Goal: Task Accomplishment & Management: Manage account settings

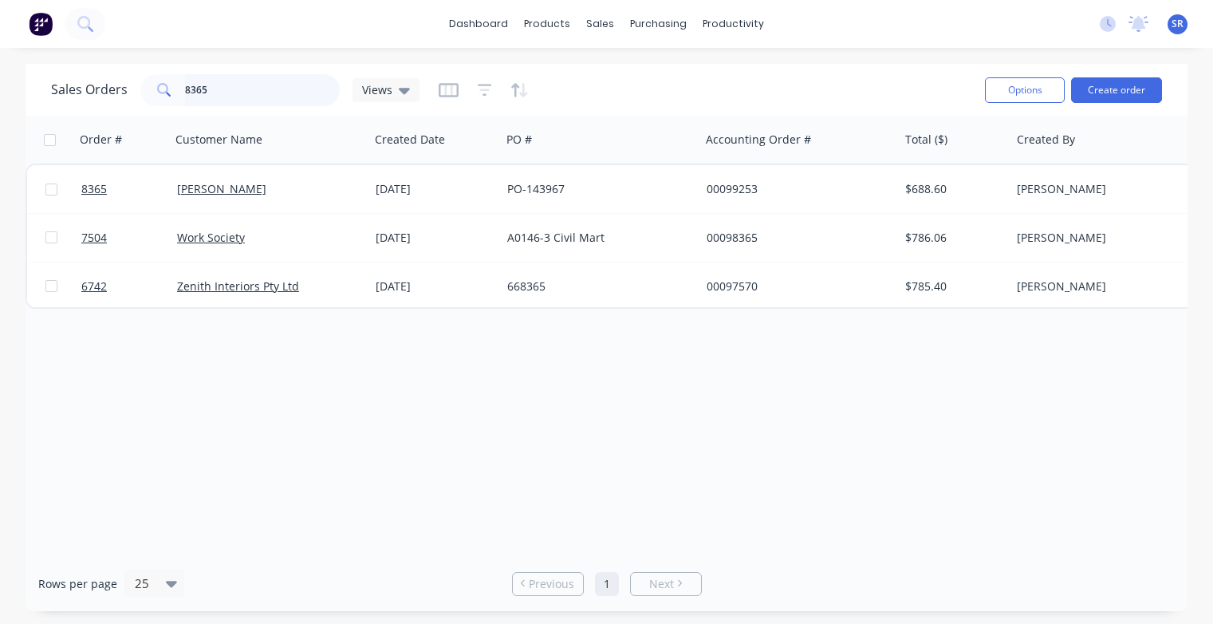
click at [213, 96] on input "8365" at bounding box center [263, 90] width 156 height 32
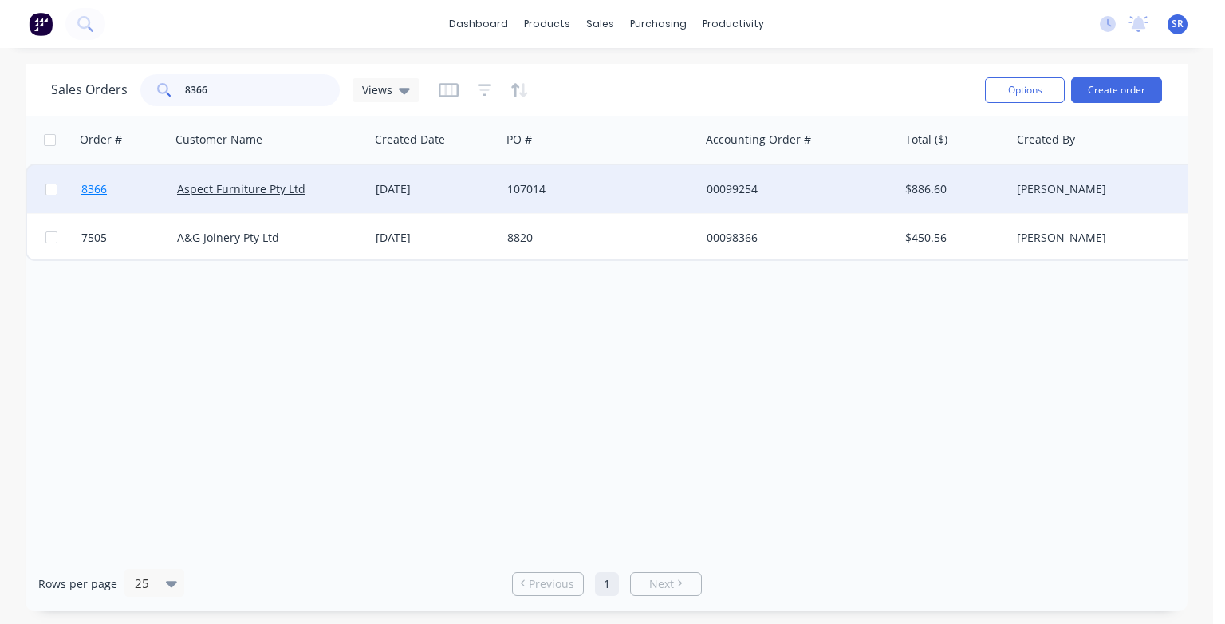
type input "8366"
click at [103, 191] on span "8366" at bounding box center [94, 189] width 26 height 16
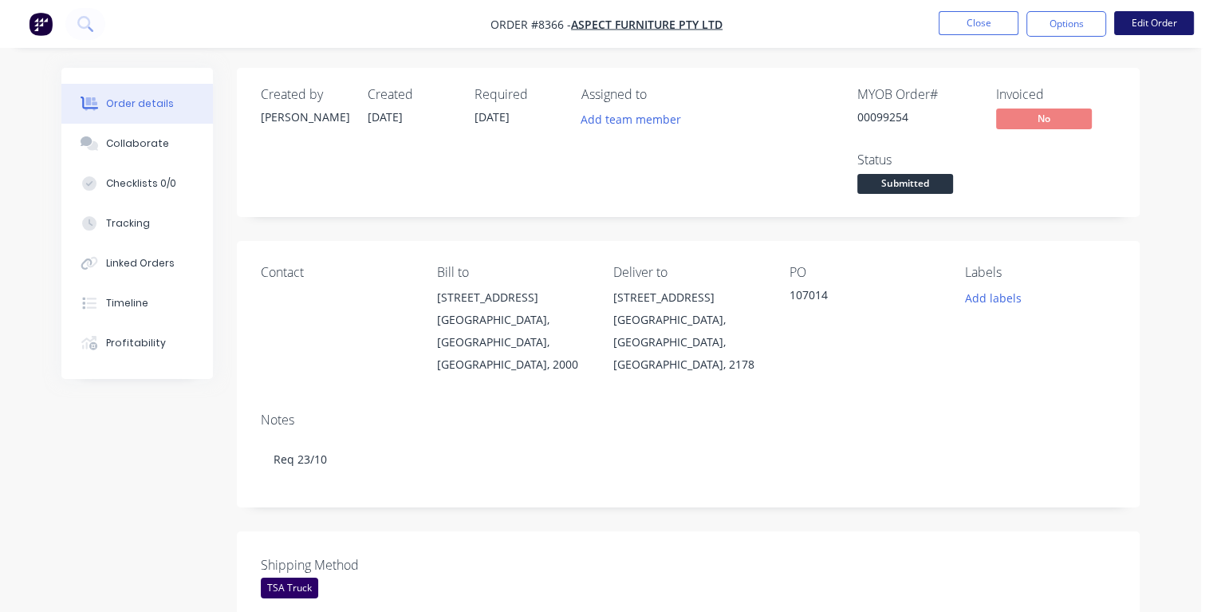
click at [1138, 18] on button "Edit Order" at bounding box center [1154, 23] width 80 height 24
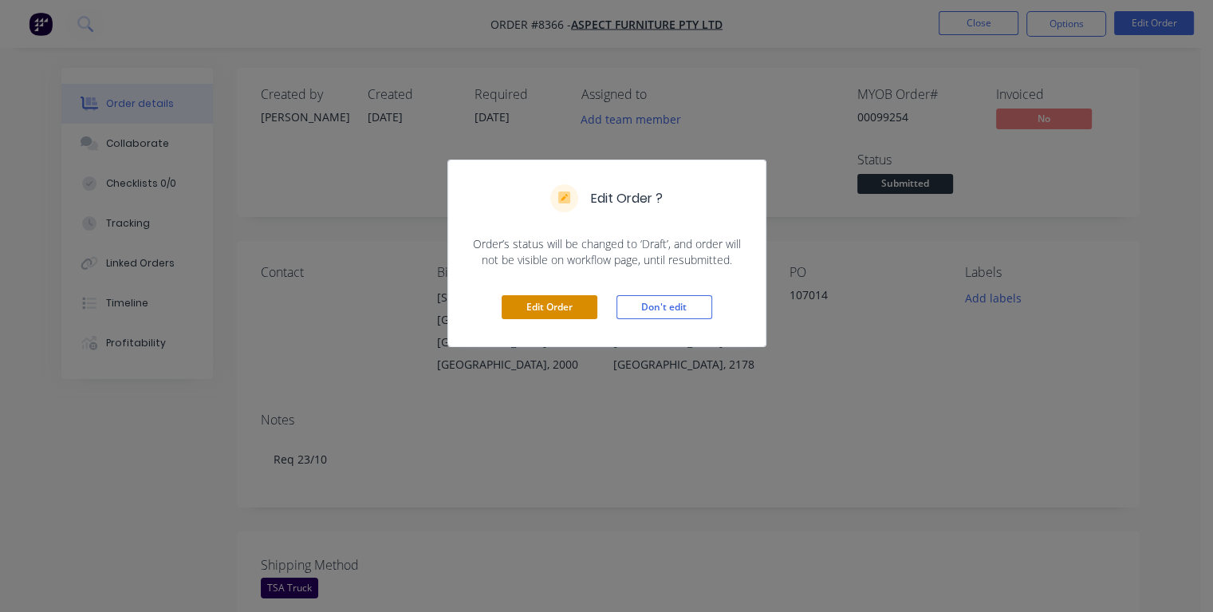
click at [570, 306] on button "Edit Order" at bounding box center [550, 307] width 96 height 24
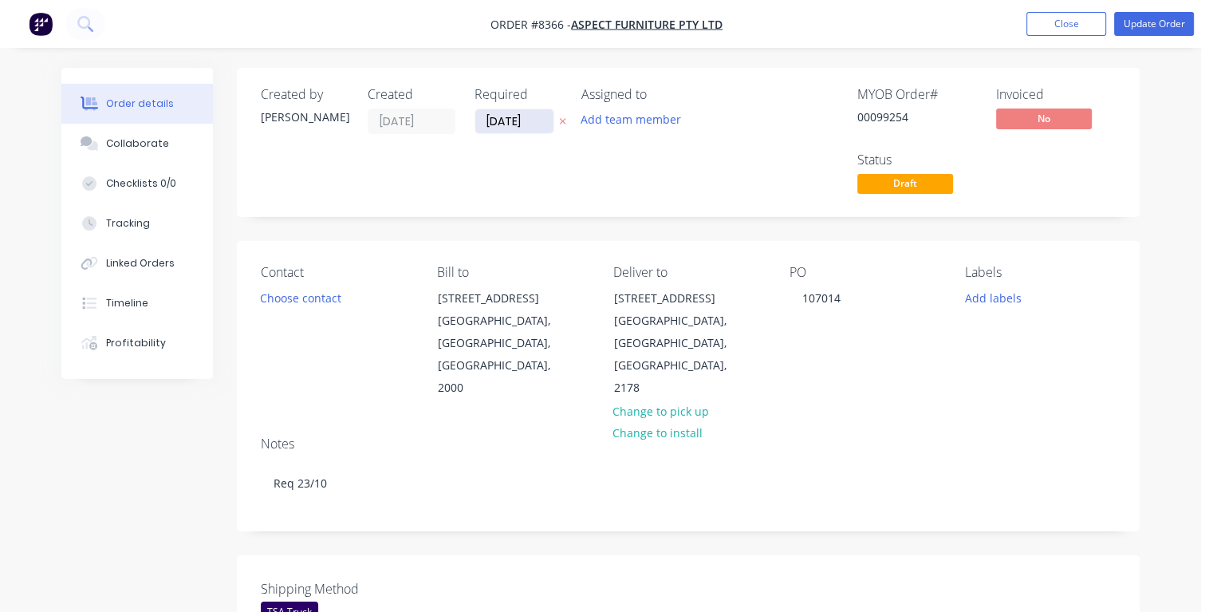
click at [531, 120] on input "[DATE]" at bounding box center [514, 121] width 78 height 24
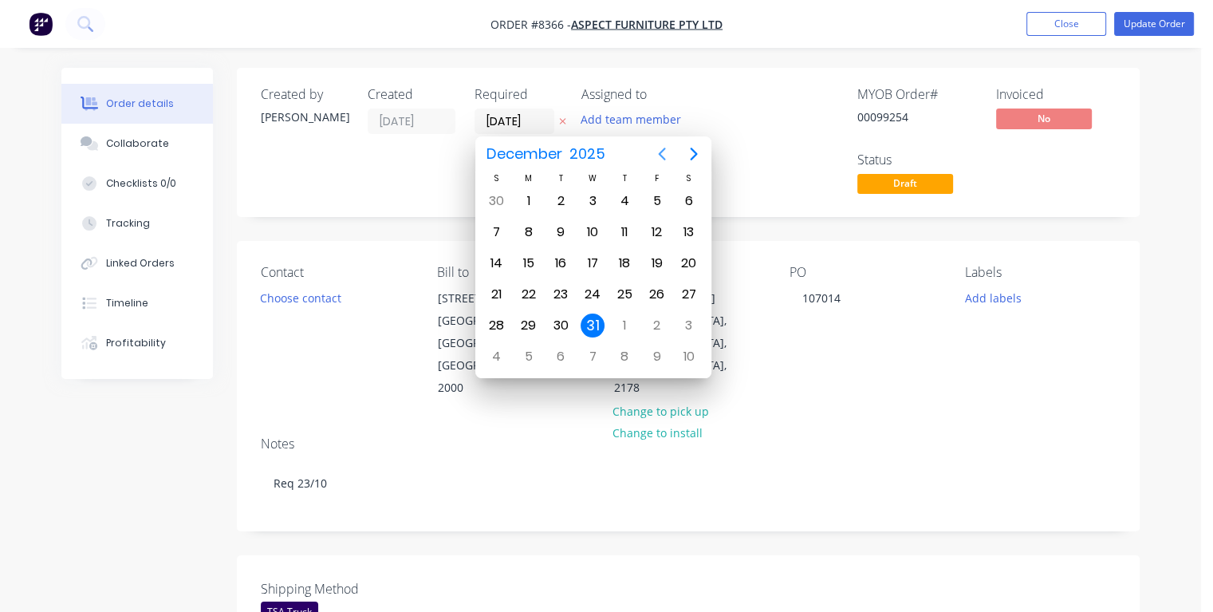
click at [662, 155] on icon "Previous page" at bounding box center [662, 153] width 19 height 19
click at [565, 292] on div "21" at bounding box center [561, 294] width 24 height 24
type input "[DATE]"
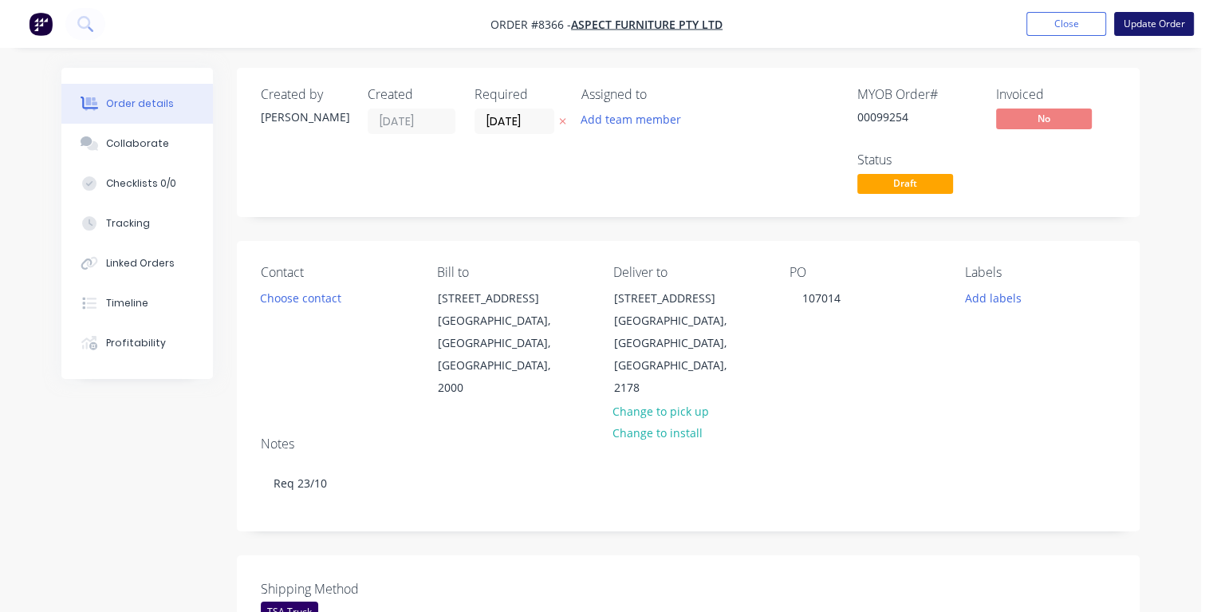
click at [1155, 26] on button "Update Order" at bounding box center [1154, 24] width 80 height 24
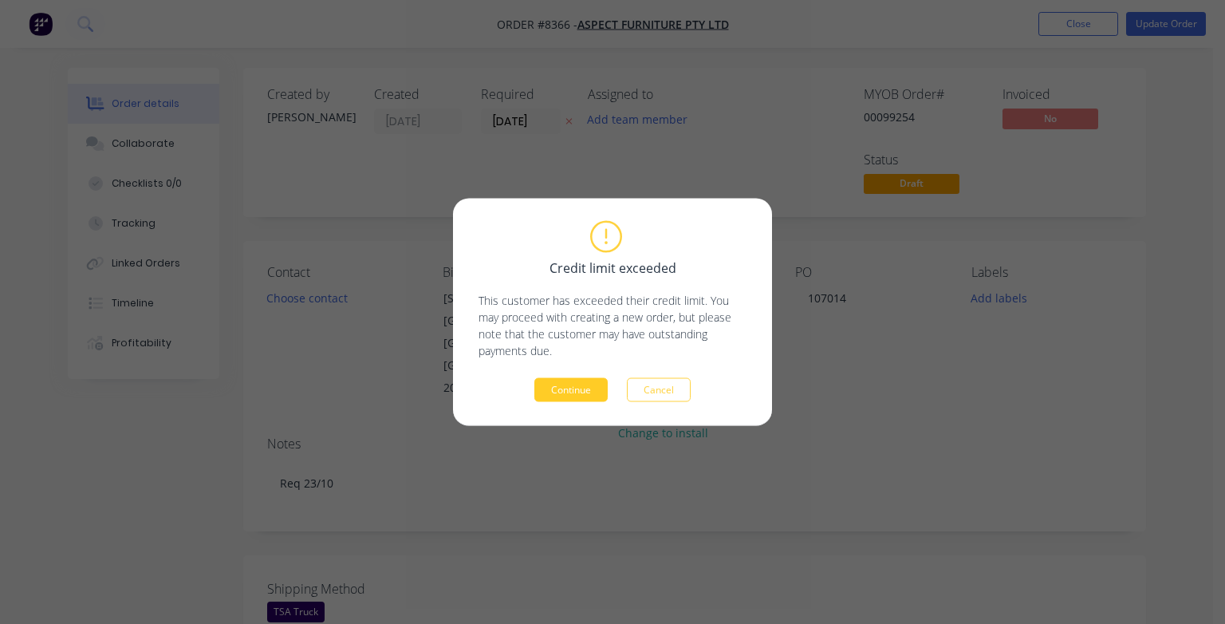
click at [594, 388] on button "Continue" at bounding box center [571, 390] width 73 height 24
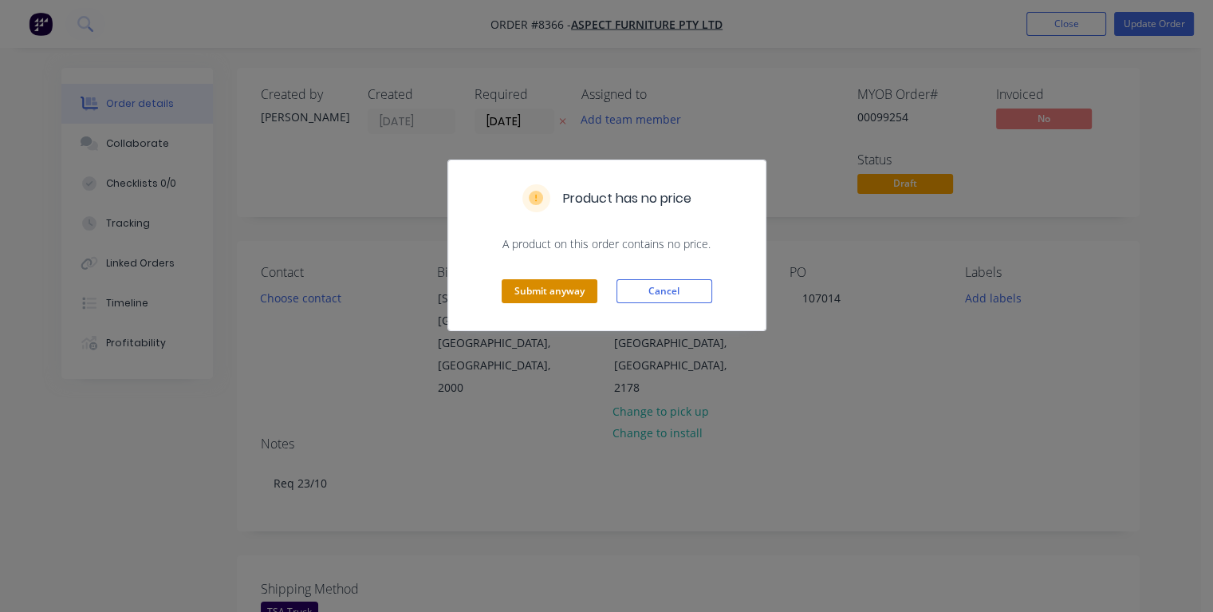
click at [556, 301] on button "Submit anyway" at bounding box center [550, 291] width 96 height 24
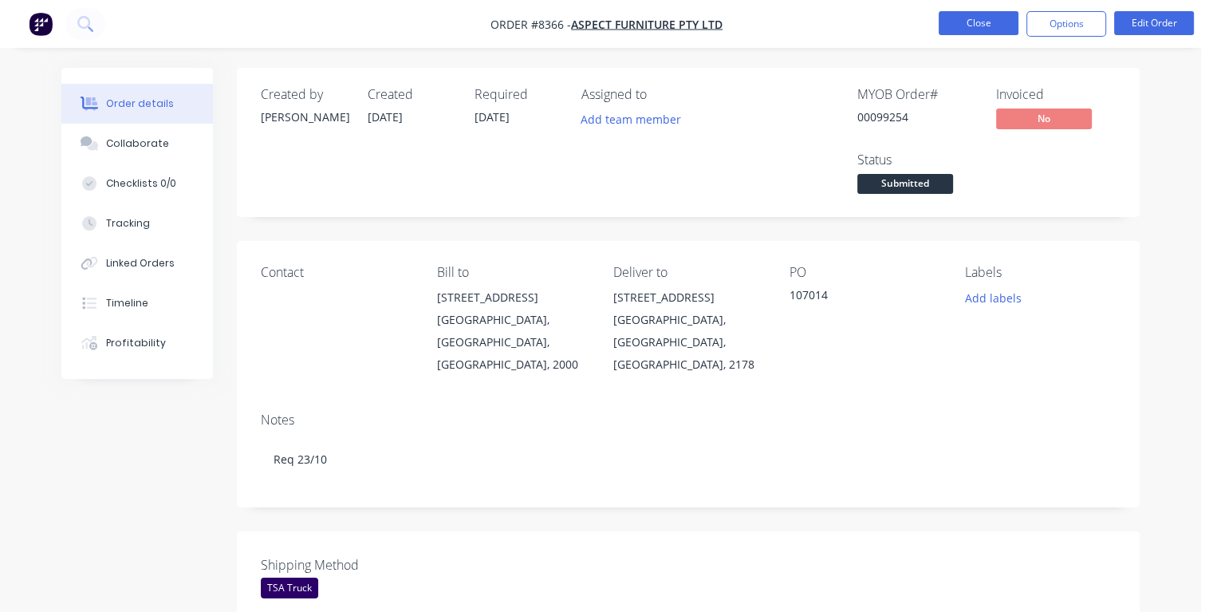
click at [992, 18] on button "Close" at bounding box center [979, 23] width 80 height 24
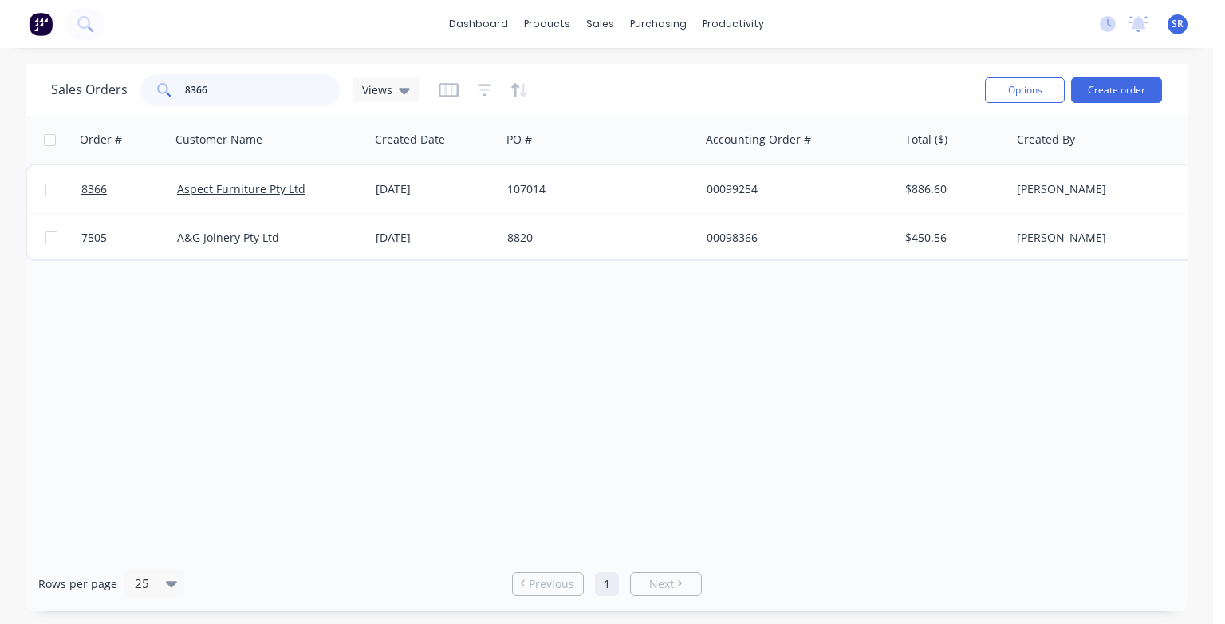
click at [227, 93] on input "8366" at bounding box center [263, 90] width 156 height 32
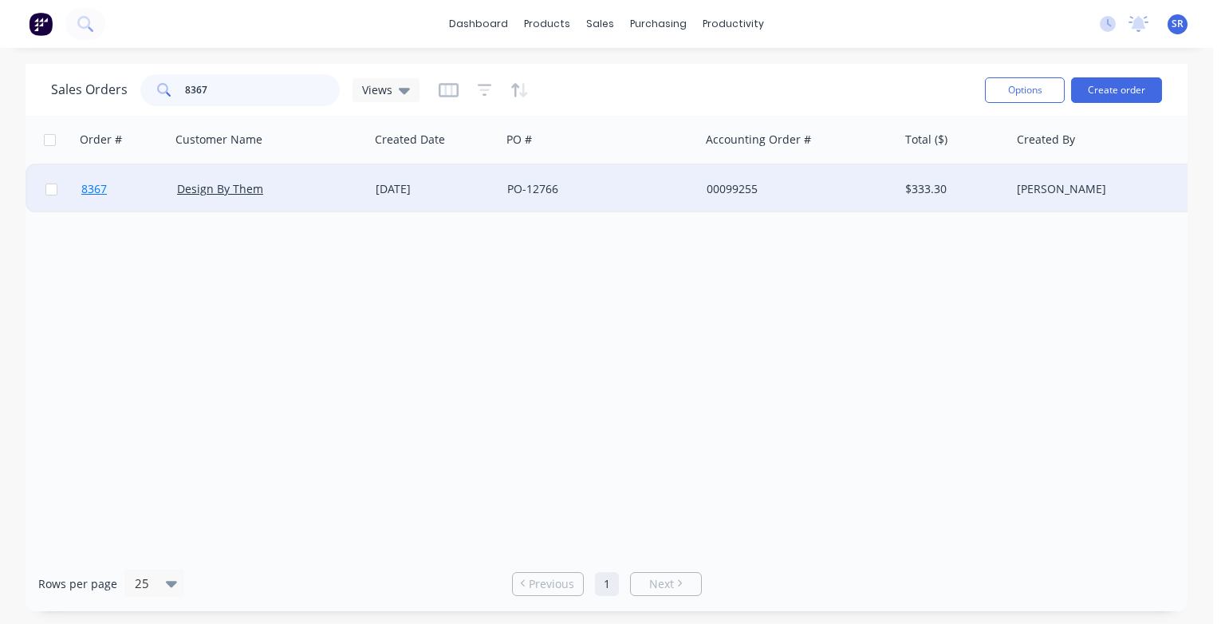
type input "8367"
click at [83, 191] on span "8367" at bounding box center [94, 189] width 26 height 16
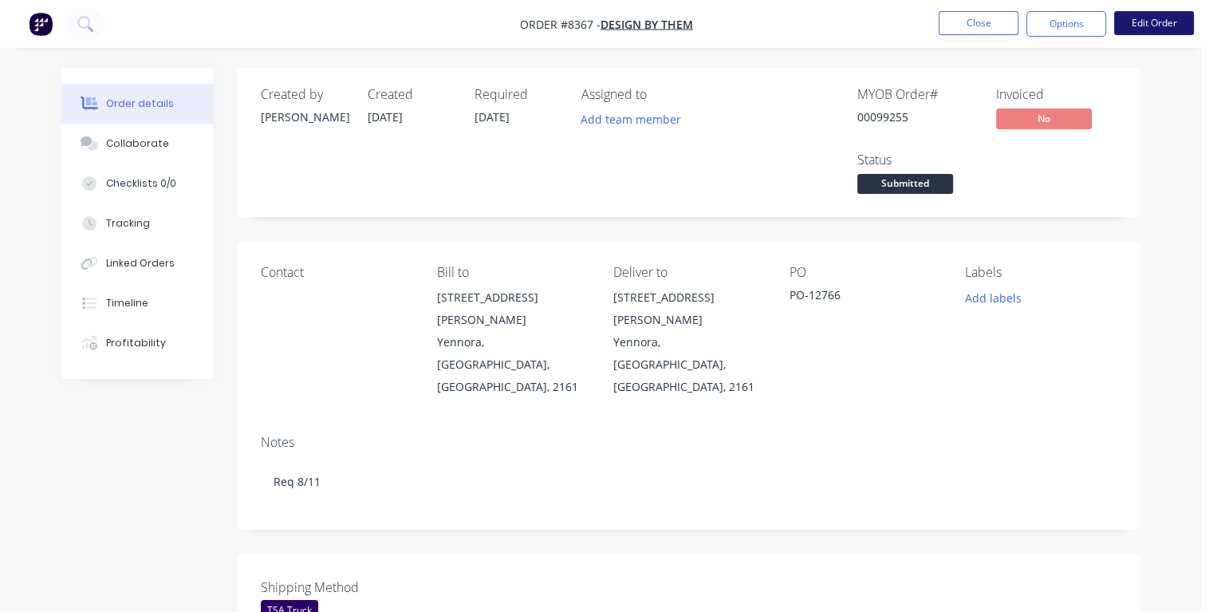
click at [1144, 29] on button "Edit Order" at bounding box center [1154, 23] width 80 height 24
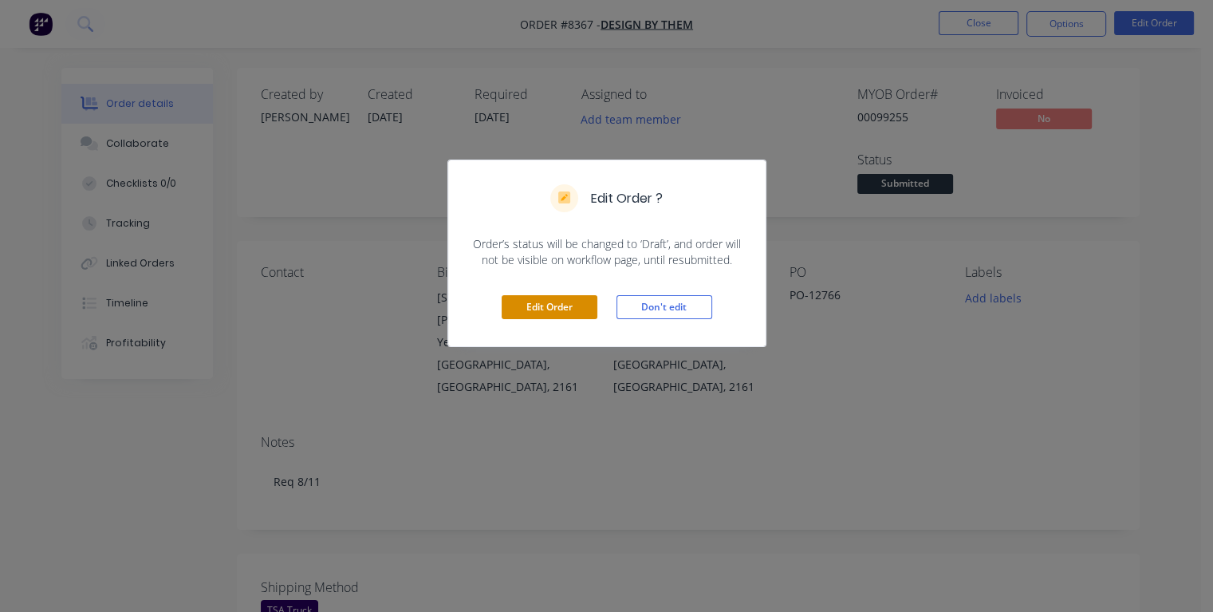
click at [542, 310] on button "Edit Order" at bounding box center [550, 307] width 96 height 24
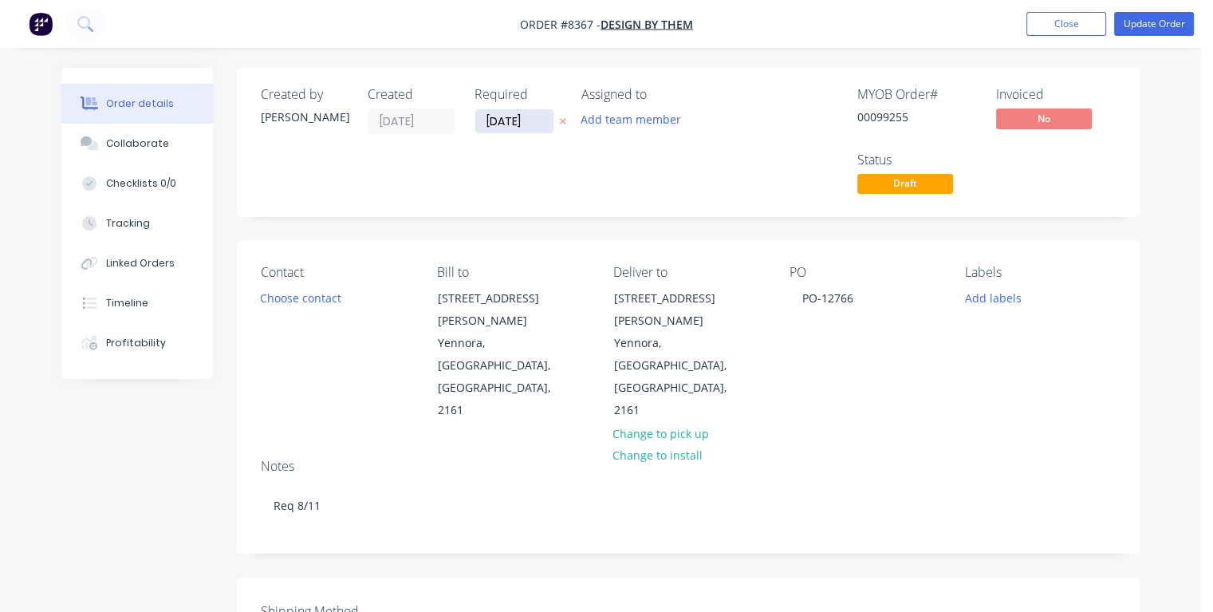
click at [531, 116] on input "[DATE]" at bounding box center [514, 121] width 78 height 24
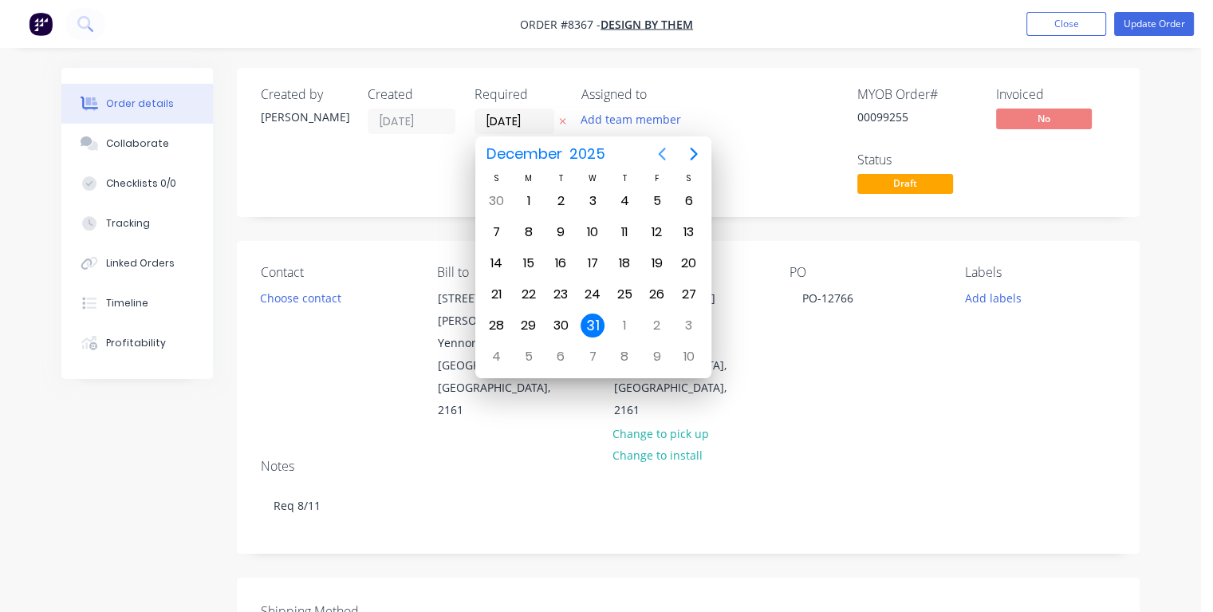
click at [659, 153] on icon "Previous page" at bounding box center [661, 154] width 7 height 13
click at [658, 234] on div "7" at bounding box center [657, 232] width 24 height 24
type input "[DATE]"
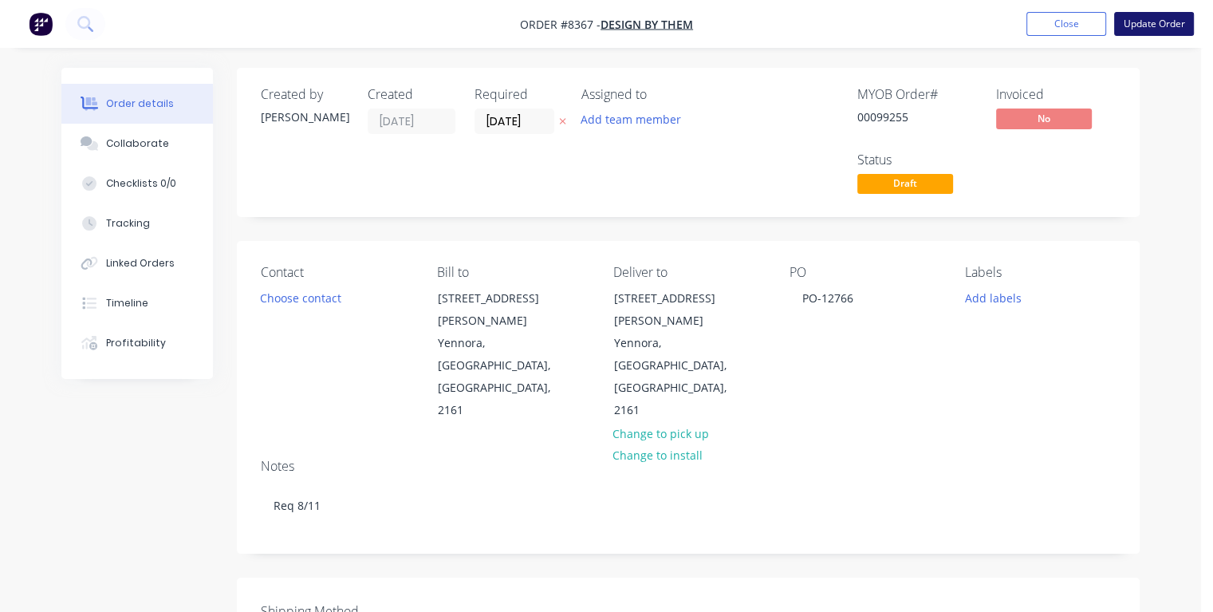
click at [1133, 27] on button "Update Order" at bounding box center [1154, 24] width 80 height 24
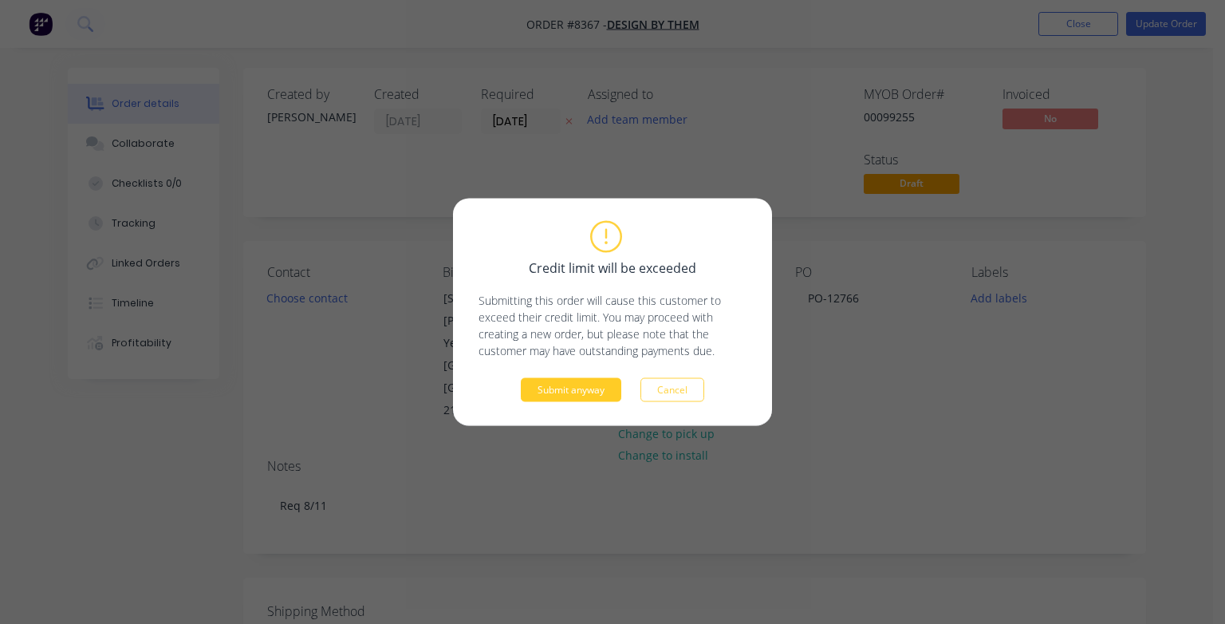
click at [609, 385] on button "Submit anyway" at bounding box center [571, 390] width 101 height 24
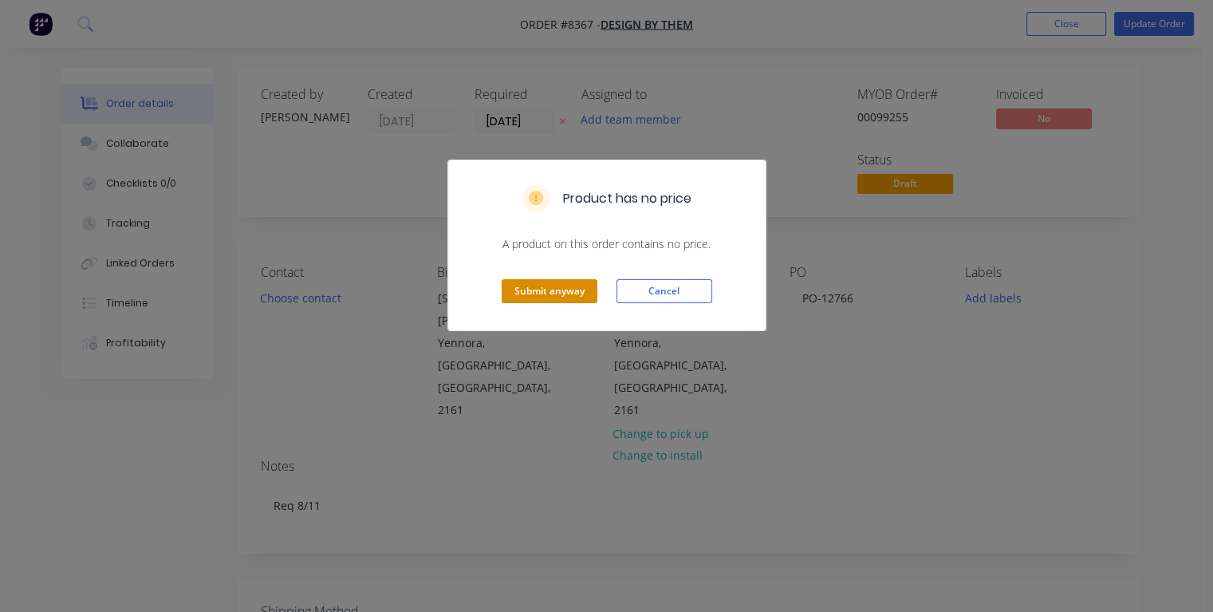
click at [519, 301] on button "Submit anyway" at bounding box center [550, 291] width 96 height 24
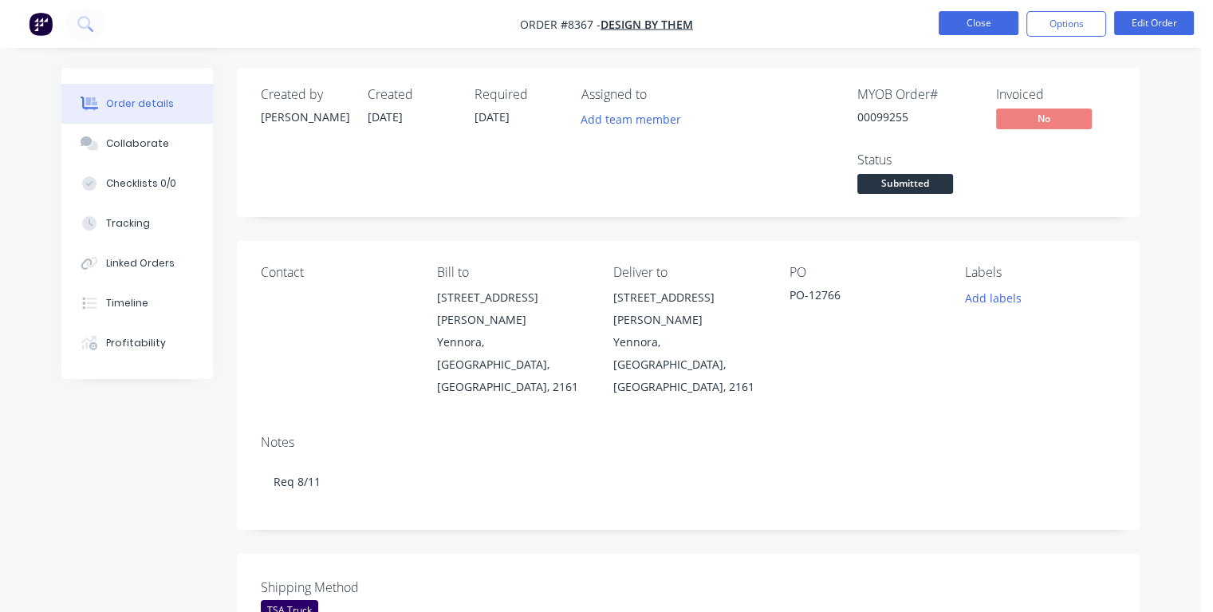
click at [966, 32] on button "Close" at bounding box center [979, 23] width 80 height 24
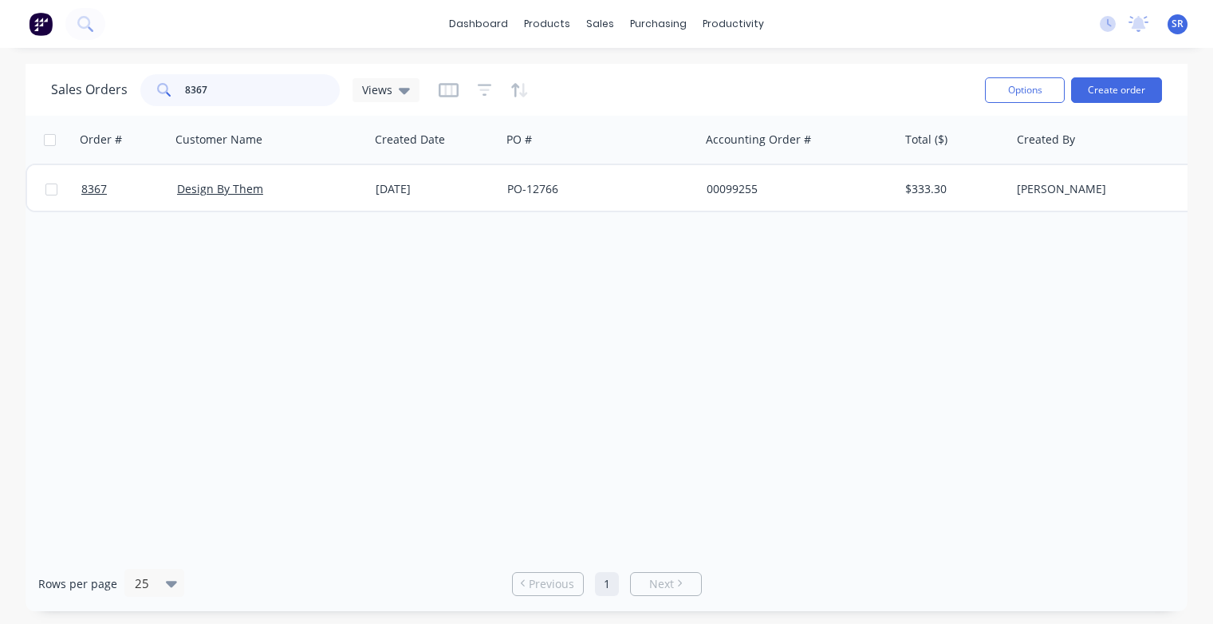
click at [211, 88] on input "8367" at bounding box center [263, 90] width 156 height 32
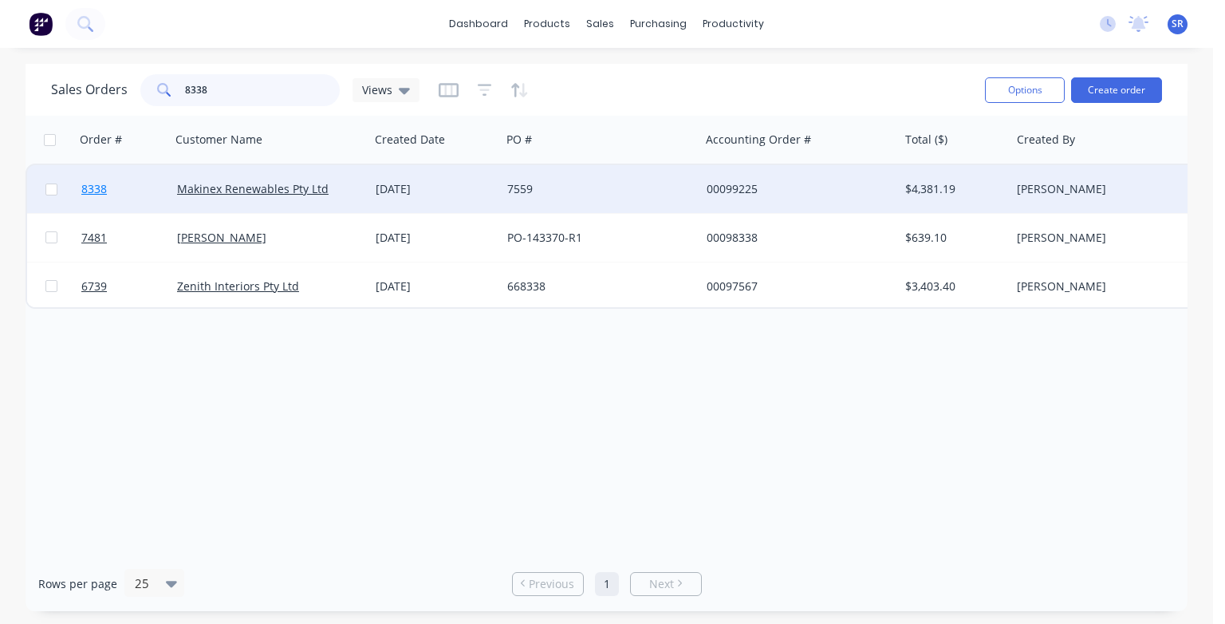
type input "8338"
click at [96, 191] on span "8338" at bounding box center [94, 189] width 26 height 16
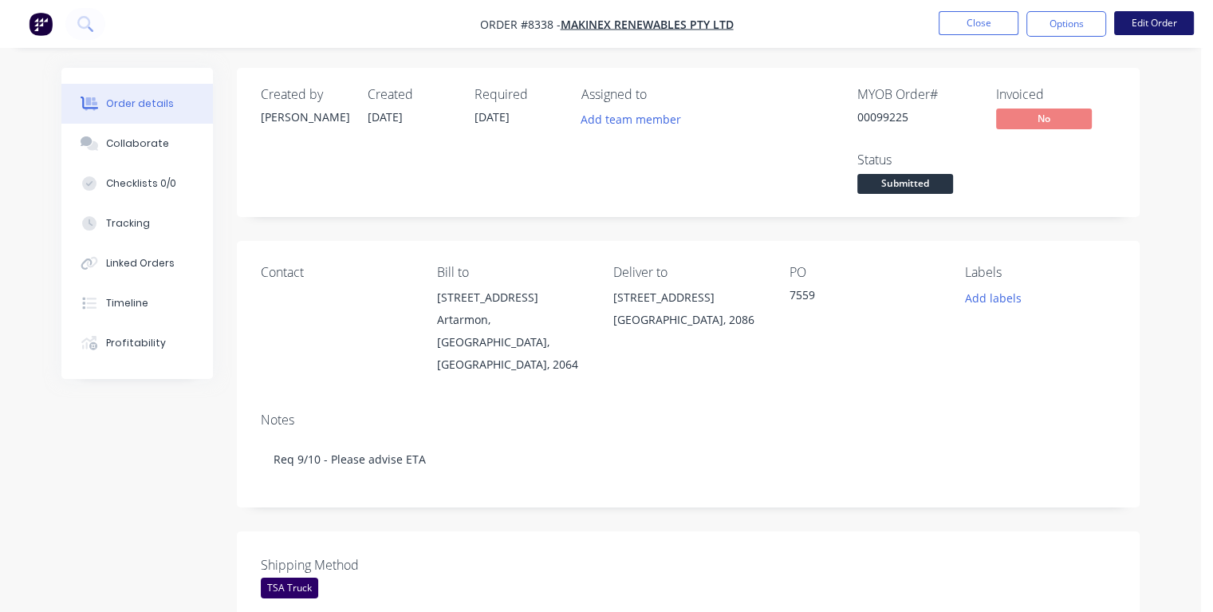
click at [1150, 24] on button "Edit Order" at bounding box center [1154, 23] width 80 height 24
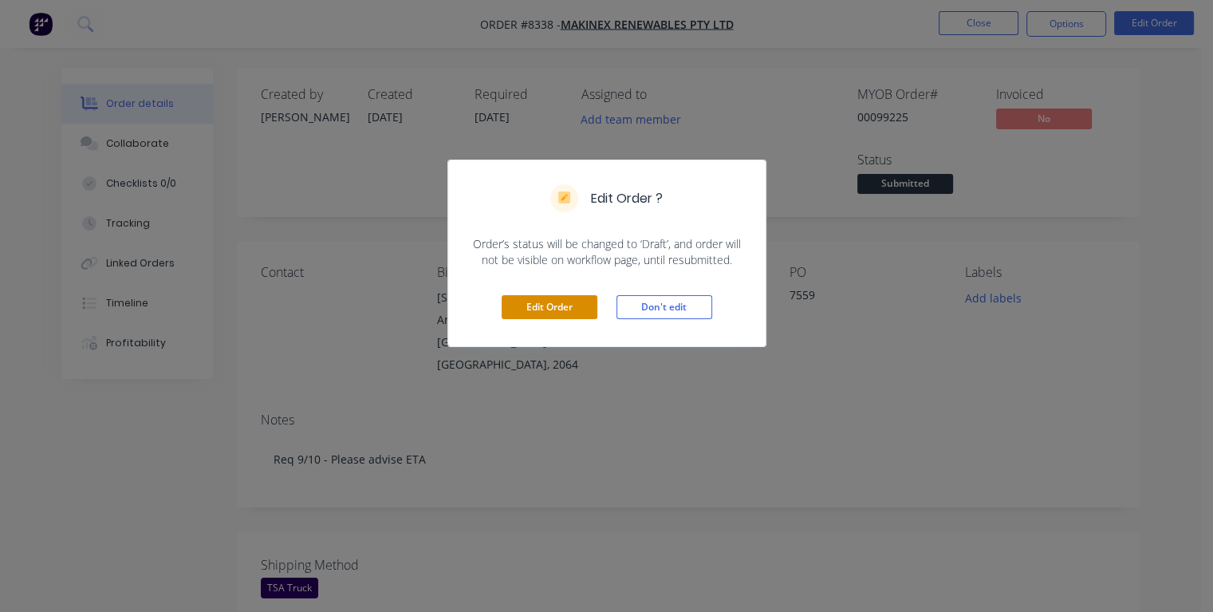
click at [549, 296] on button "Edit Order" at bounding box center [550, 307] width 96 height 24
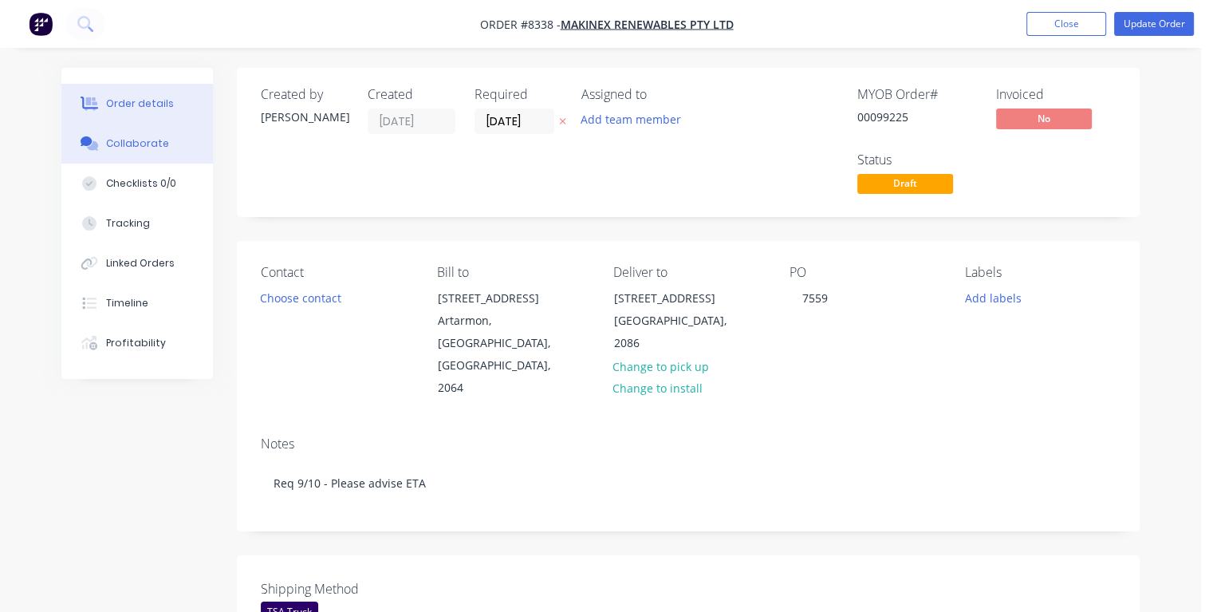
click at [155, 151] on button "Collaborate" at bounding box center [137, 144] width 152 height 40
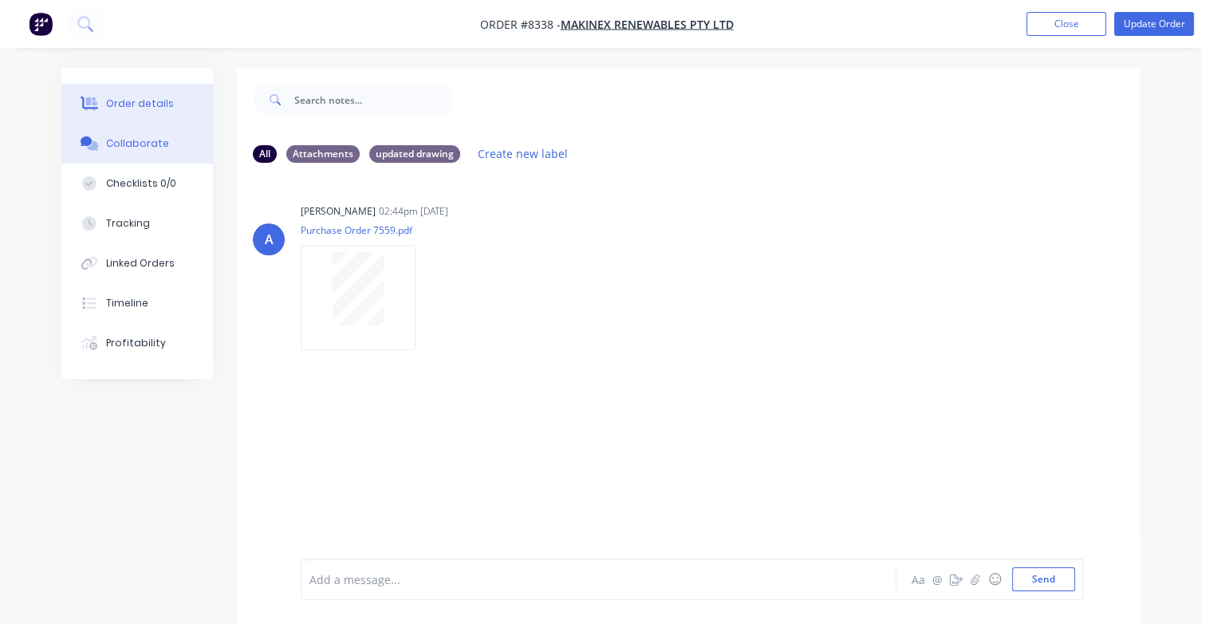
click at [116, 108] on div "Order details" at bounding box center [140, 104] width 68 height 14
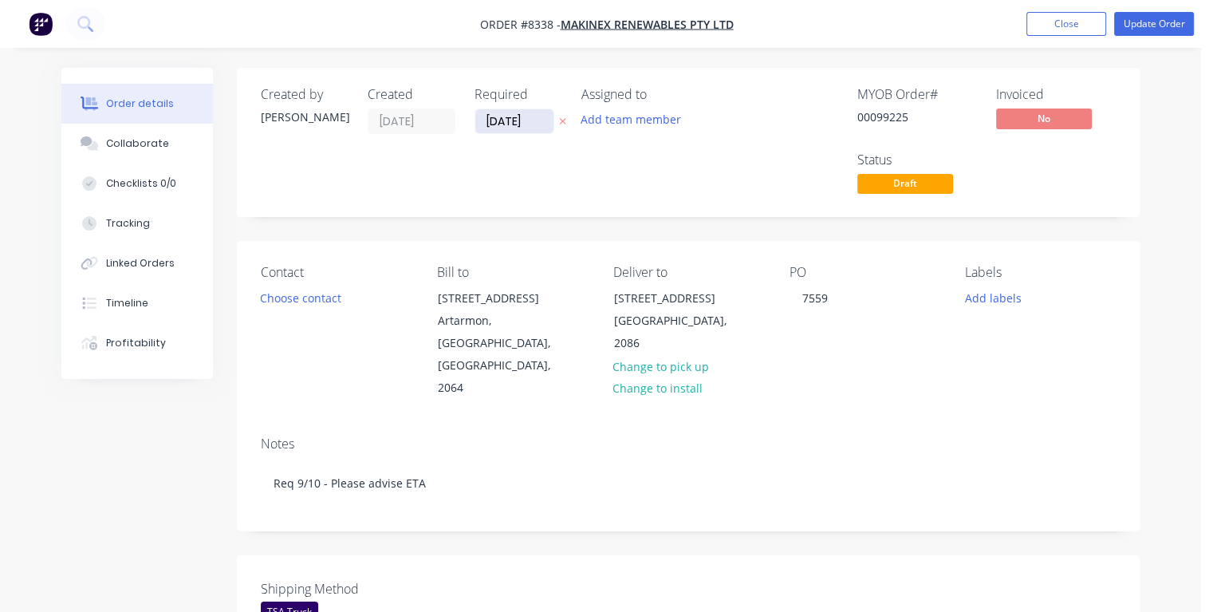
click at [532, 119] on input "[DATE]" at bounding box center [514, 121] width 78 height 24
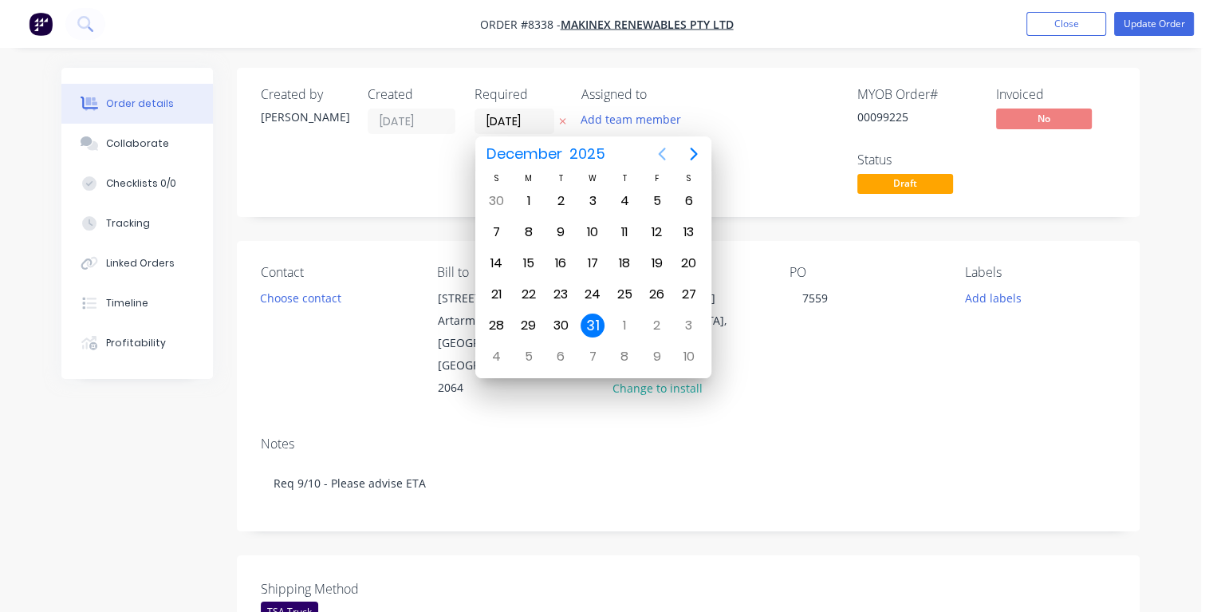
click at [661, 160] on icon "Previous page" at bounding box center [662, 153] width 19 height 19
click at [661, 158] on icon "Previous page" at bounding box center [662, 153] width 19 height 19
click at [657, 234] on div "10" at bounding box center [657, 232] width 24 height 24
type input "[DATE]"
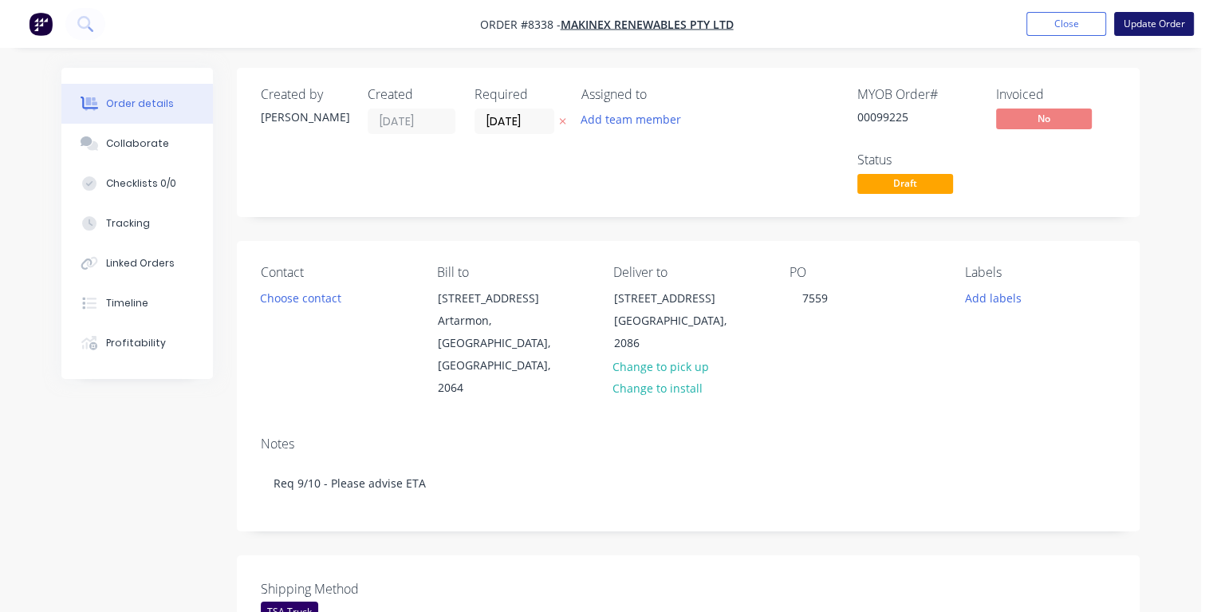
click at [1144, 22] on button "Update Order" at bounding box center [1154, 24] width 80 height 24
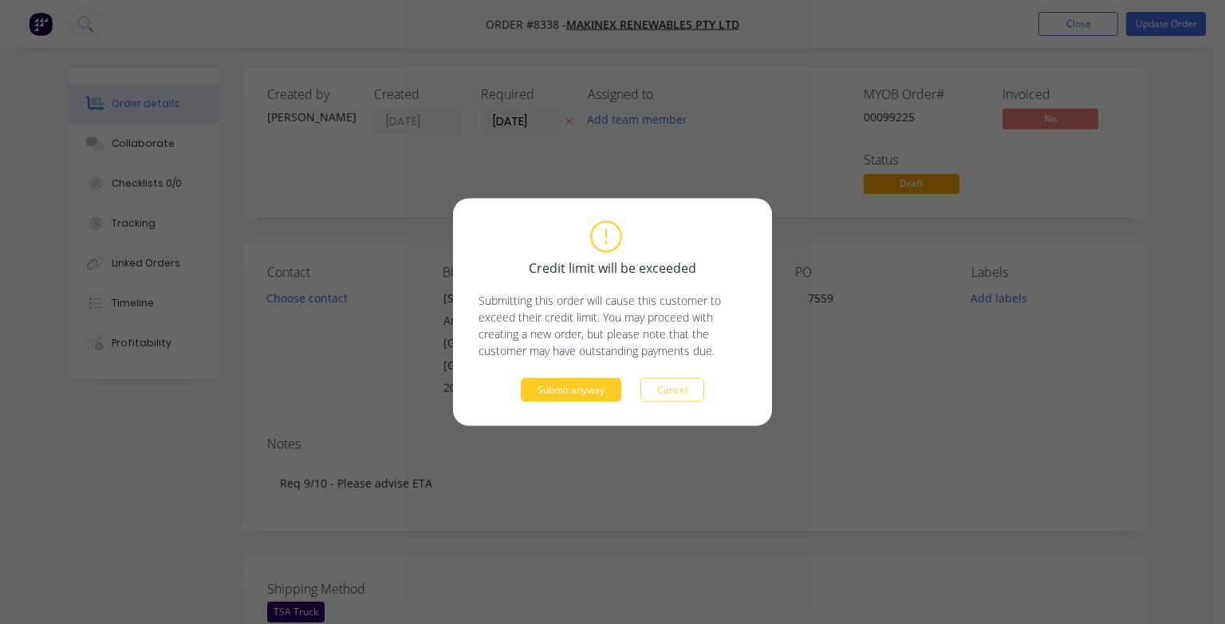
click at [600, 391] on button "Submit anyway" at bounding box center [571, 390] width 101 height 24
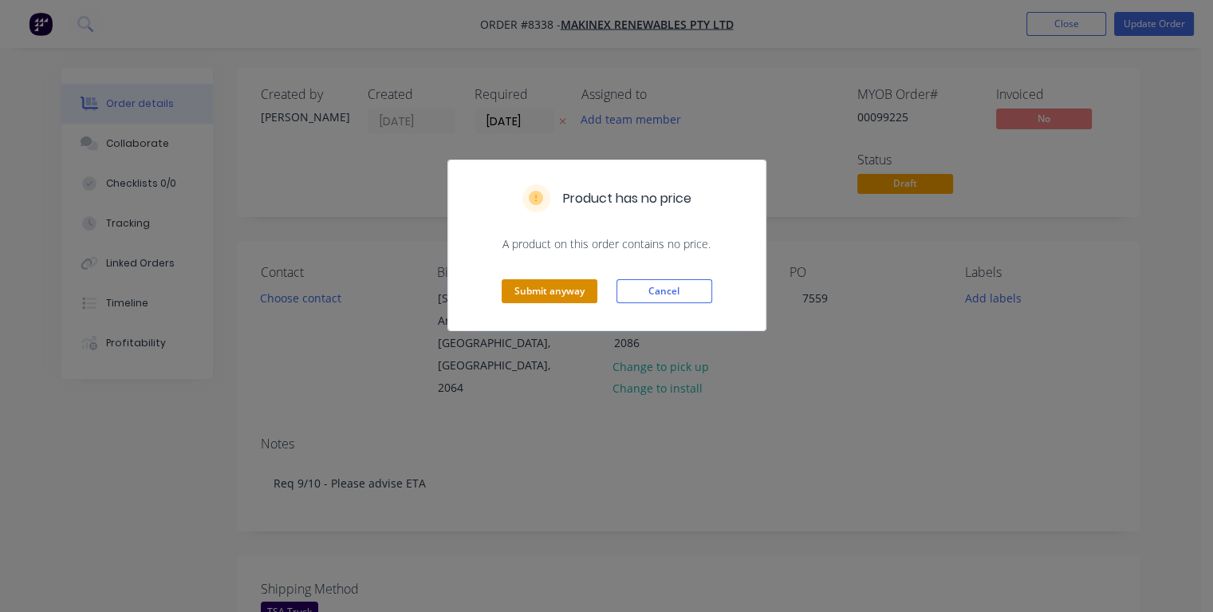
click at [550, 290] on button "Submit anyway" at bounding box center [550, 291] width 96 height 24
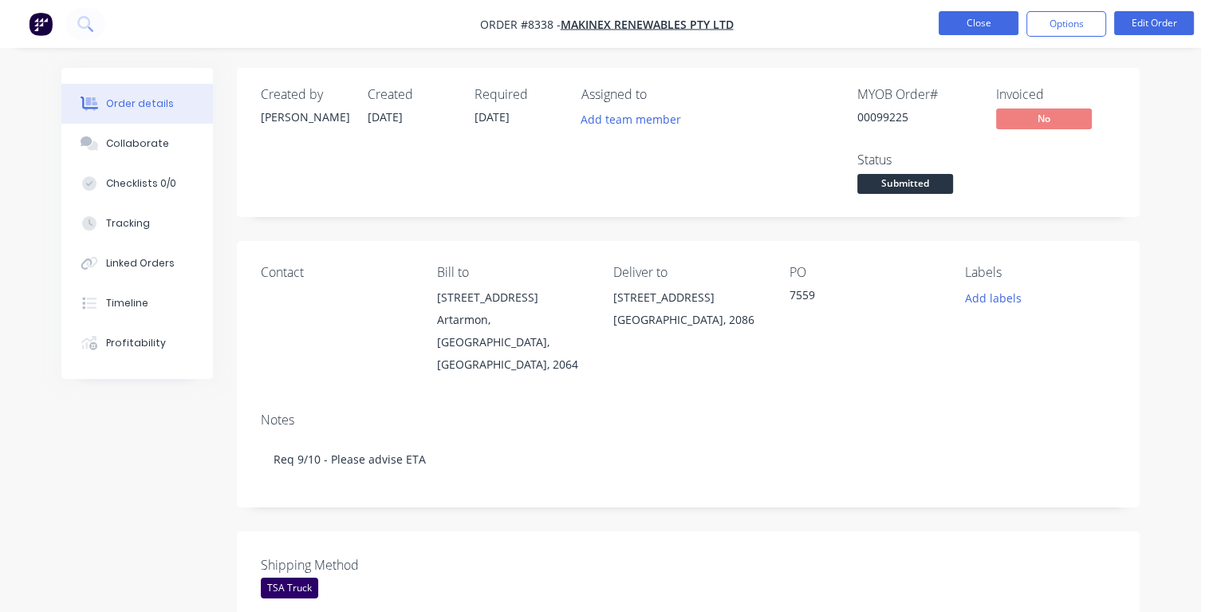
click at [973, 18] on button "Close" at bounding box center [979, 23] width 80 height 24
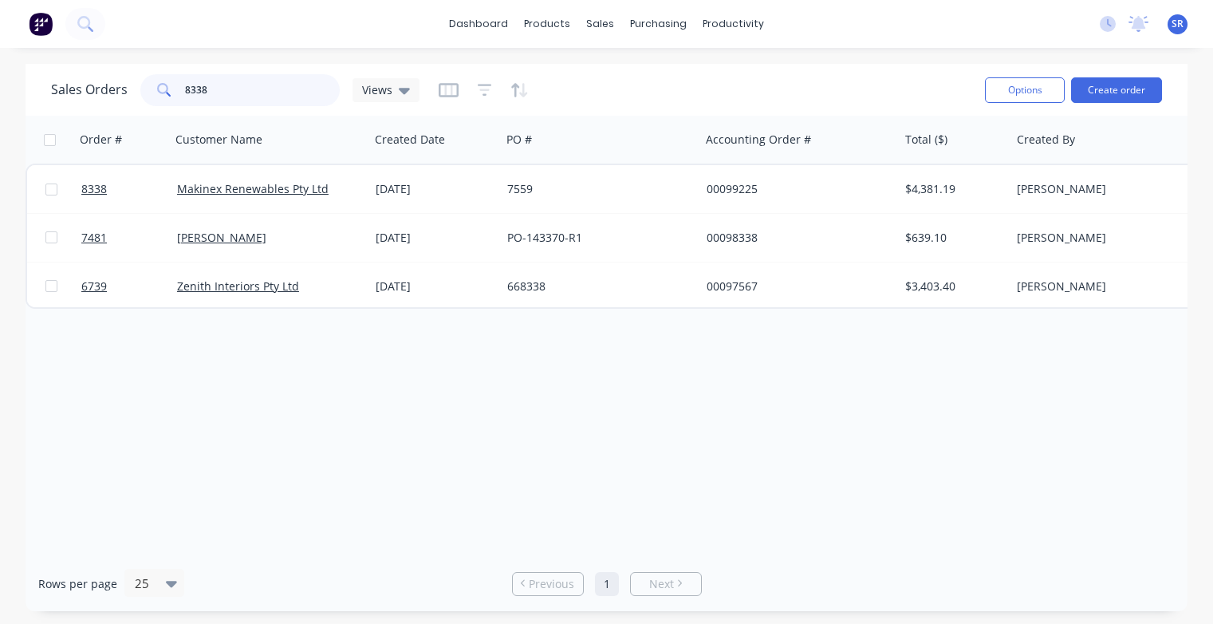
click at [272, 93] on input "8338" at bounding box center [263, 90] width 156 height 32
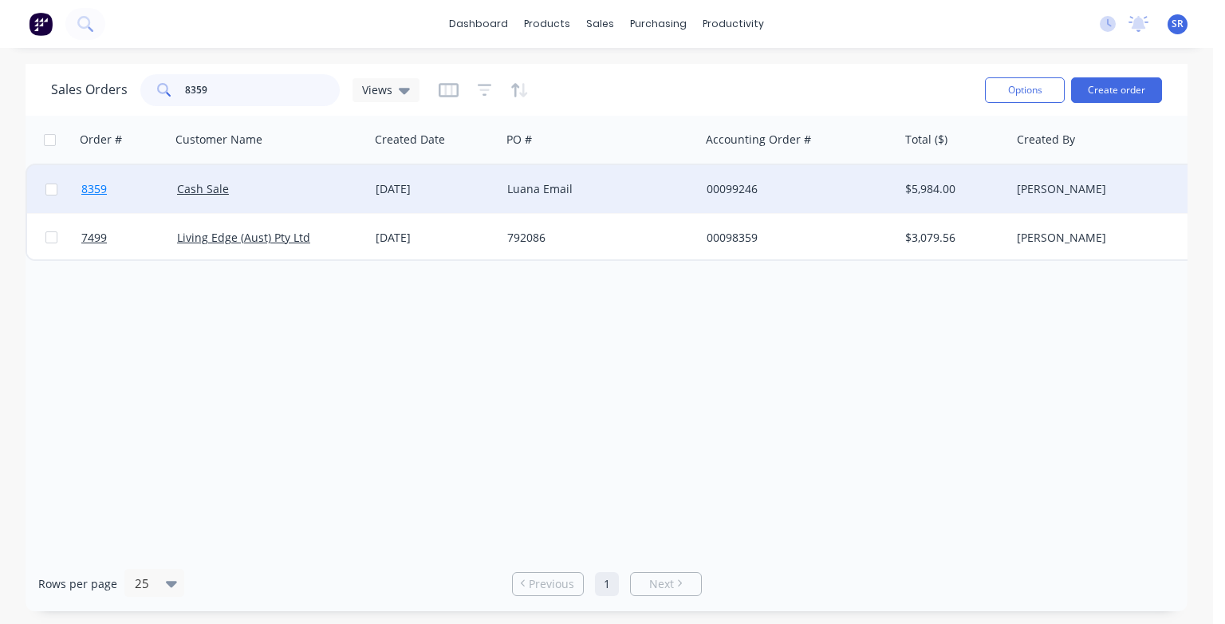
type input "8359"
click at [84, 187] on span "8359" at bounding box center [94, 189] width 26 height 16
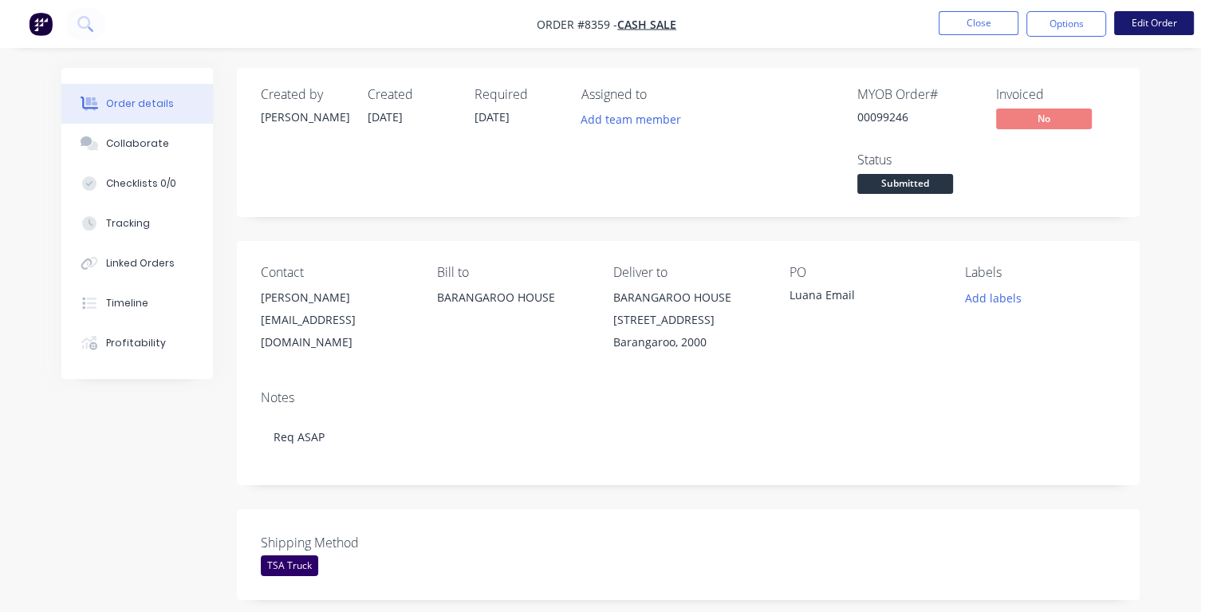
click at [1152, 22] on button "Edit Order" at bounding box center [1154, 23] width 80 height 24
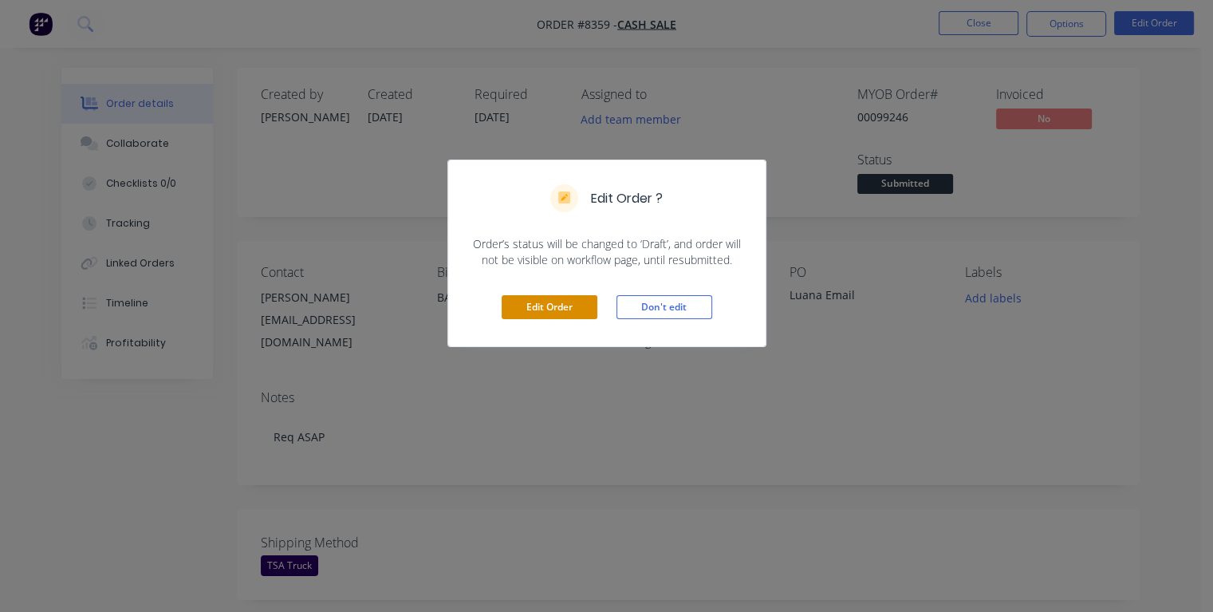
click at [568, 308] on button "Edit Order" at bounding box center [550, 307] width 96 height 24
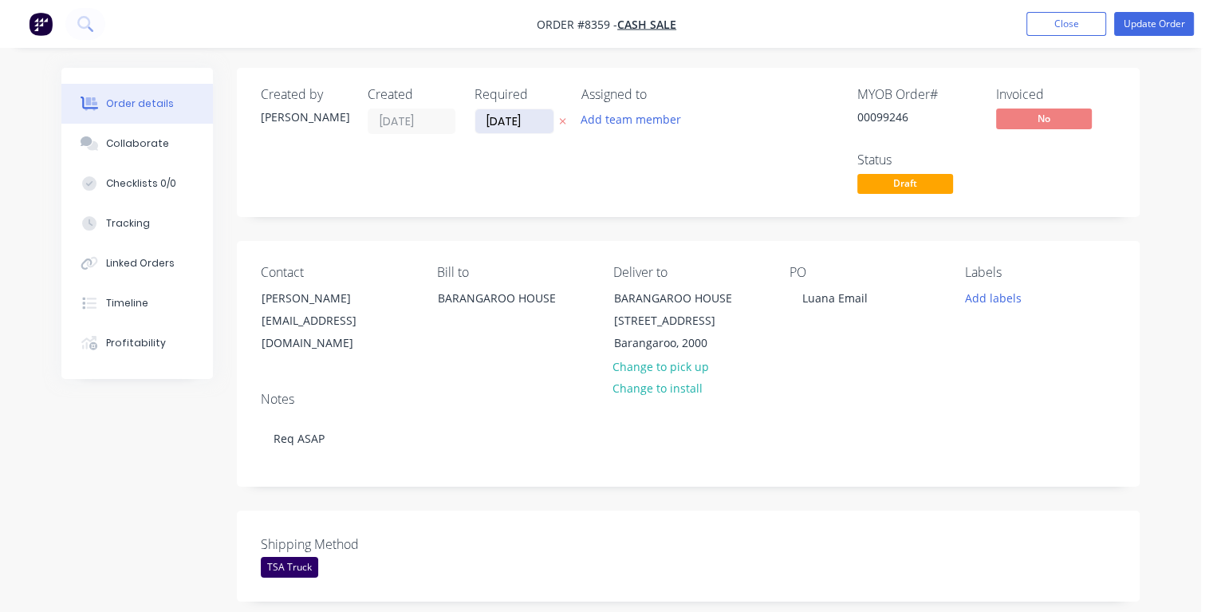
click at [532, 122] on input "[DATE]" at bounding box center [514, 121] width 78 height 24
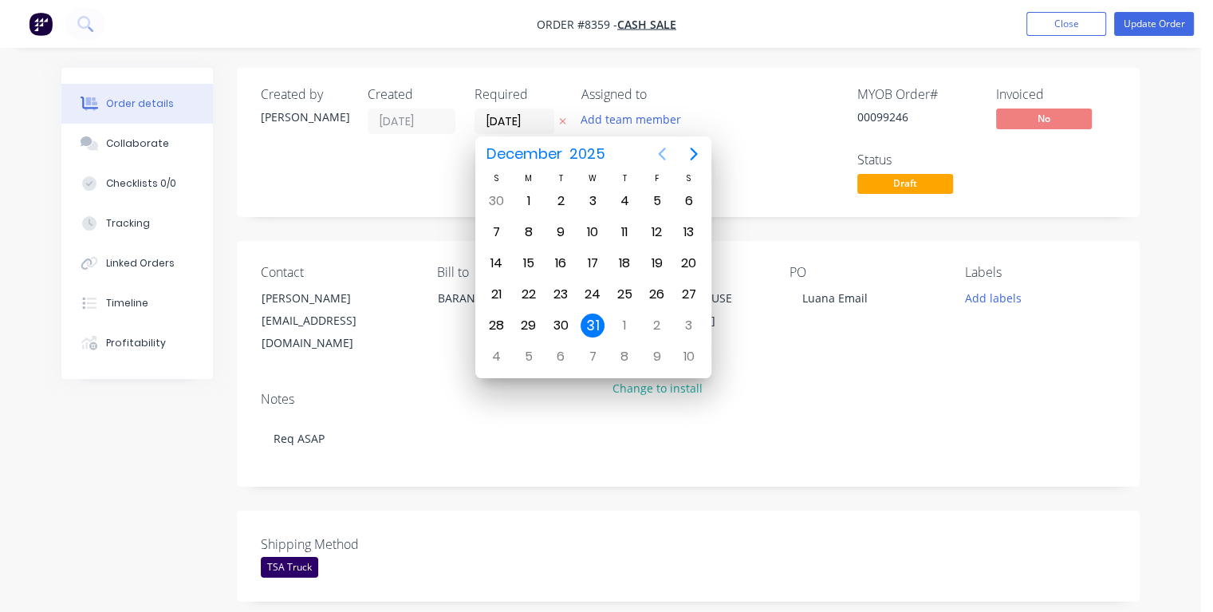
click at [660, 153] on icon "Previous page" at bounding box center [661, 154] width 7 height 13
click at [533, 266] on div "13" at bounding box center [529, 263] width 24 height 24
type input "[DATE]"
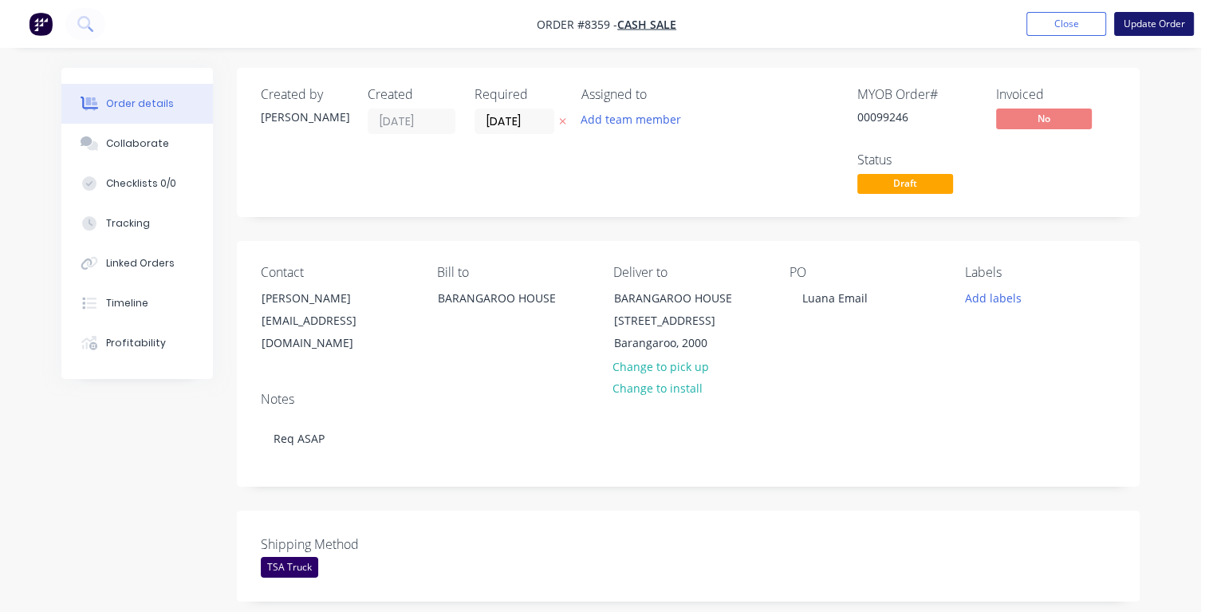
click at [1130, 23] on button "Update Order" at bounding box center [1154, 24] width 80 height 24
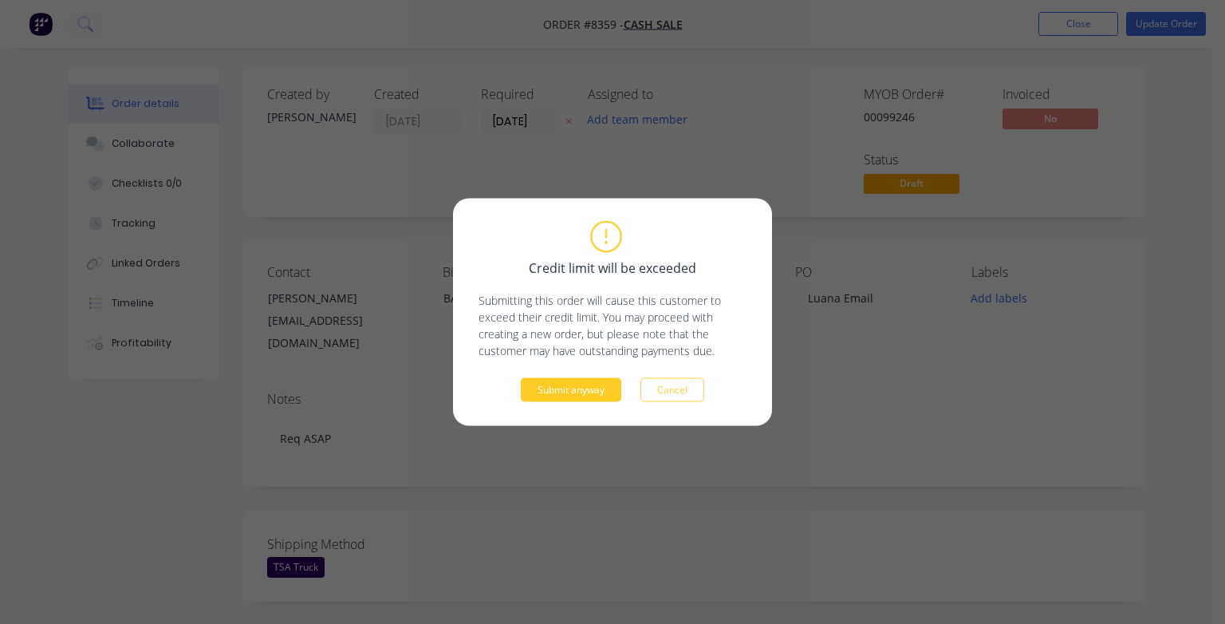
click at [590, 385] on button "Submit anyway" at bounding box center [571, 390] width 101 height 24
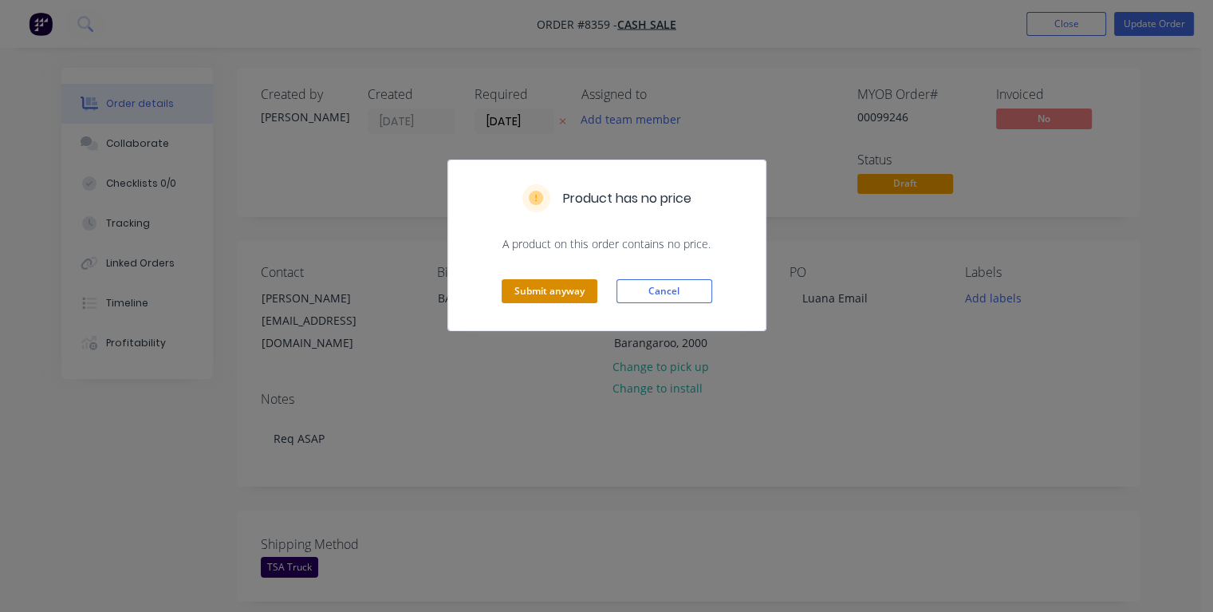
click at [562, 286] on button "Submit anyway" at bounding box center [550, 291] width 96 height 24
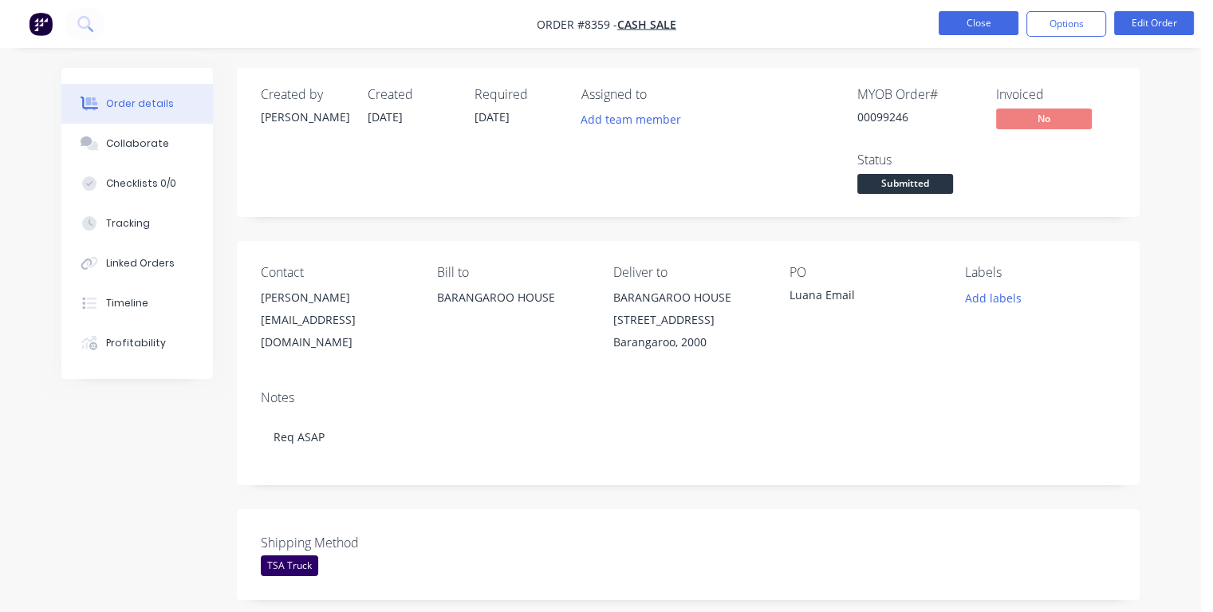
click at [980, 22] on button "Close" at bounding box center [979, 23] width 80 height 24
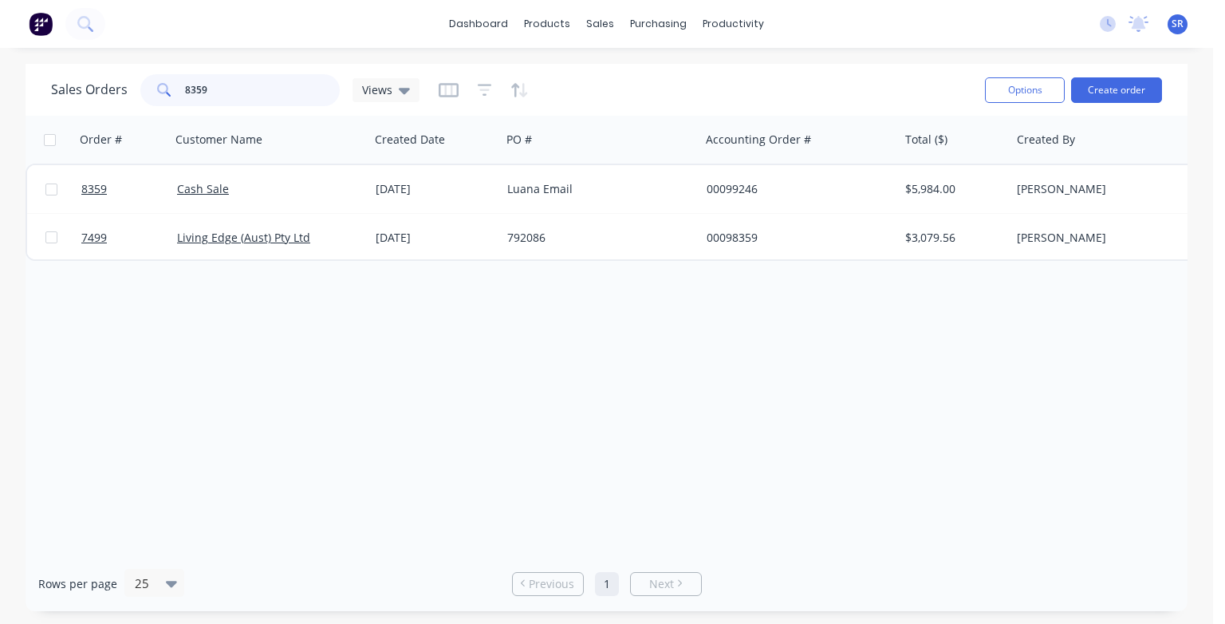
click at [223, 85] on input "8359" at bounding box center [263, 90] width 156 height 32
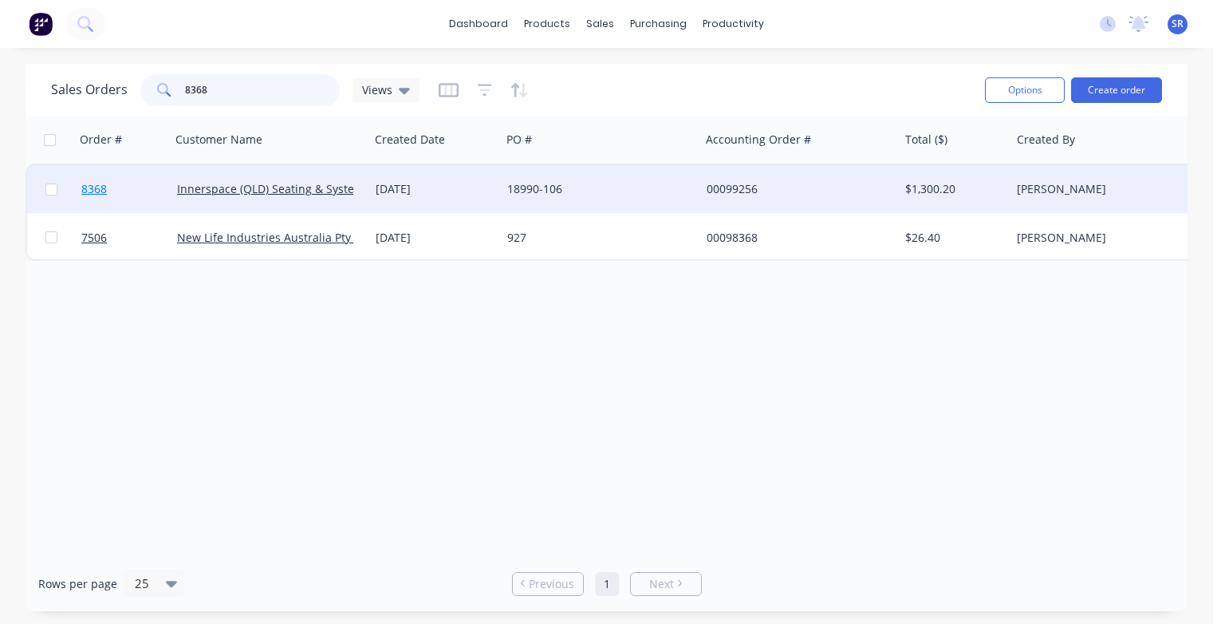
type input "8368"
click at [85, 187] on span "8368" at bounding box center [94, 189] width 26 height 16
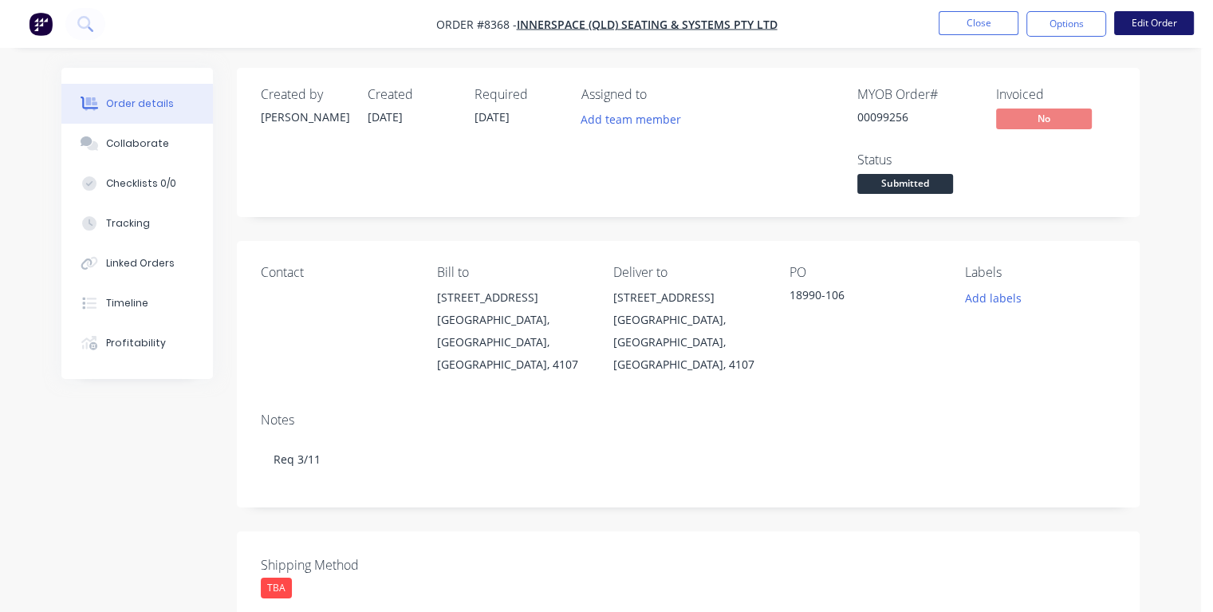
click at [1156, 30] on button "Edit Order" at bounding box center [1154, 23] width 80 height 24
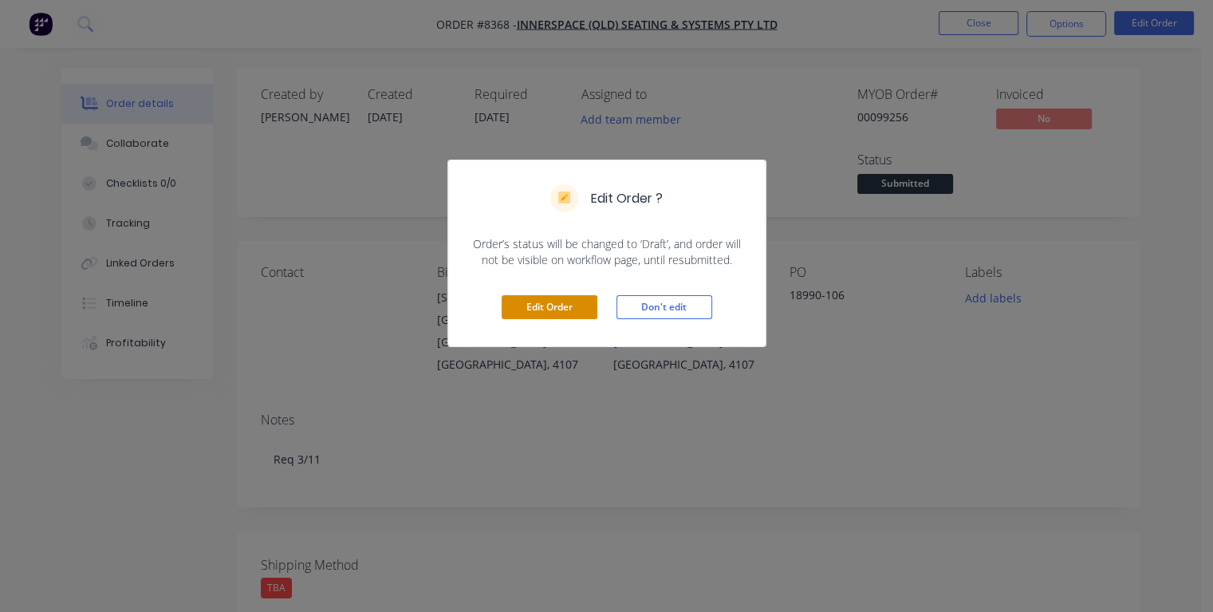
click at [581, 298] on button "Edit Order" at bounding box center [550, 307] width 96 height 24
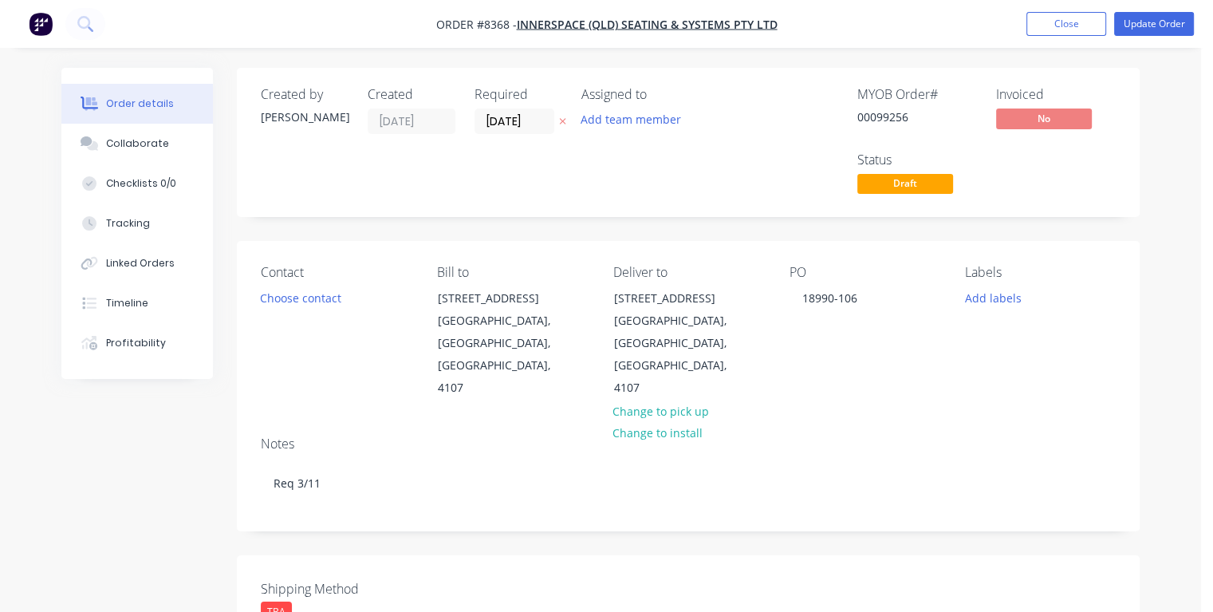
drag, startPoint x: 537, startPoint y: 120, endPoint x: 474, endPoint y: 120, distance: 63.0
click at [475, 120] on label "[DATE]" at bounding box center [515, 121] width 80 height 26
click at [475, 120] on input "[DATE]" at bounding box center [514, 121] width 78 height 24
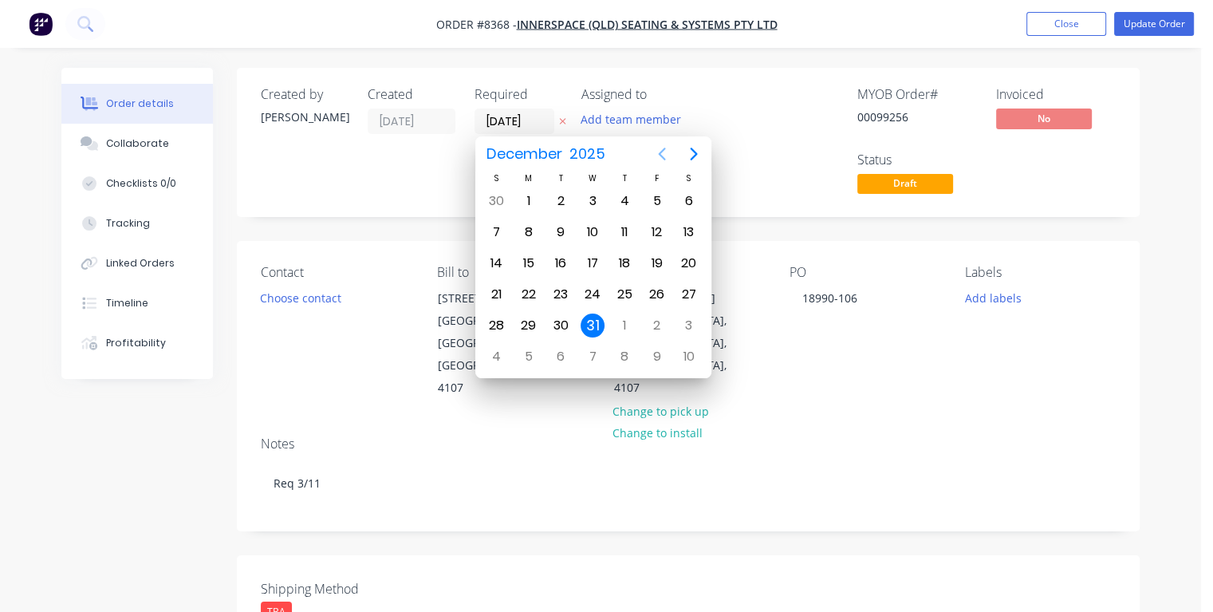
click at [659, 154] on icon "Previous page" at bounding box center [662, 153] width 19 height 19
click at [659, 154] on icon "Previous page" at bounding box center [661, 154] width 7 height 13
click at [654, 324] on div "31" at bounding box center [657, 326] width 24 height 24
type input "[DATE]"
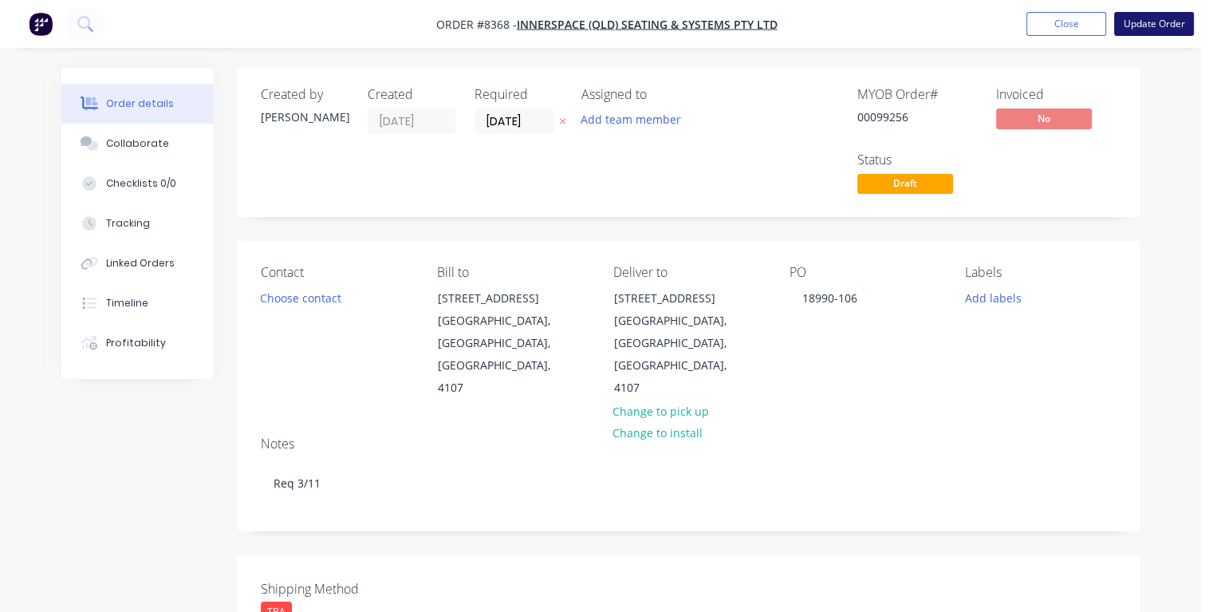
click at [1138, 24] on button "Update Order" at bounding box center [1154, 24] width 80 height 24
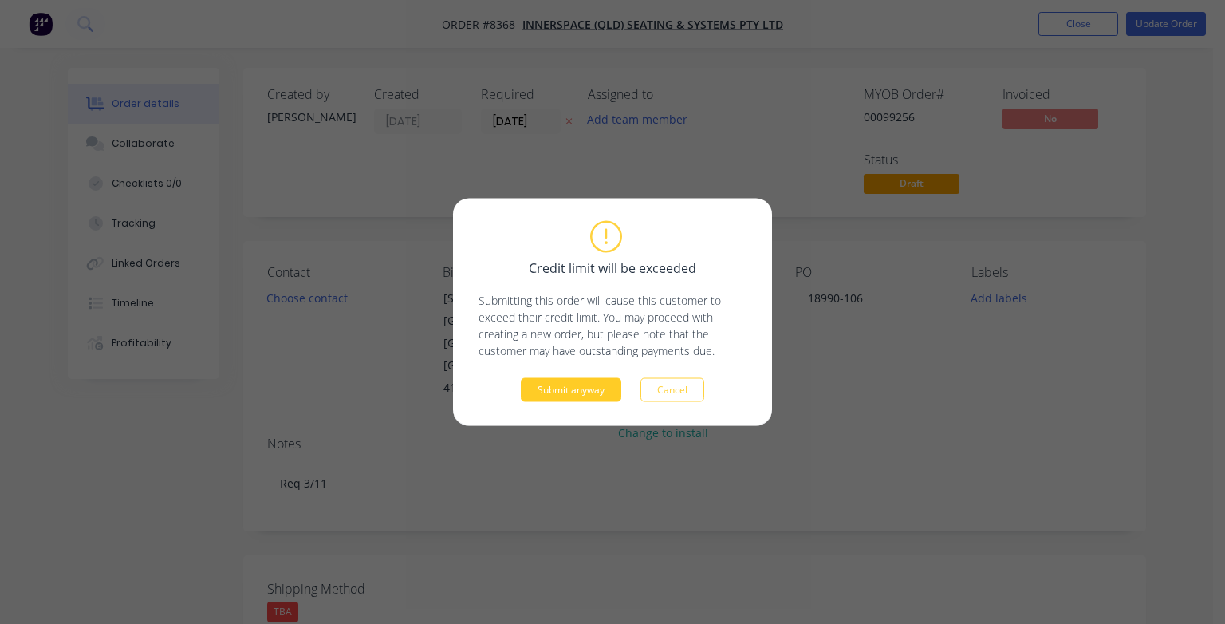
click at [604, 393] on button "Submit anyway" at bounding box center [571, 390] width 101 height 24
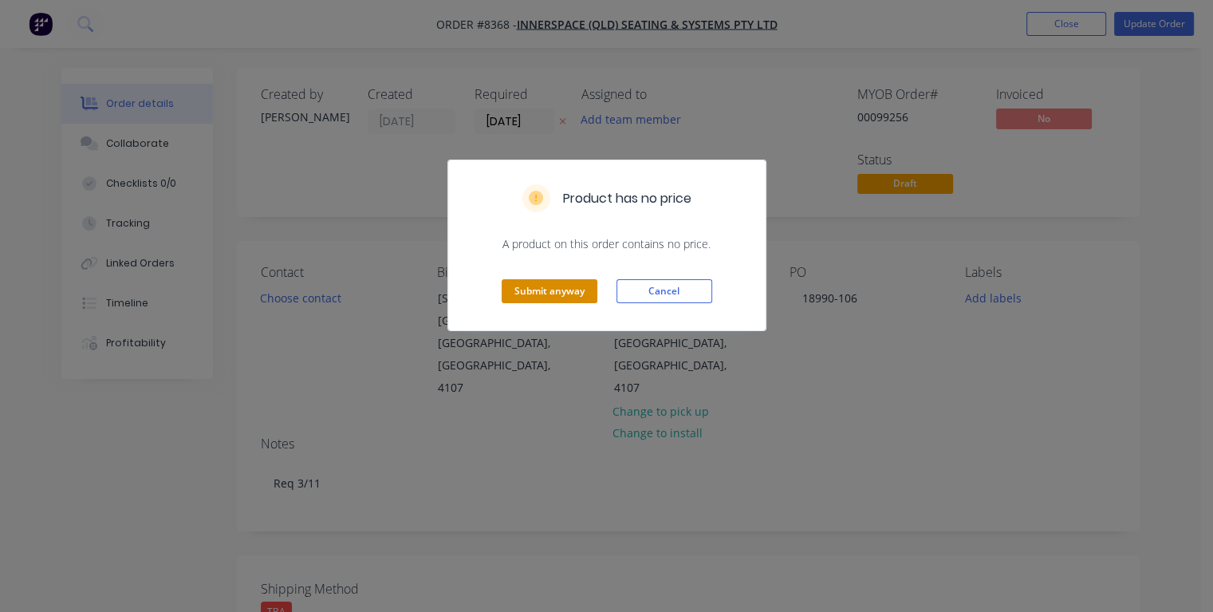
click at [539, 289] on button "Submit anyway" at bounding box center [550, 291] width 96 height 24
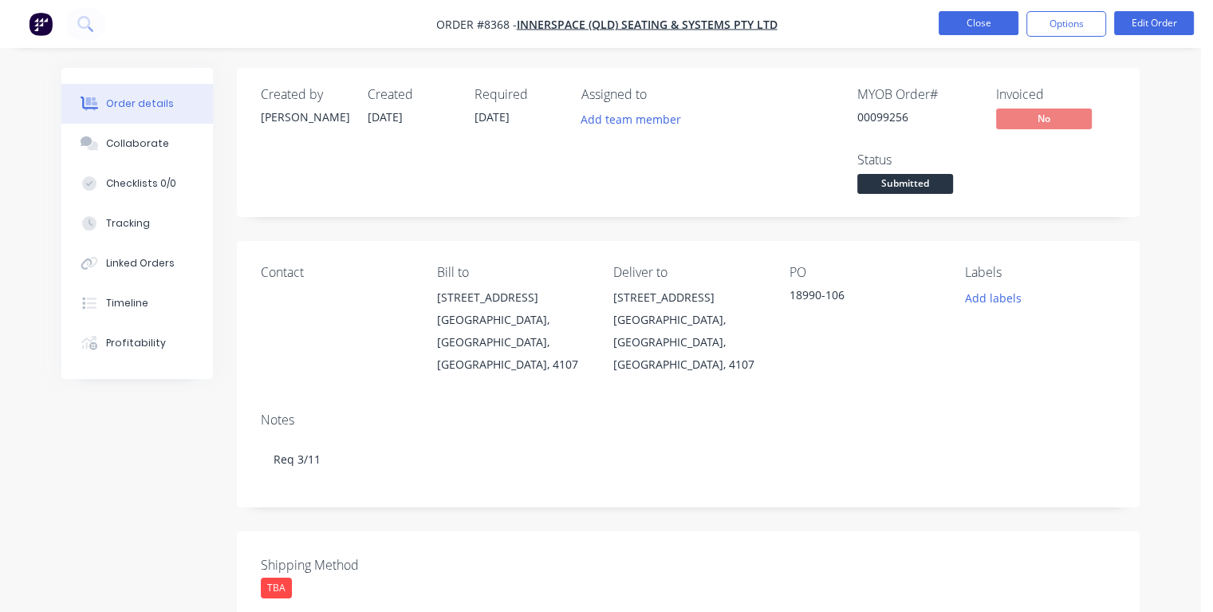
click at [970, 28] on button "Close" at bounding box center [979, 23] width 80 height 24
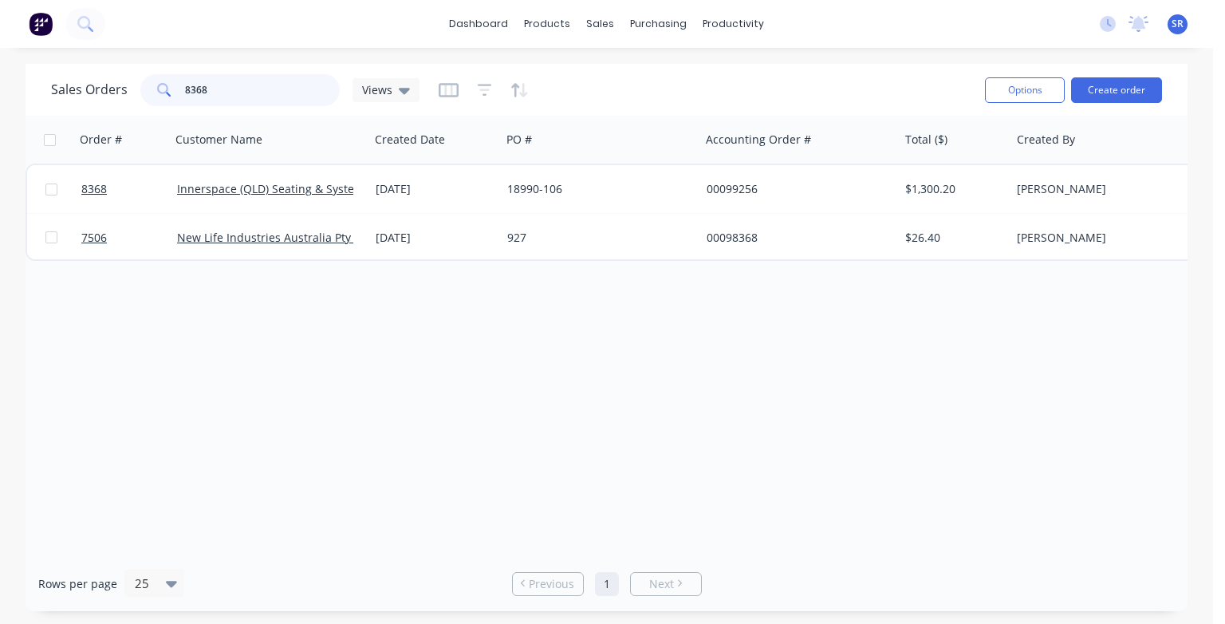
click at [294, 88] on input "8368" at bounding box center [263, 90] width 156 height 32
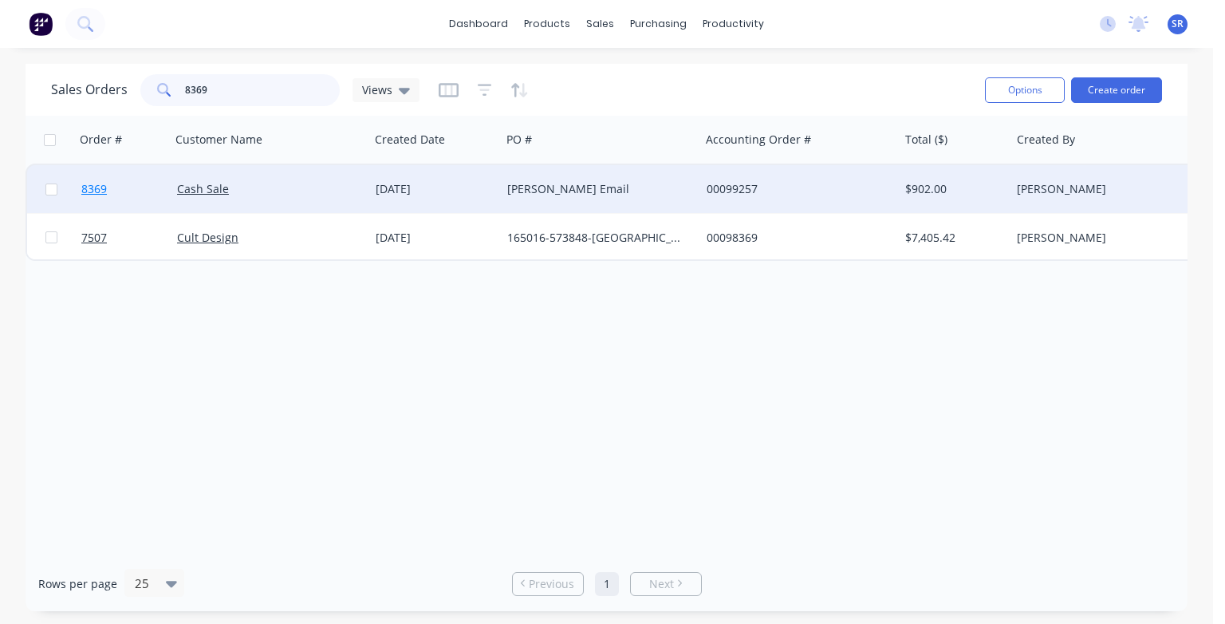
type input "8369"
click at [97, 183] on span "8369" at bounding box center [94, 189] width 26 height 16
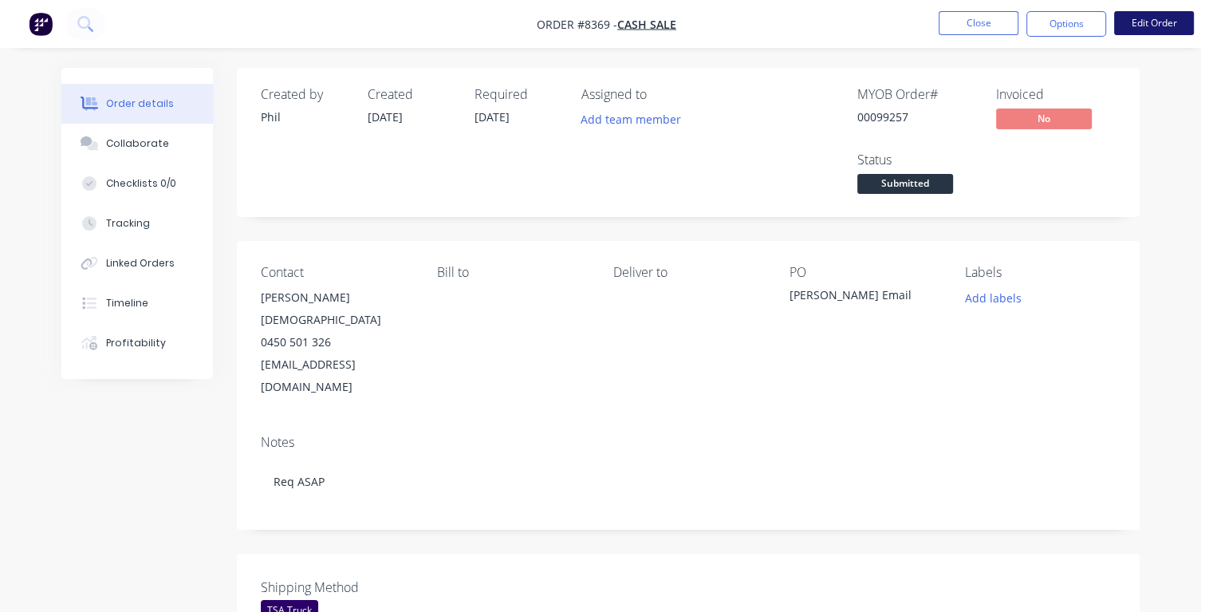
click at [1126, 29] on button "Edit Order" at bounding box center [1154, 23] width 80 height 24
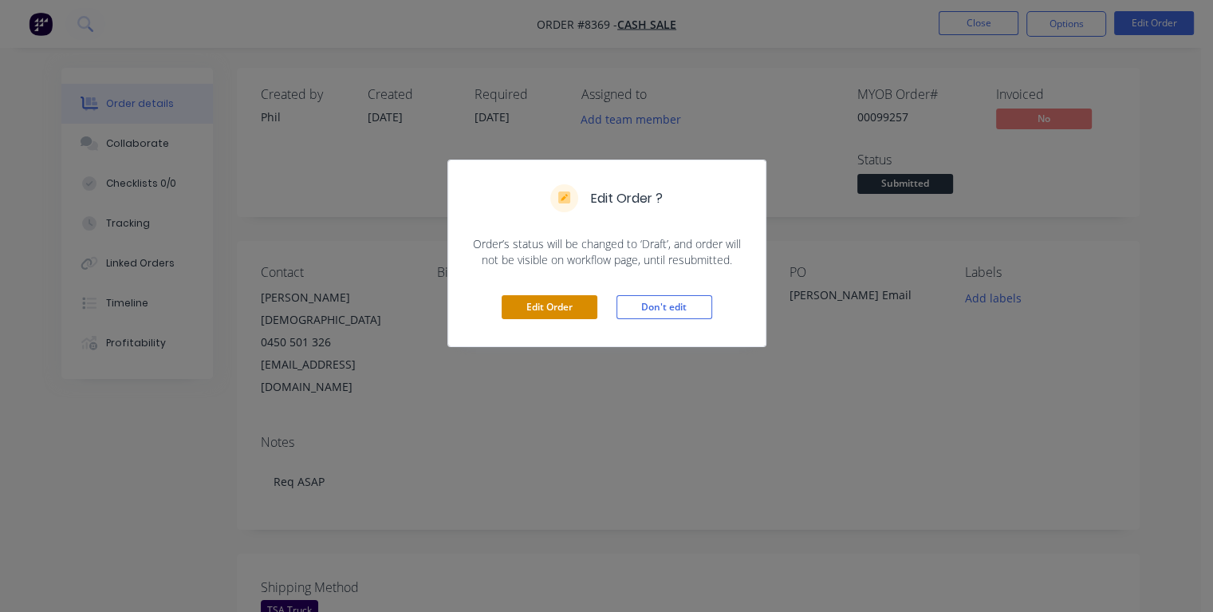
click at [585, 303] on button "Edit Order" at bounding box center [550, 307] width 96 height 24
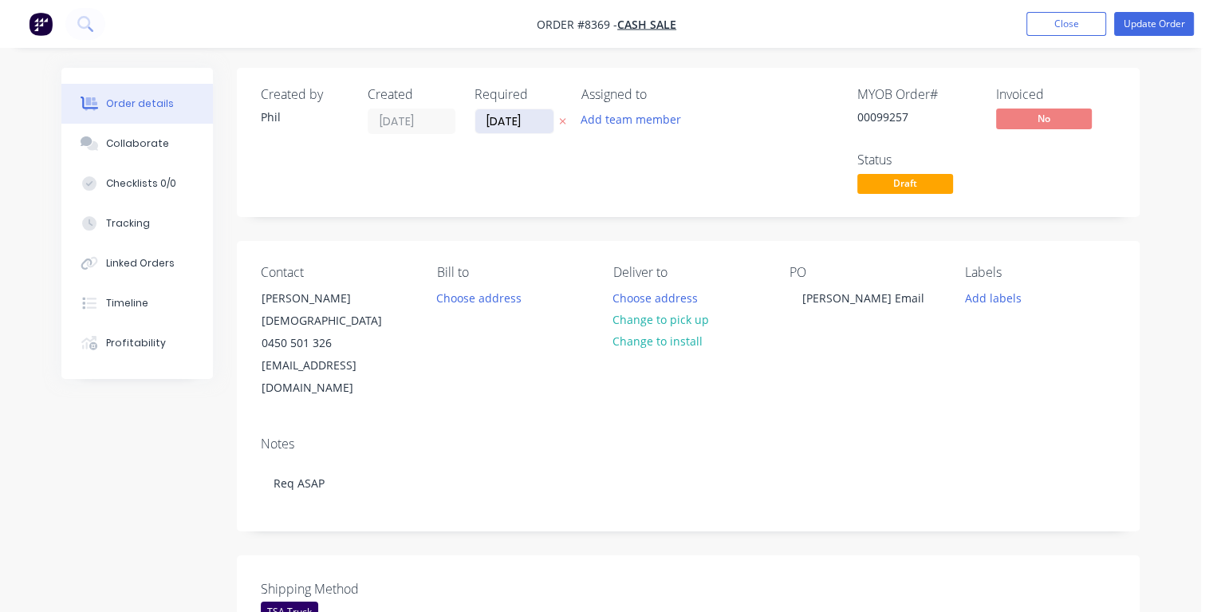
click at [531, 120] on input "[DATE]" at bounding box center [514, 121] width 78 height 24
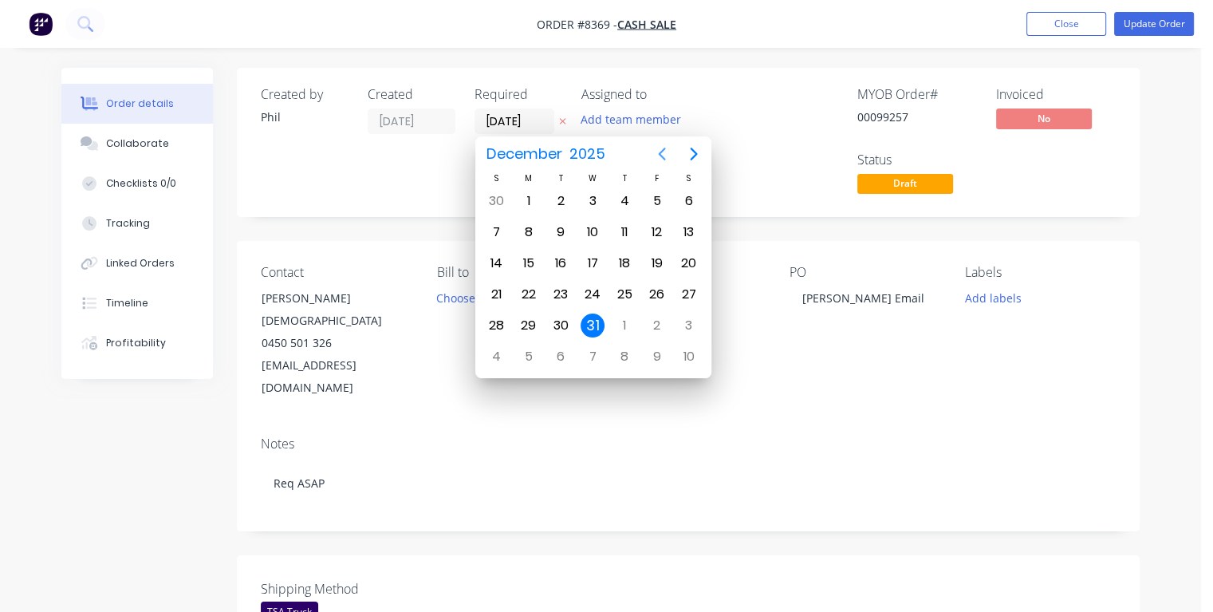
click at [664, 160] on icon "Previous page" at bounding box center [662, 153] width 19 height 19
click at [562, 266] on div "14" at bounding box center [561, 263] width 24 height 24
type input "[DATE]"
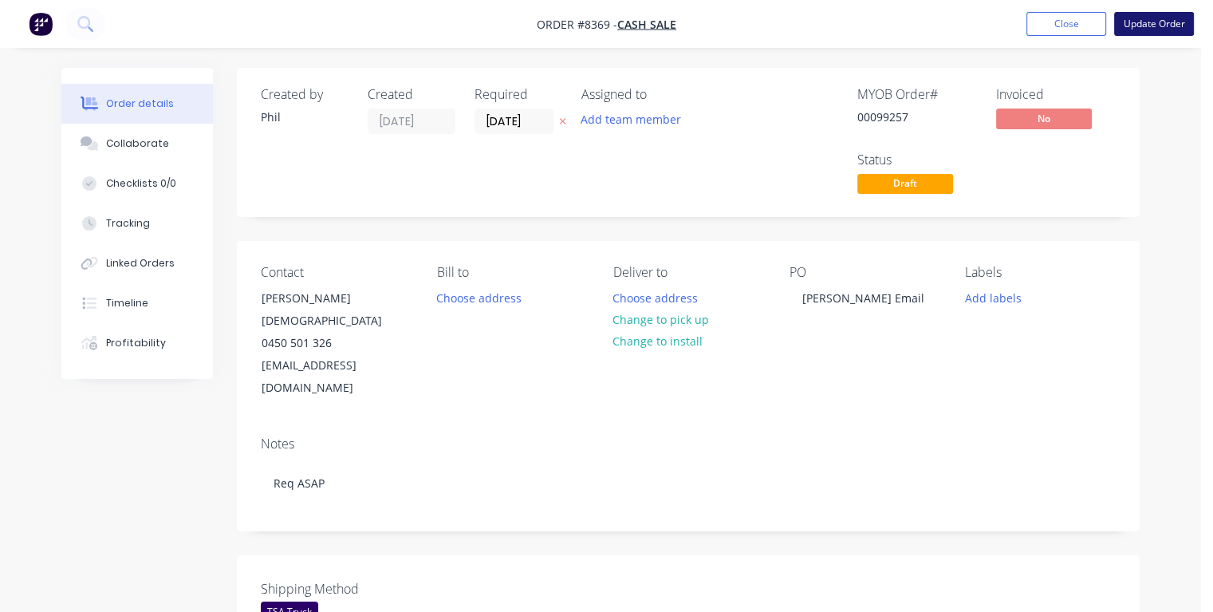
click at [1124, 31] on button "Update Order" at bounding box center [1154, 24] width 80 height 24
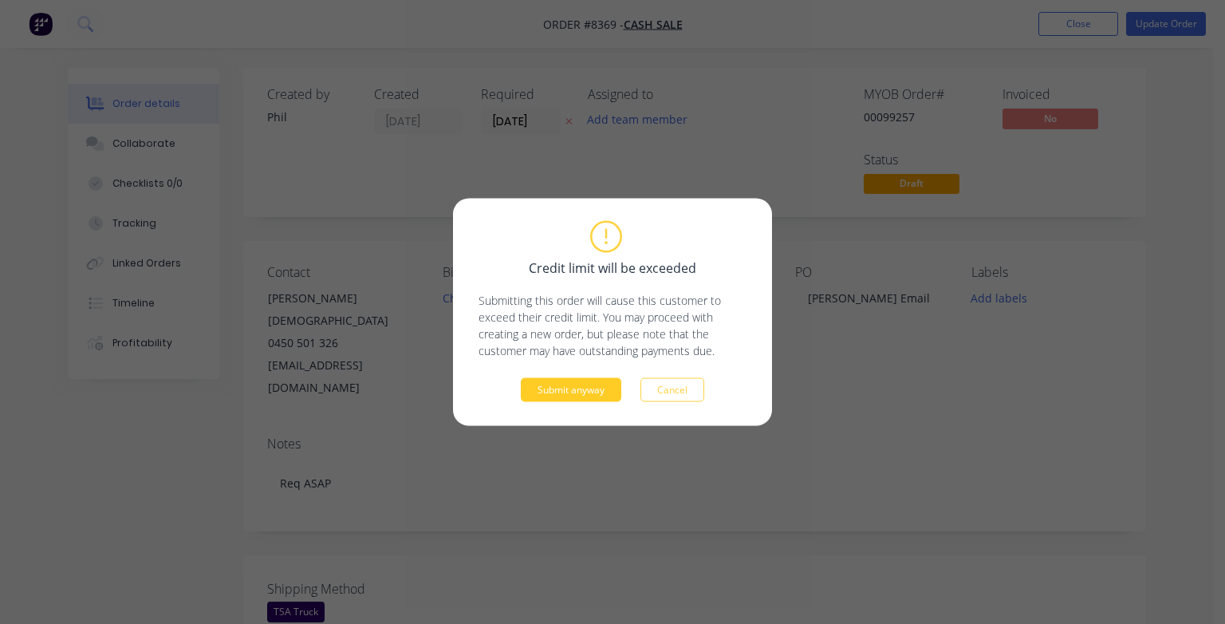
click at [607, 382] on button "Submit anyway" at bounding box center [571, 390] width 101 height 24
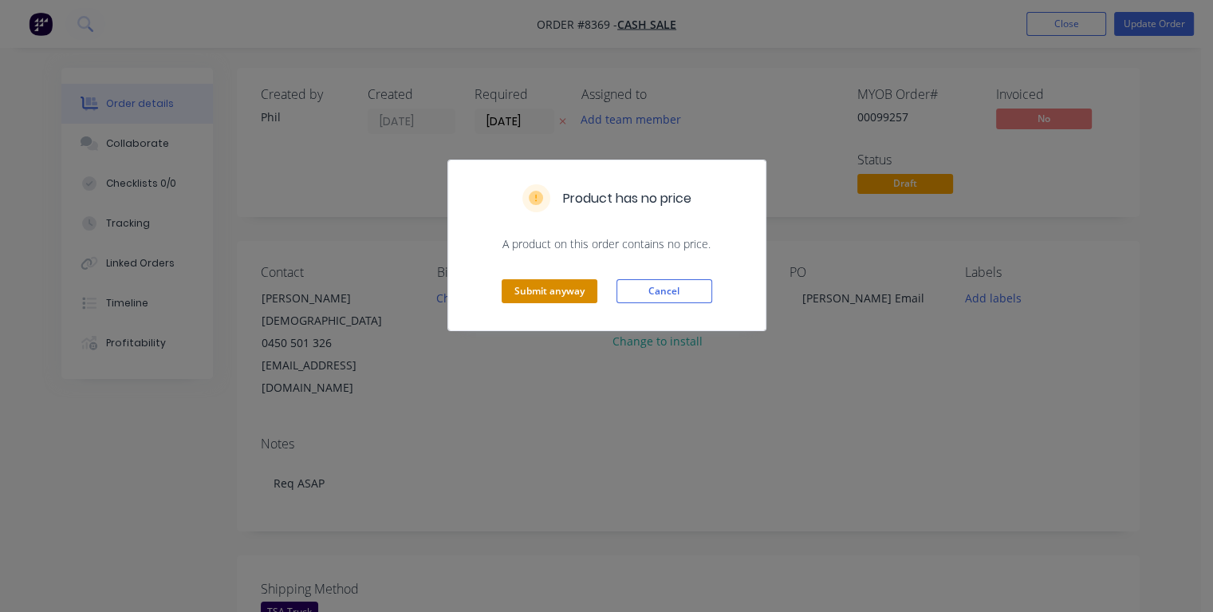
click at [574, 290] on button "Submit anyway" at bounding box center [550, 291] width 96 height 24
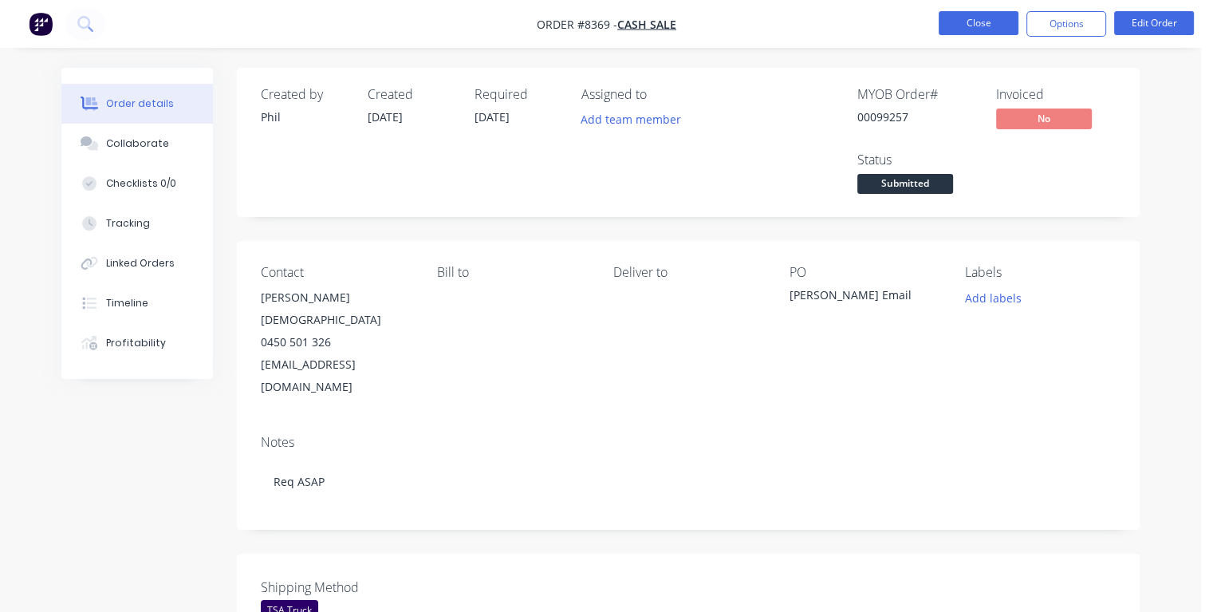
click at [988, 18] on button "Close" at bounding box center [979, 23] width 80 height 24
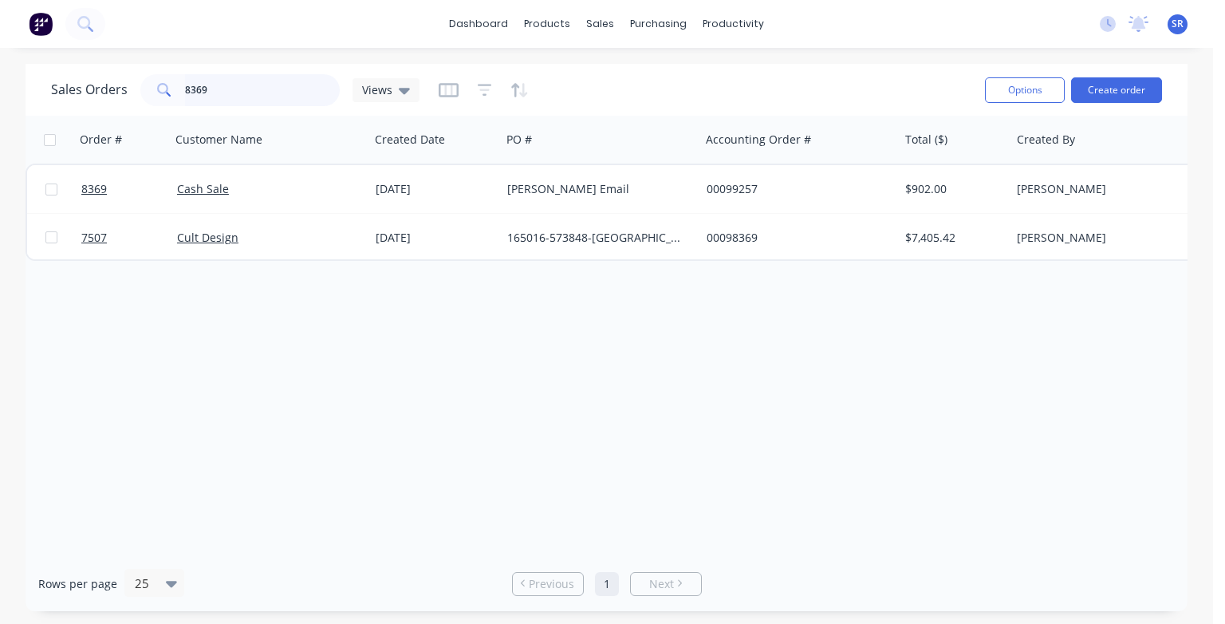
drag, startPoint x: 234, startPoint y: 84, endPoint x: 260, endPoint y: 110, distance: 37.2
click at [235, 86] on input "8369" at bounding box center [263, 90] width 156 height 32
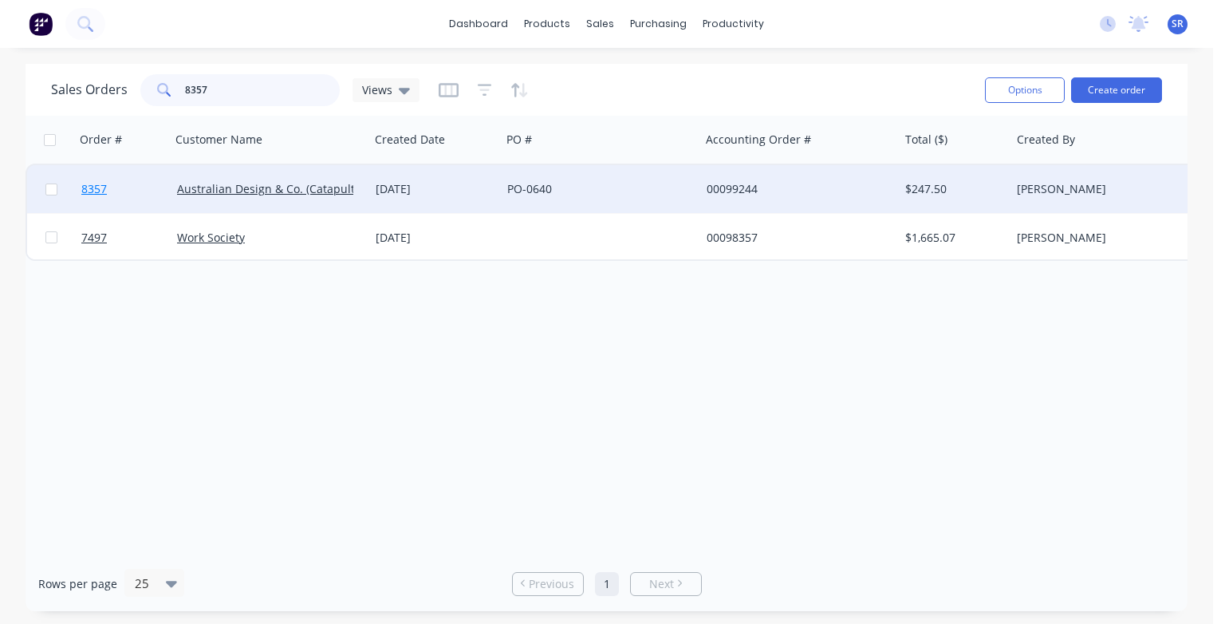
type input "8357"
click at [105, 191] on span "8357" at bounding box center [94, 189] width 26 height 16
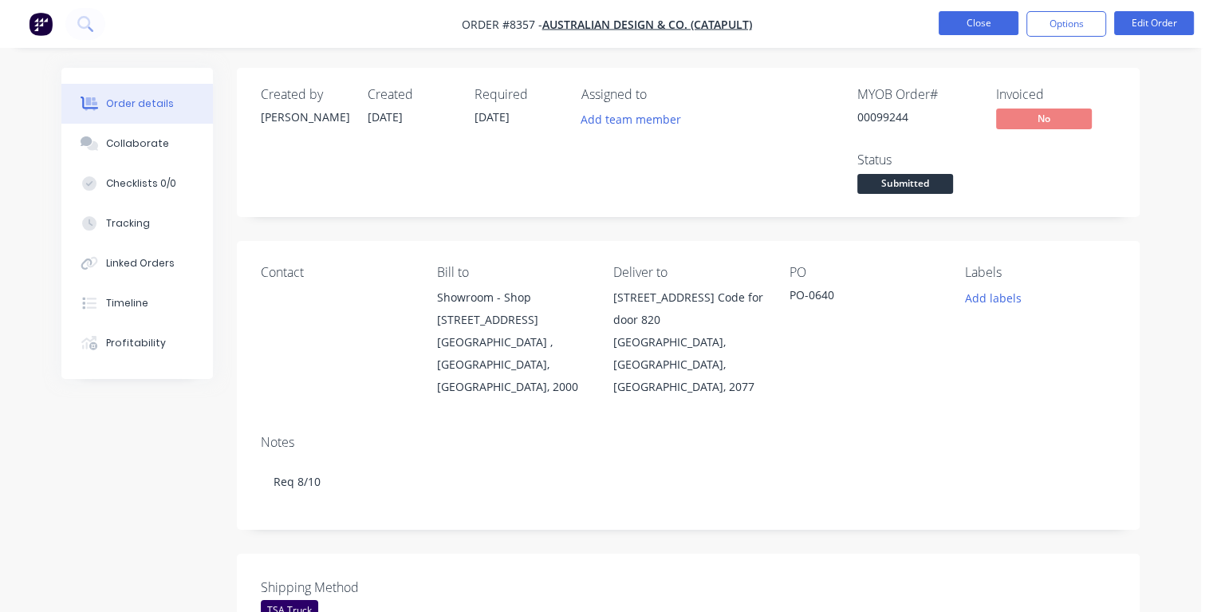
click at [965, 11] on button "Close" at bounding box center [979, 23] width 80 height 24
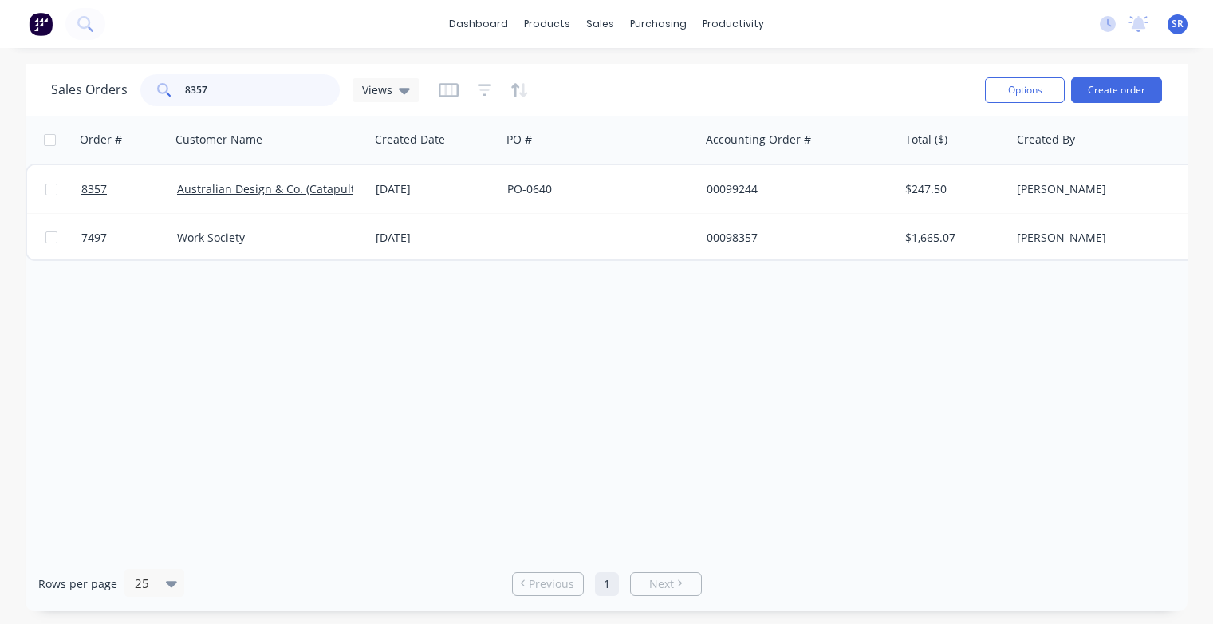
drag, startPoint x: 219, startPoint y: 91, endPoint x: 166, endPoint y: 98, distance: 53.1
click at [166, 97] on div "8357" at bounding box center [239, 90] width 199 height 32
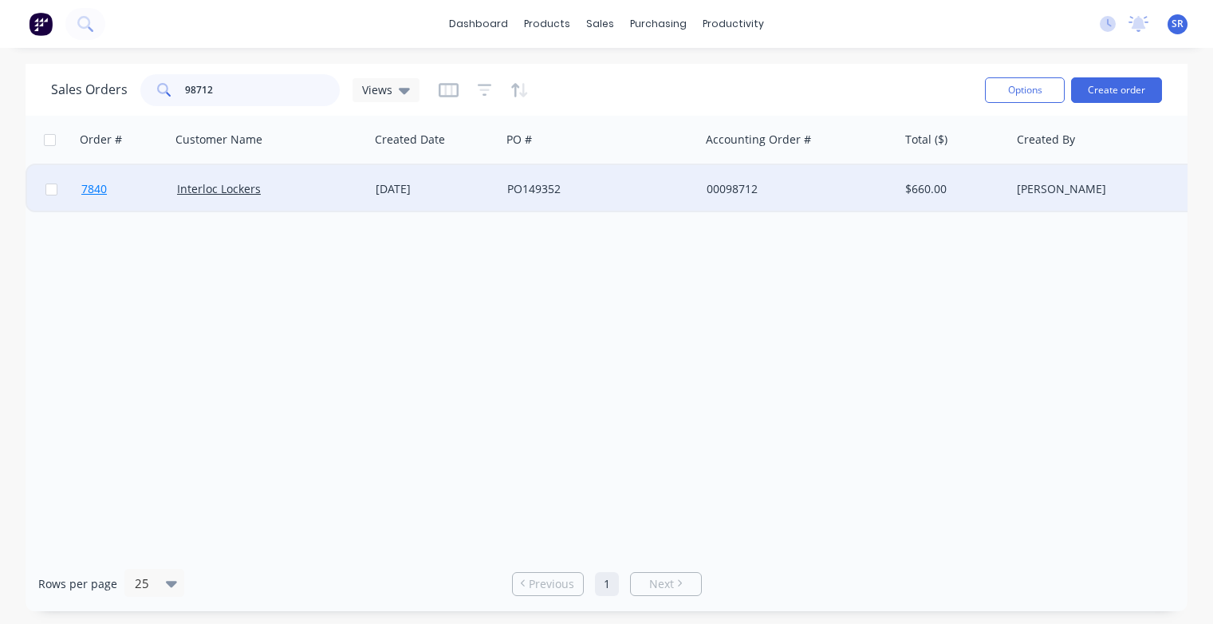
type input "98712"
click at [99, 196] on span "7840" at bounding box center [94, 189] width 26 height 16
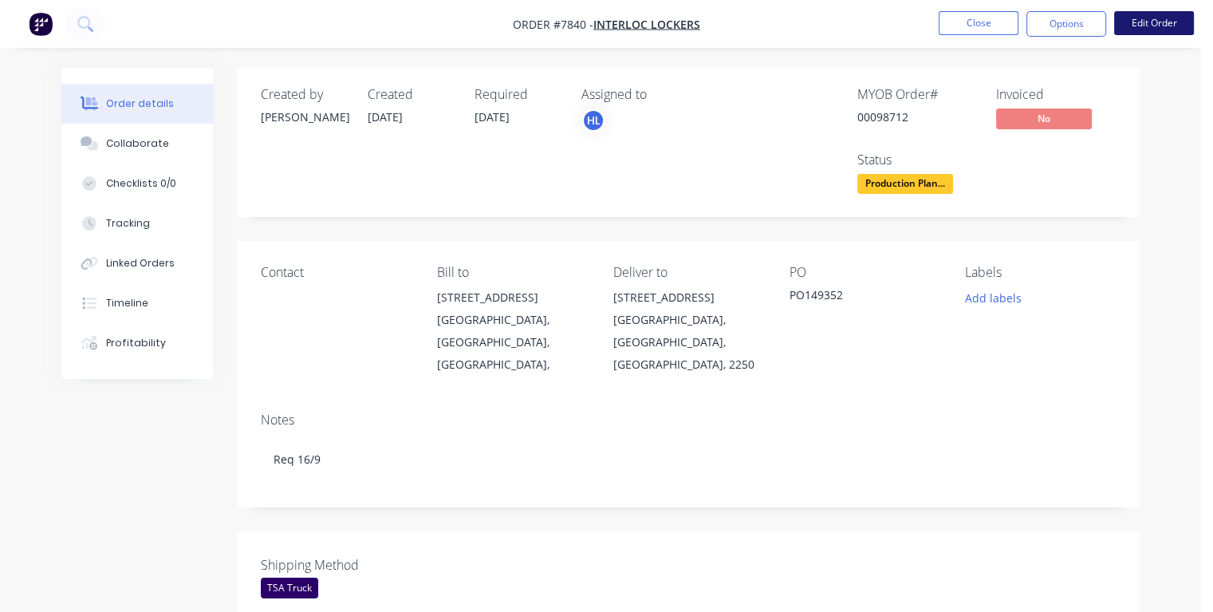
click at [1150, 27] on button "Edit Order" at bounding box center [1154, 23] width 80 height 24
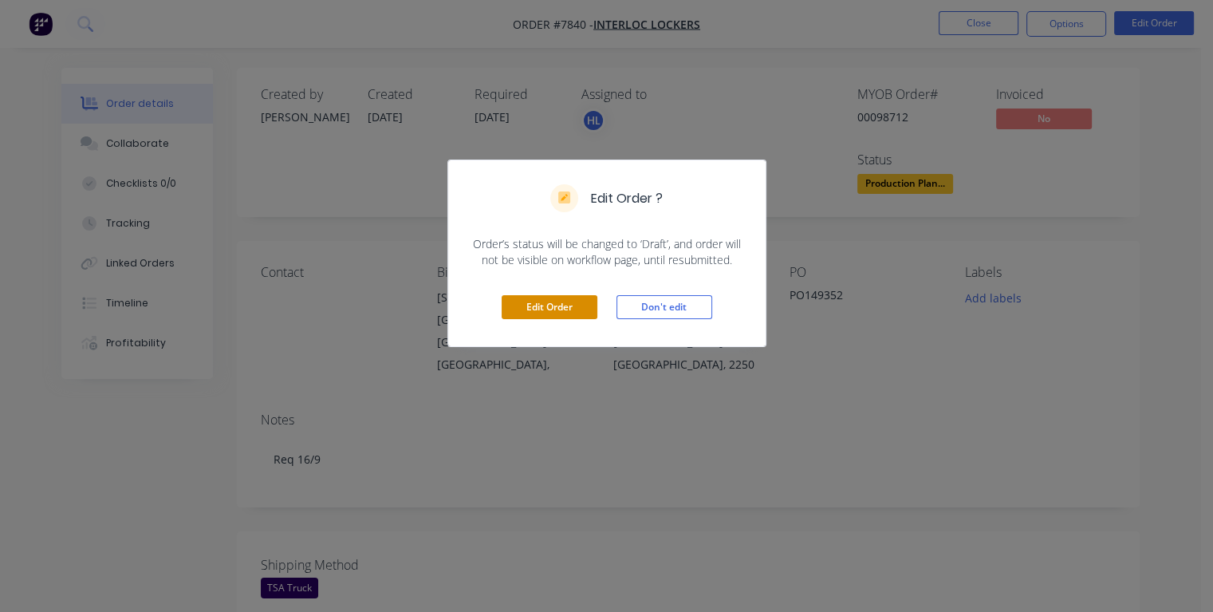
click at [587, 305] on button "Edit Order" at bounding box center [550, 307] width 96 height 24
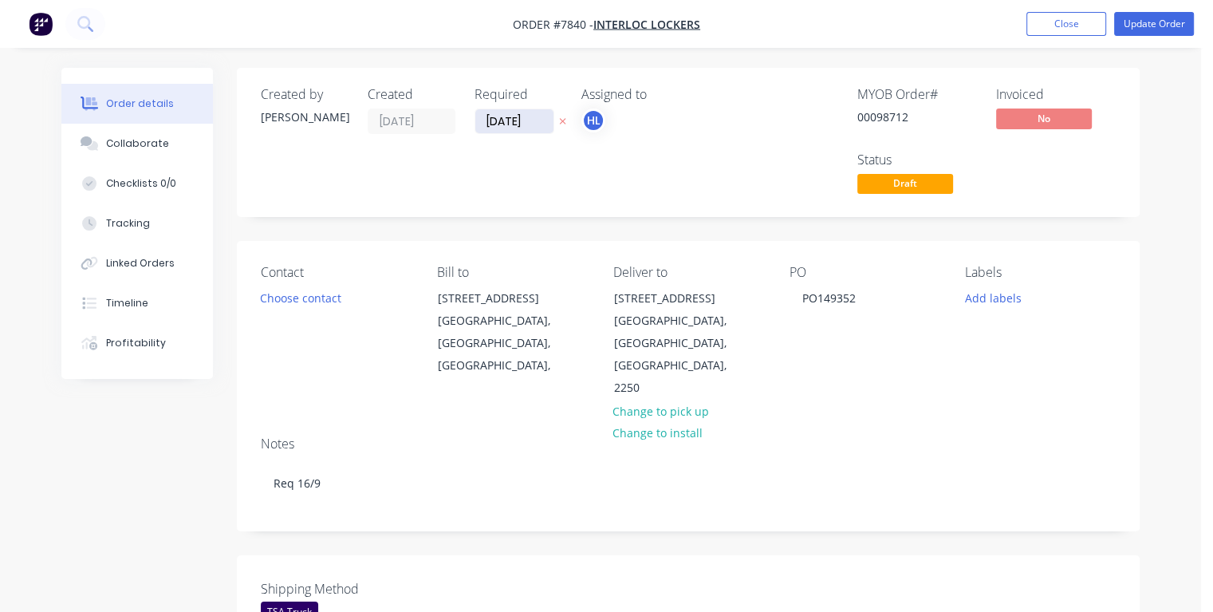
click at [543, 119] on input "[DATE]" at bounding box center [514, 121] width 78 height 24
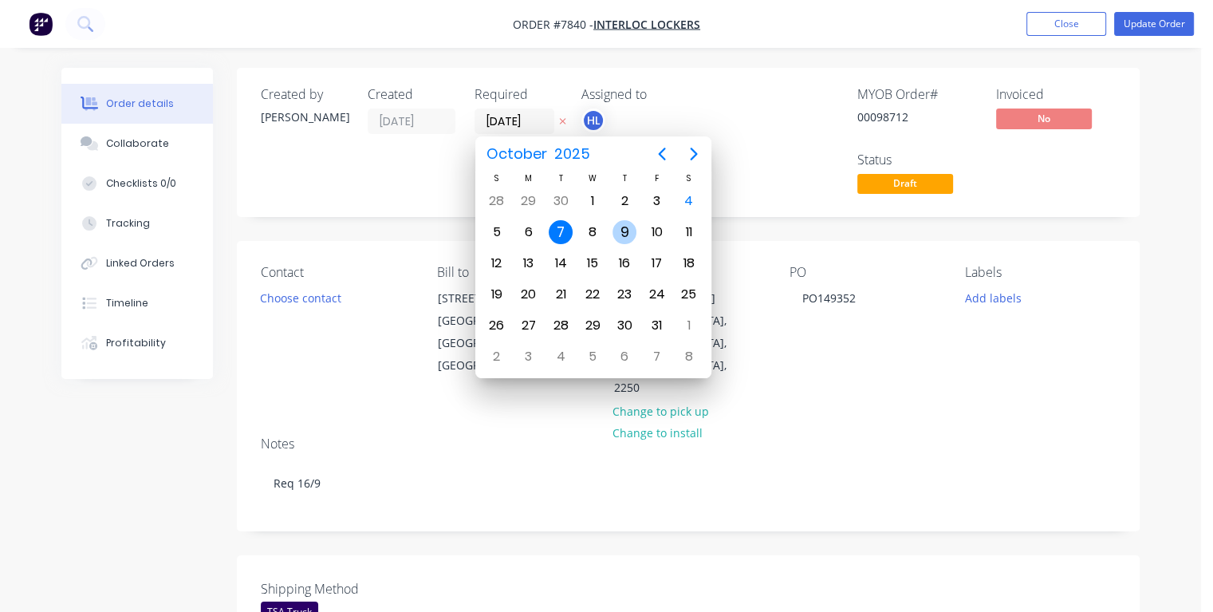
click at [629, 233] on div "9" at bounding box center [625, 232] width 24 height 24
type input "[DATE]"
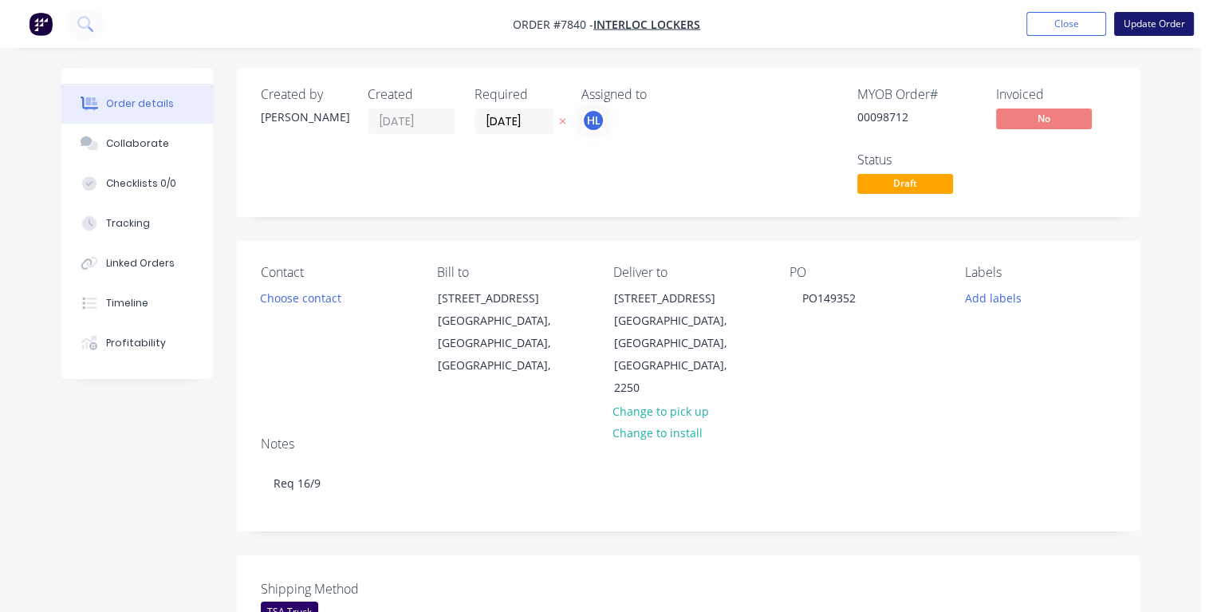
click at [1136, 29] on button "Update Order" at bounding box center [1154, 24] width 80 height 24
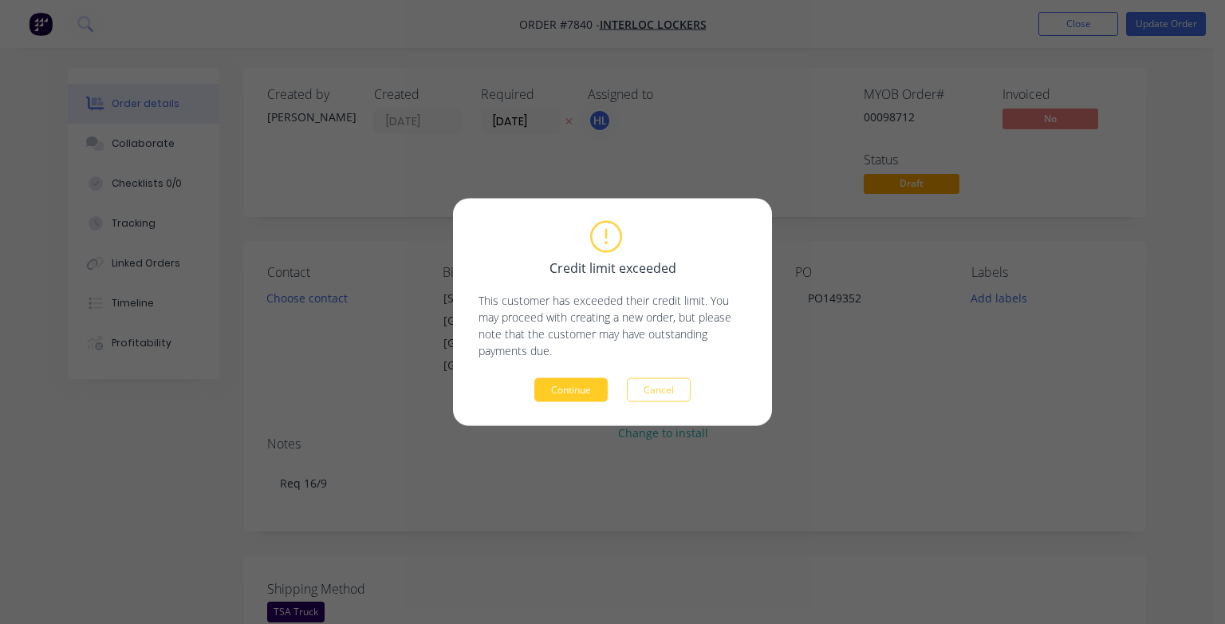
click at [561, 392] on button "Continue" at bounding box center [571, 390] width 73 height 24
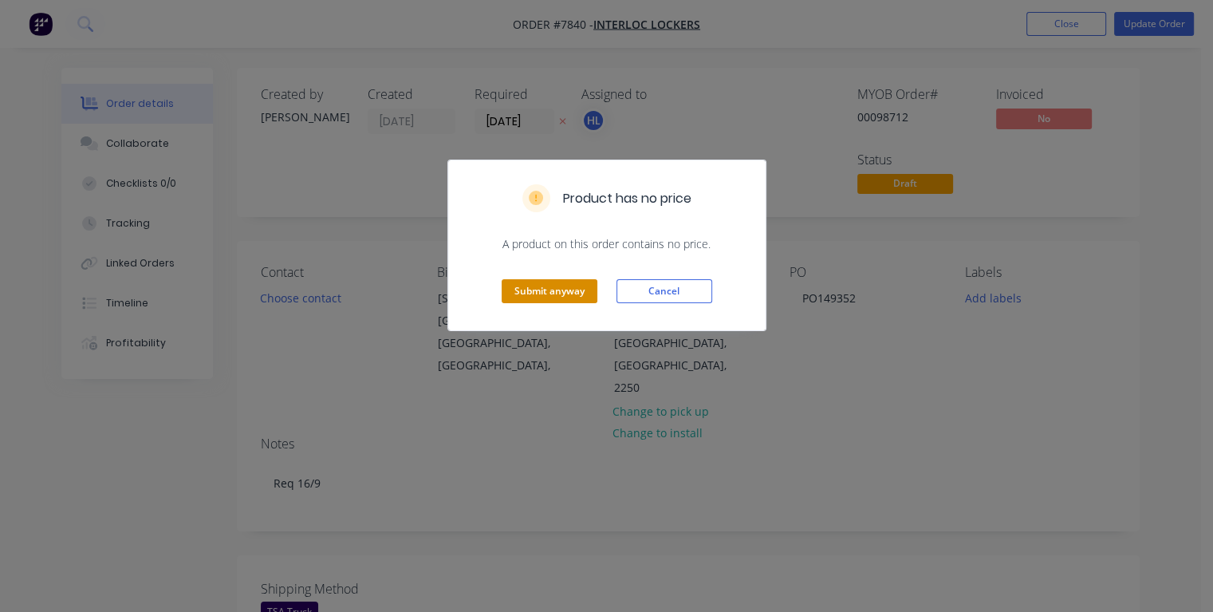
click at [550, 297] on button "Submit anyway" at bounding box center [550, 291] width 96 height 24
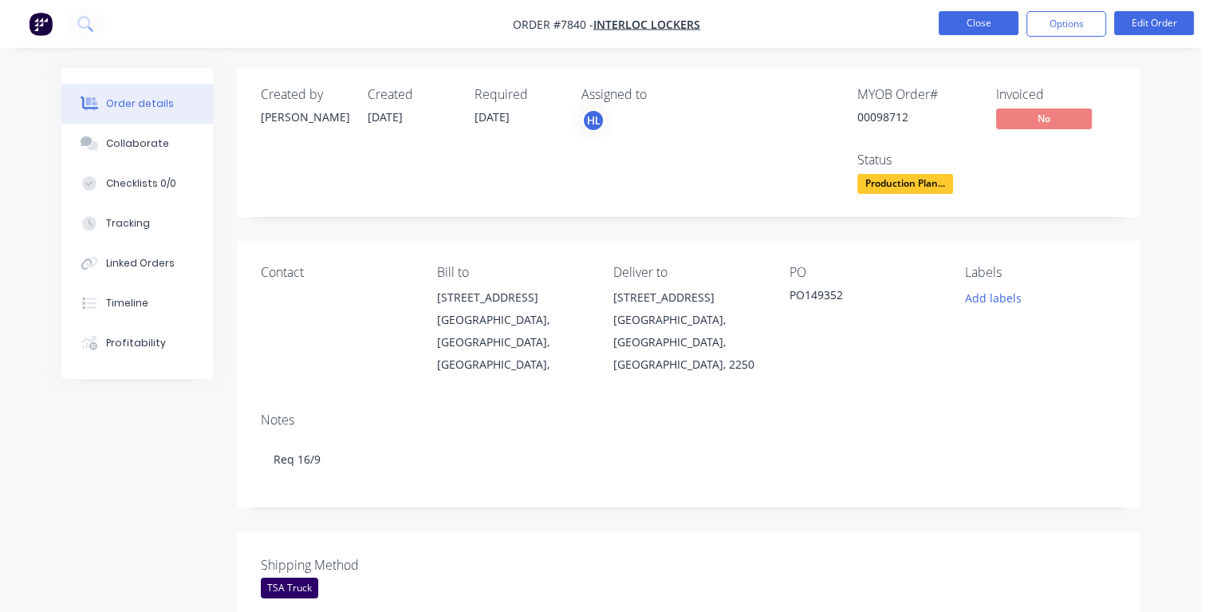
click at [984, 30] on button "Close" at bounding box center [979, 23] width 80 height 24
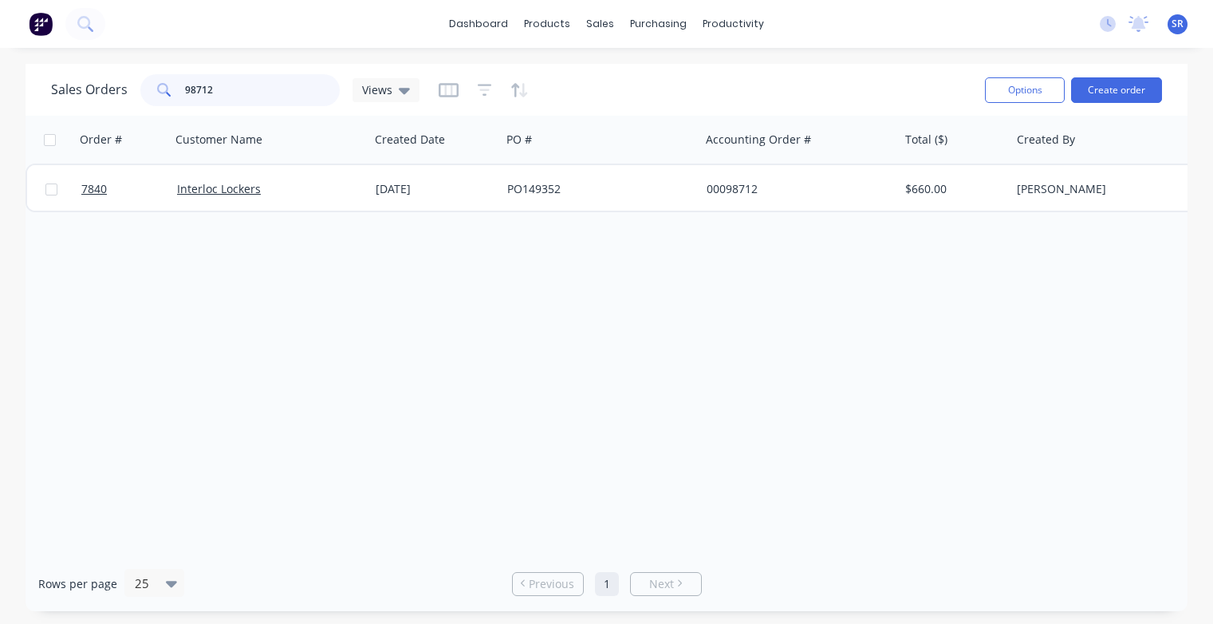
click at [249, 79] on input "98712" at bounding box center [263, 90] width 156 height 32
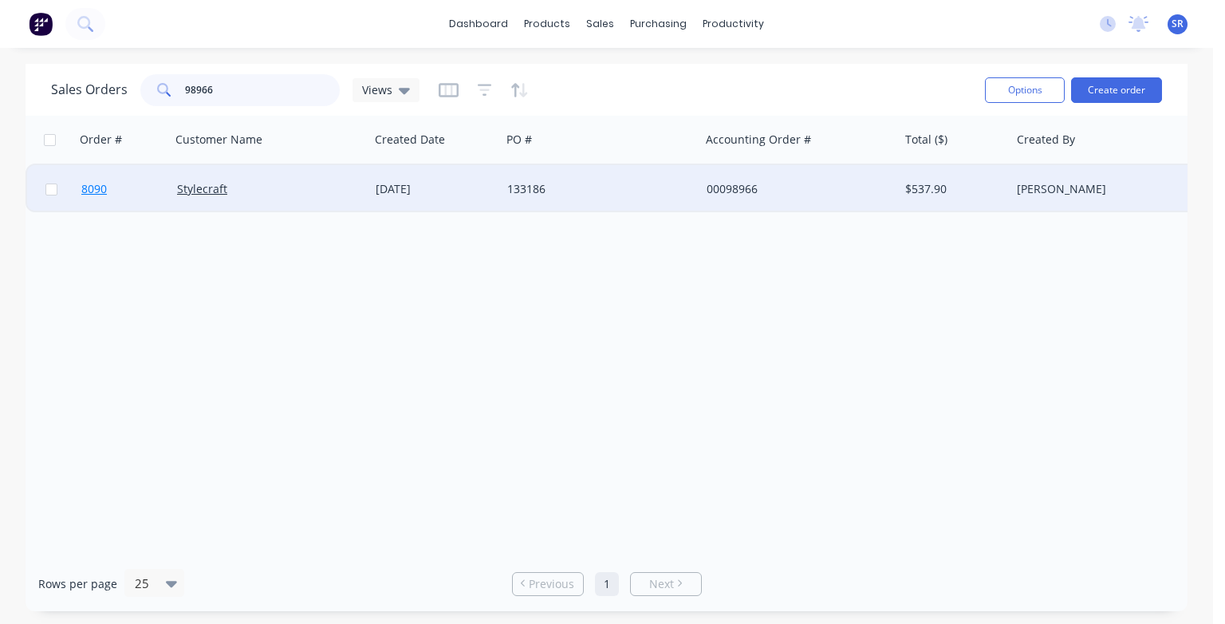
type input "98966"
click at [91, 193] on span "8090" at bounding box center [94, 189] width 26 height 16
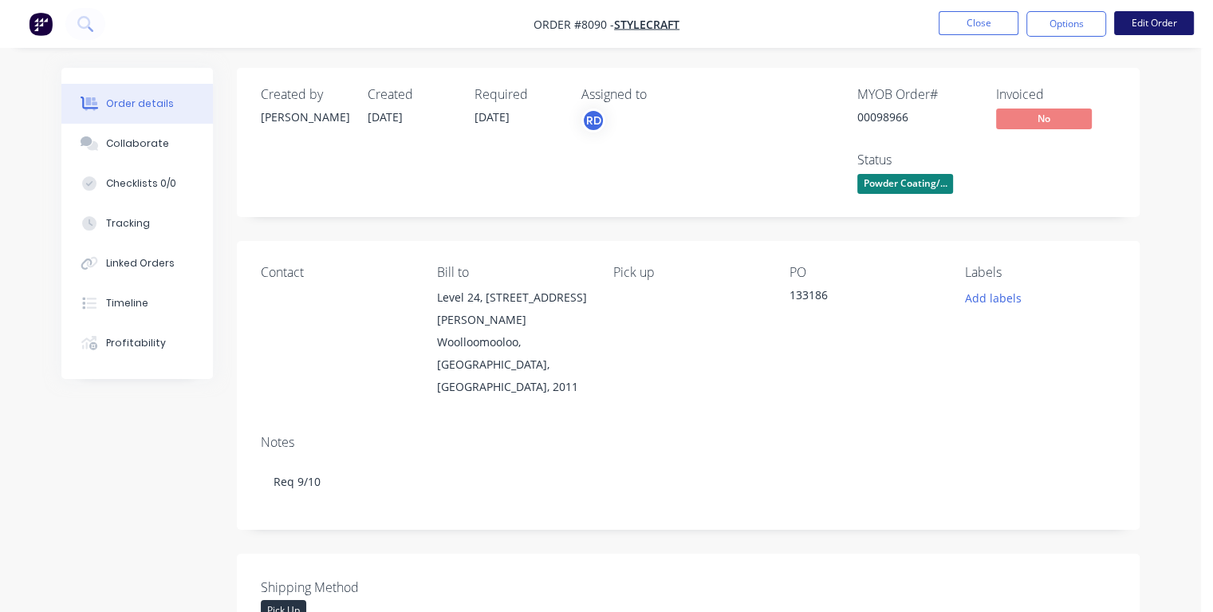
click at [1138, 17] on button "Edit Order" at bounding box center [1154, 23] width 80 height 24
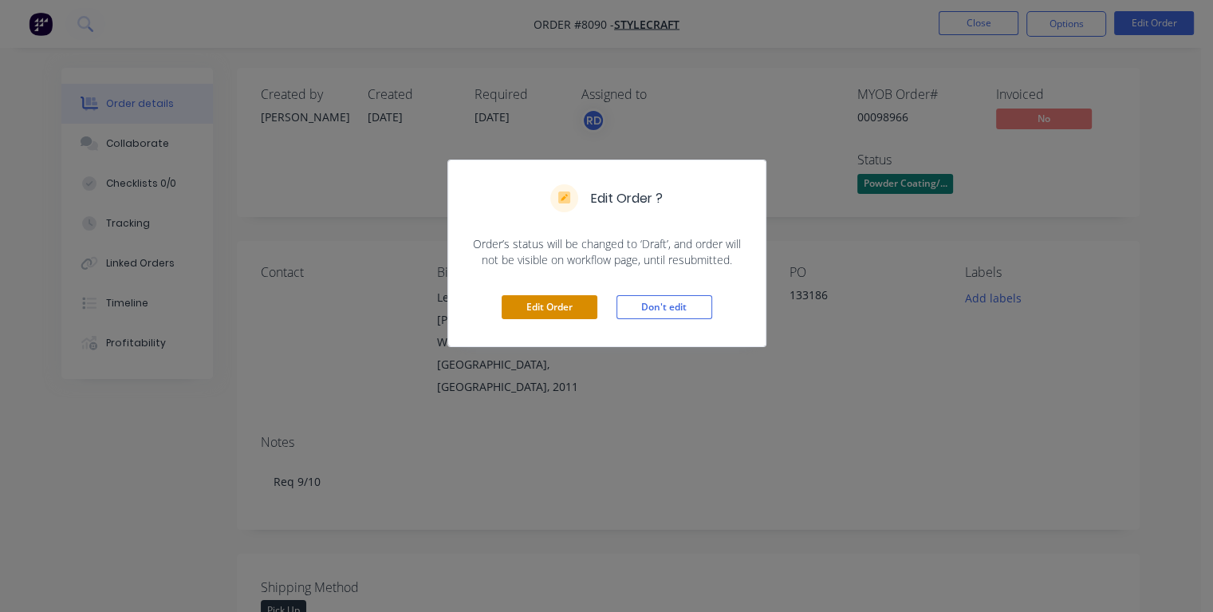
click at [547, 311] on button "Edit Order" at bounding box center [550, 307] width 96 height 24
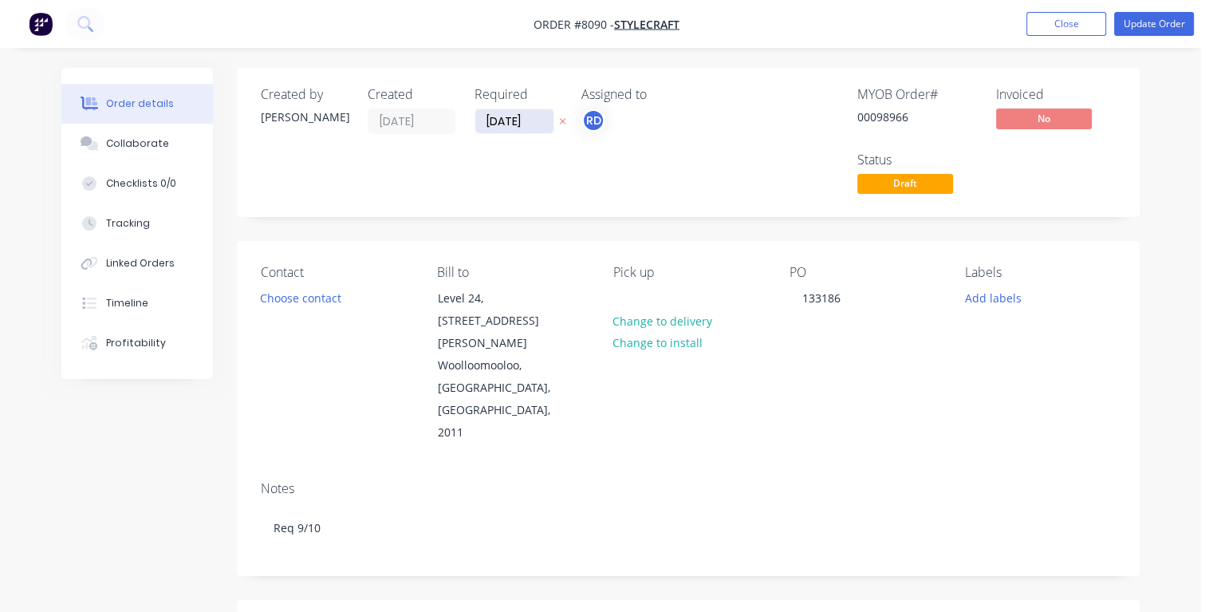
click at [540, 120] on input "[DATE]" at bounding box center [514, 121] width 78 height 24
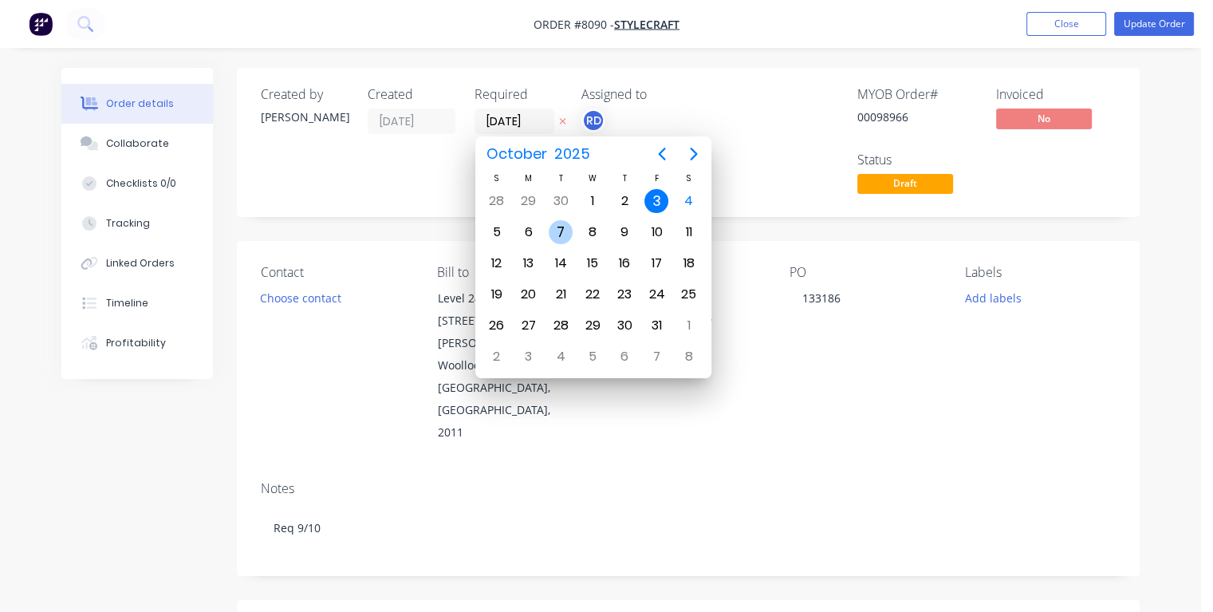
click at [563, 224] on div "7" at bounding box center [561, 232] width 24 height 24
type input "[DATE]"
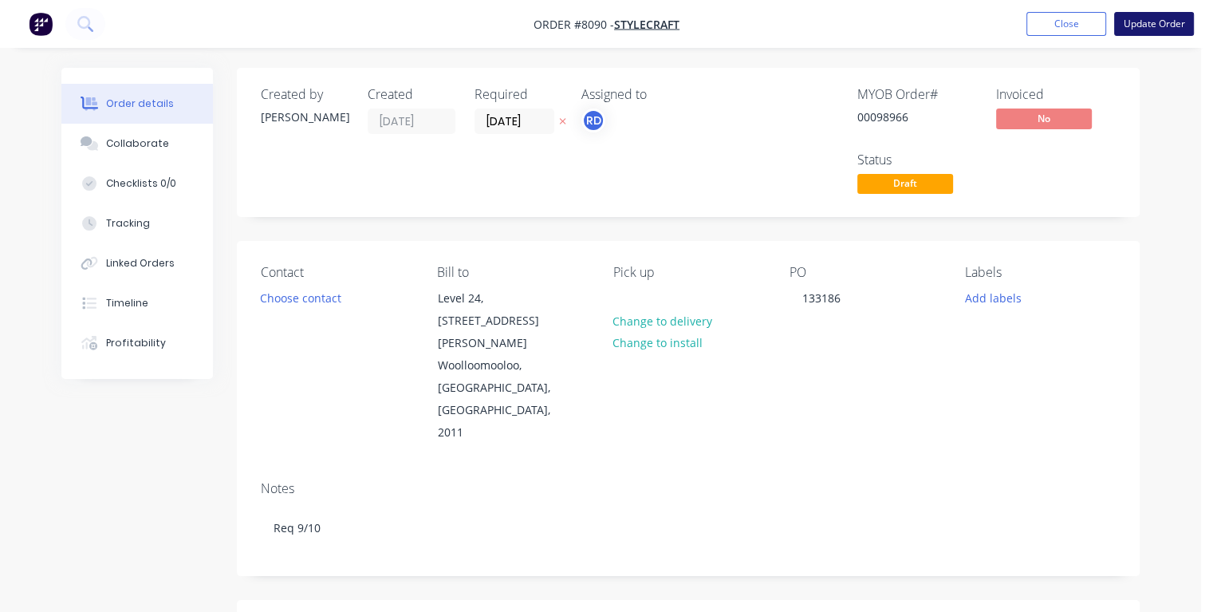
click at [1130, 29] on button "Update Order" at bounding box center [1154, 24] width 80 height 24
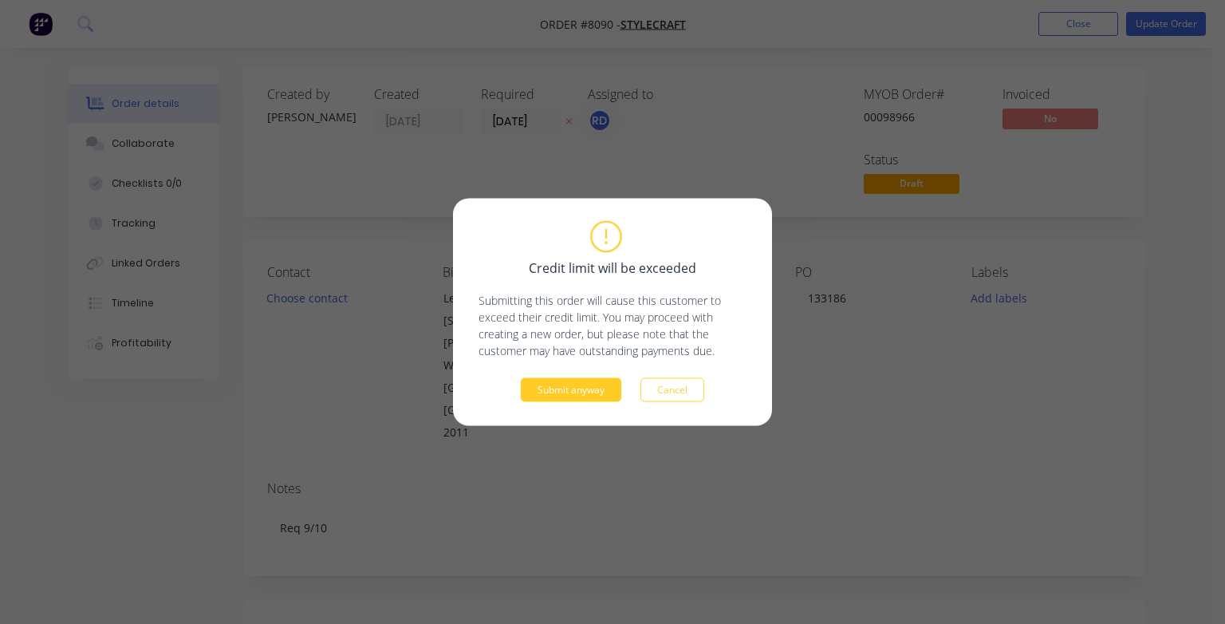
click at [602, 396] on button "Submit anyway" at bounding box center [571, 390] width 101 height 24
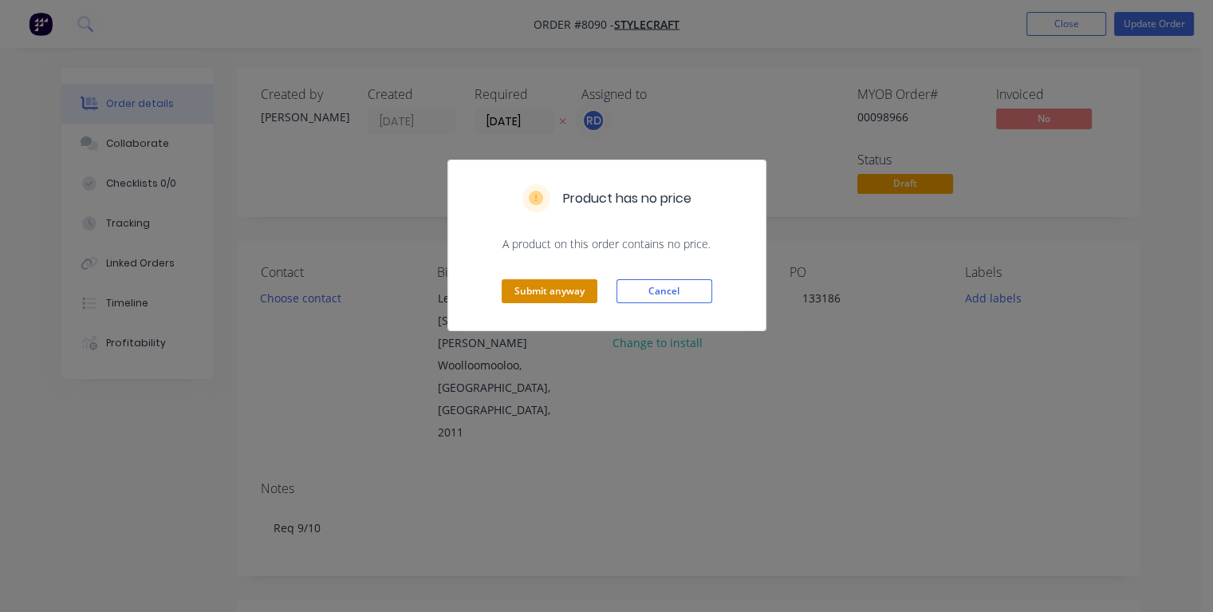
click at [564, 300] on button "Submit anyway" at bounding box center [550, 291] width 96 height 24
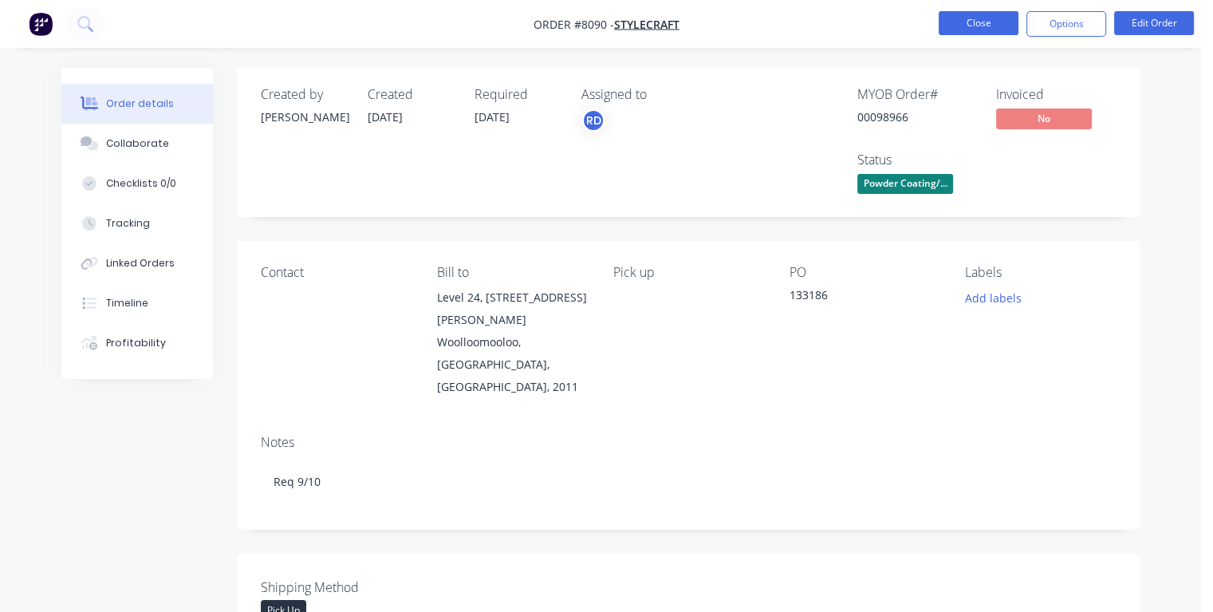
click at [979, 25] on button "Close" at bounding box center [979, 23] width 80 height 24
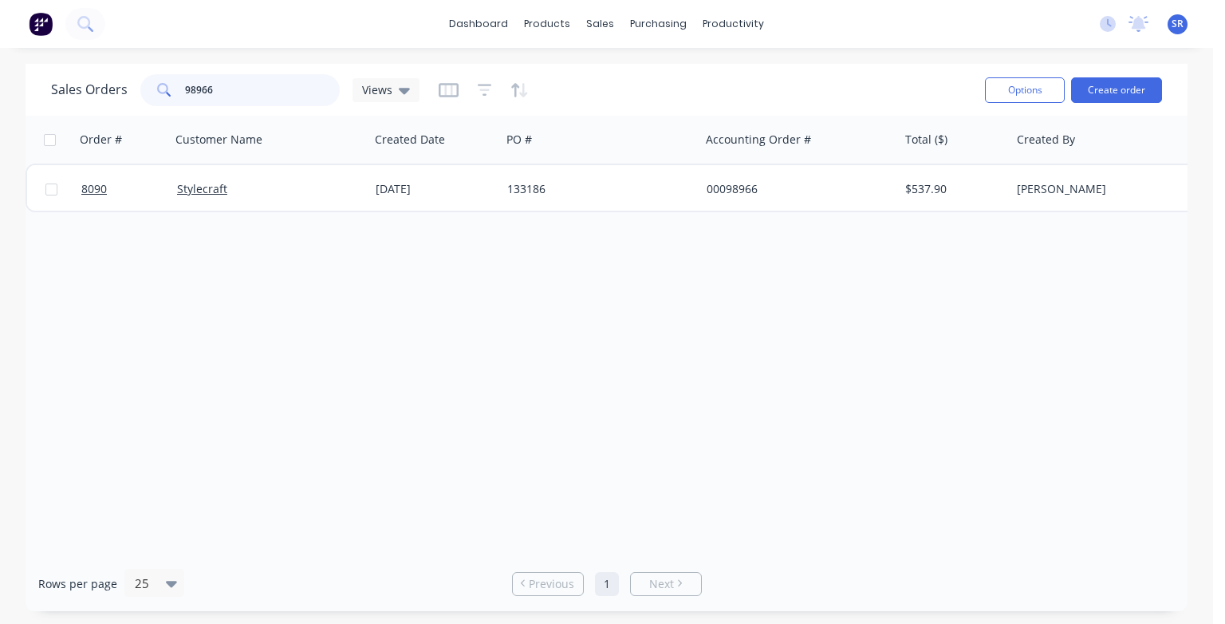
click at [267, 91] on input "98966" at bounding box center [263, 90] width 156 height 32
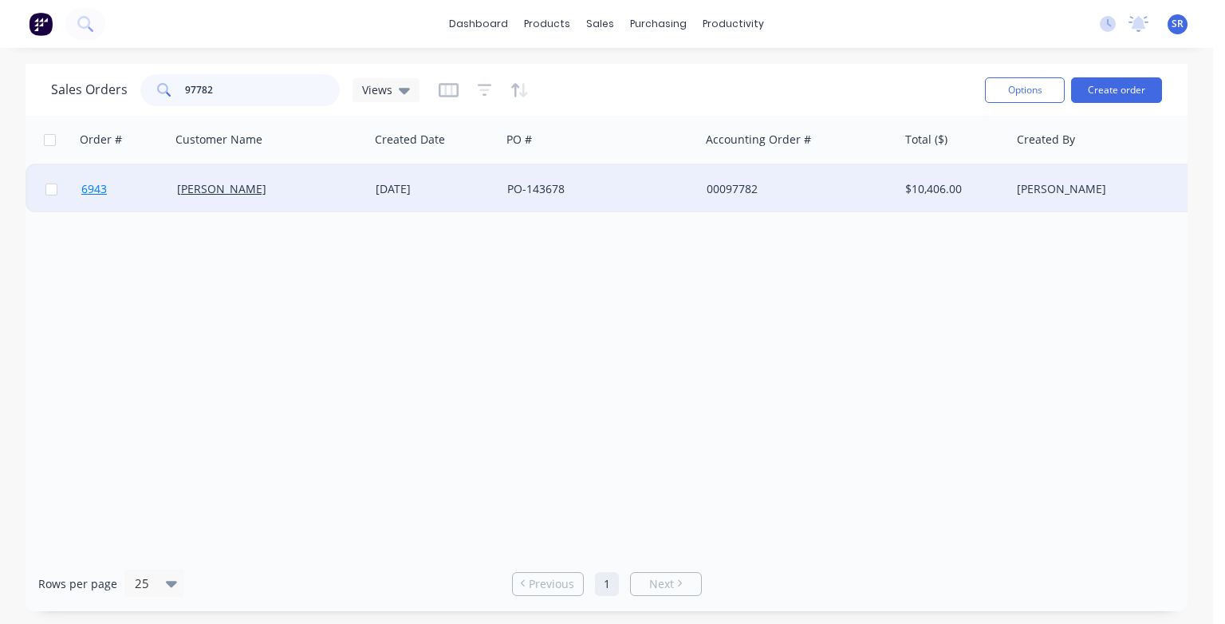
type input "97782"
click at [99, 195] on span "6943" at bounding box center [94, 189] width 26 height 16
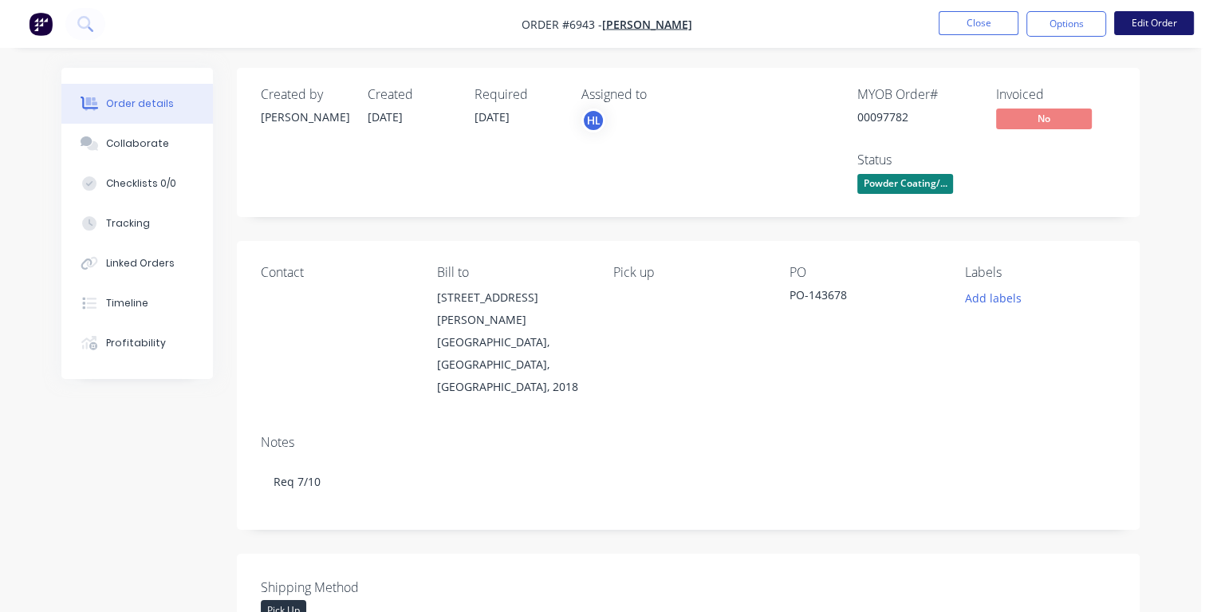
click at [1180, 21] on button "Edit Order" at bounding box center [1154, 23] width 80 height 24
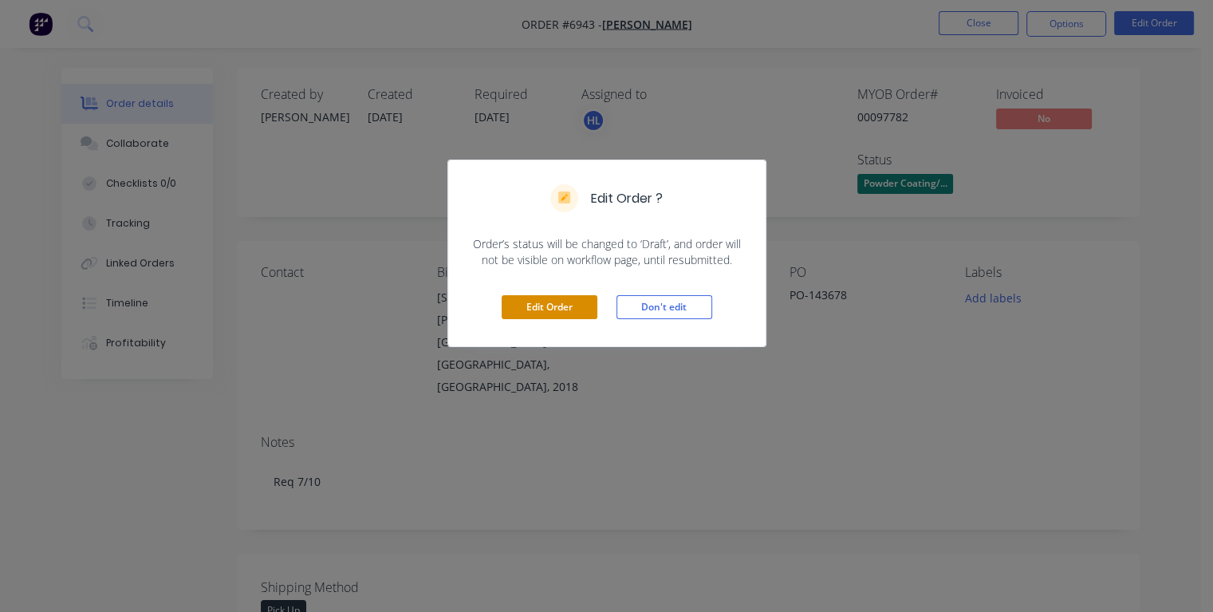
click at [561, 305] on button "Edit Order" at bounding box center [550, 307] width 96 height 24
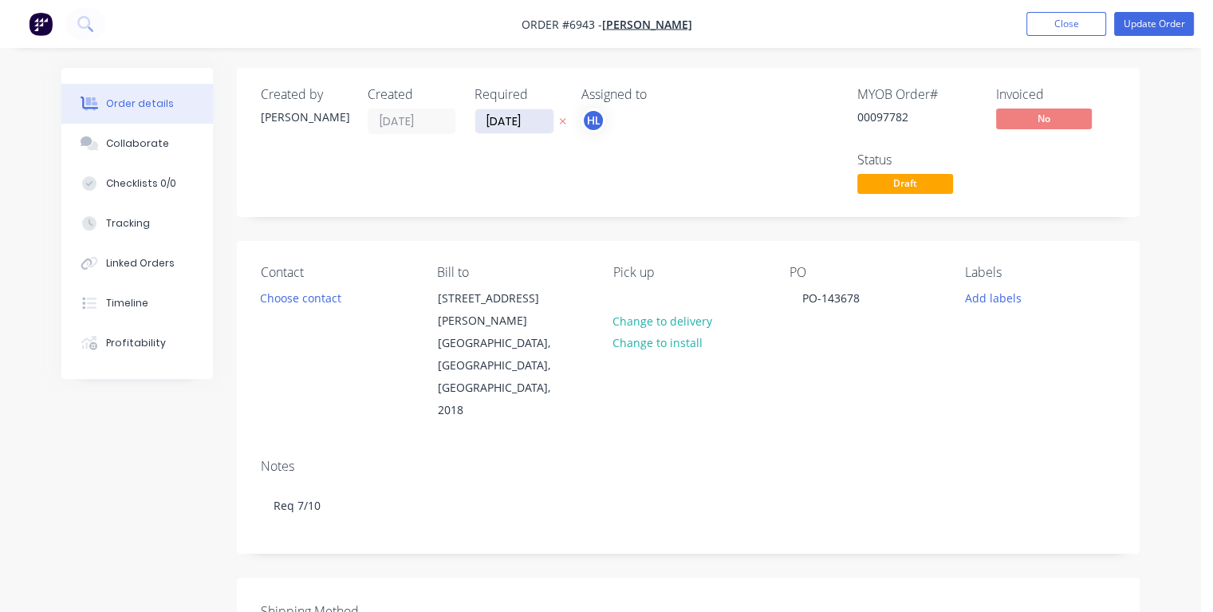
click at [535, 121] on input "[DATE]" at bounding box center [514, 121] width 78 height 24
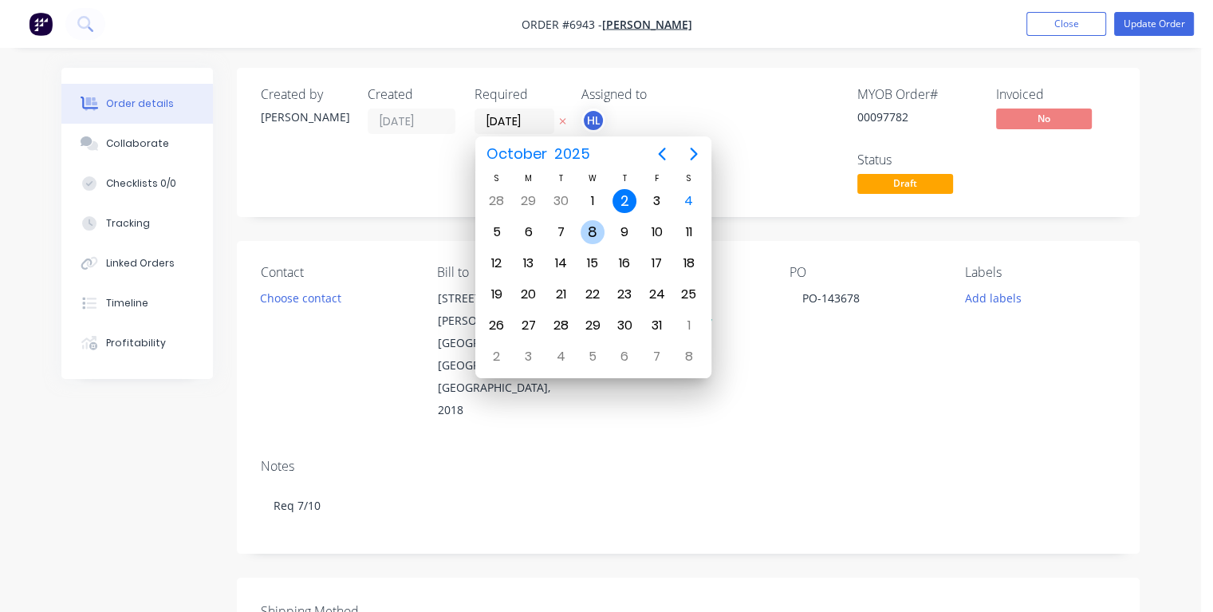
click at [584, 231] on div "8" at bounding box center [593, 232] width 24 height 24
type input "[DATE]"
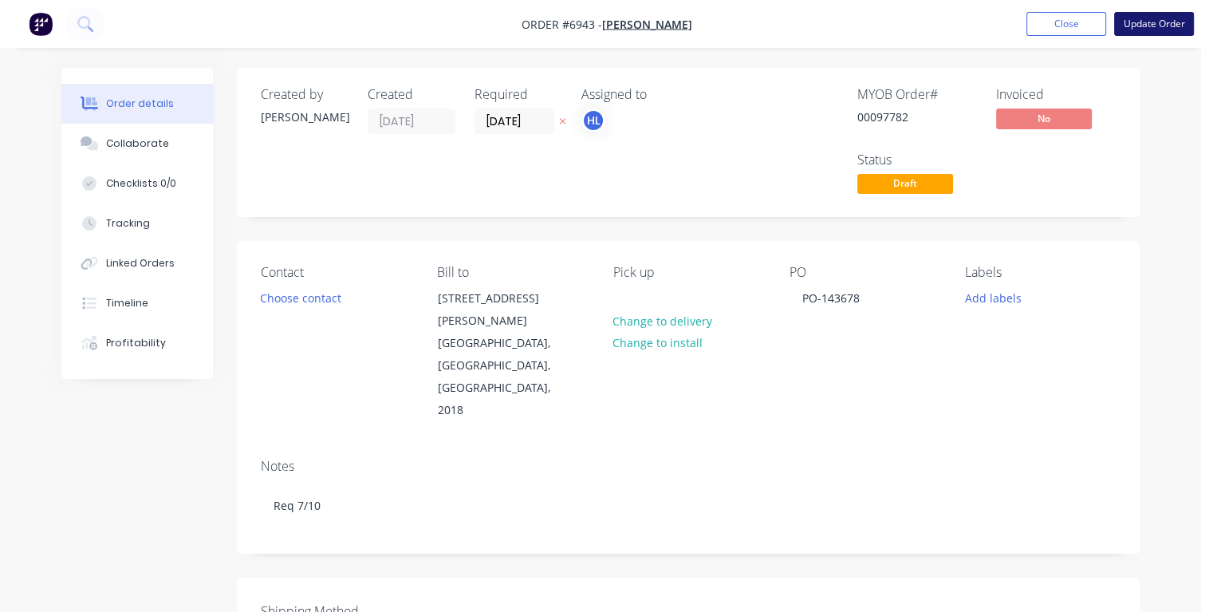
click at [1165, 34] on button "Update Order" at bounding box center [1154, 24] width 80 height 24
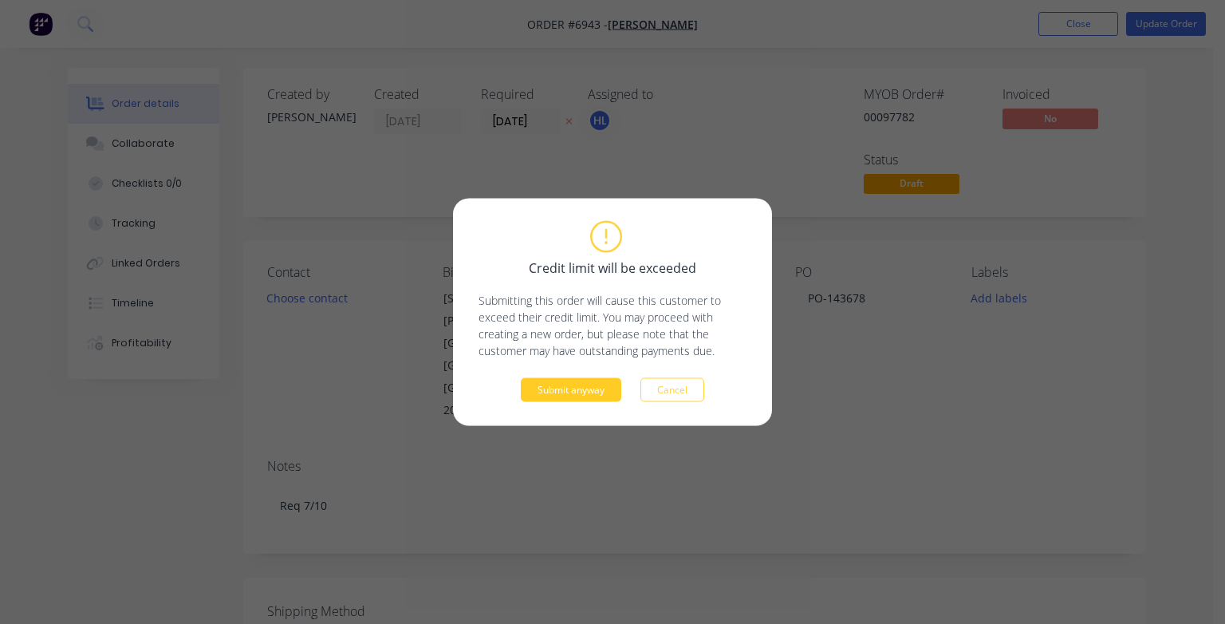
click at [602, 383] on button "Submit anyway" at bounding box center [571, 390] width 101 height 24
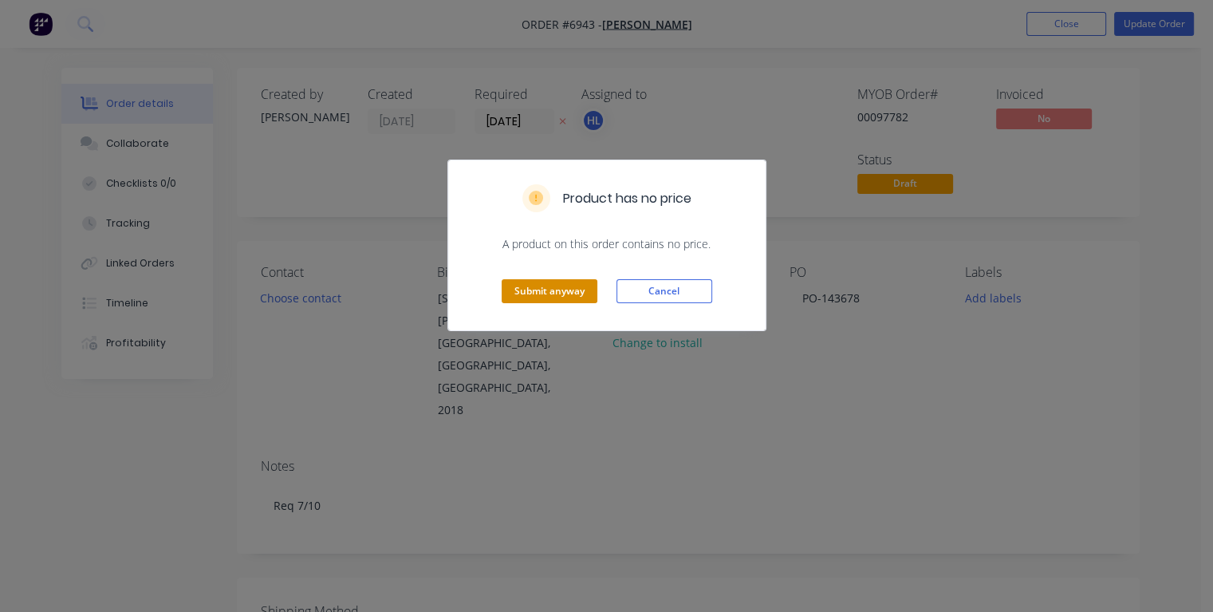
click at [555, 302] on button "Submit anyway" at bounding box center [550, 291] width 96 height 24
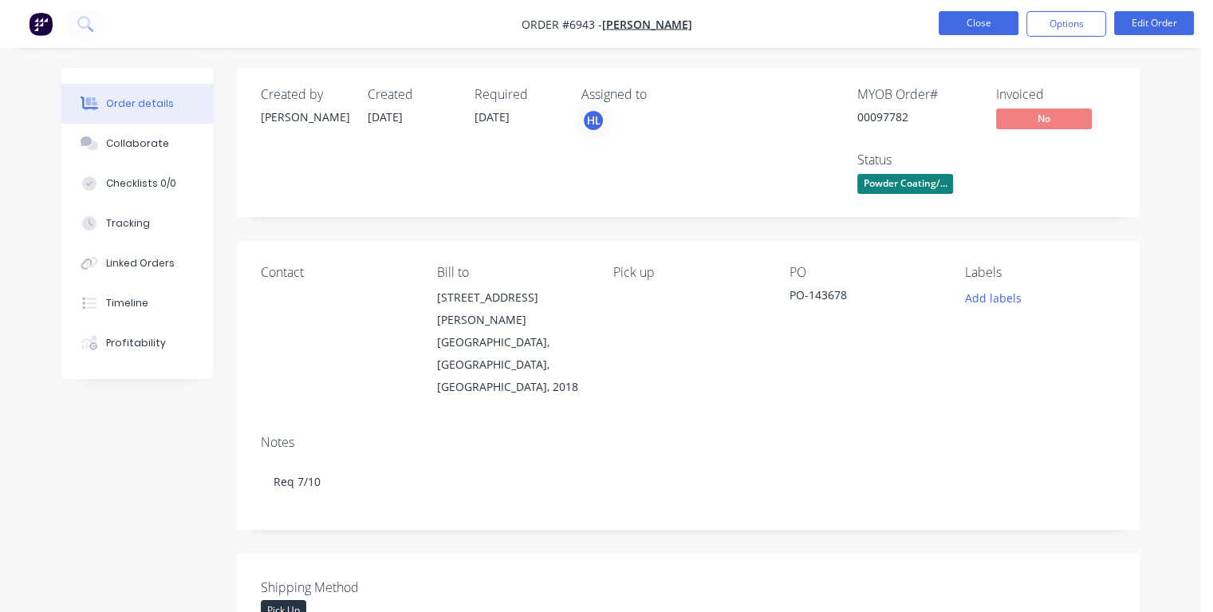
click at [983, 25] on button "Close" at bounding box center [979, 23] width 80 height 24
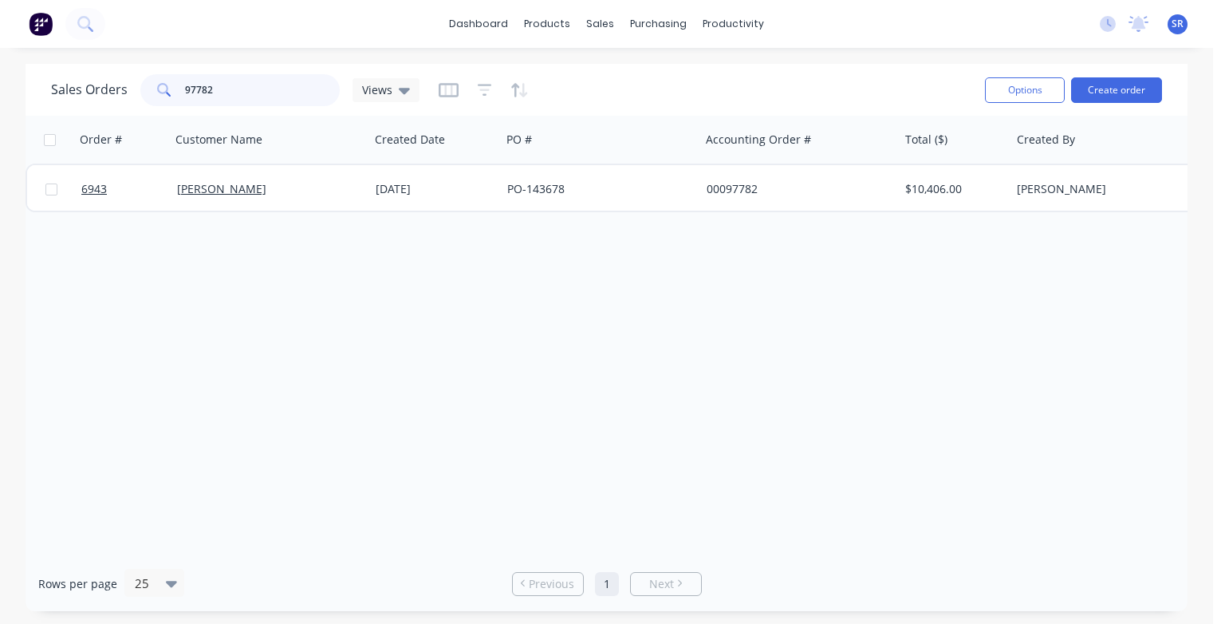
click at [269, 87] on input "97782" at bounding box center [263, 90] width 156 height 32
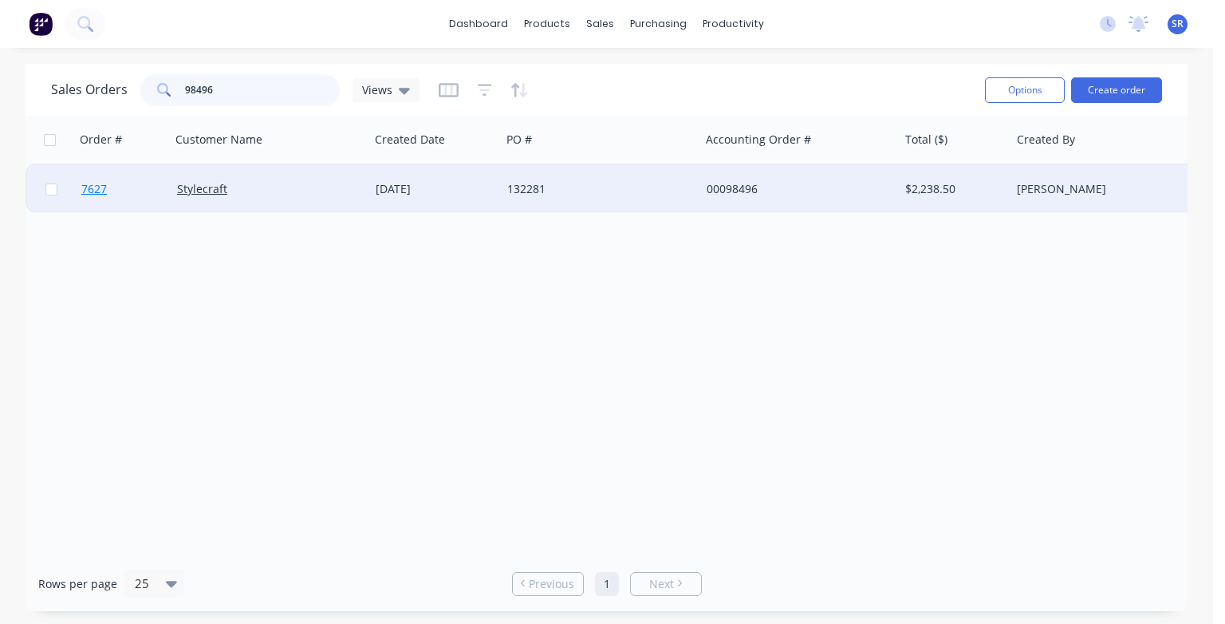
type input "98496"
click at [93, 194] on span "7627" at bounding box center [94, 189] width 26 height 16
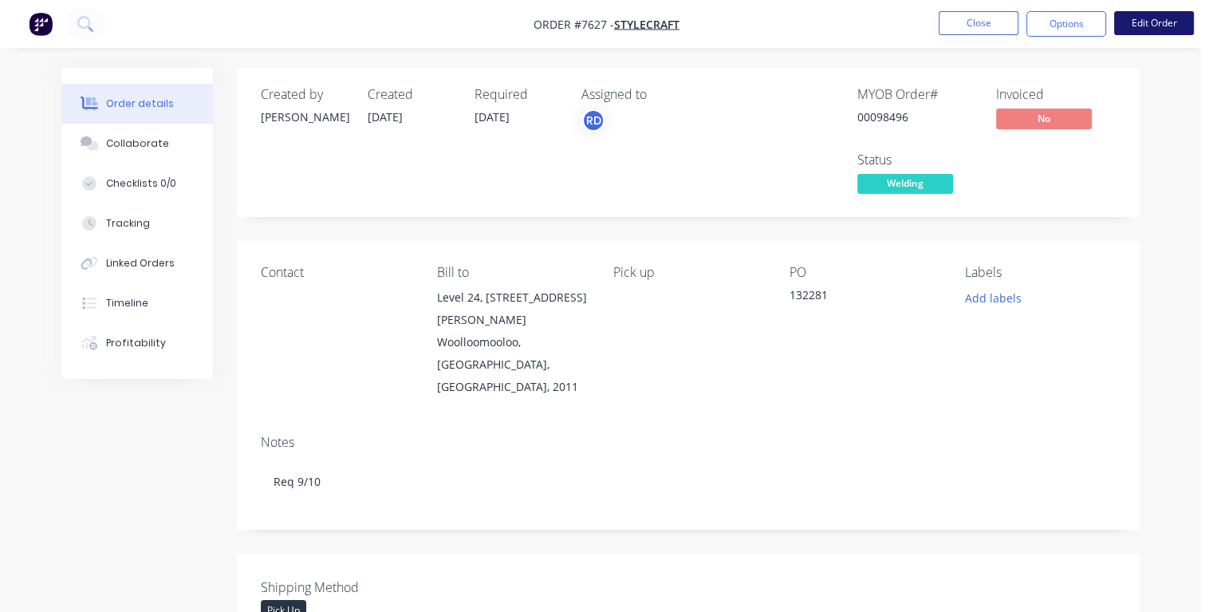
click at [1130, 25] on button "Edit Order" at bounding box center [1154, 23] width 80 height 24
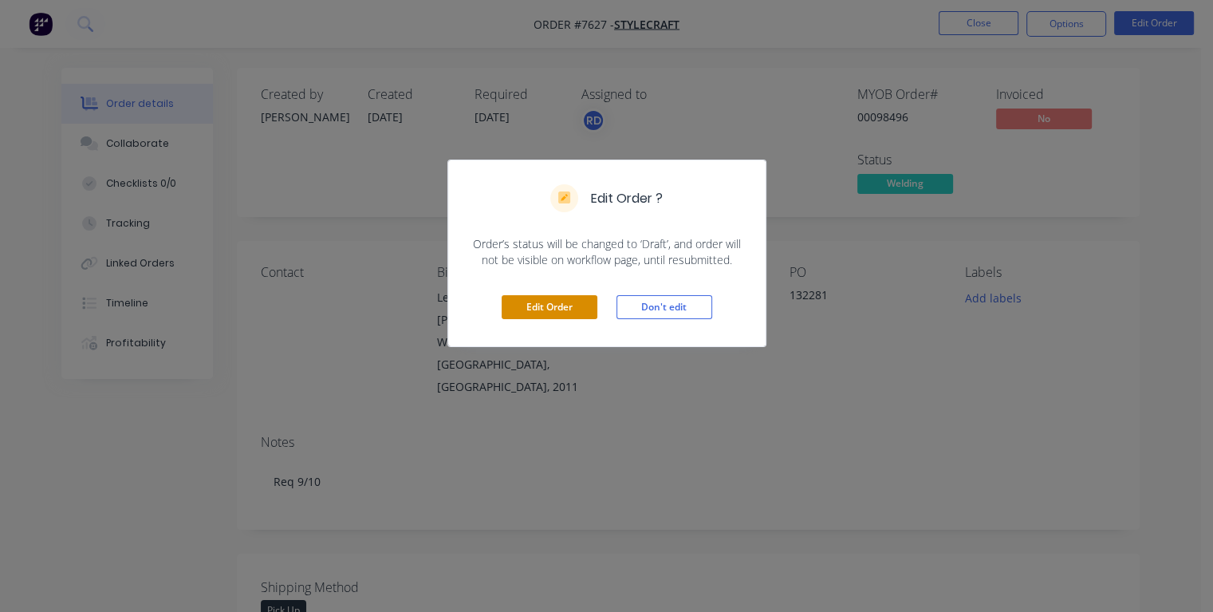
click at [570, 309] on button "Edit Order" at bounding box center [550, 307] width 96 height 24
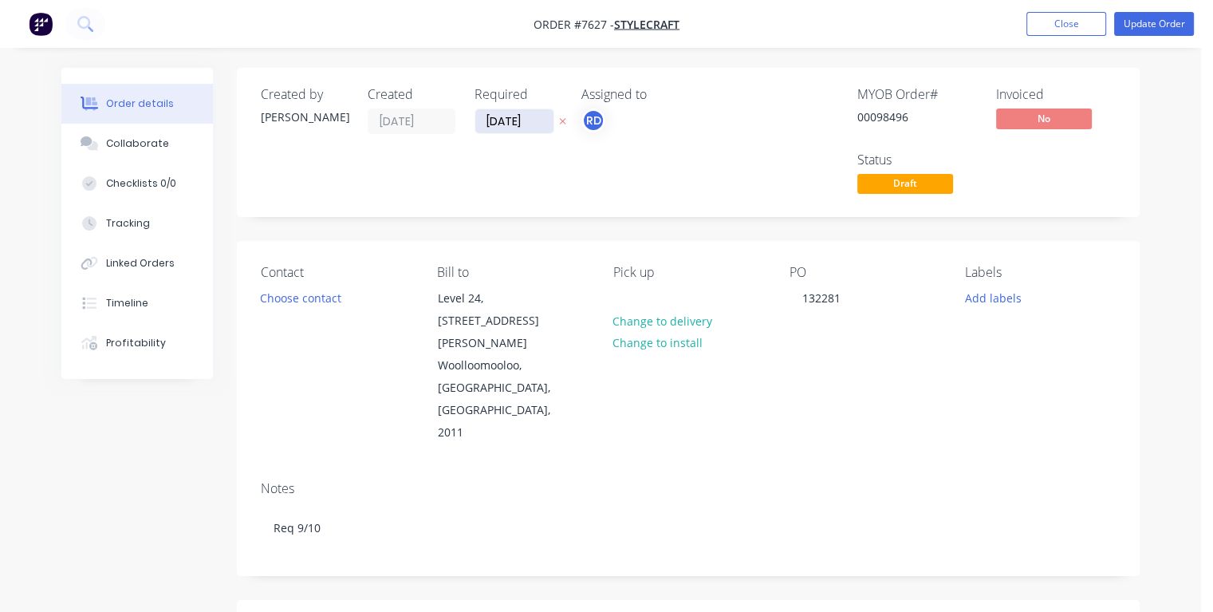
click at [534, 123] on input "[DATE]" at bounding box center [514, 121] width 78 height 24
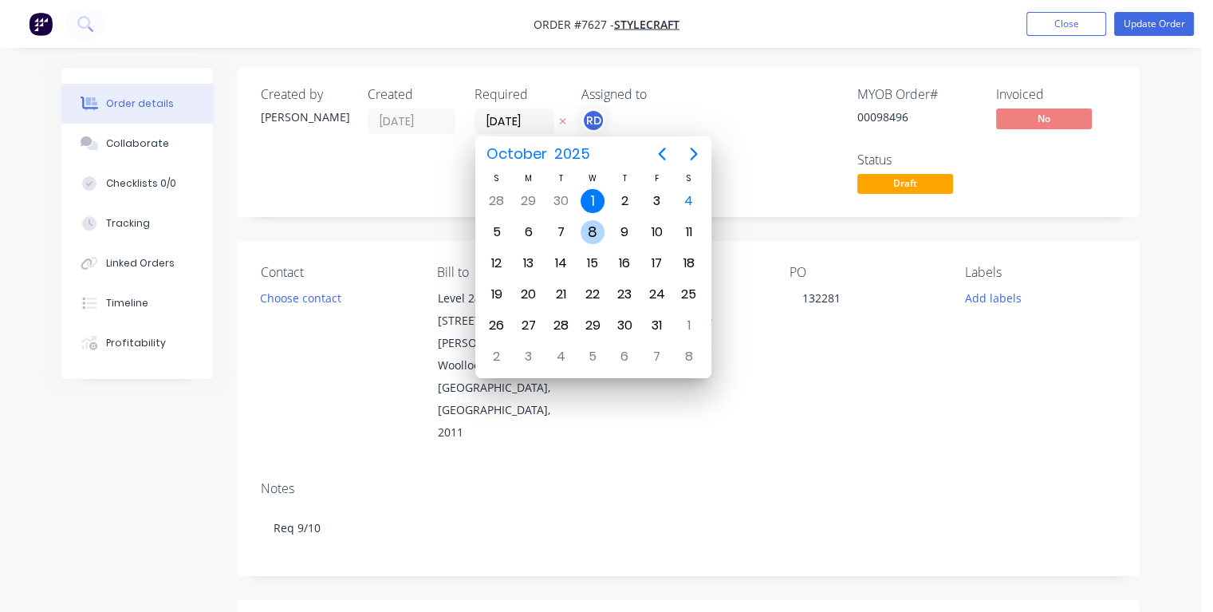
click at [586, 231] on div "8" at bounding box center [593, 232] width 24 height 24
type input "[DATE]"
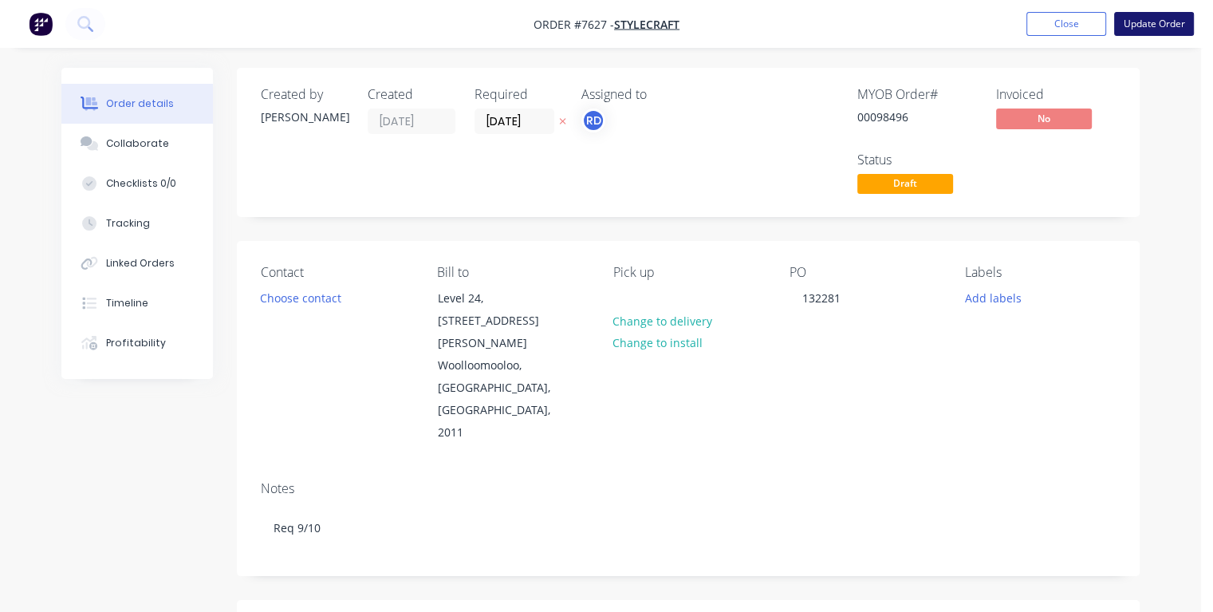
click at [1147, 20] on button "Update Order" at bounding box center [1154, 24] width 80 height 24
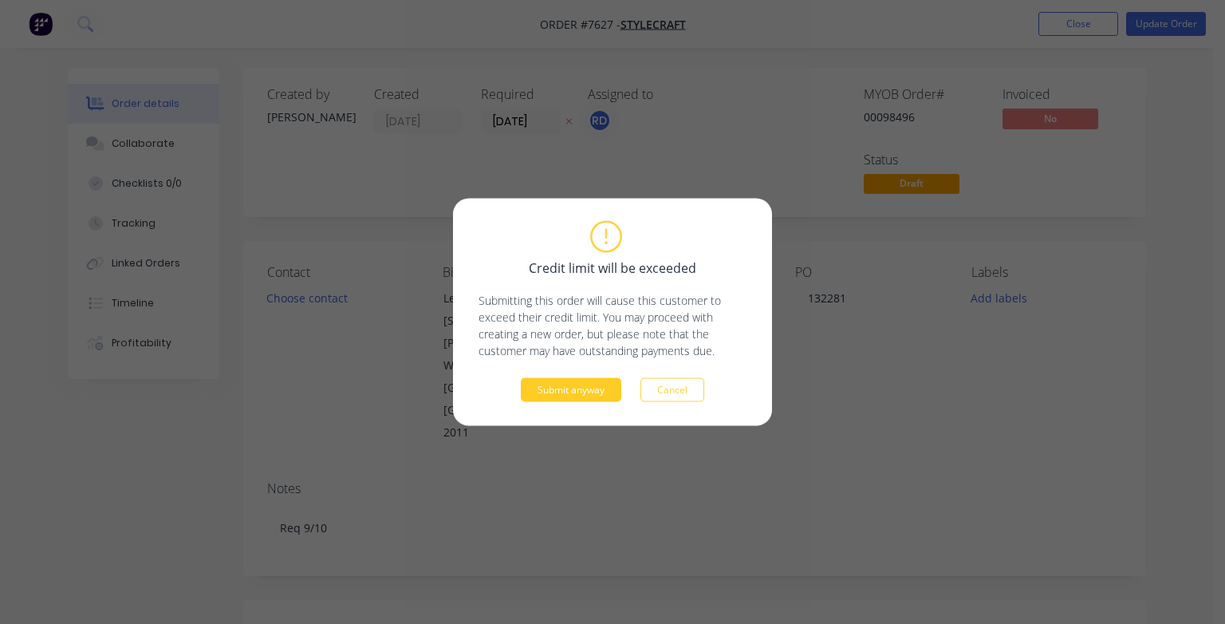
click at [584, 393] on button "Submit anyway" at bounding box center [571, 390] width 101 height 24
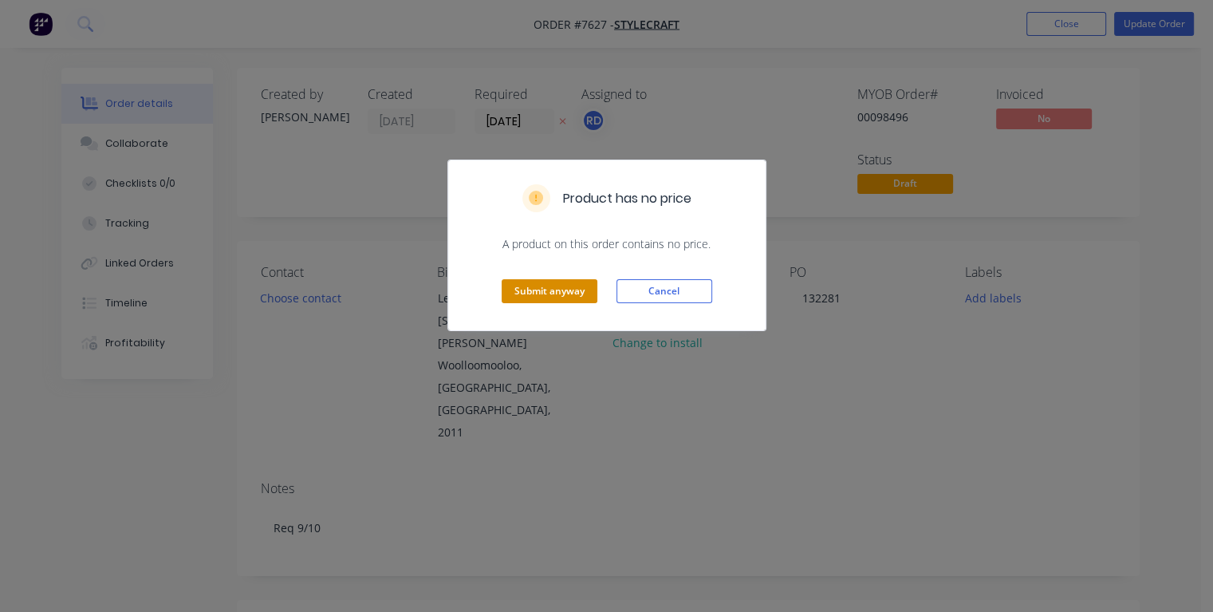
click at [548, 292] on button "Submit anyway" at bounding box center [550, 291] width 96 height 24
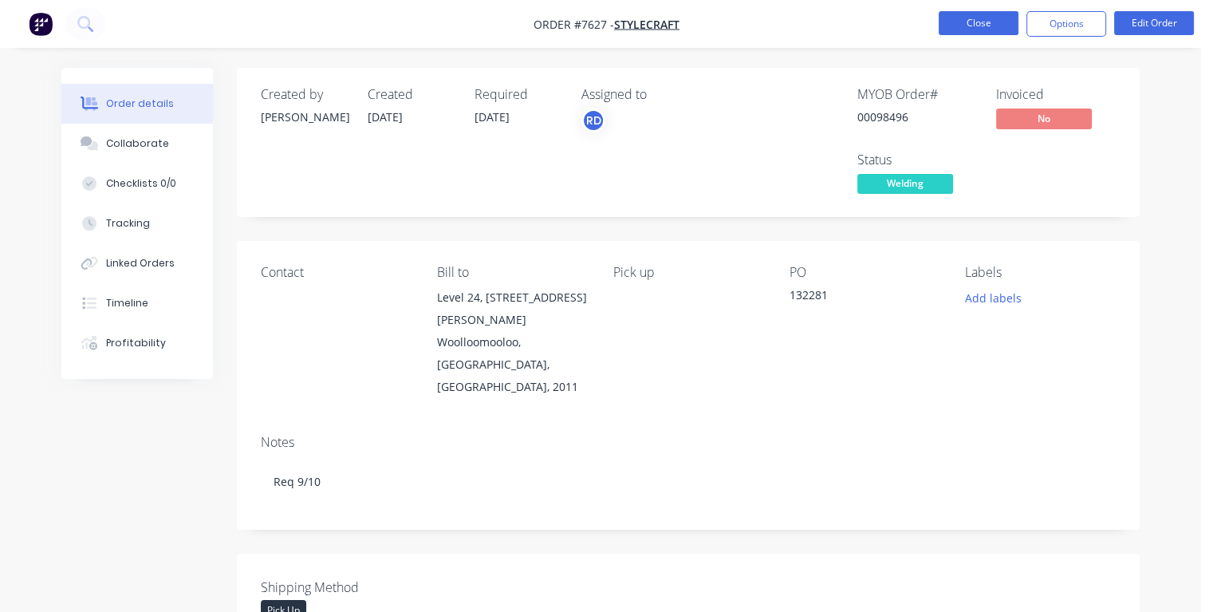
click at [970, 24] on button "Close" at bounding box center [979, 23] width 80 height 24
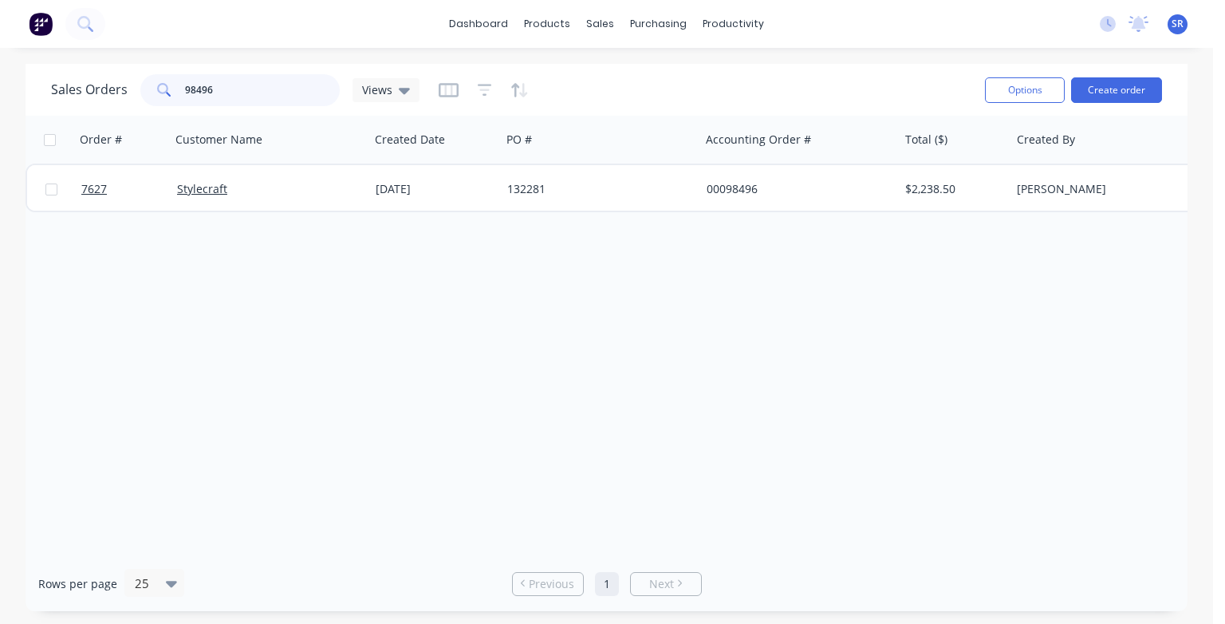
click at [233, 96] on input "98496" at bounding box center [263, 90] width 156 height 32
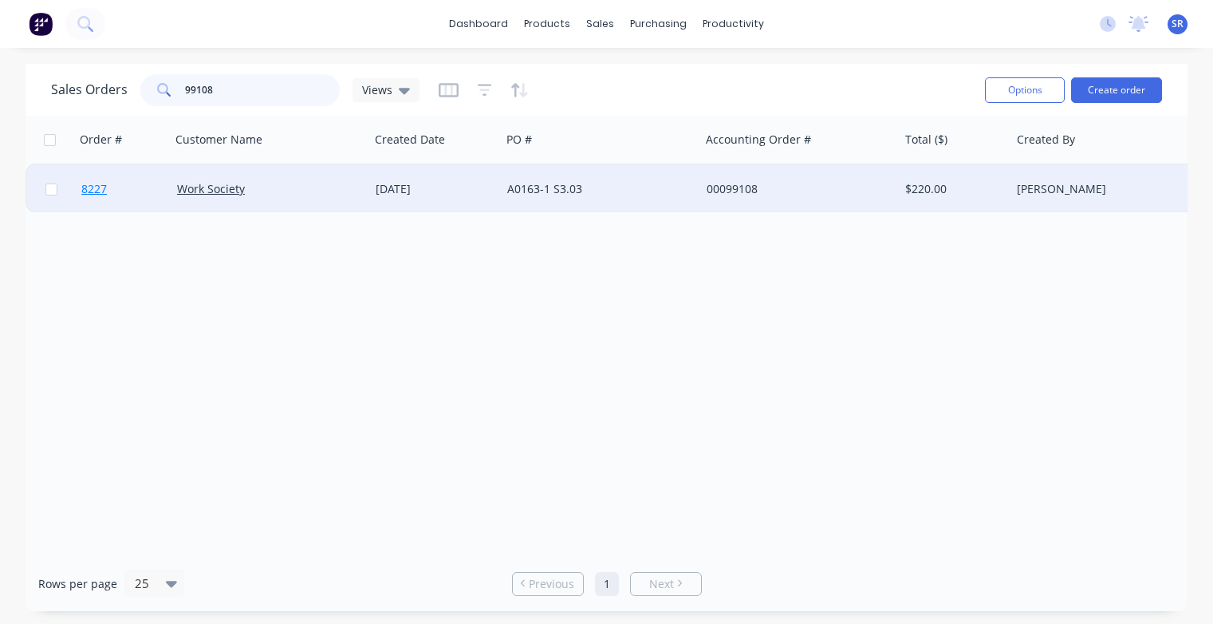
type input "99108"
click at [93, 193] on span "8227" at bounding box center [94, 189] width 26 height 16
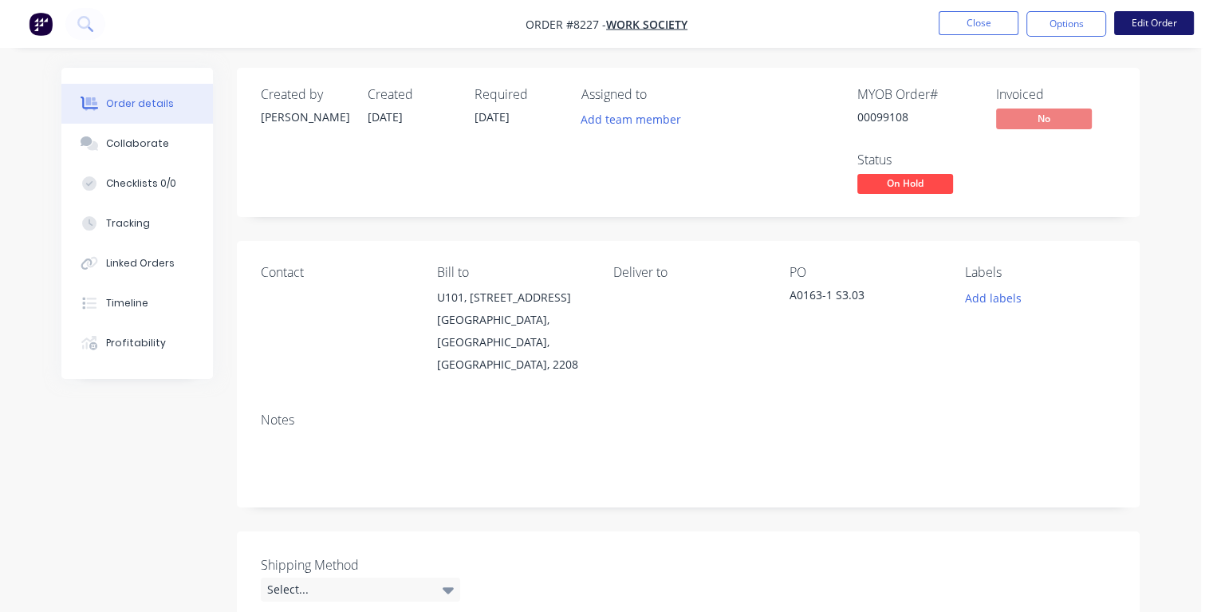
click at [1142, 21] on button "Edit Order" at bounding box center [1154, 23] width 80 height 24
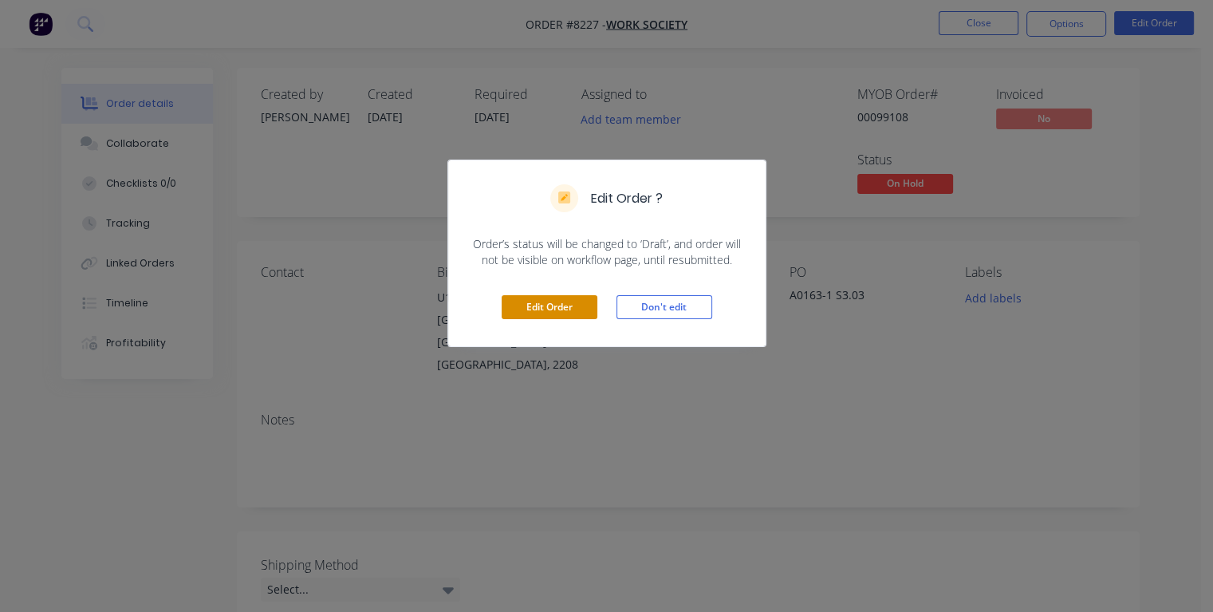
click at [586, 302] on button "Edit Order" at bounding box center [550, 307] width 96 height 24
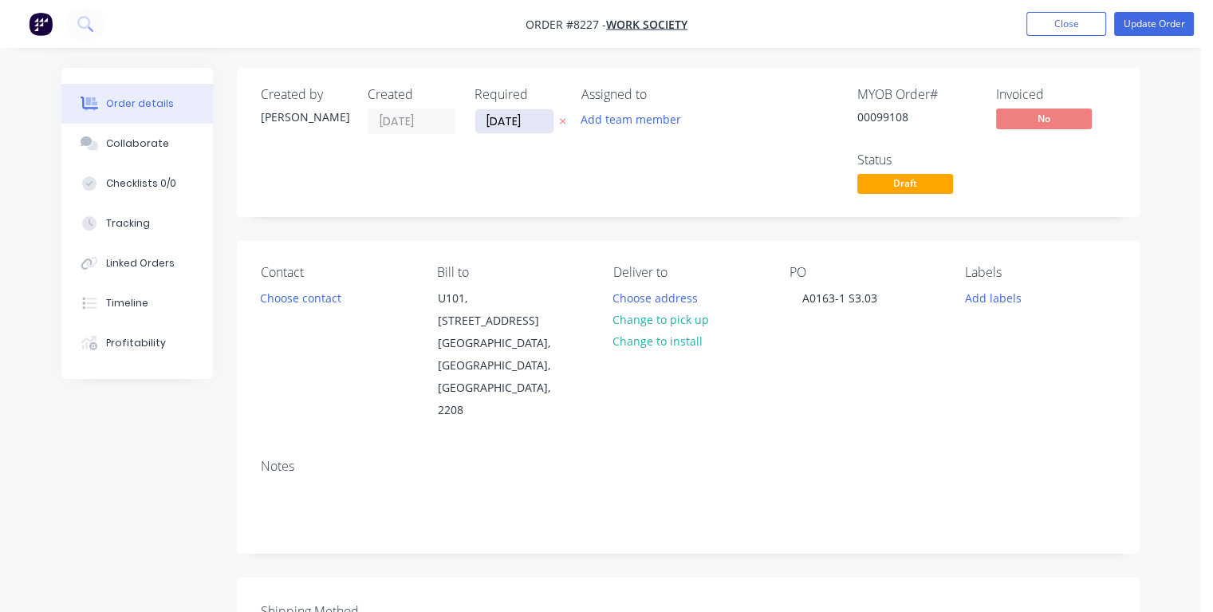
click at [542, 123] on input "[DATE]" at bounding box center [514, 121] width 78 height 24
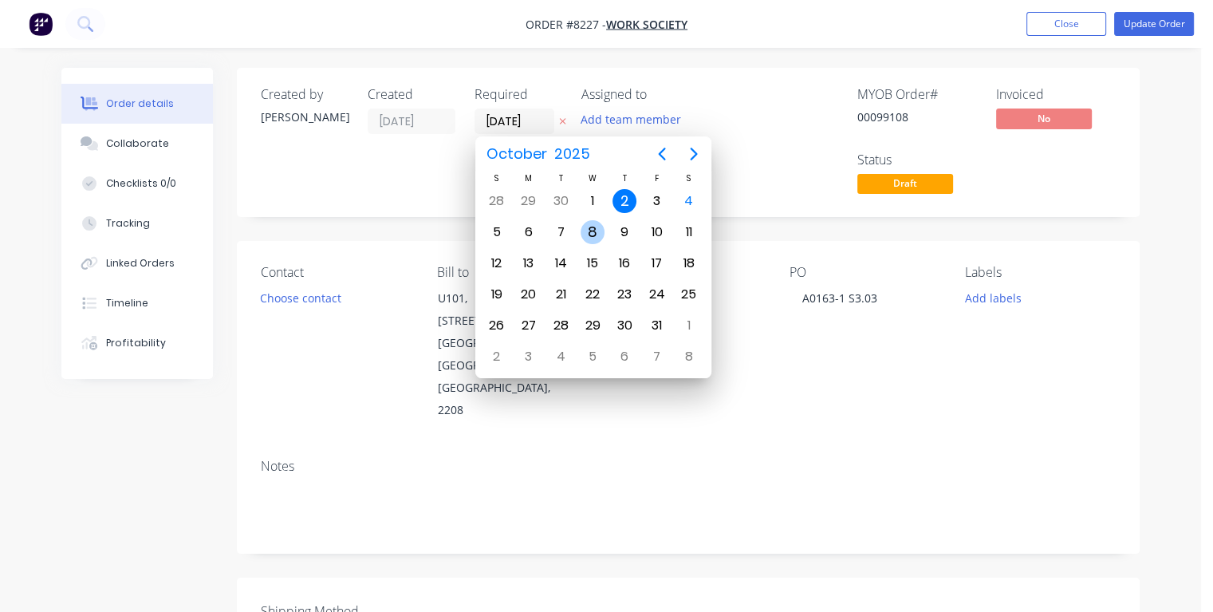
click at [599, 231] on div "8" at bounding box center [593, 232] width 24 height 24
type input "[DATE]"
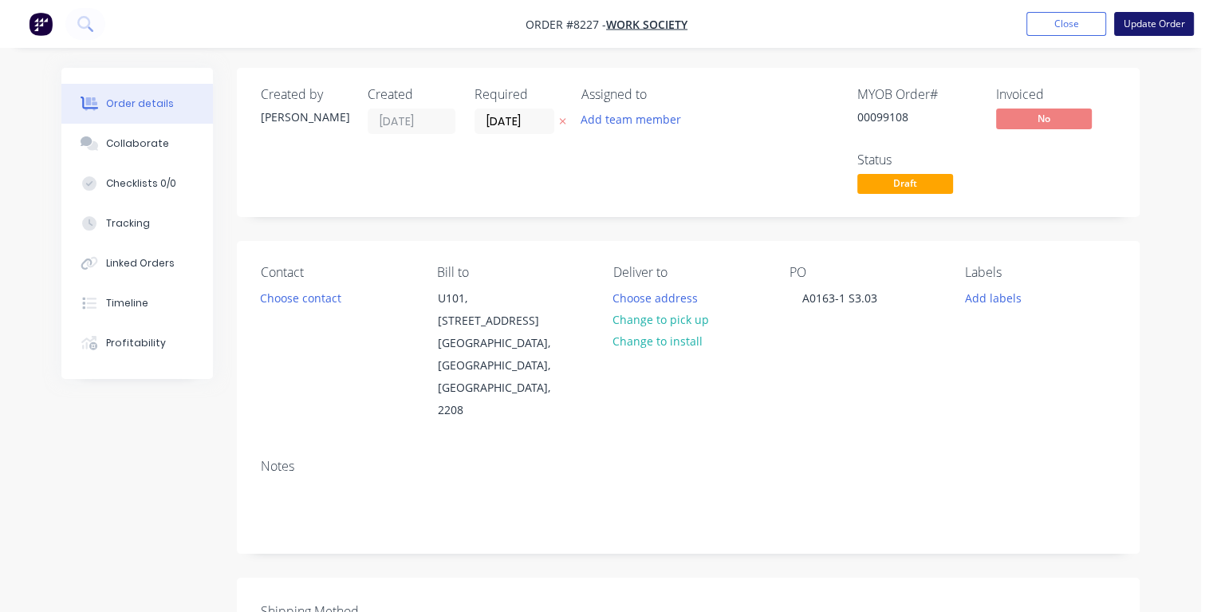
click at [1143, 22] on button "Update Order" at bounding box center [1154, 24] width 80 height 24
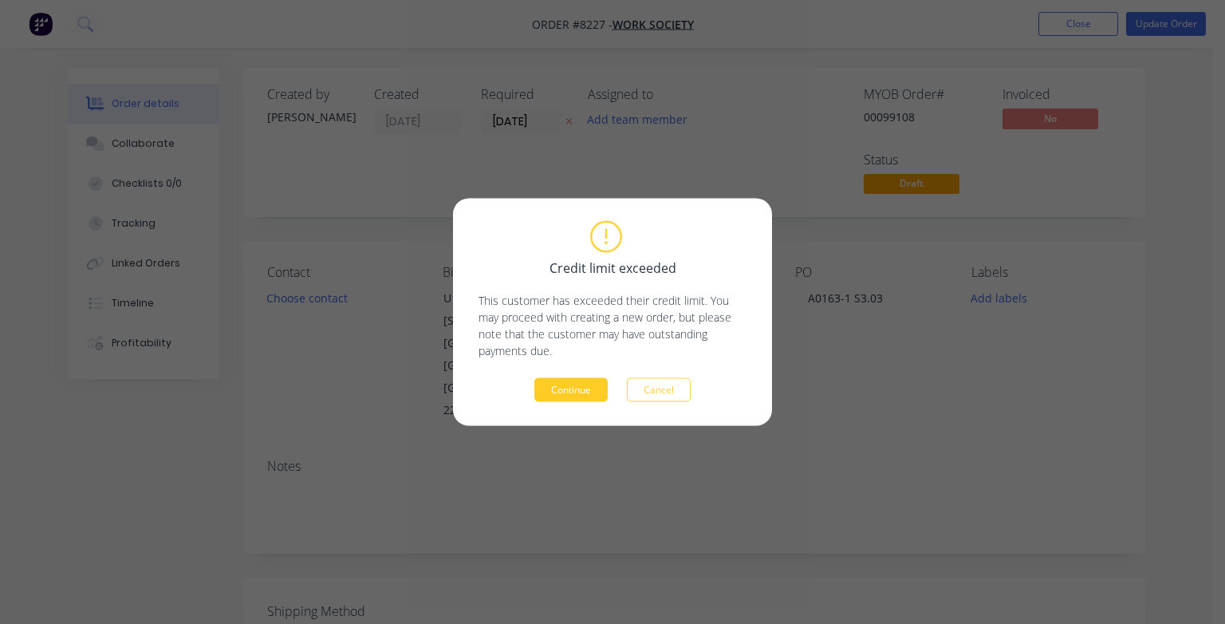
click at [573, 398] on button "Continue" at bounding box center [571, 390] width 73 height 24
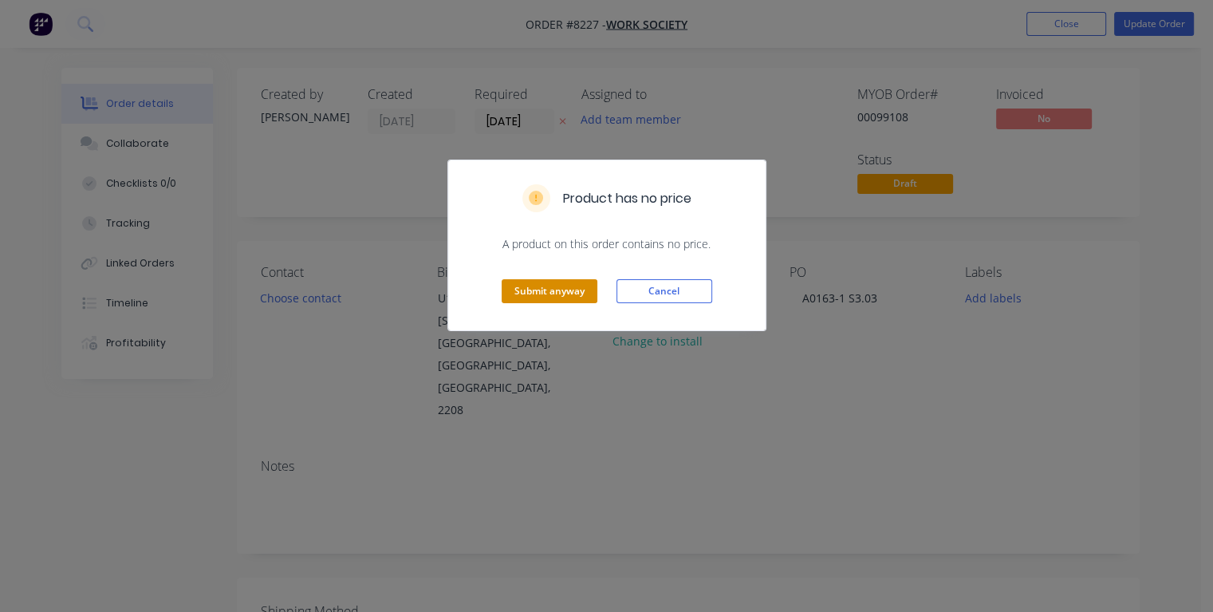
click at [561, 295] on button "Submit anyway" at bounding box center [550, 291] width 96 height 24
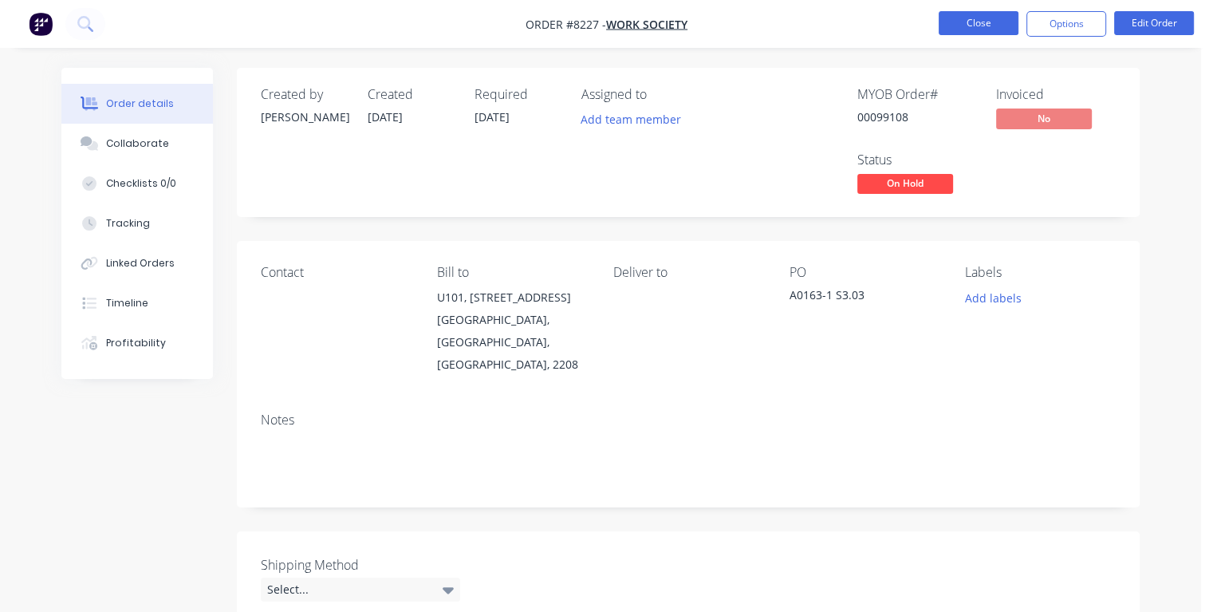
click at [982, 27] on button "Close" at bounding box center [979, 23] width 80 height 24
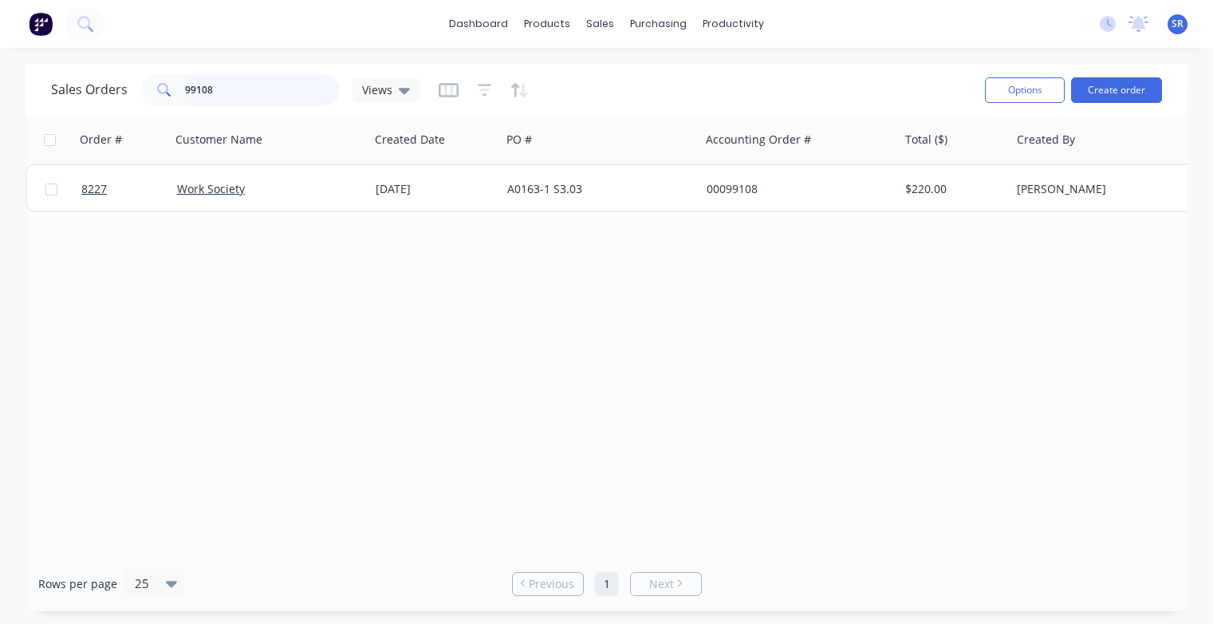
click at [242, 91] on input "99108" at bounding box center [263, 90] width 156 height 32
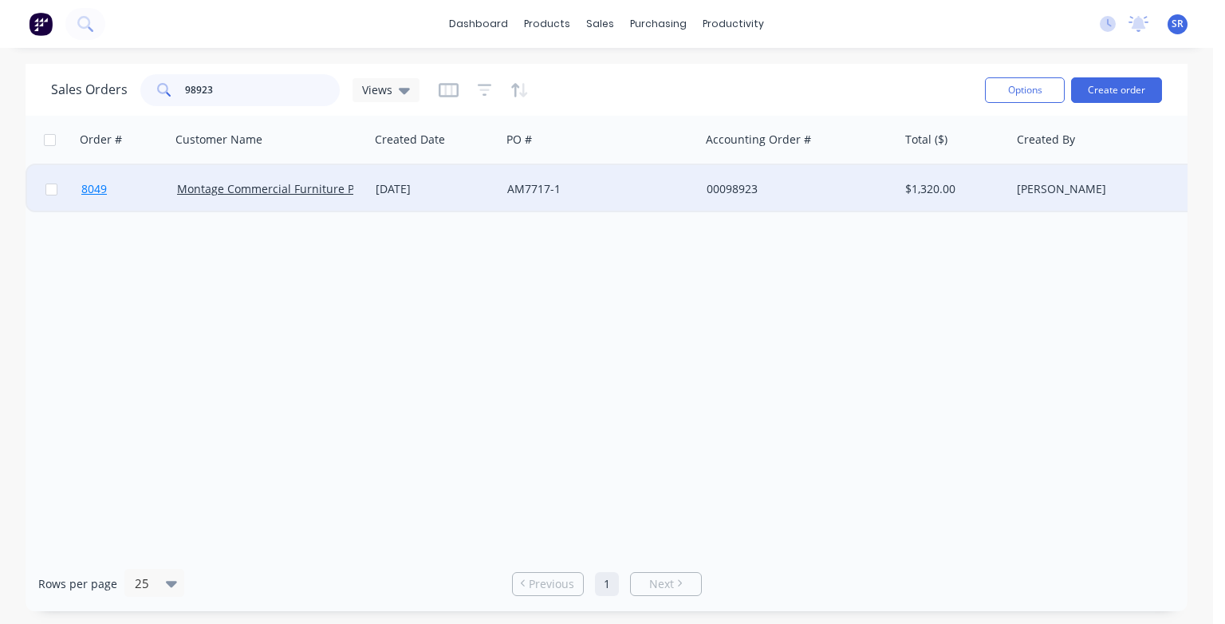
type input "98923"
click at [93, 193] on span "8049" at bounding box center [94, 189] width 26 height 16
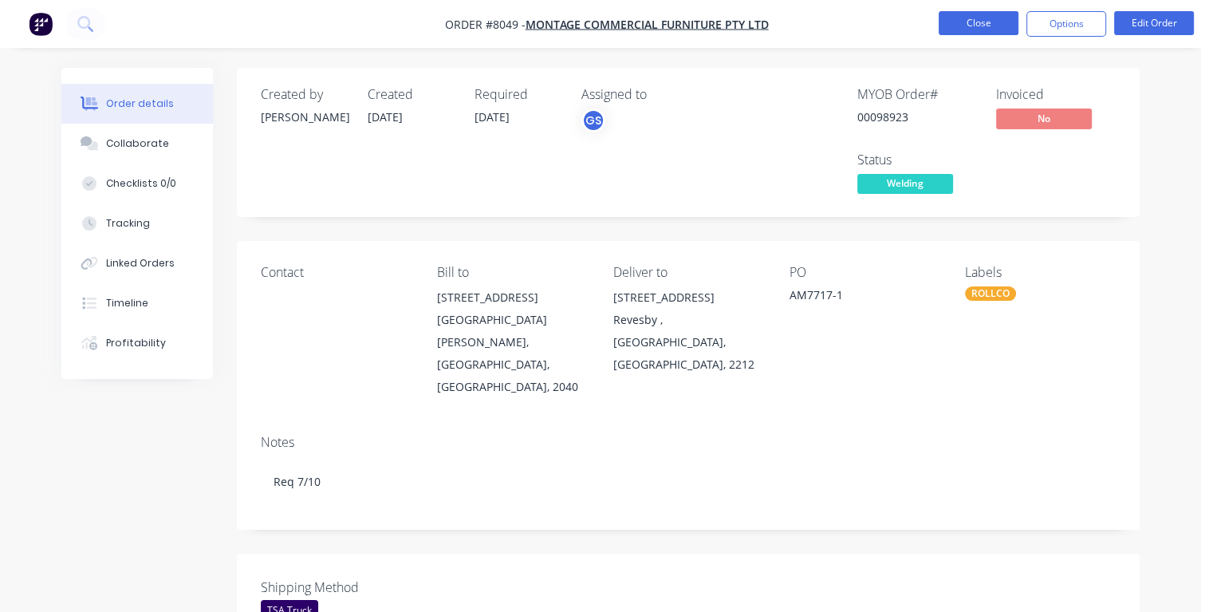
click at [960, 28] on button "Close" at bounding box center [979, 23] width 80 height 24
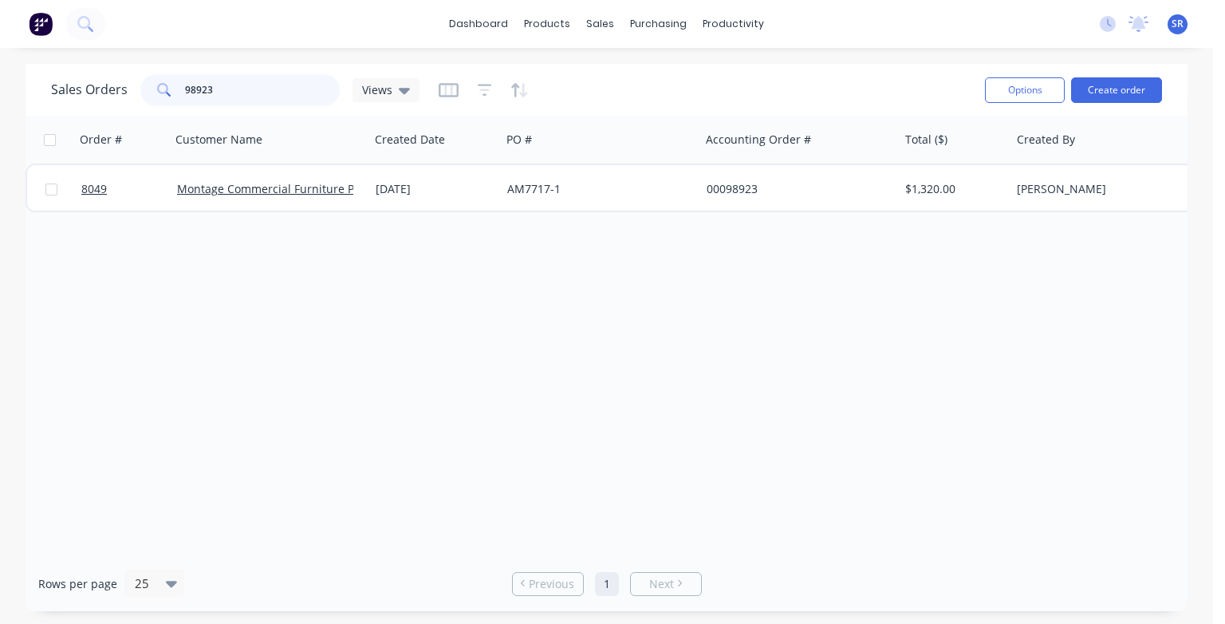
click at [227, 92] on input "98923" at bounding box center [263, 90] width 156 height 32
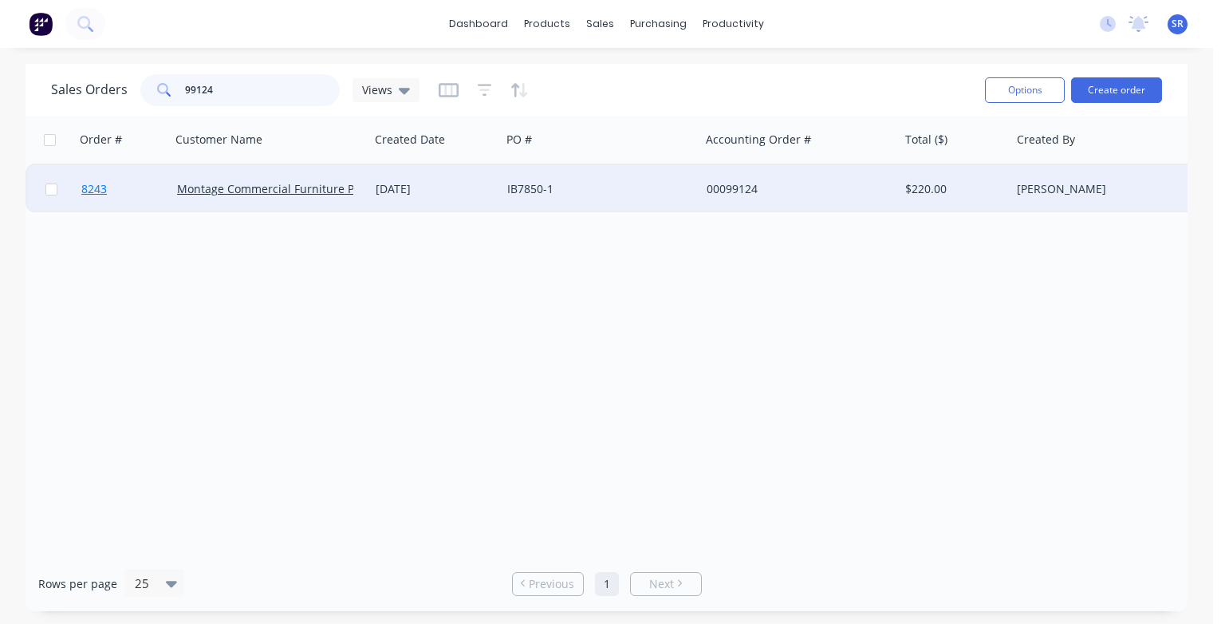
type input "99124"
click at [99, 195] on span "8243" at bounding box center [94, 189] width 26 height 16
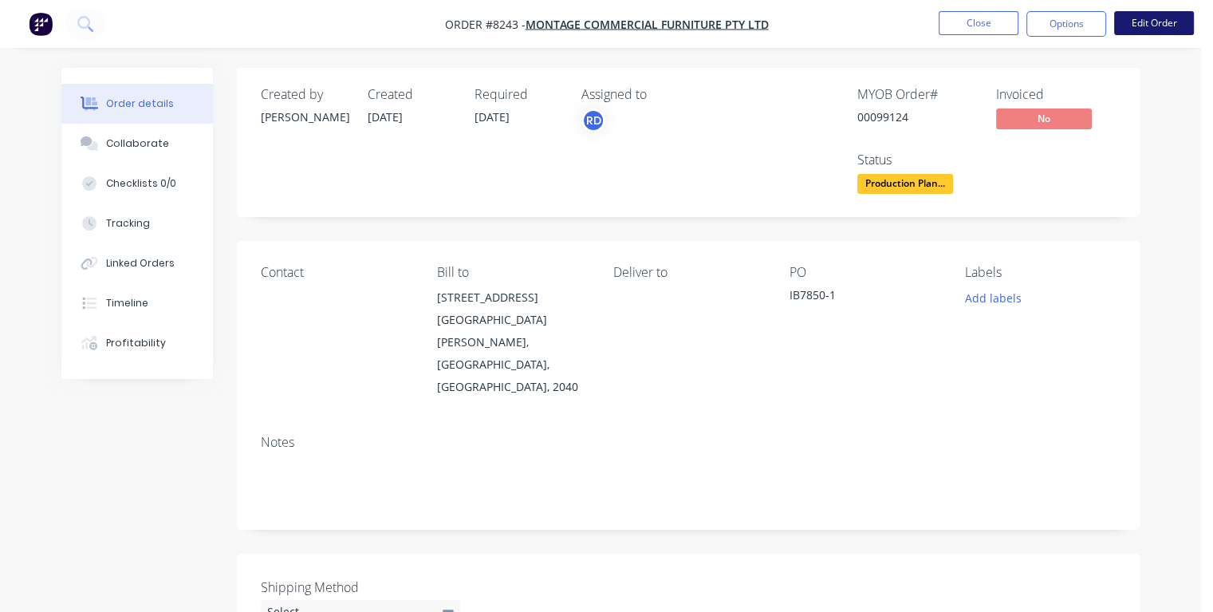
click at [1163, 23] on button "Edit Order" at bounding box center [1154, 23] width 80 height 24
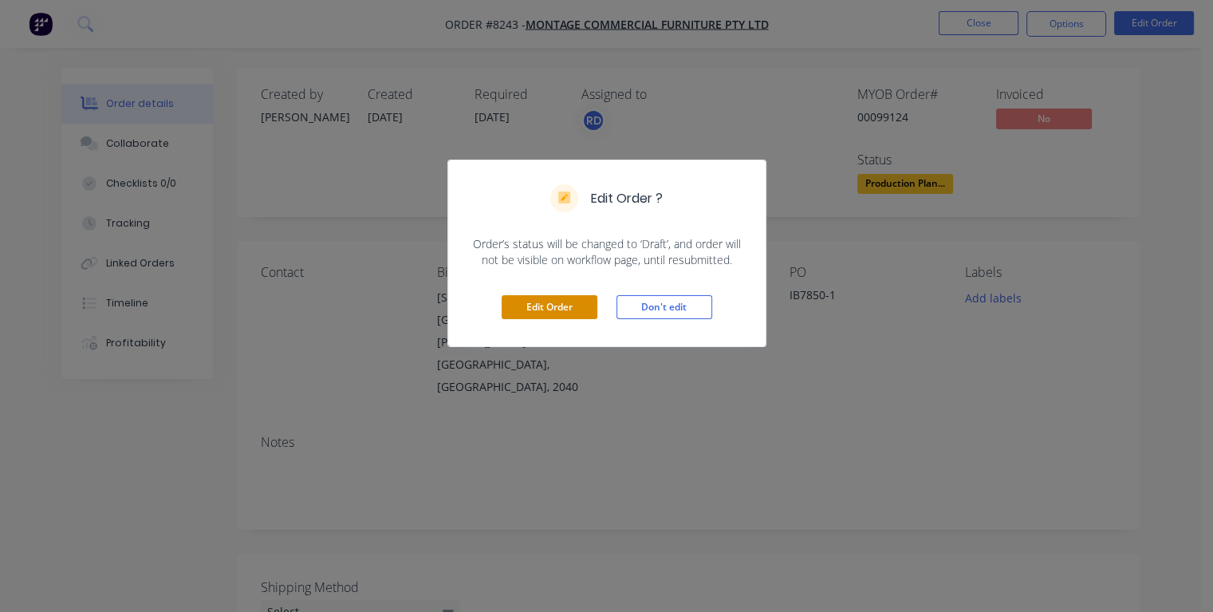
click at [587, 306] on button "Edit Order" at bounding box center [550, 307] width 96 height 24
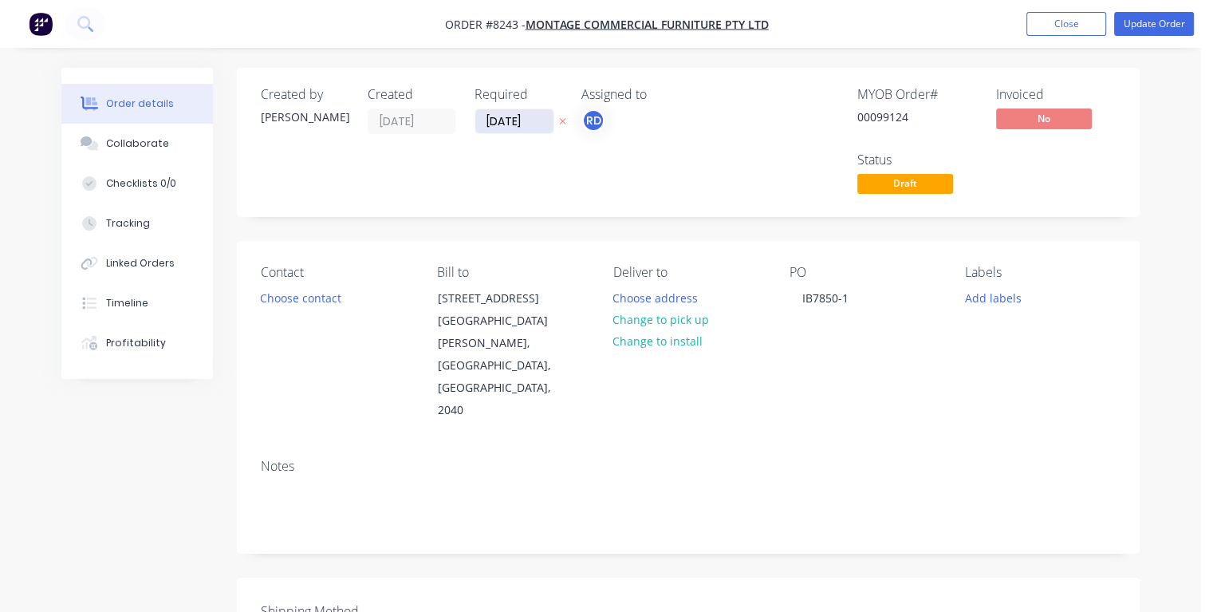
click at [536, 124] on input "[DATE]" at bounding box center [514, 121] width 78 height 24
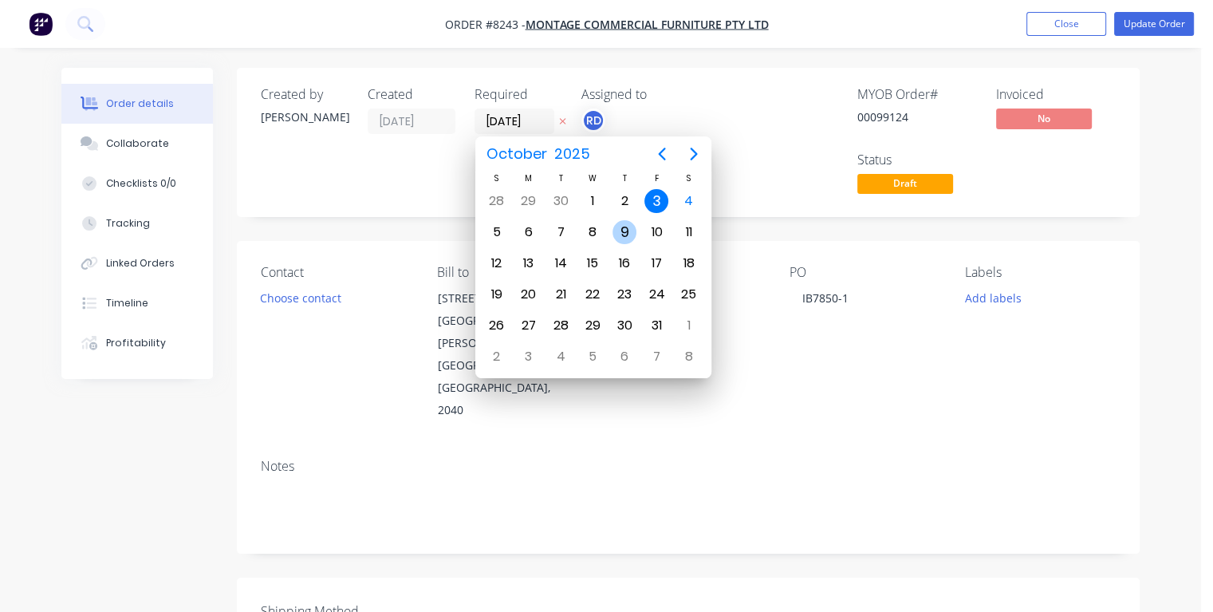
click at [629, 232] on div "9" at bounding box center [625, 232] width 24 height 24
type input "[DATE]"
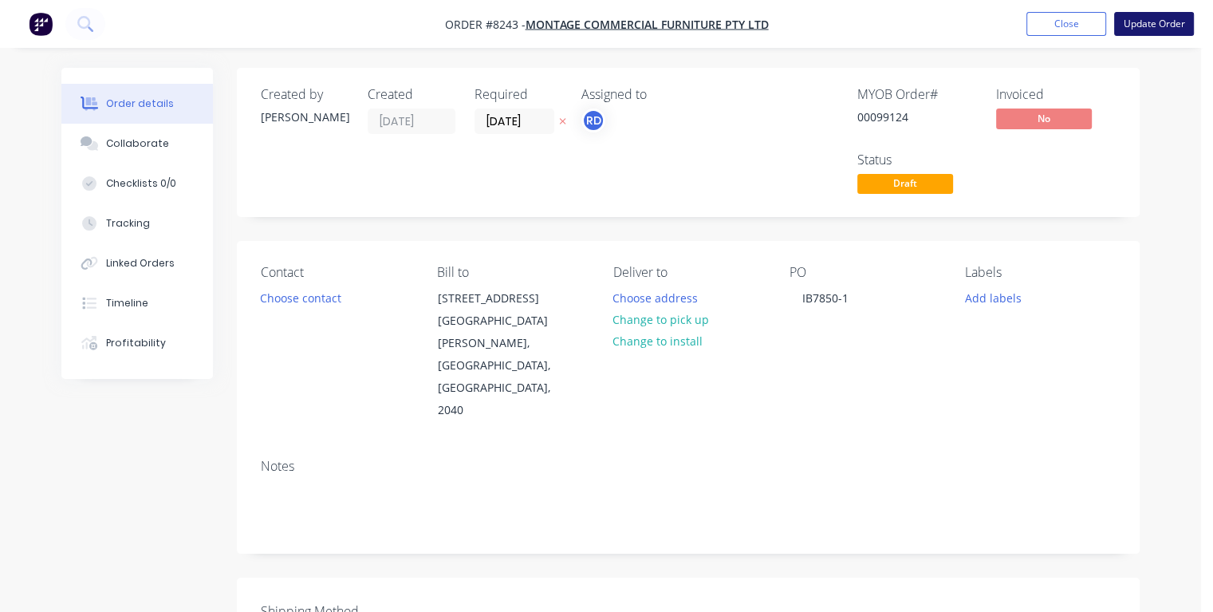
click at [1136, 25] on button "Update Order" at bounding box center [1154, 24] width 80 height 24
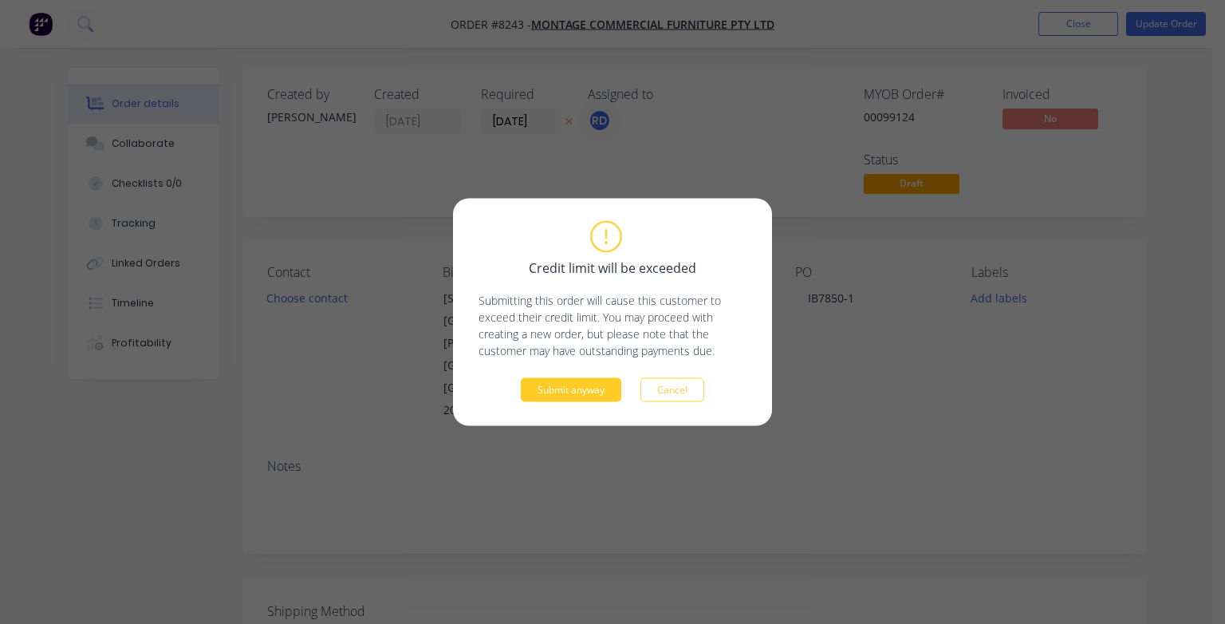
click at [586, 385] on button "Submit anyway" at bounding box center [571, 390] width 101 height 24
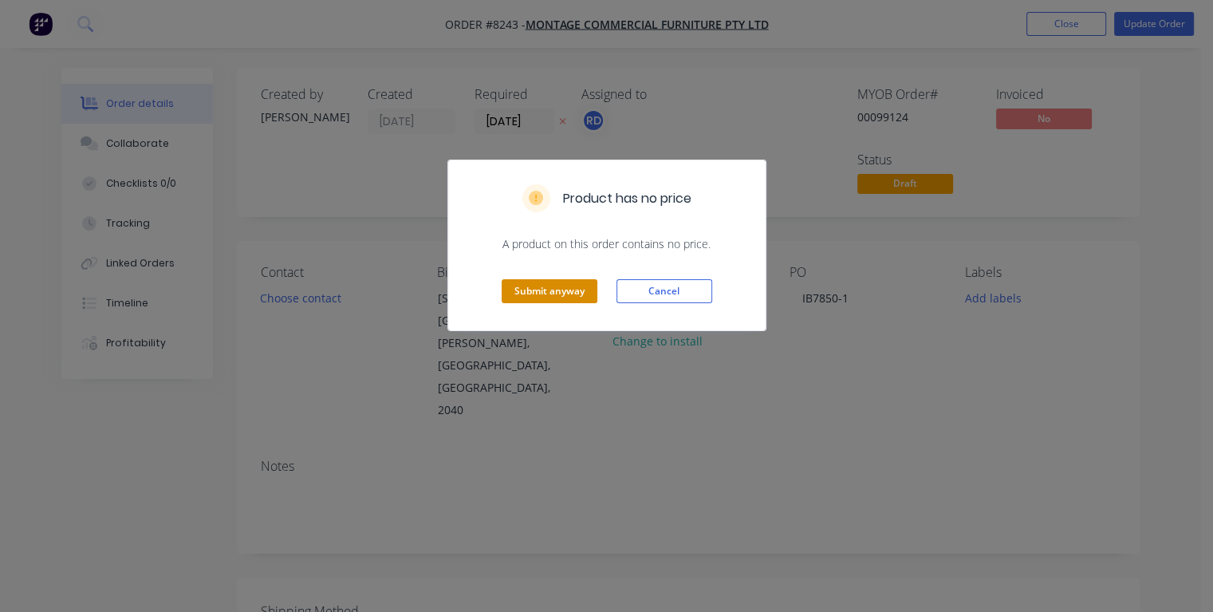
click at [553, 295] on button "Submit anyway" at bounding box center [550, 291] width 96 height 24
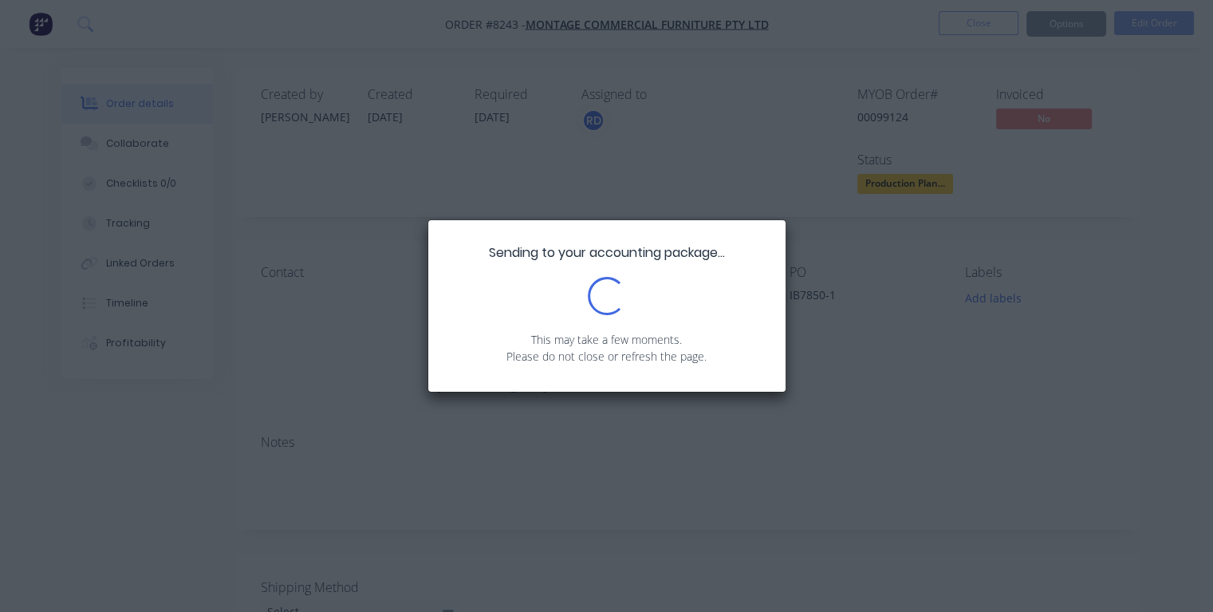
click at [846, 407] on div "Sending to your accounting package... Loading... This may take a few moments. P…" at bounding box center [606, 306] width 1213 height 612
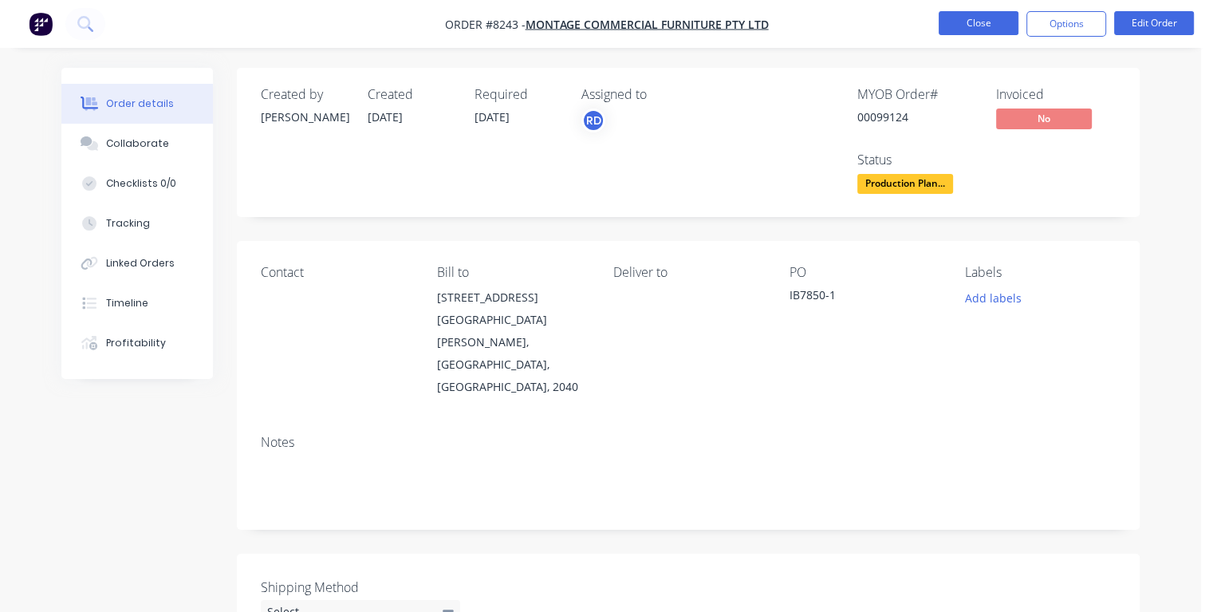
click at [973, 25] on button "Close" at bounding box center [979, 23] width 80 height 24
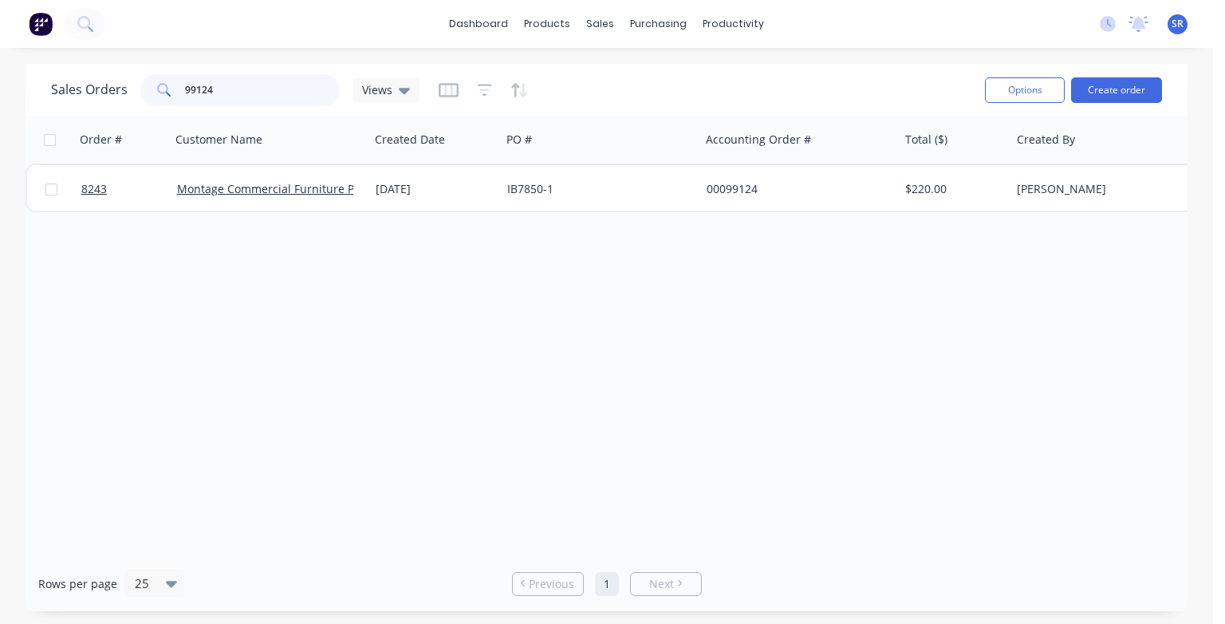
click at [217, 90] on input "99124" at bounding box center [263, 90] width 156 height 32
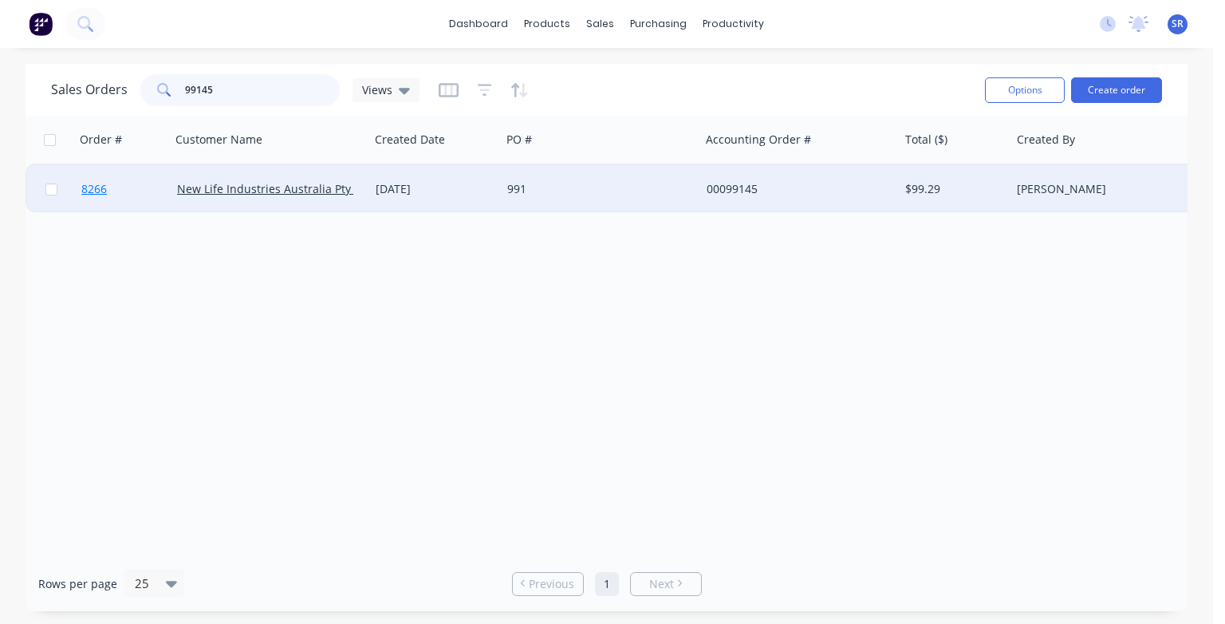
type input "99145"
click at [103, 195] on span "8266" at bounding box center [94, 189] width 26 height 16
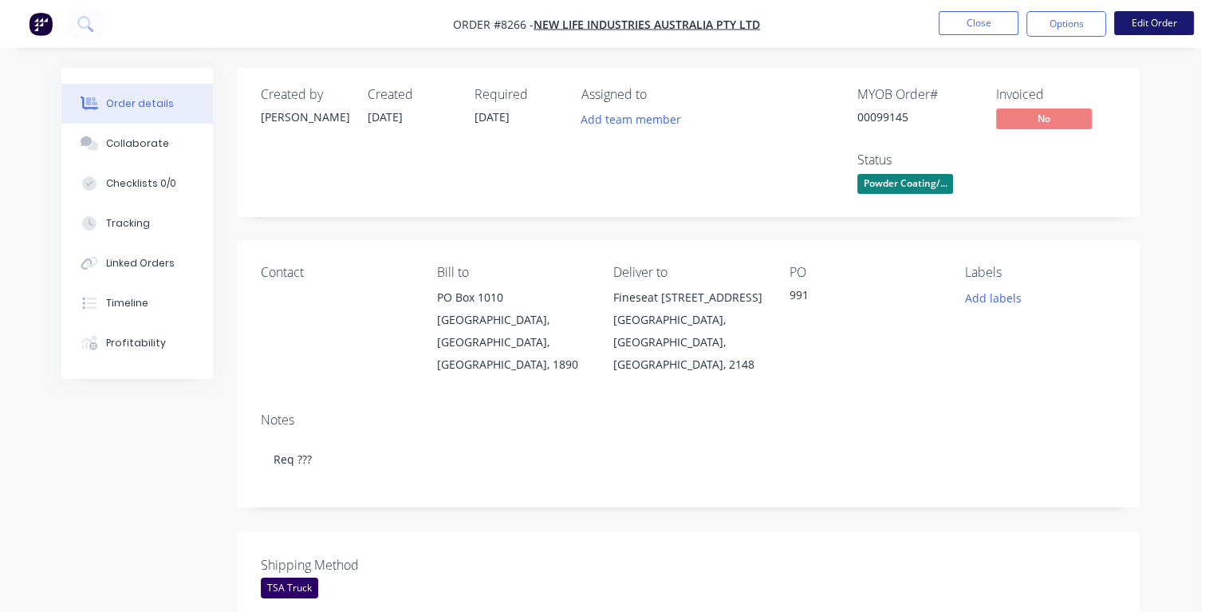
click at [1142, 21] on button "Edit Order" at bounding box center [1154, 23] width 80 height 24
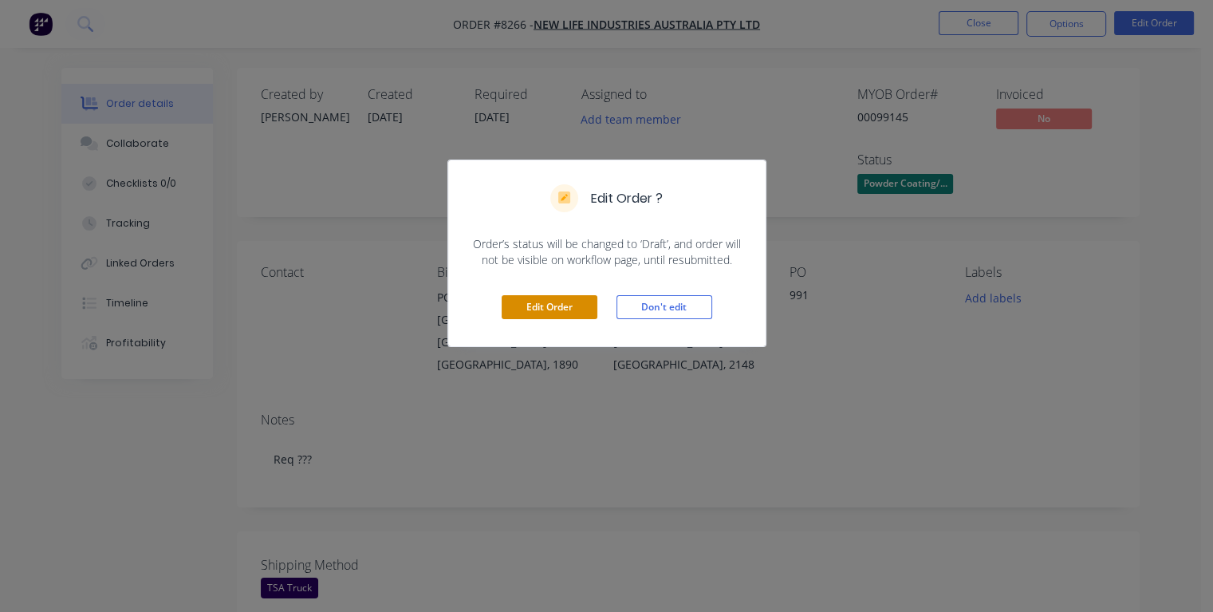
click at [565, 306] on button "Edit Order" at bounding box center [550, 307] width 96 height 24
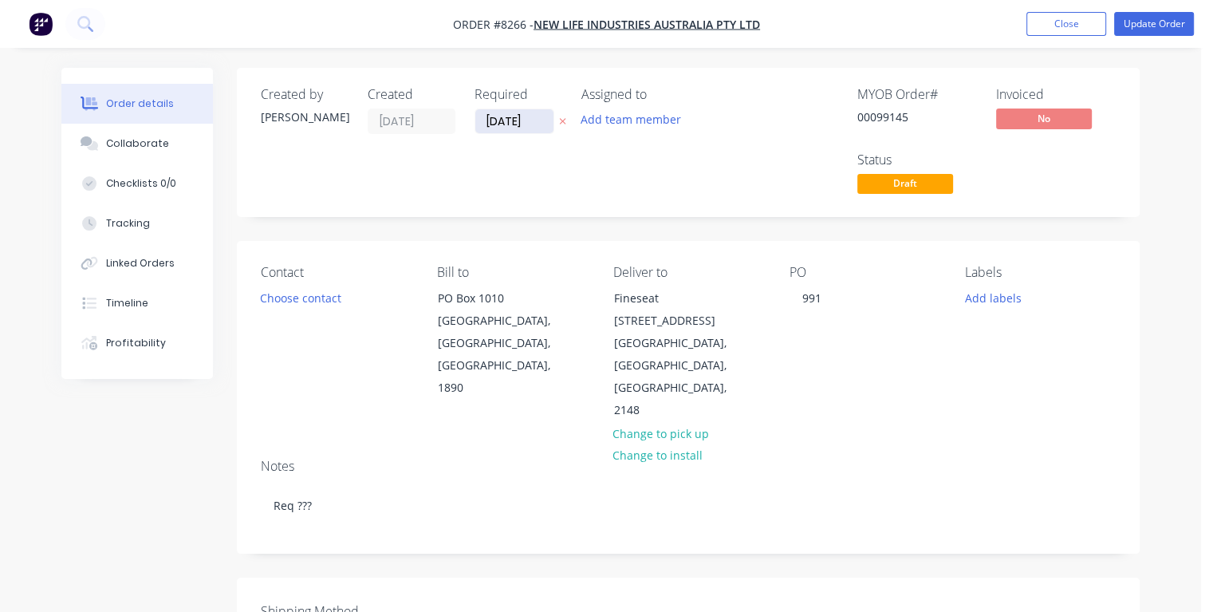
click at [541, 116] on input "[DATE]" at bounding box center [514, 121] width 78 height 24
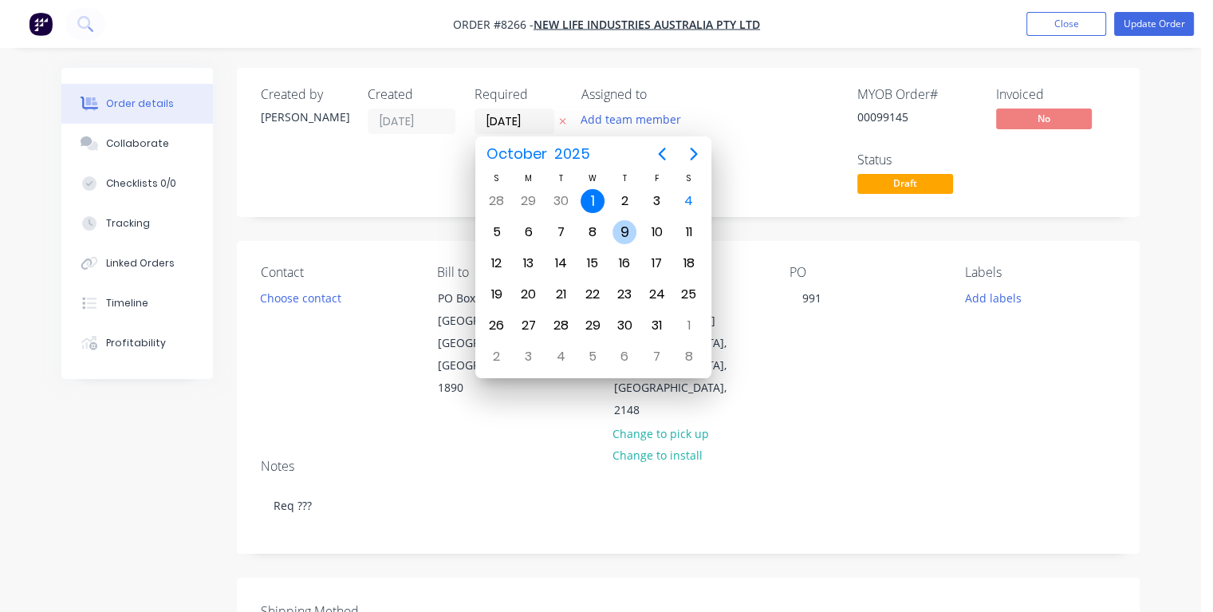
click at [623, 230] on div "9" at bounding box center [625, 232] width 24 height 24
type input "[DATE]"
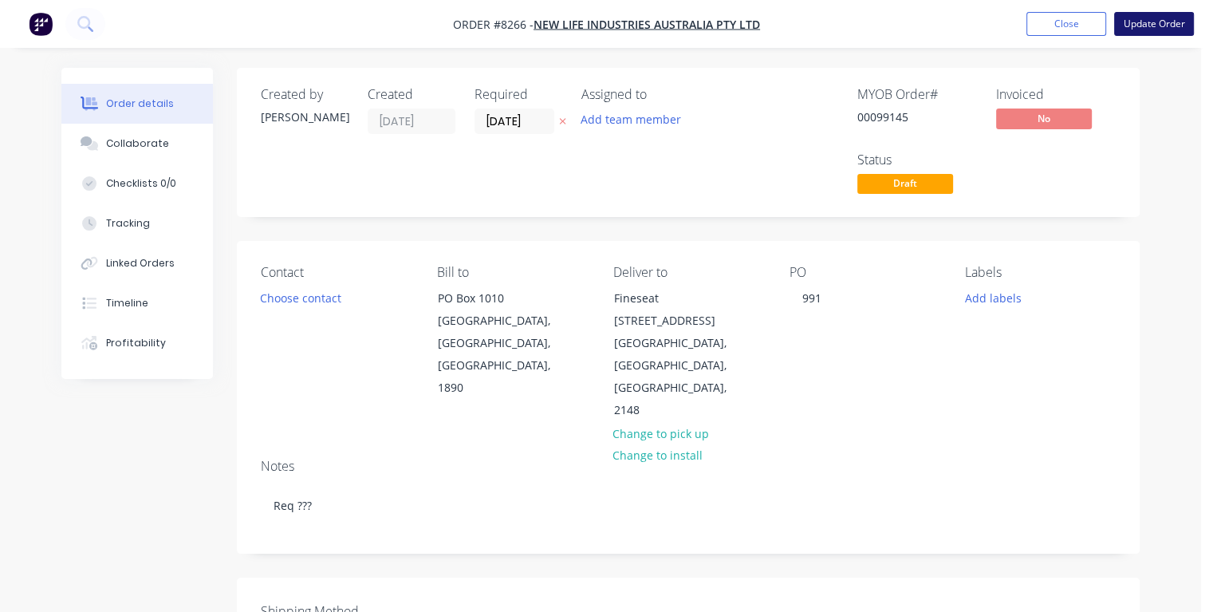
click at [1139, 30] on button "Update Order" at bounding box center [1154, 24] width 80 height 24
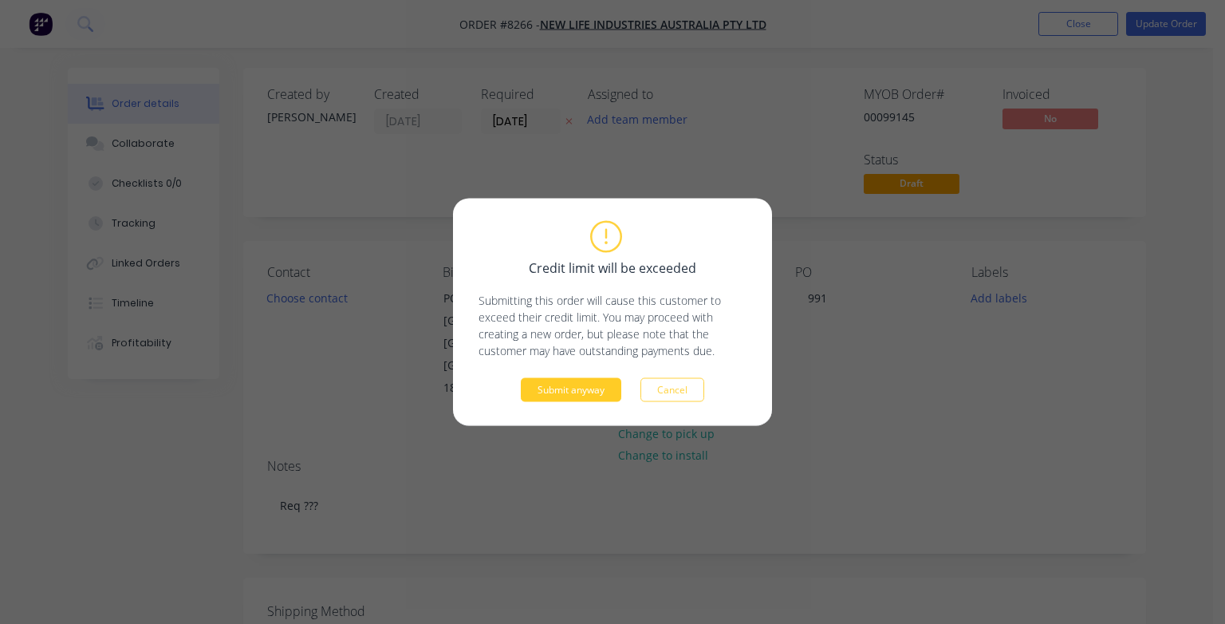
click at [553, 392] on button "Submit anyway" at bounding box center [571, 390] width 101 height 24
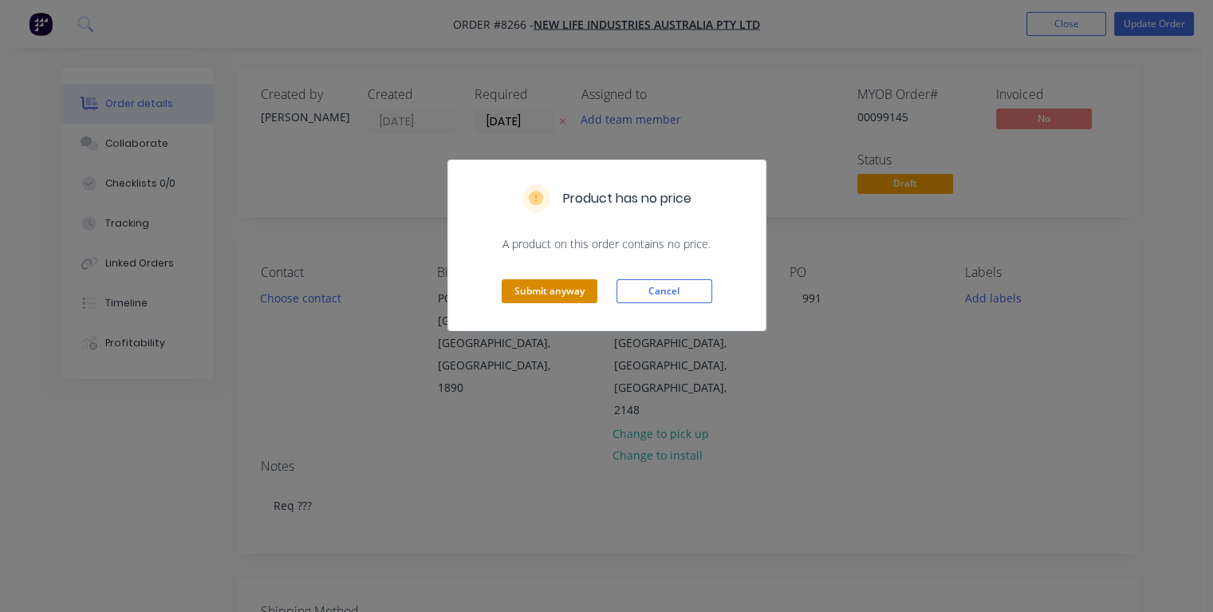
click at [546, 293] on button "Submit anyway" at bounding box center [550, 291] width 96 height 24
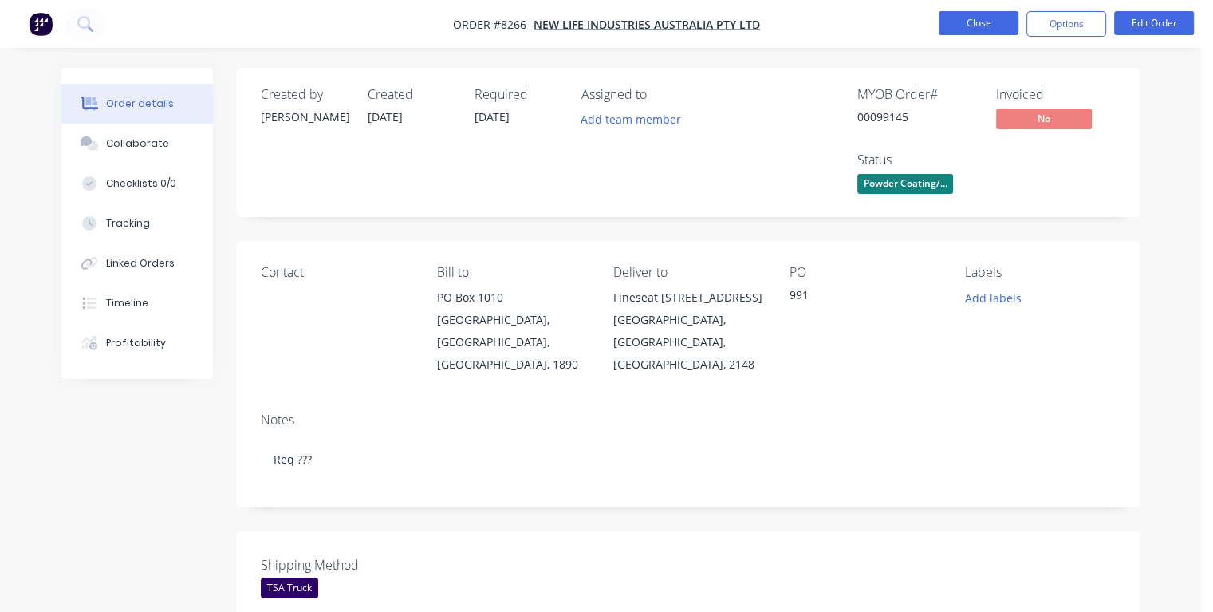
click at [973, 22] on button "Close" at bounding box center [979, 23] width 80 height 24
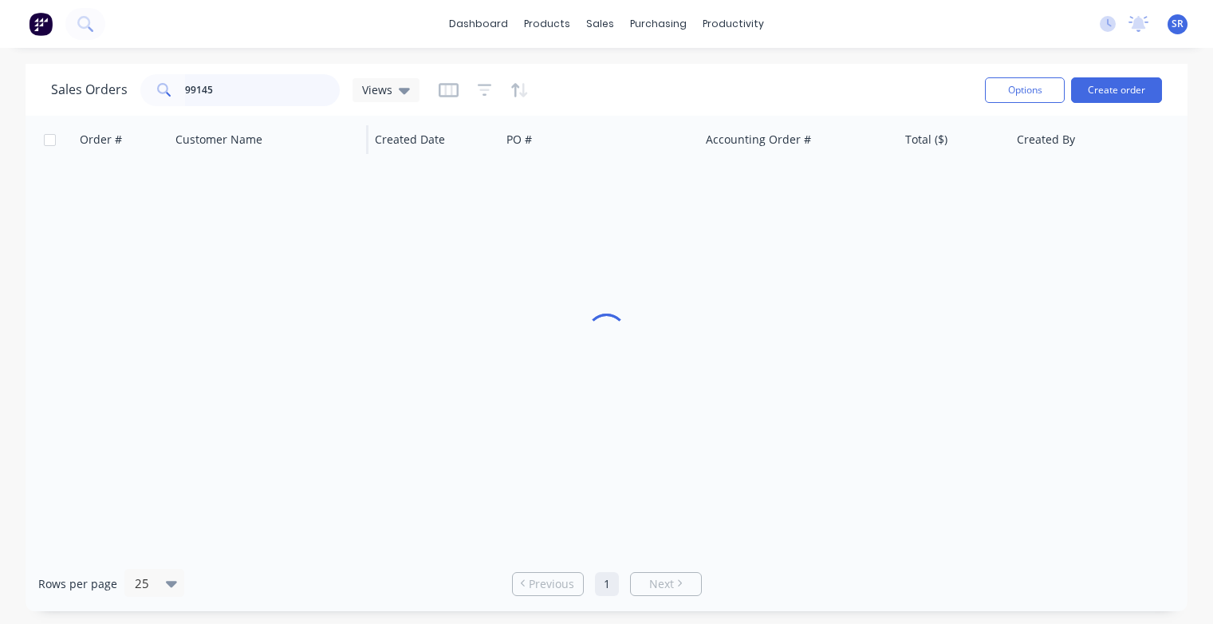
drag, startPoint x: 214, startPoint y: 85, endPoint x: 249, endPoint y: 120, distance: 49.6
click at [216, 90] on input "99145" at bounding box center [263, 90] width 156 height 32
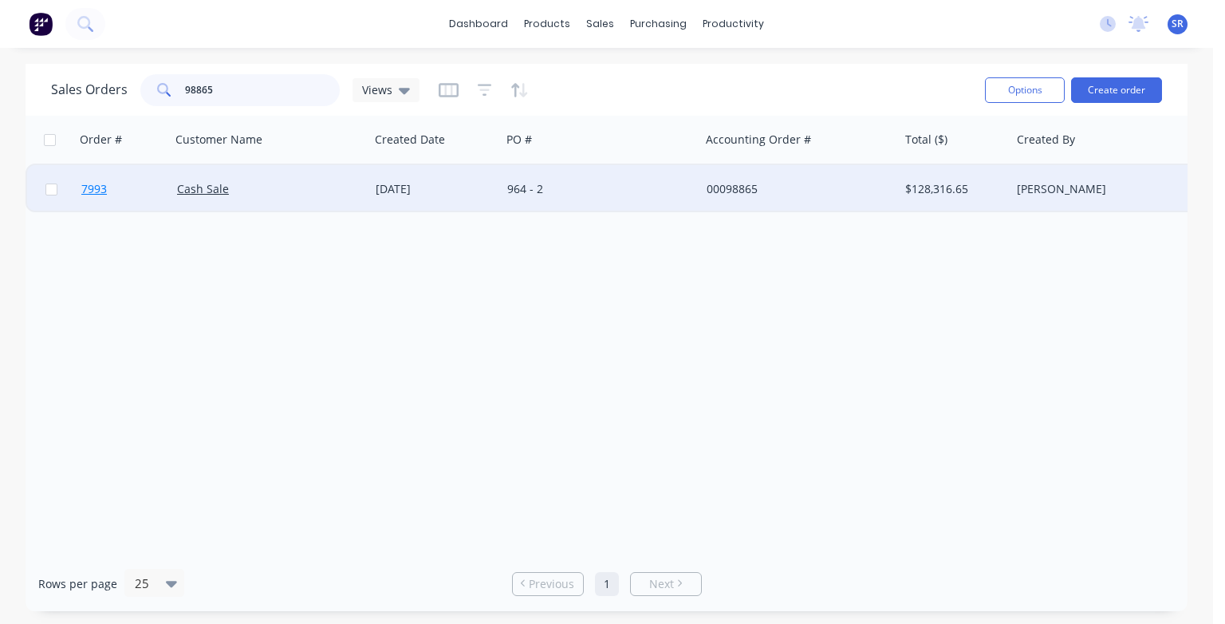
type input "98865"
click at [97, 190] on span "7993" at bounding box center [94, 189] width 26 height 16
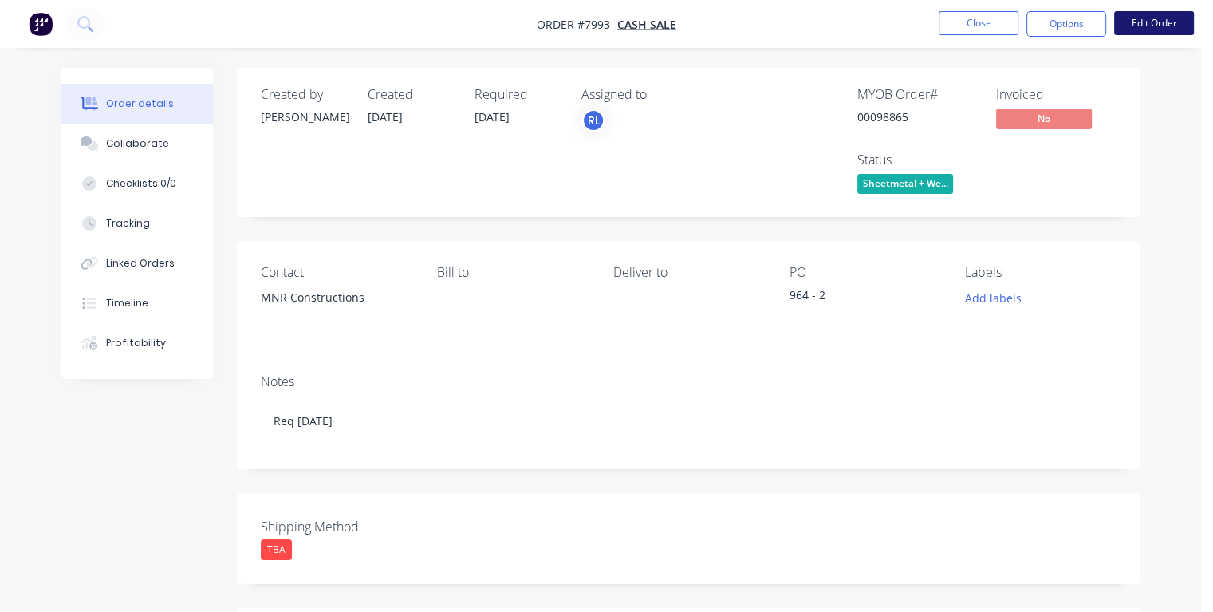
click at [1131, 24] on button "Edit Order" at bounding box center [1154, 23] width 80 height 24
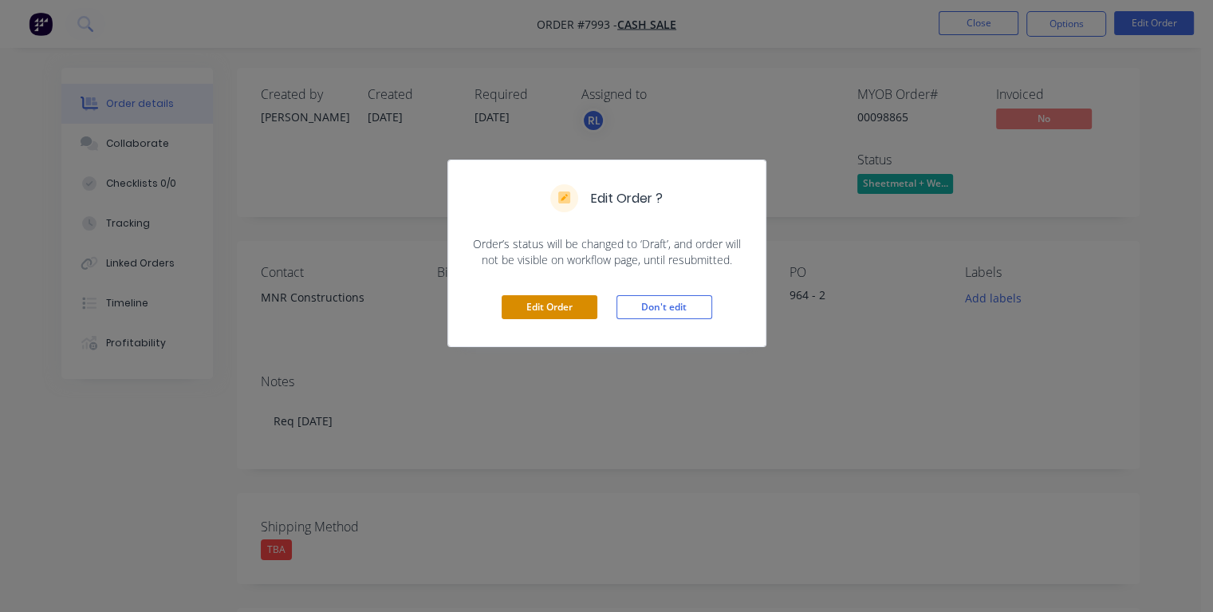
click at [562, 315] on button "Edit Order" at bounding box center [550, 307] width 96 height 24
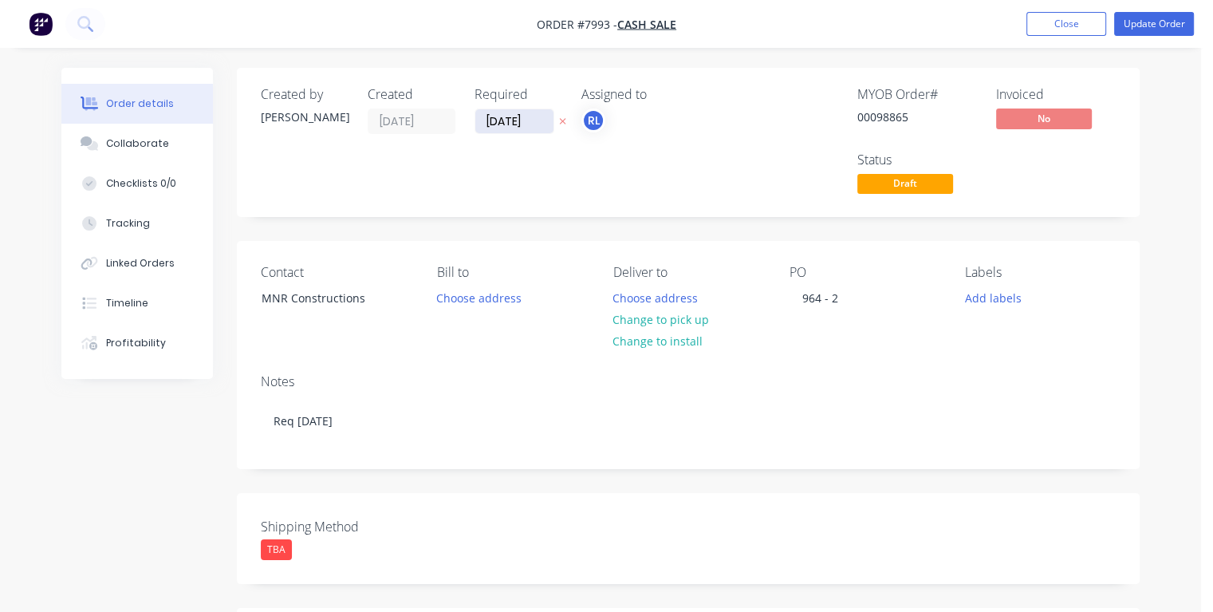
click at [543, 124] on input "[DATE]" at bounding box center [514, 121] width 78 height 24
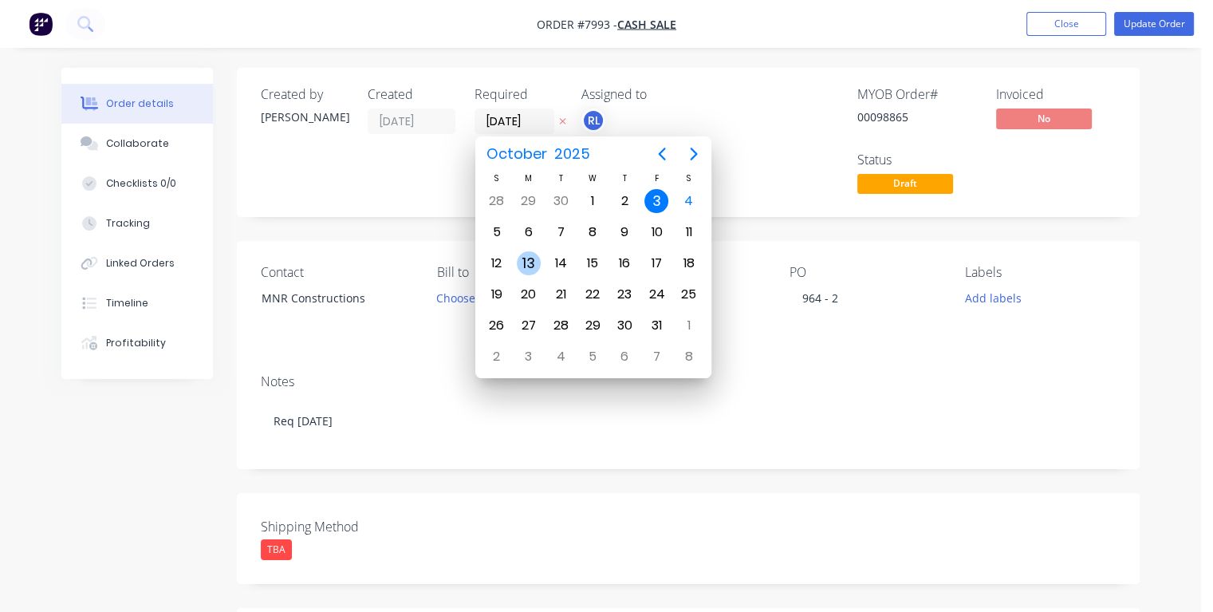
click at [523, 262] on div "13" at bounding box center [529, 263] width 24 height 24
type input "[DATE]"
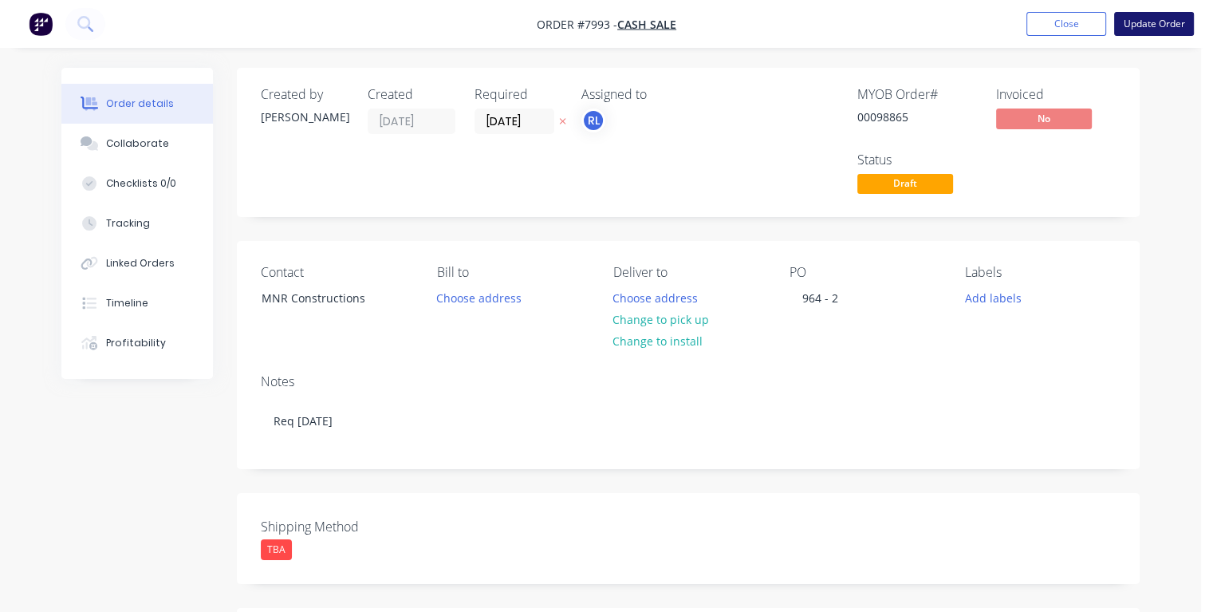
click at [1150, 22] on button "Update Order" at bounding box center [1154, 24] width 80 height 24
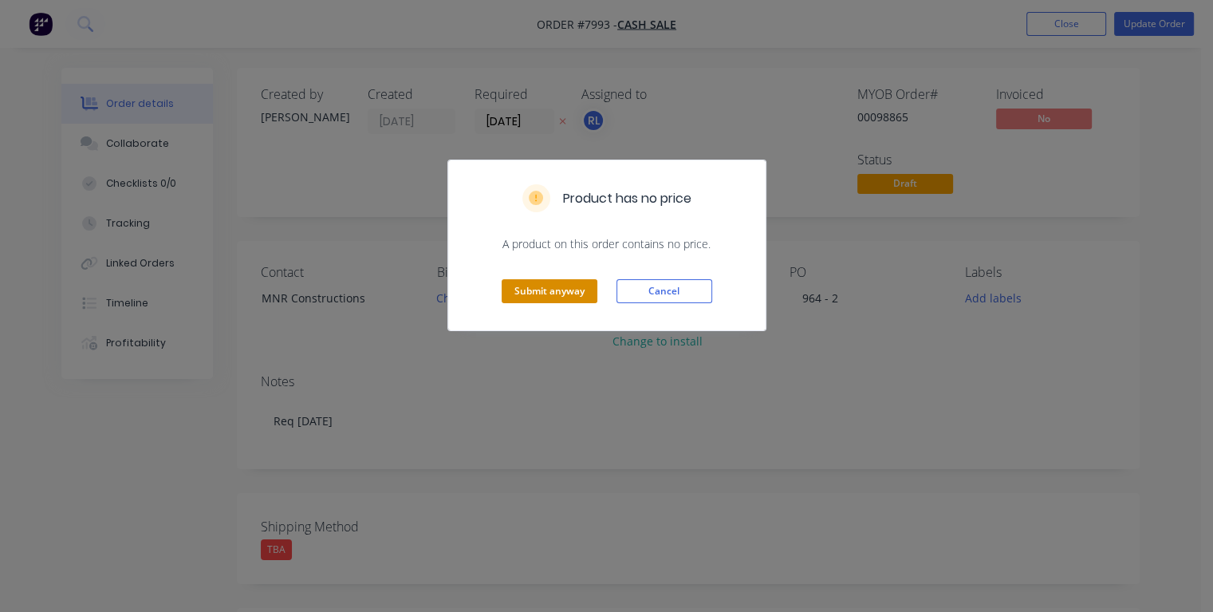
click at [549, 294] on button "Submit anyway" at bounding box center [550, 291] width 96 height 24
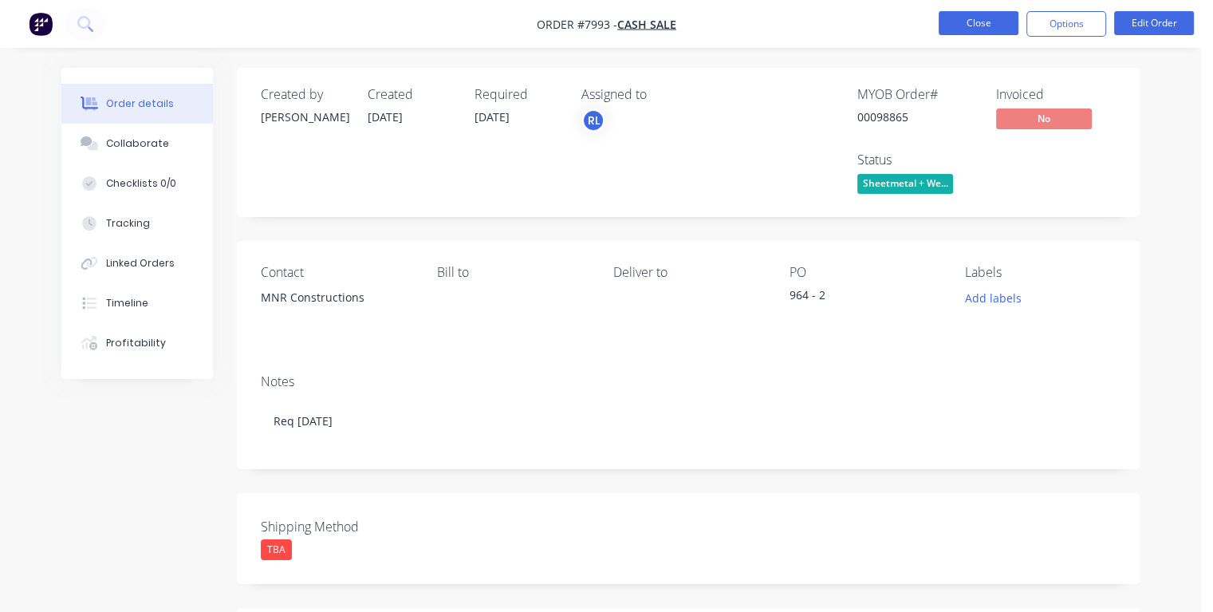
click at [968, 19] on button "Close" at bounding box center [979, 23] width 80 height 24
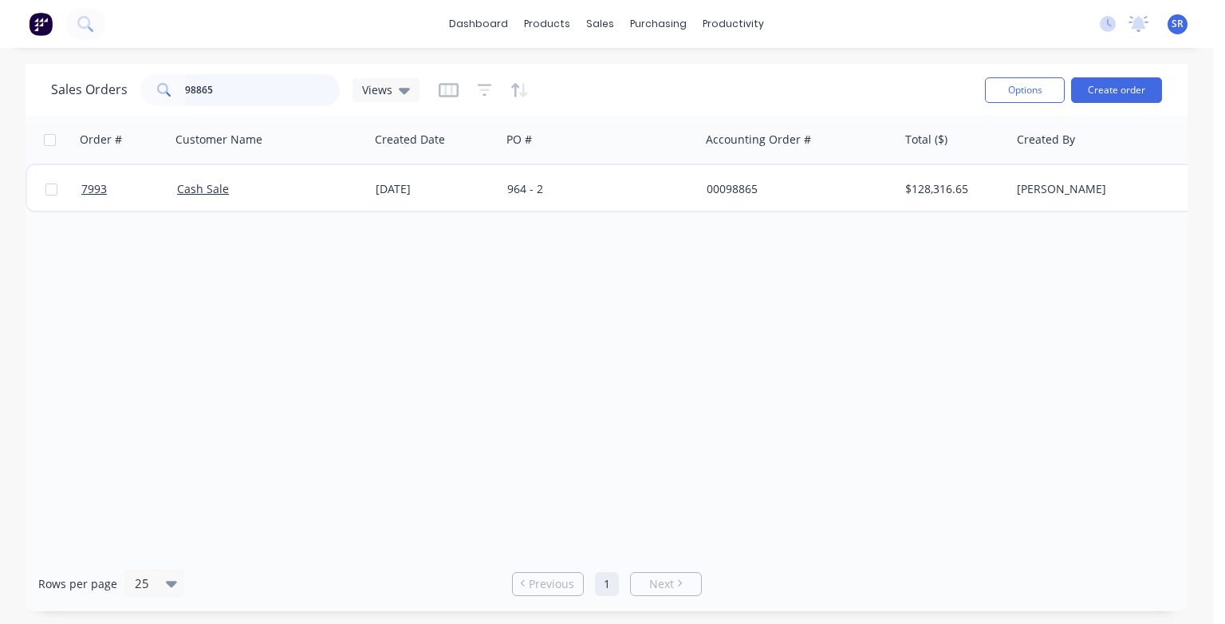
click at [220, 91] on input "98865" at bounding box center [263, 90] width 156 height 32
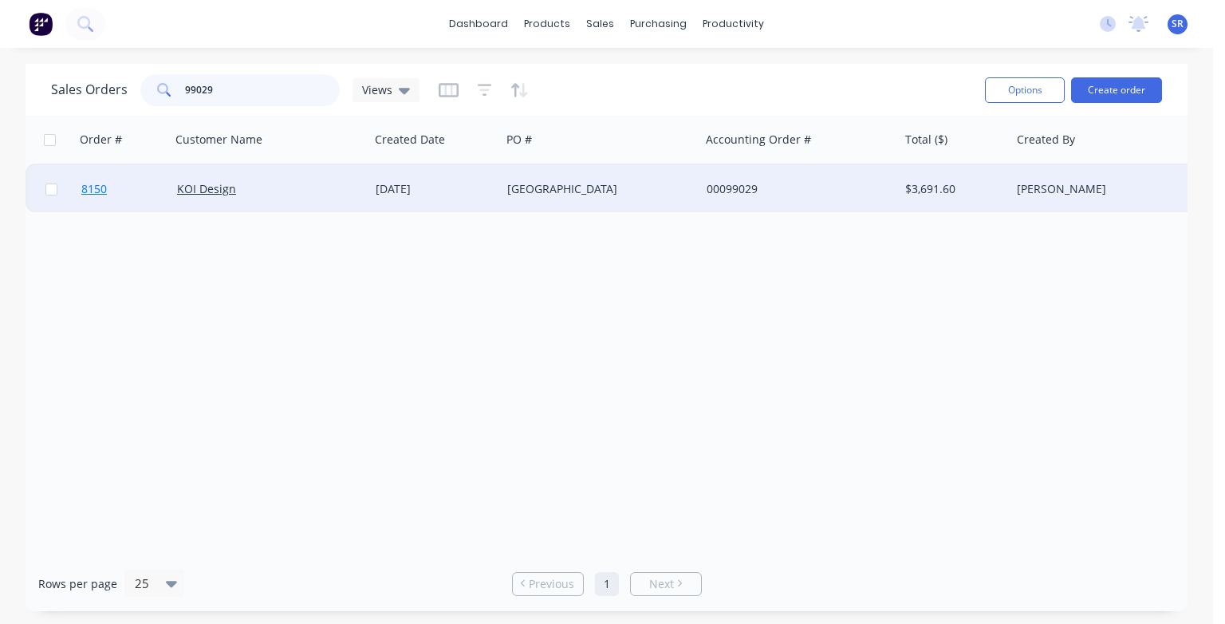
type input "99029"
click at [96, 195] on span "8150" at bounding box center [94, 189] width 26 height 16
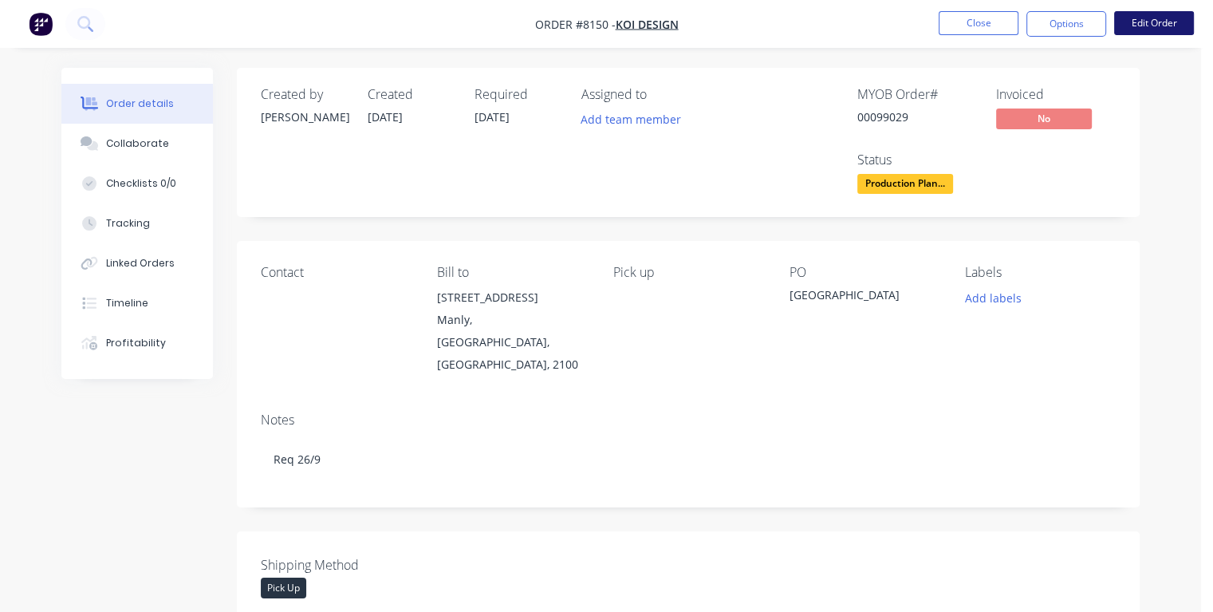
click at [1156, 24] on button "Edit Order" at bounding box center [1154, 23] width 80 height 24
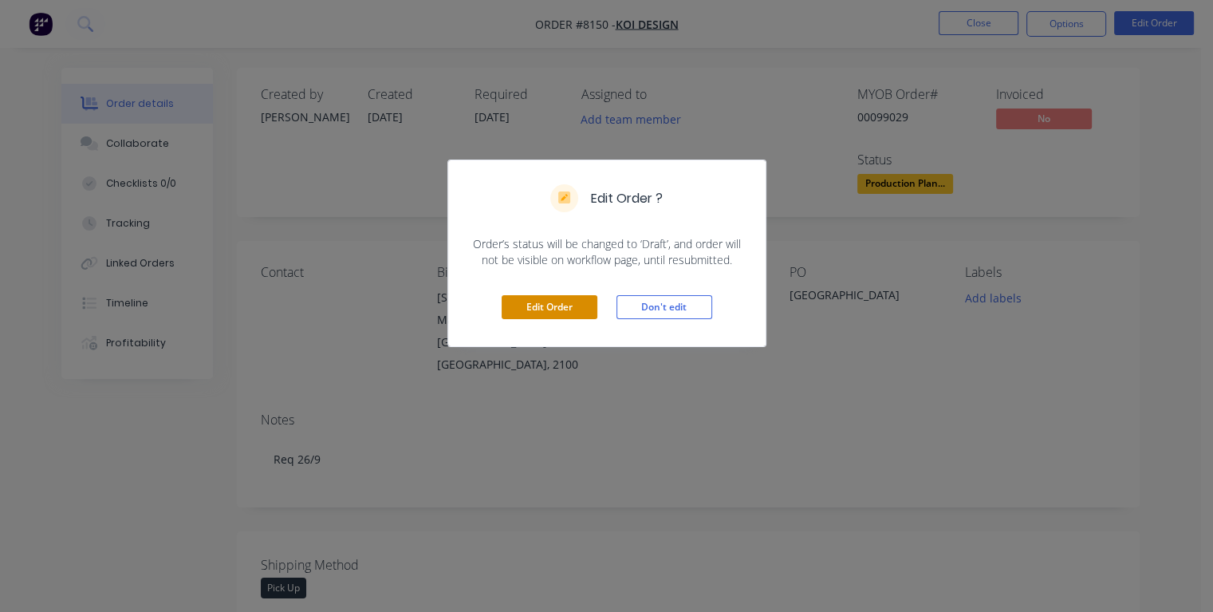
click at [585, 298] on button "Edit Order" at bounding box center [550, 307] width 96 height 24
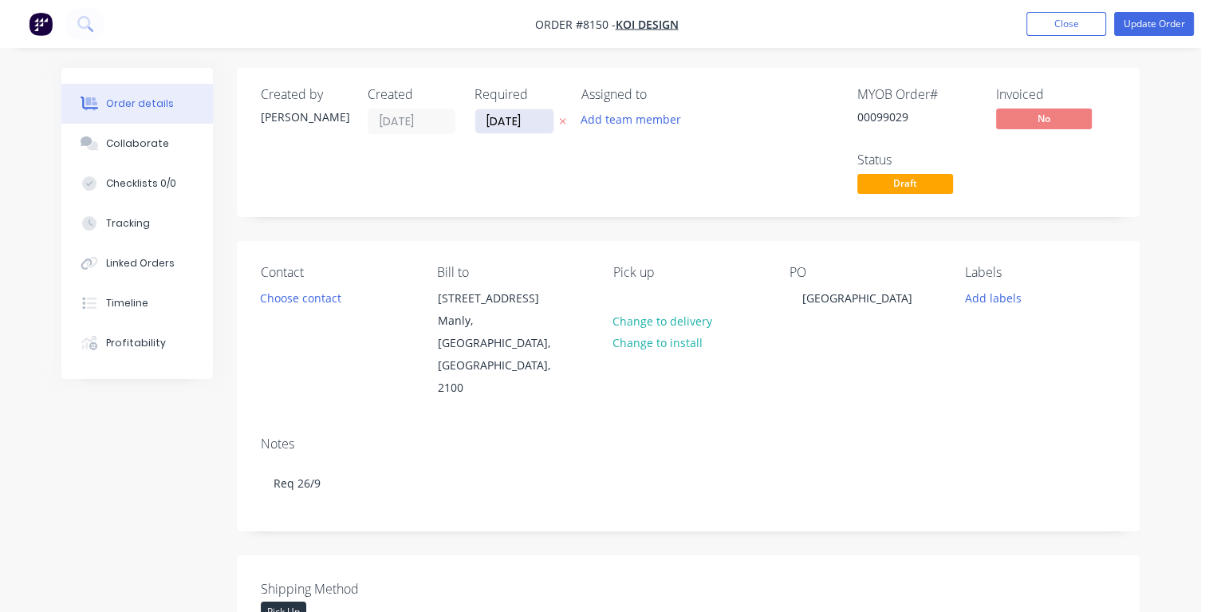
click at [535, 120] on input "[DATE]" at bounding box center [514, 121] width 78 height 24
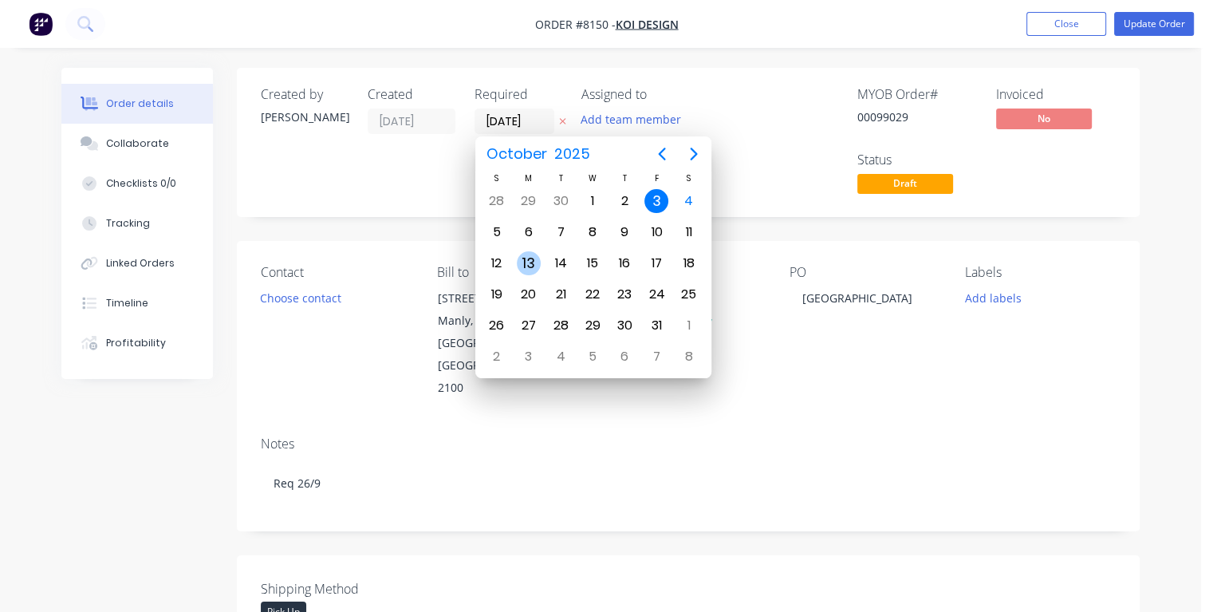
click at [533, 258] on div "13" at bounding box center [529, 263] width 24 height 24
type input "[DATE]"
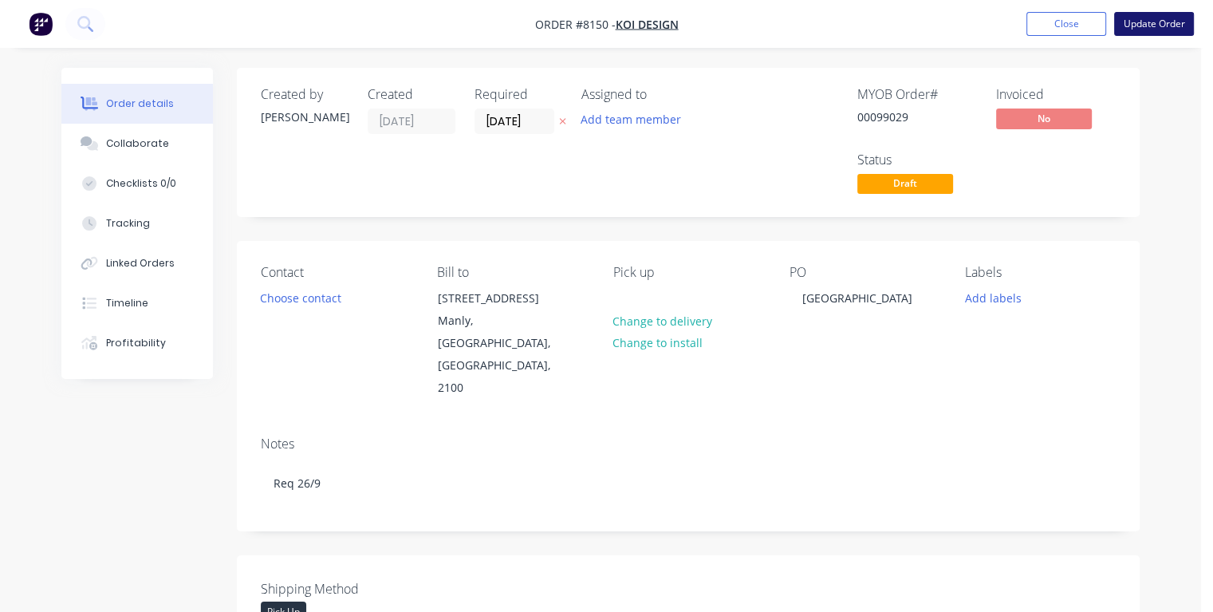
click at [1165, 24] on button "Update Order" at bounding box center [1154, 24] width 80 height 24
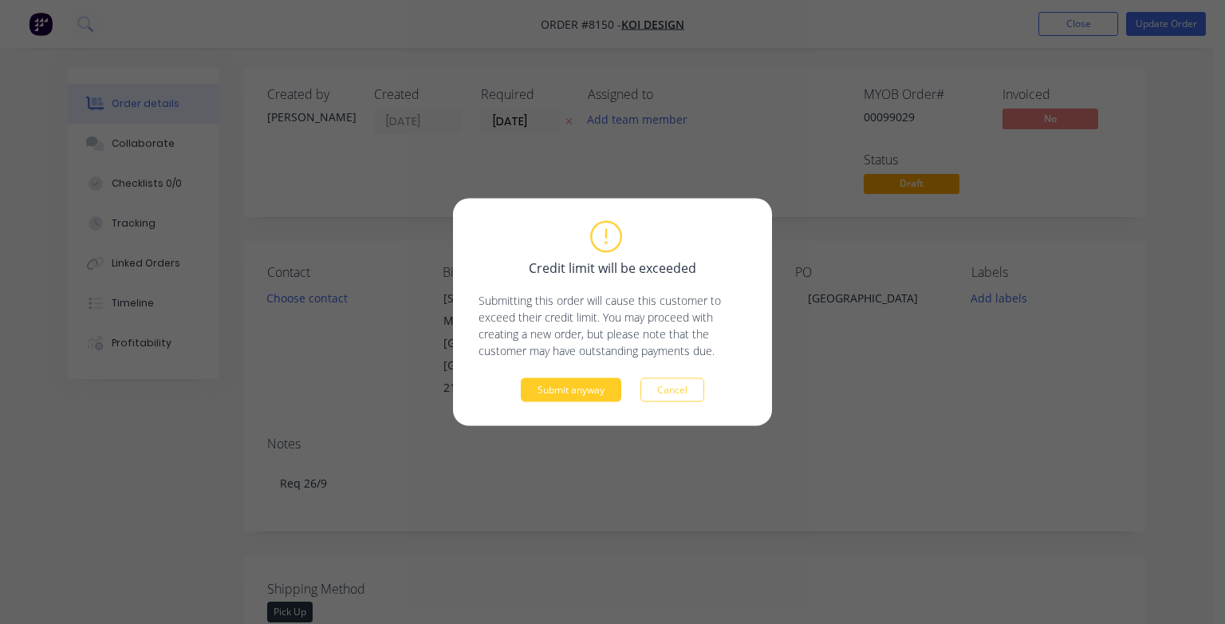
click at [584, 386] on button "Submit anyway" at bounding box center [571, 390] width 101 height 24
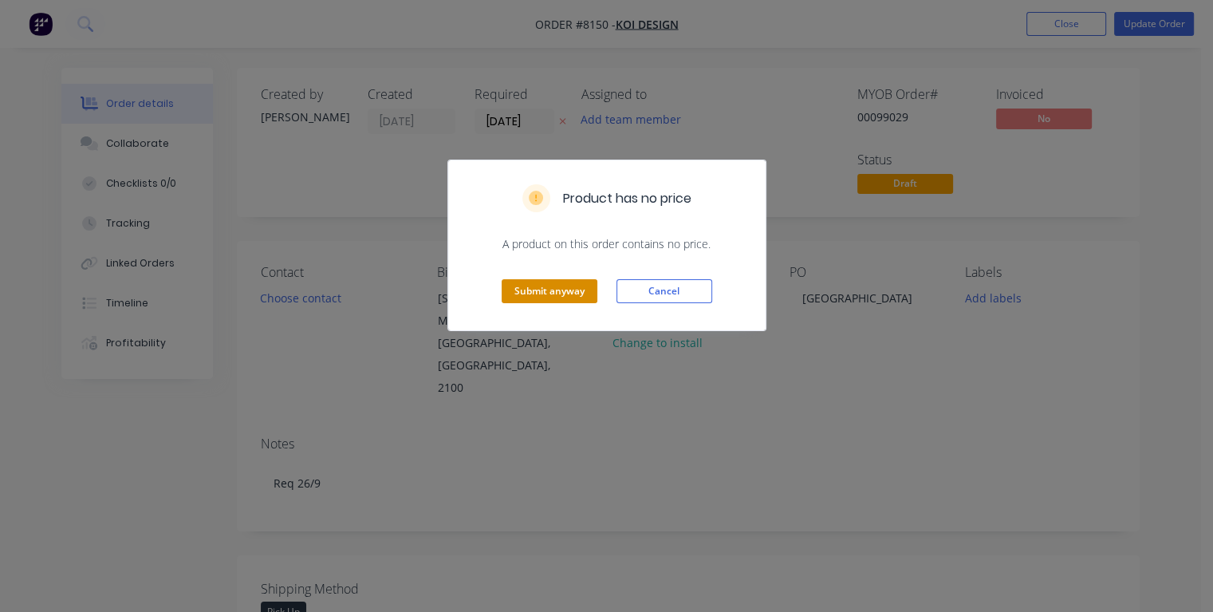
click at [557, 296] on button "Submit anyway" at bounding box center [550, 291] width 96 height 24
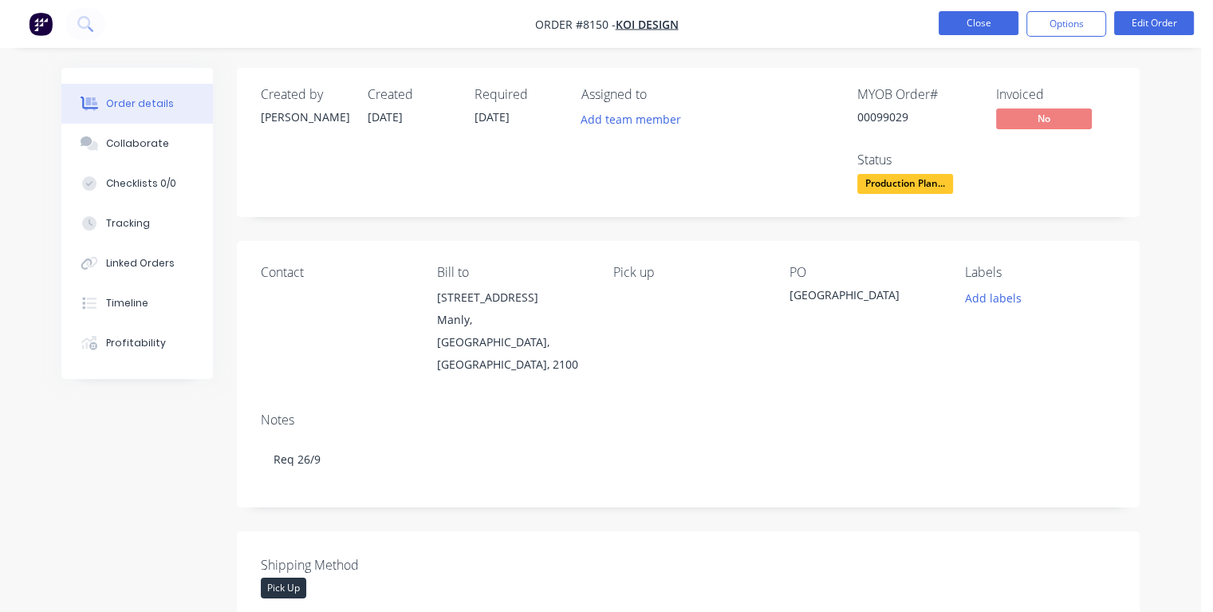
click at [977, 34] on button "Close" at bounding box center [979, 23] width 80 height 24
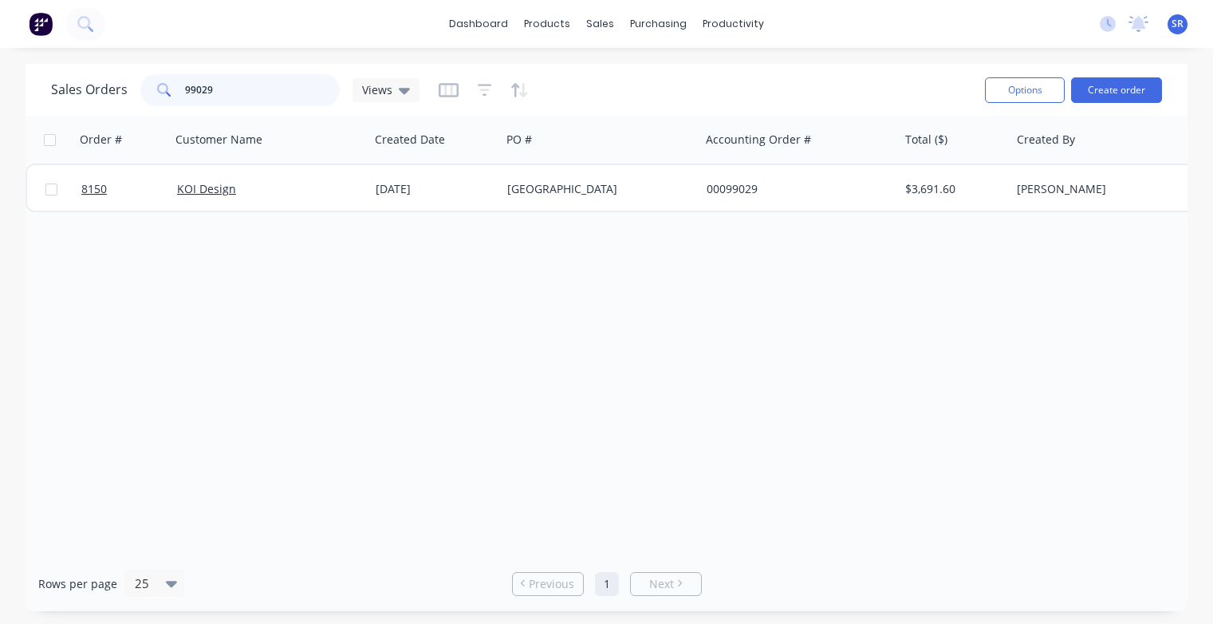
click at [223, 97] on input "99029" at bounding box center [263, 90] width 156 height 32
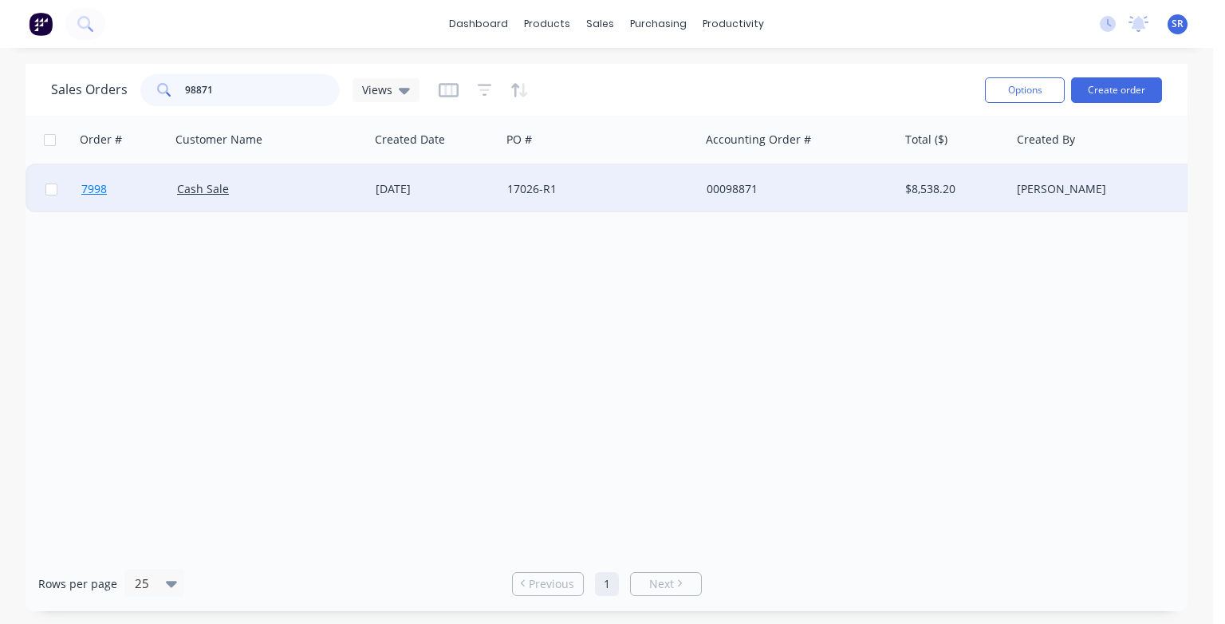
type input "98871"
click at [97, 192] on span "7998" at bounding box center [94, 189] width 26 height 16
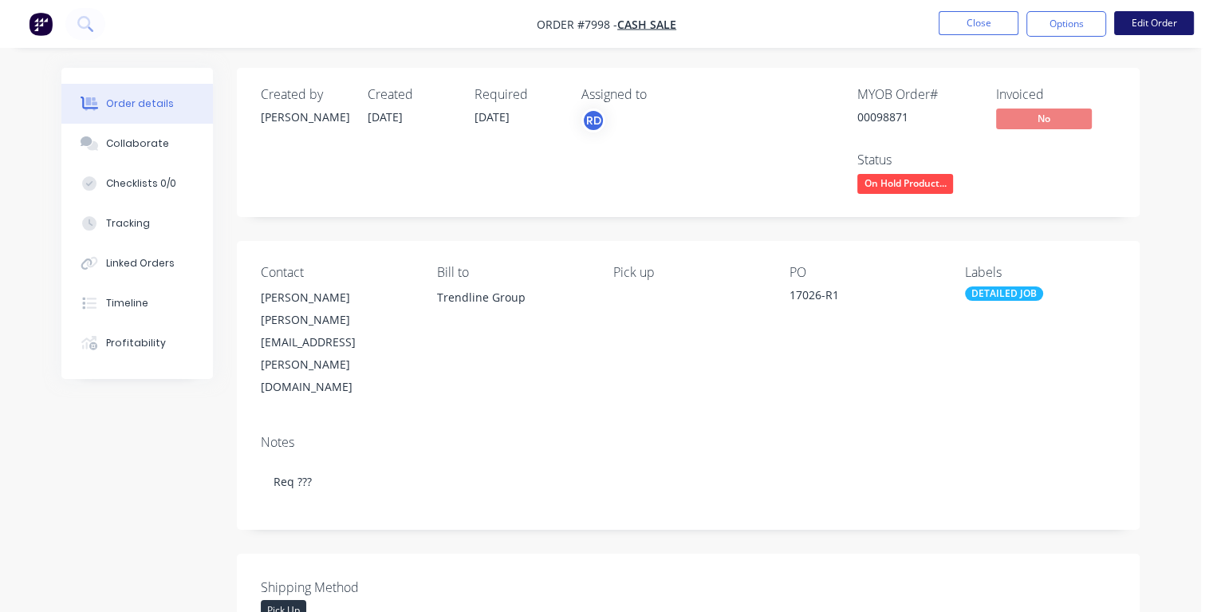
click at [1140, 28] on button "Edit Order" at bounding box center [1154, 23] width 80 height 24
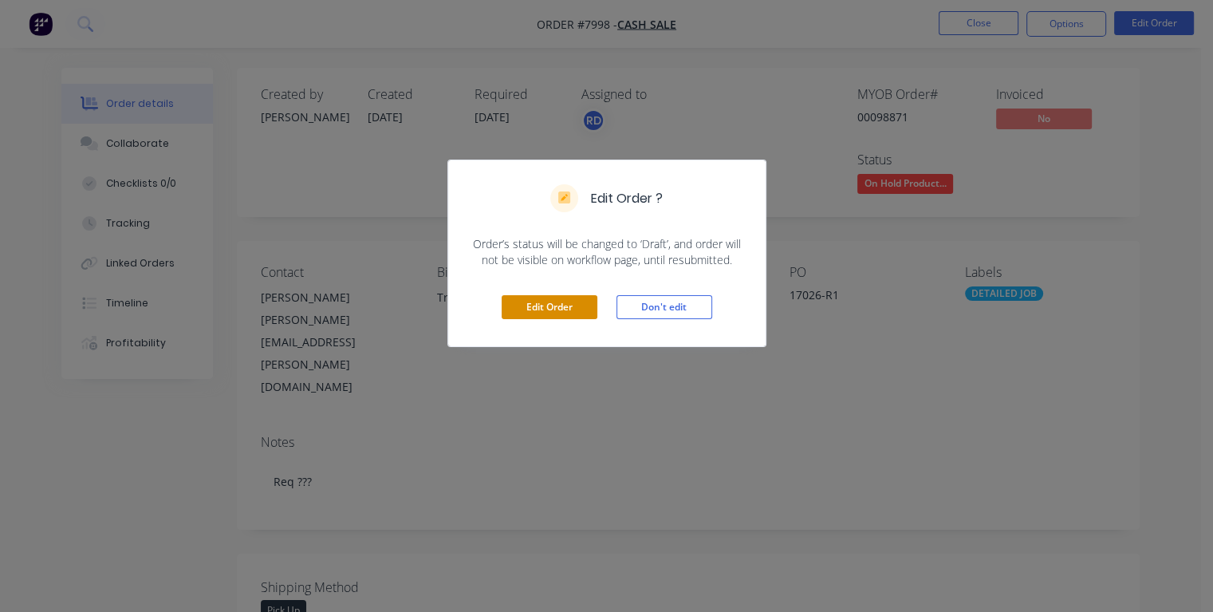
click at [583, 305] on button "Edit Order" at bounding box center [550, 307] width 96 height 24
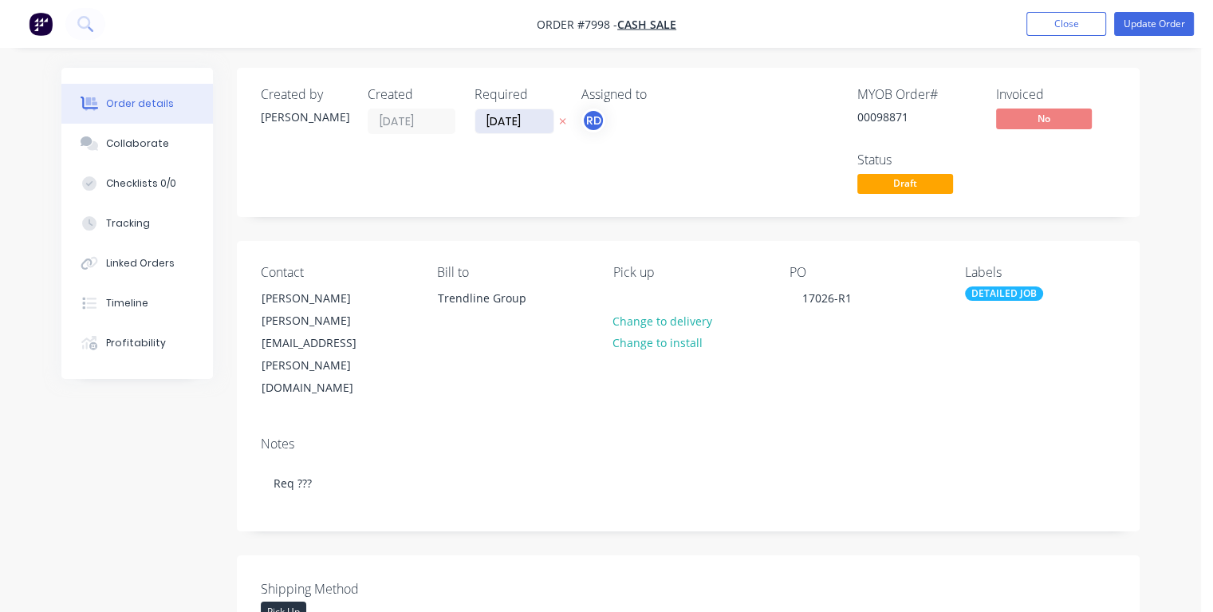
click at [531, 120] on input "[DATE]" at bounding box center [514, 121] width 78 height 24
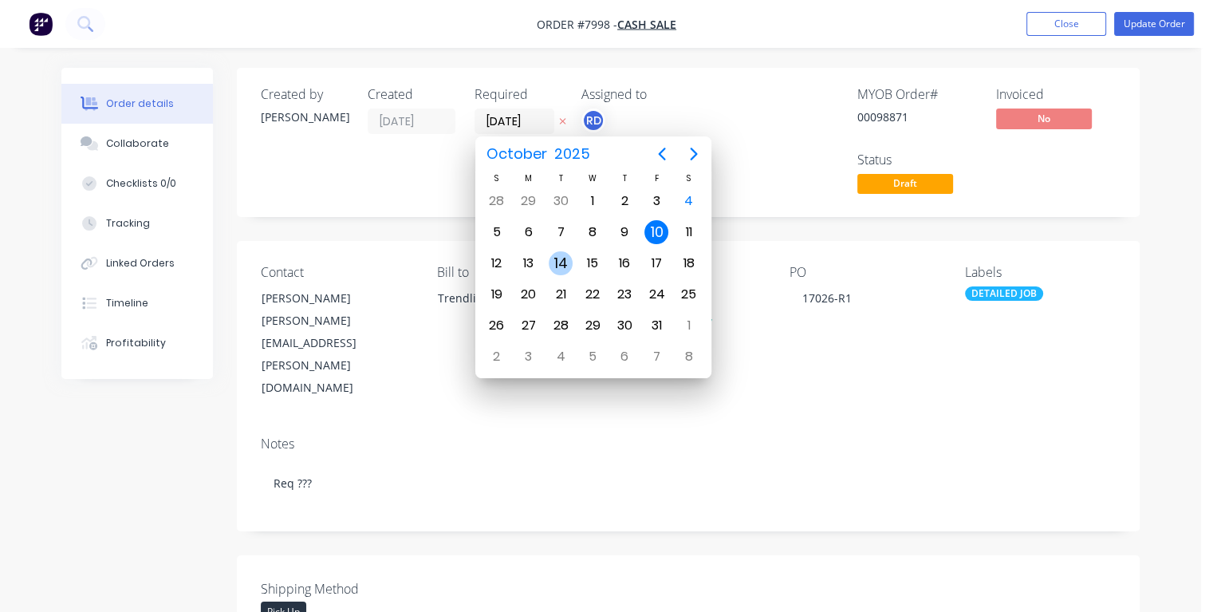
click at [564, 260] on div "14" at bounding box center [561, 263] width 24 height 24
type input "[DATE]"
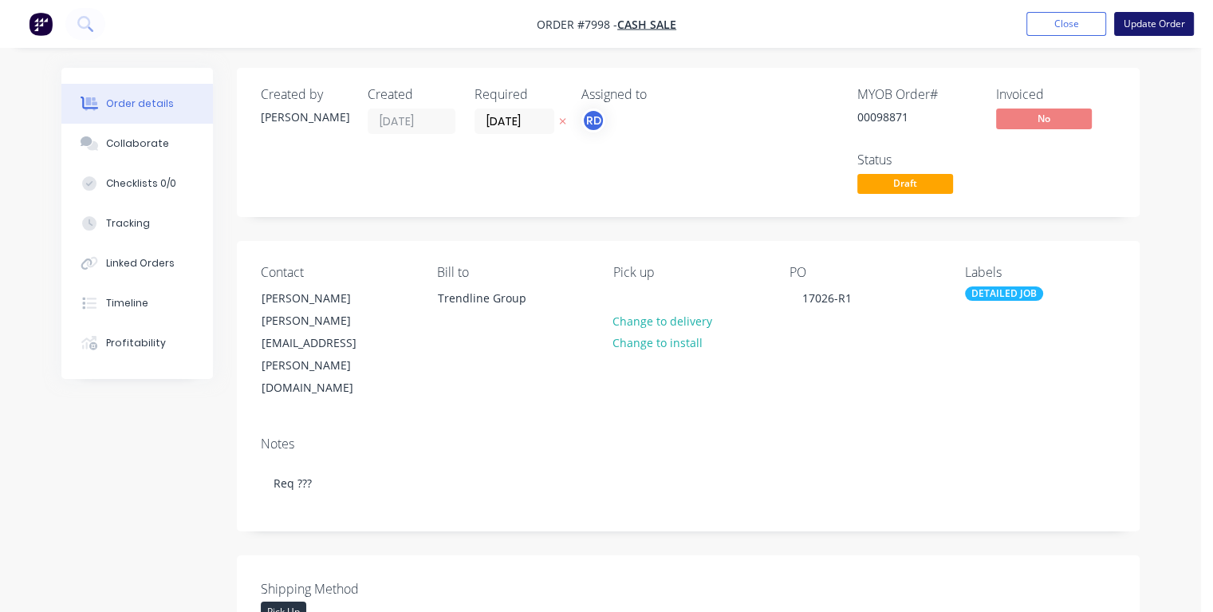
click at [1155, 21] on button "Update Order" at bounding box center [1154, 24] width 80 height 24
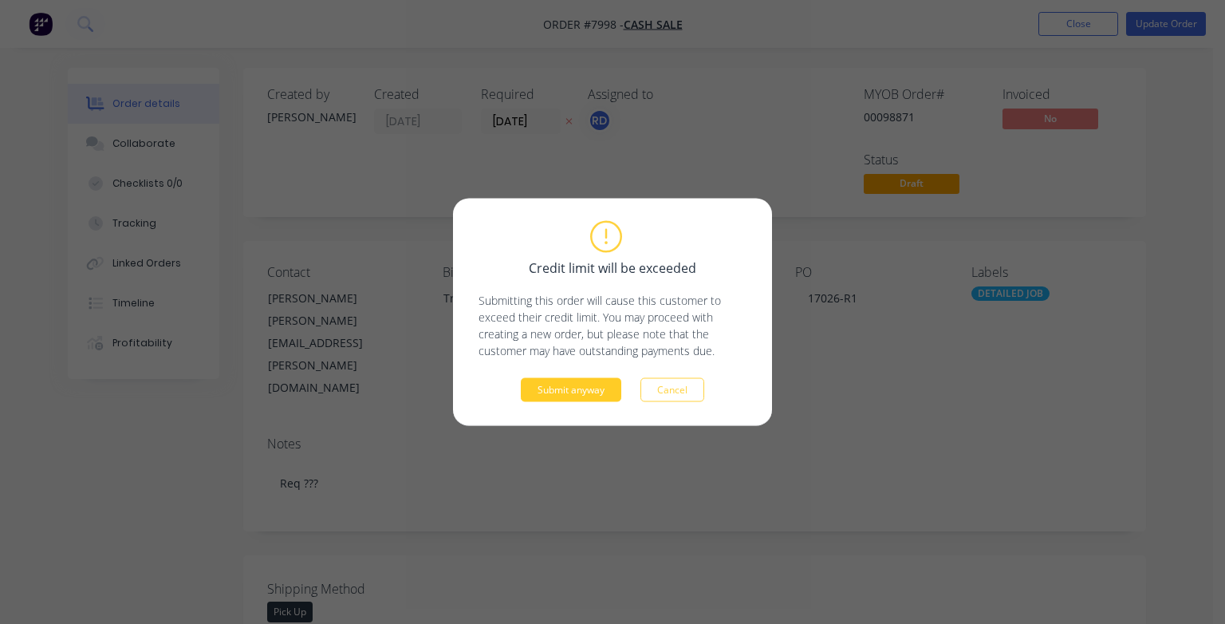
click at [580, 380] on button "Submit anyway" at bounding box center [571, 390] width 101 height 24
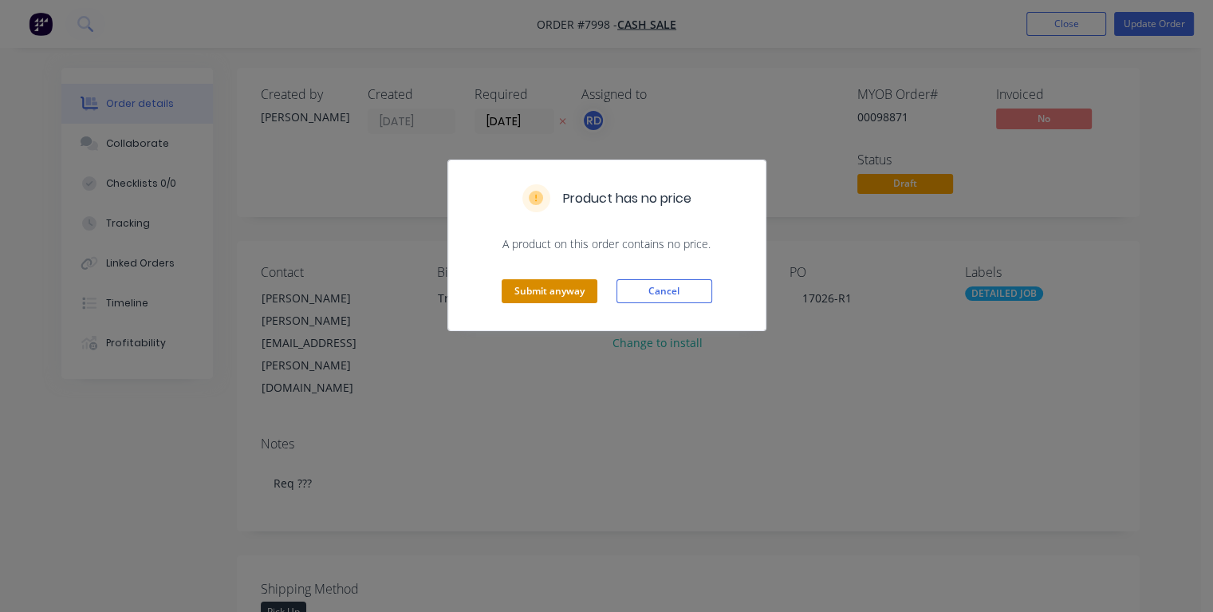
click at [550, 300] on button "Submit anyway" at bounding box center [550, 291] width 96 height 24
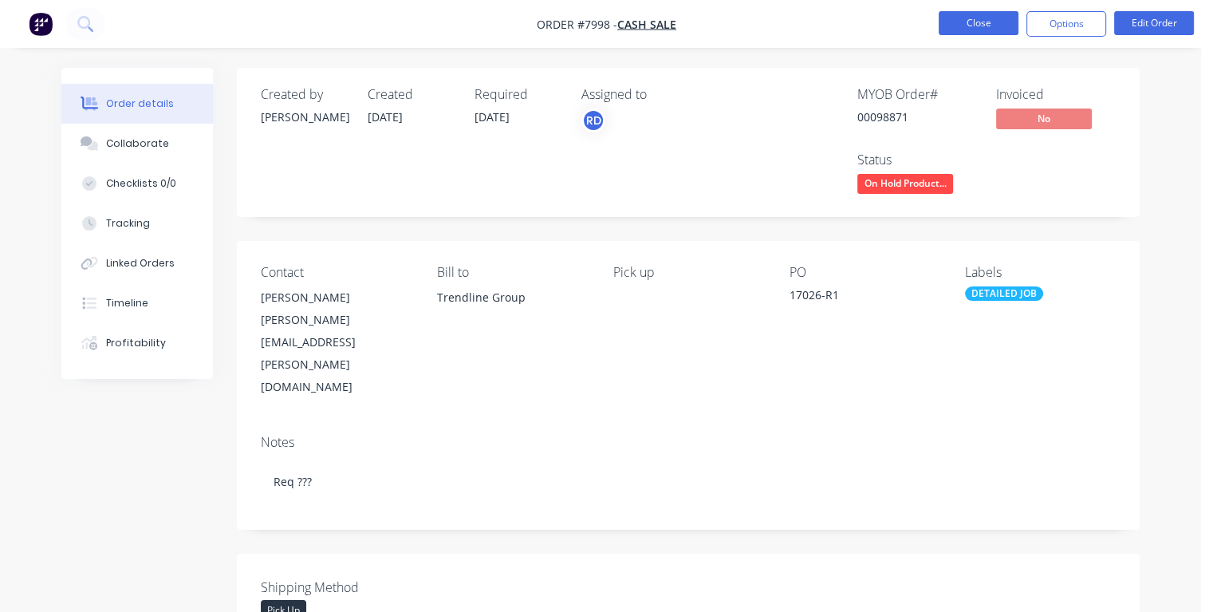
click at [954, 19] on button "Close" at bounding box center [979, 23] width 80 height 24
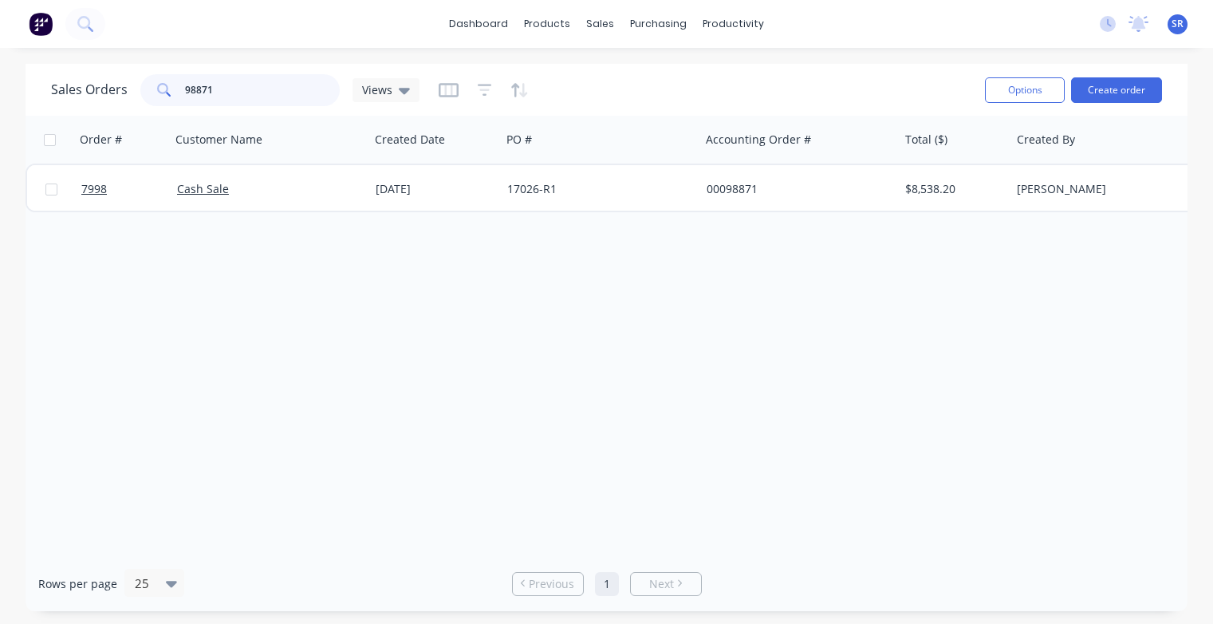
click at [218, 93] on input "98871" at bounding box center [263, 90] width 156 height 32
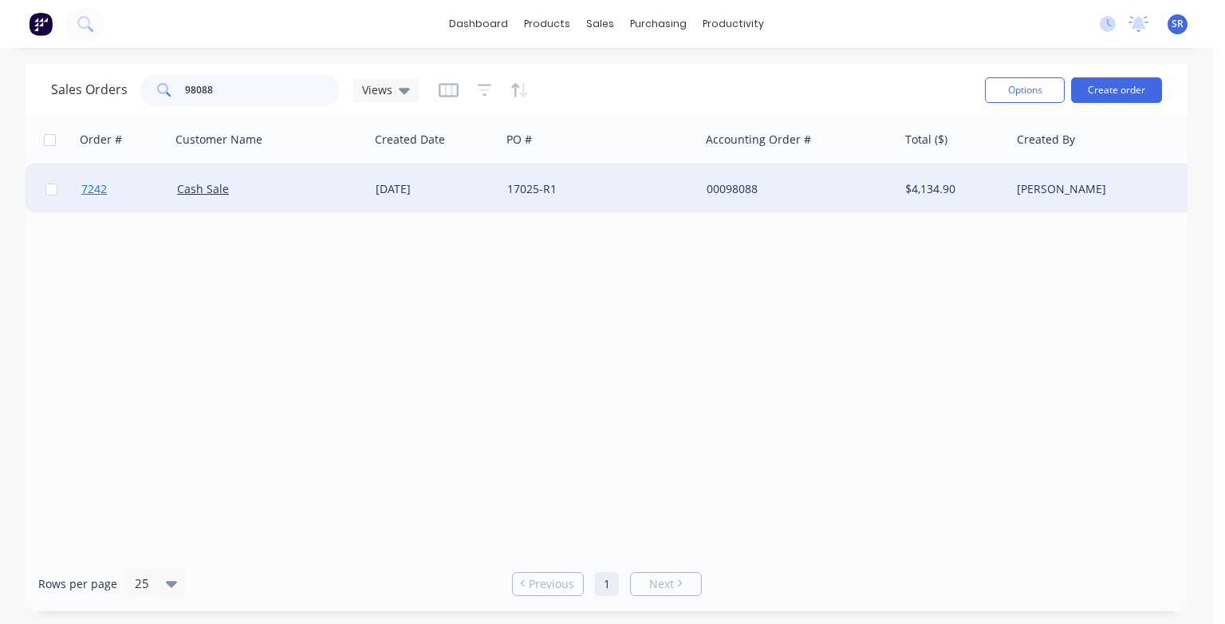
type input "98088"
click at [101, 193] on span "7242" at bounding box center [94, 189] width 26 height 16
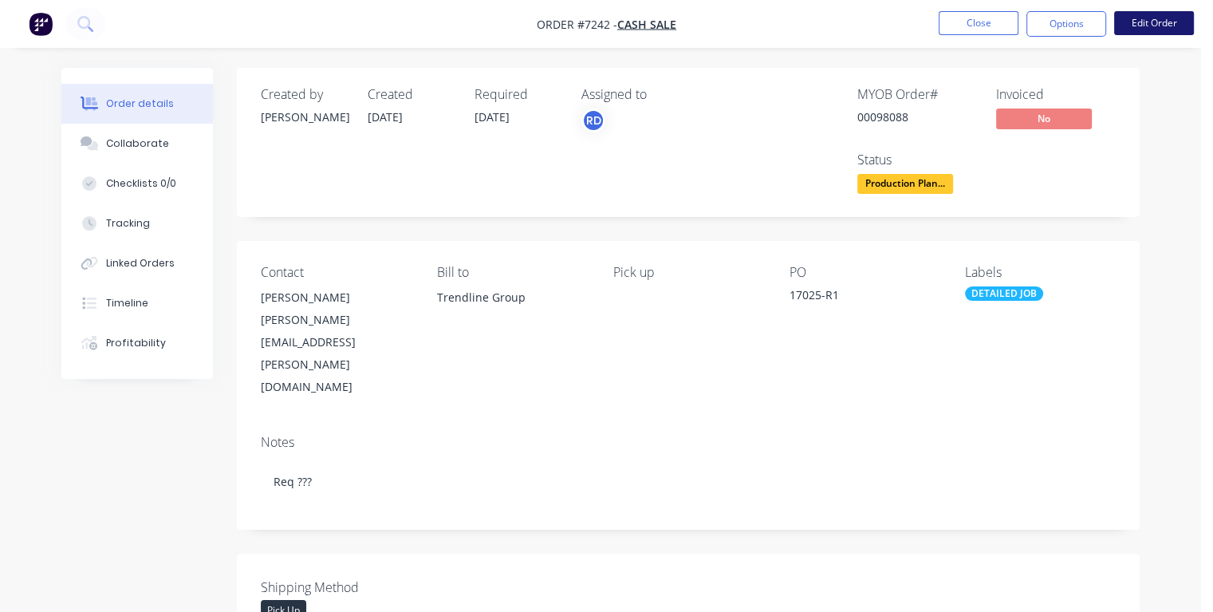
click at [1153, 29] on button "Edit Order" at bounding box center [1154, 23] width 80 height 24
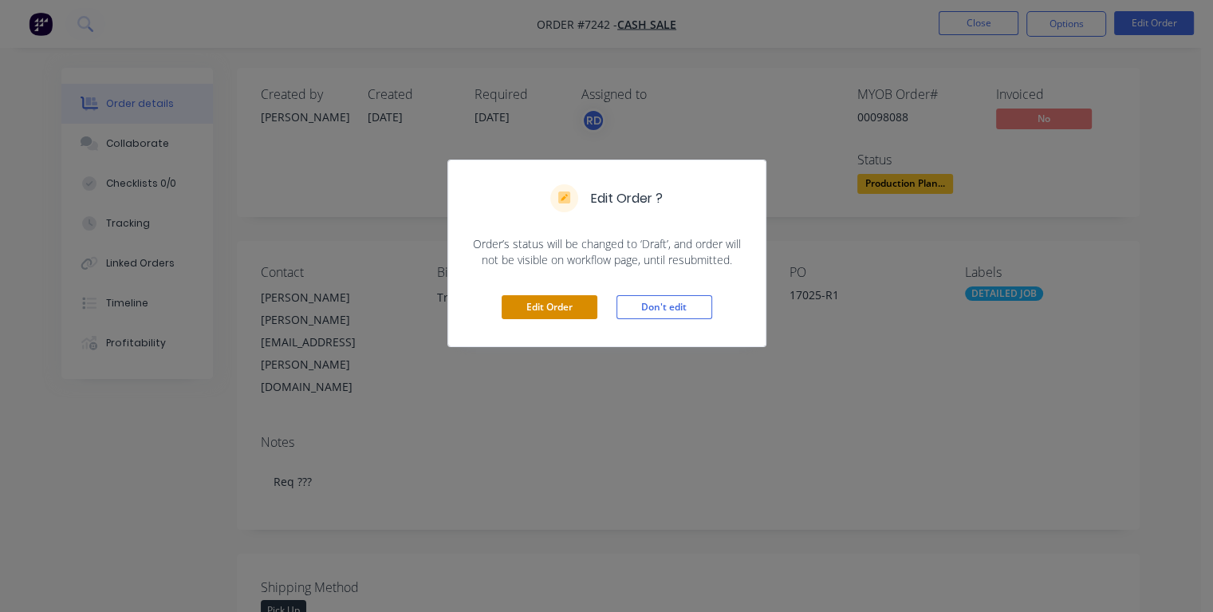
click at [582, 298] on button "Edit Order" at bounding box center [550, 307] width 96 height 24
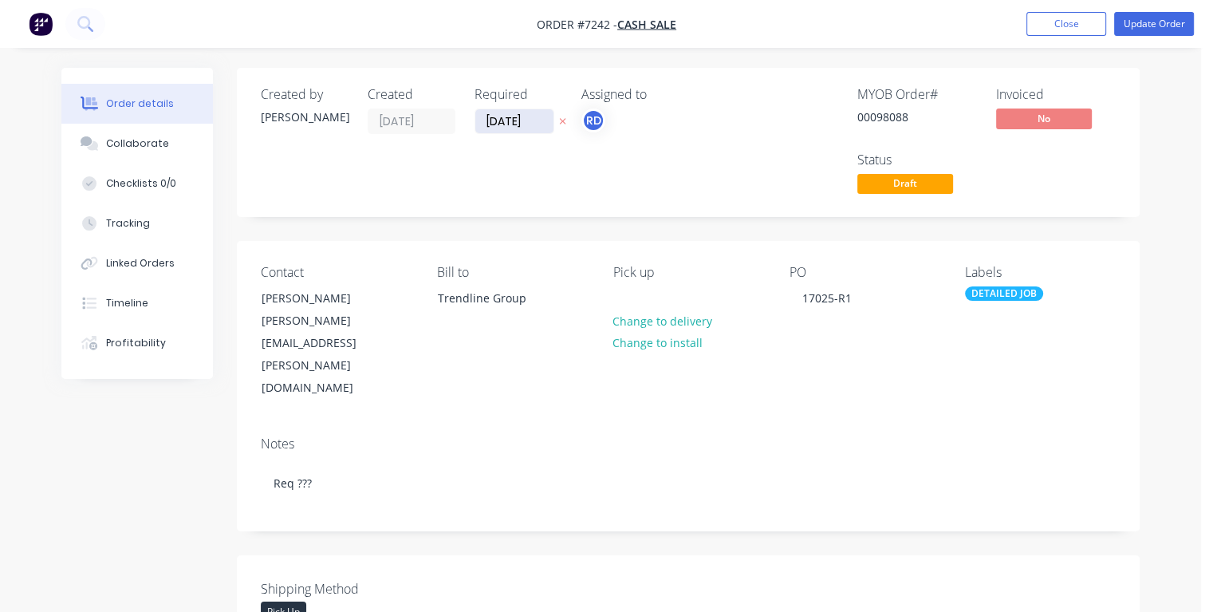
click at [528, 119] on input "[DATE]" at bounding box center [514, 121] width 78 height 24
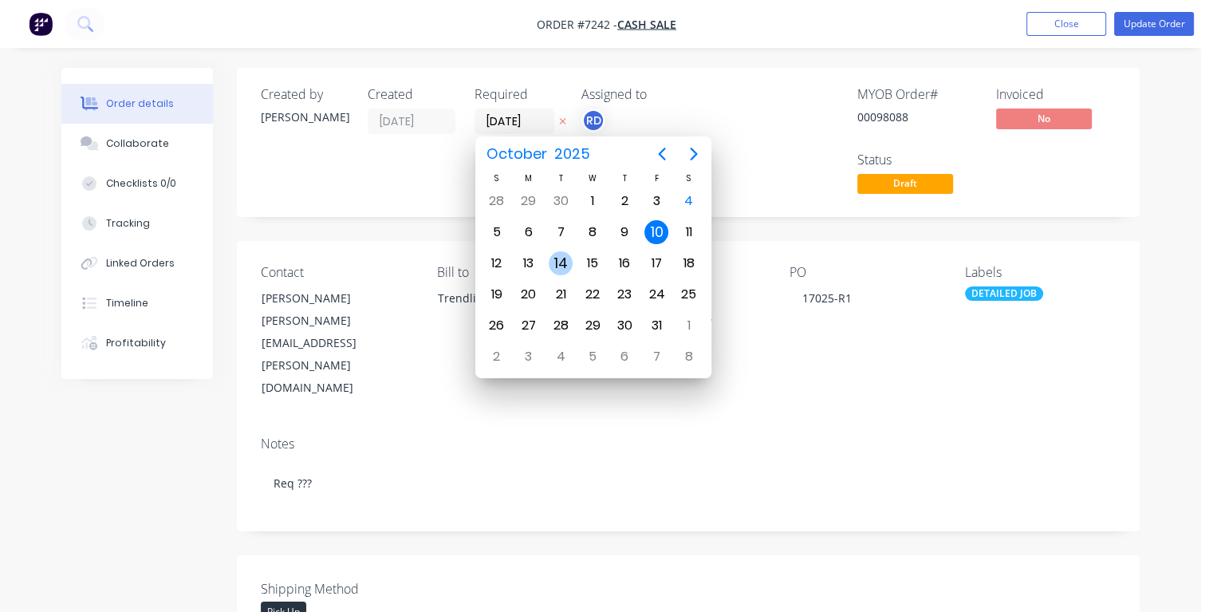
click at [558, 258] on div "14" at bounding box center [561, 263] width 24 height 24
type input "[DATE]"
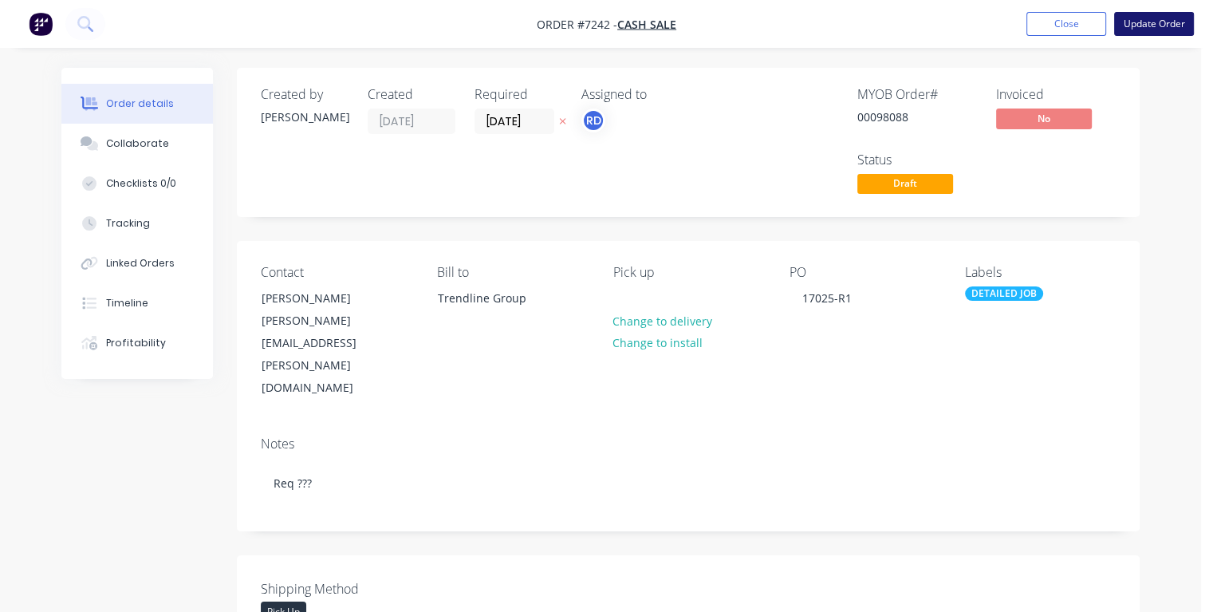
click at [1172, 24] on button "Update Order" at bounding box center [1154, 24] width 80 height 24
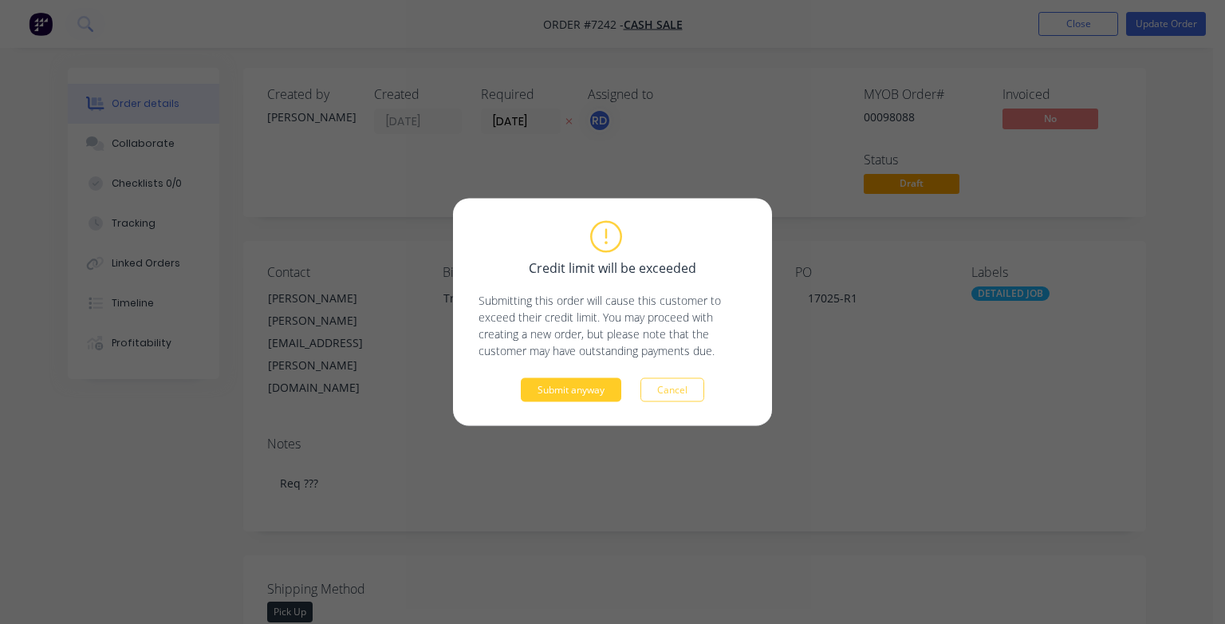
click at [600, 393] on button "Submit anyway" at bounding box center [571, 390] width 101 height 24
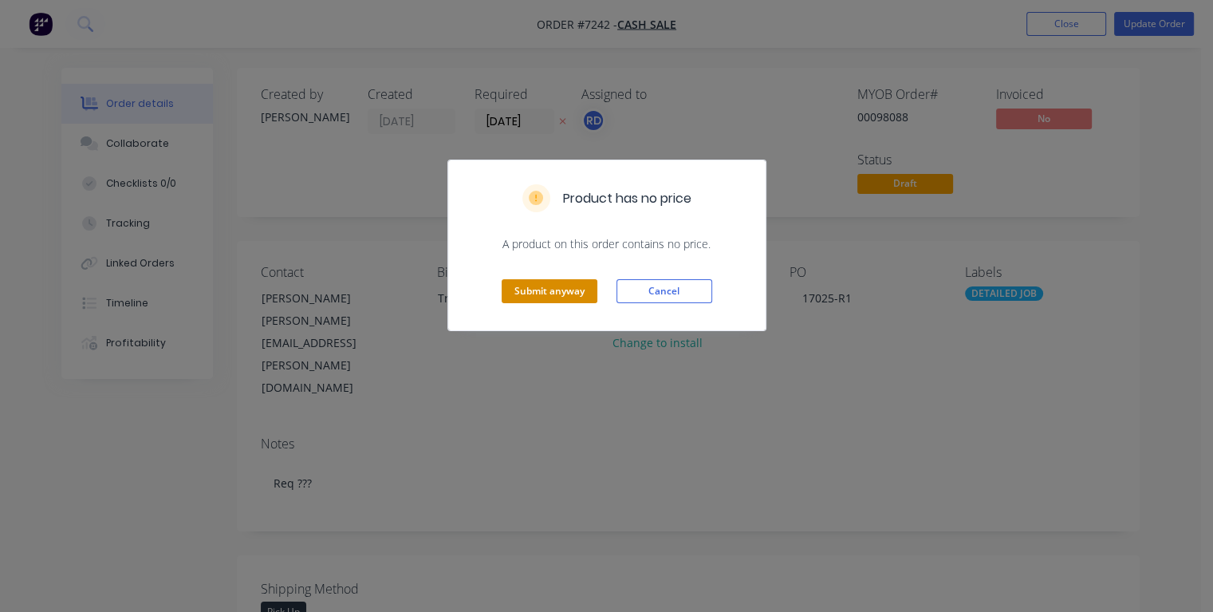
click at [562, 296] on button "Submit anyway" at bounding box center [550, 291] width 96 height 24
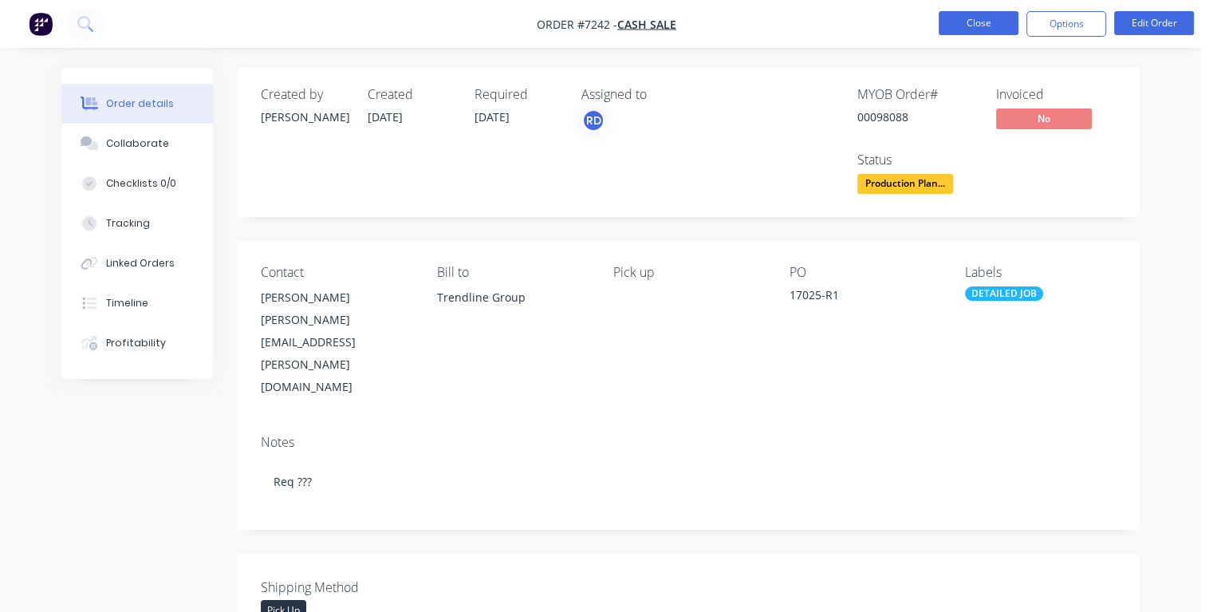
click at [980, 27] on button "Close" at bounding box center [979, 23] width 80 height 24
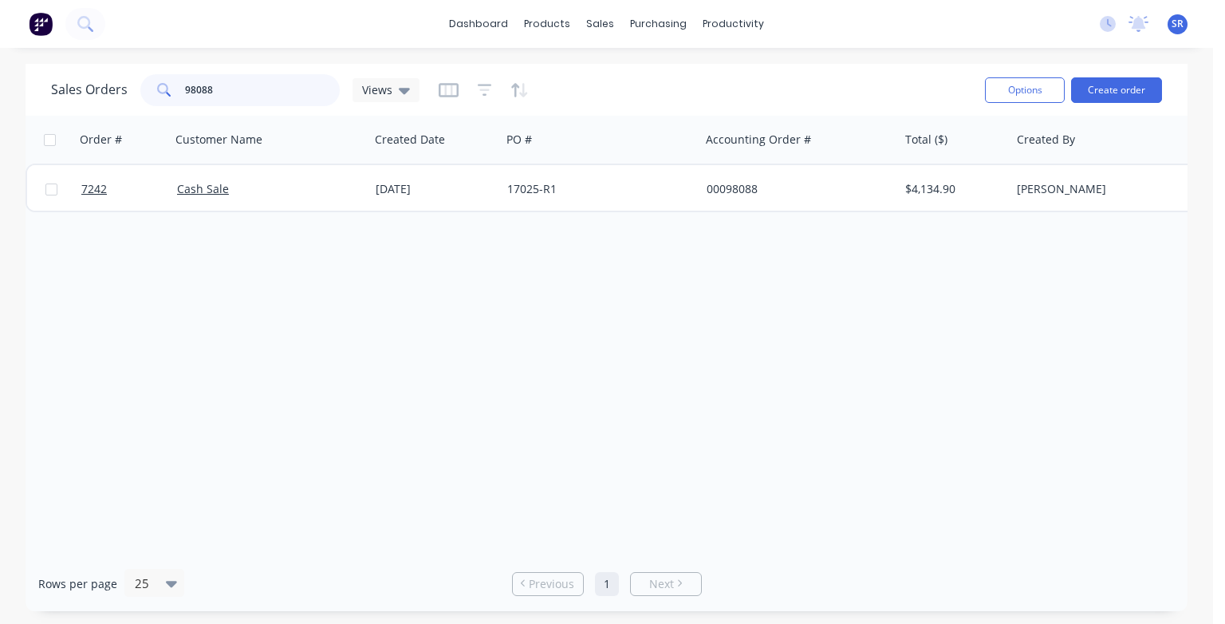
click at [233, 93] on input "98088" at bounding box center [263, 90] width 156 height 32
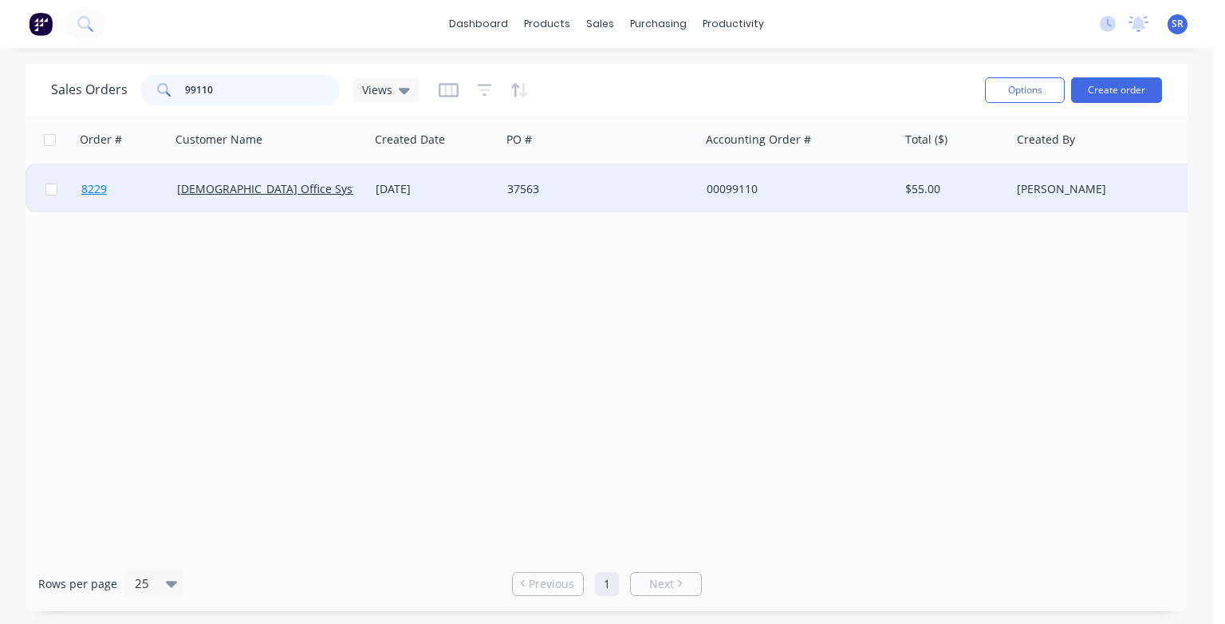
type input "99110"
click at [92, 193] on span "8229" at bounding box center [94, 189] width 26 height 16
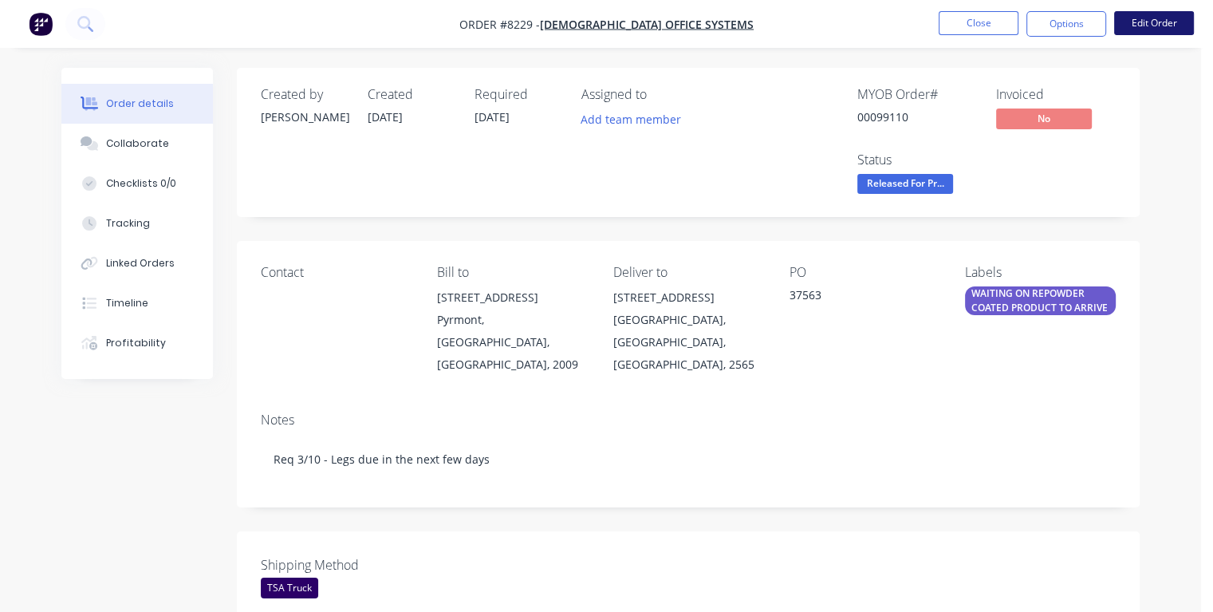
click at [1158, 23] on button "Edit Order" at bounding box center [1154, 23] width 80 height 24
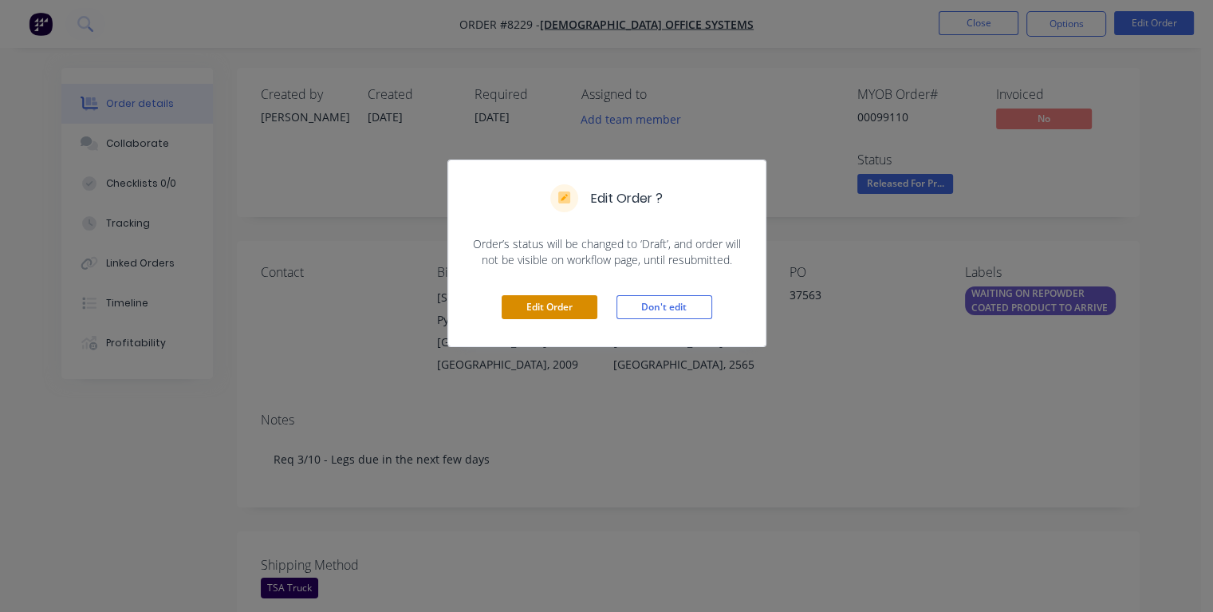
click at [563, 310] on button "Edit Order" at bounding box center [550, 307] width 96 height 24
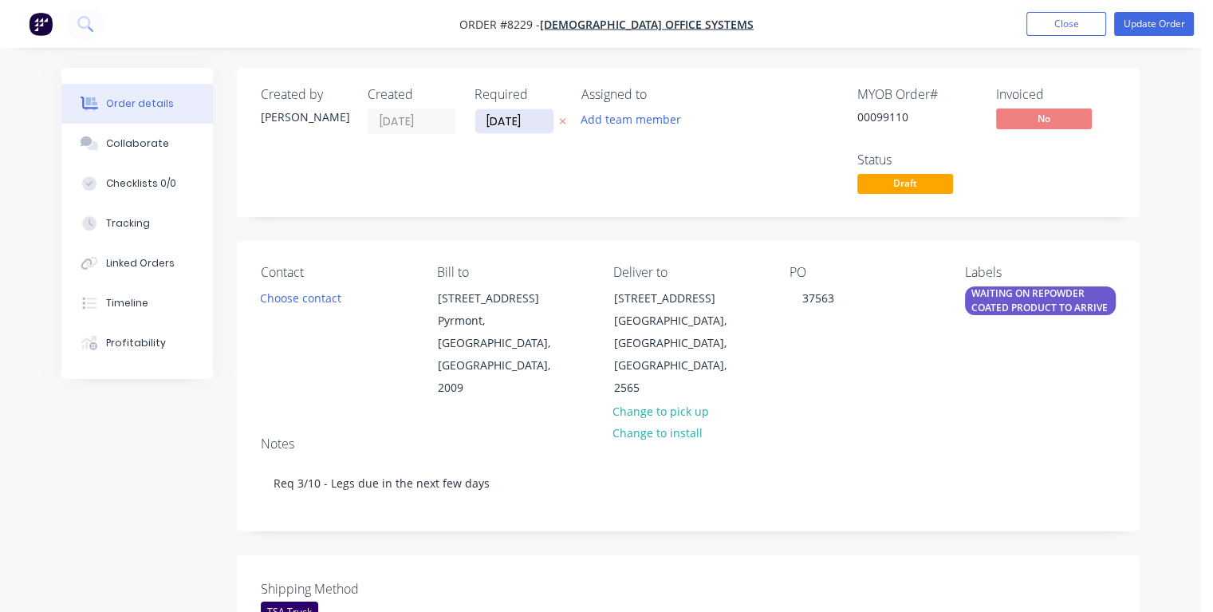
click at [531, 119] on input "[DATE]" at bounding box center [514, 121] width 78 height 24
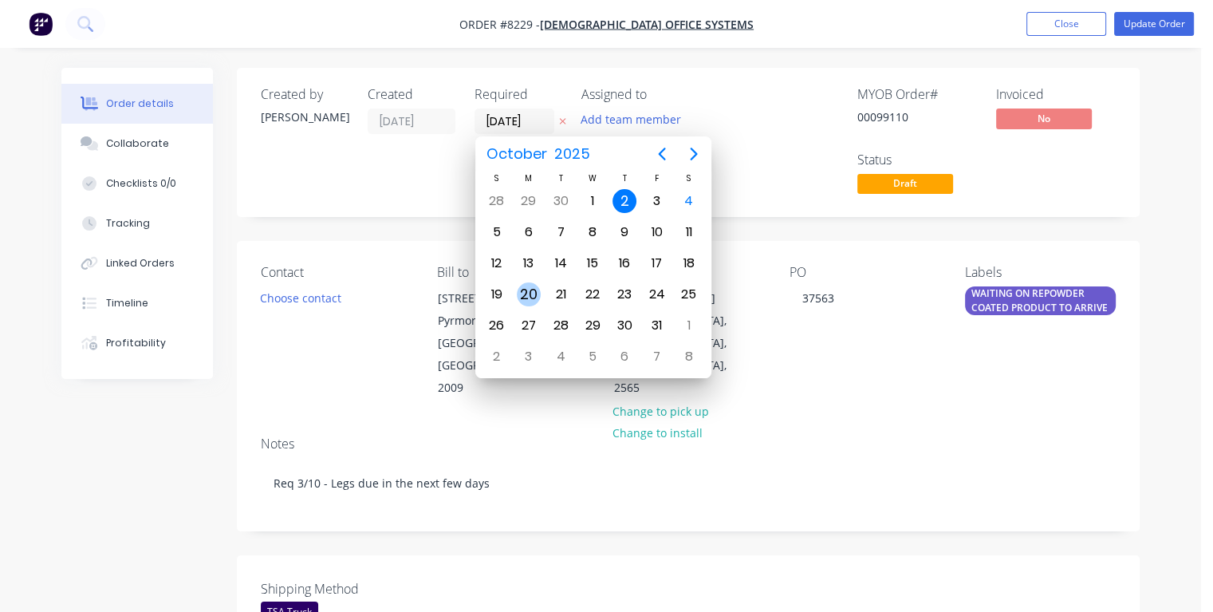
click at [530, 289] on div "20" at bounding box center [529, 294] width 24 height 24
type input "[DATE]"
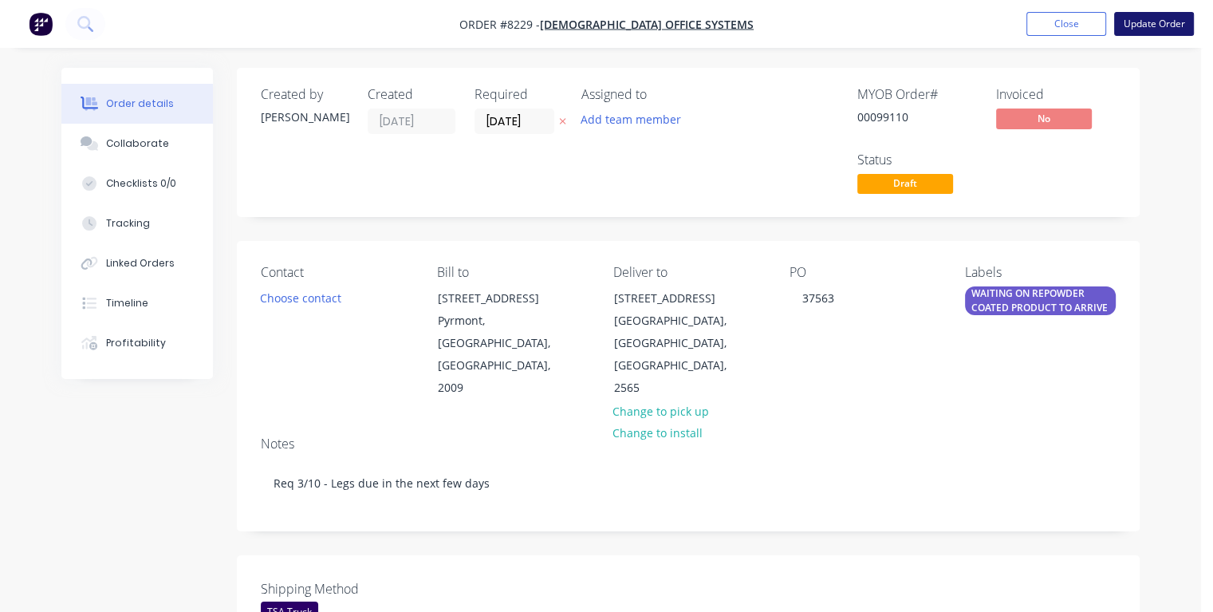
click at [1146, 28] on button "Update Order" at bounding box center [1154, 24] width 80 height 24
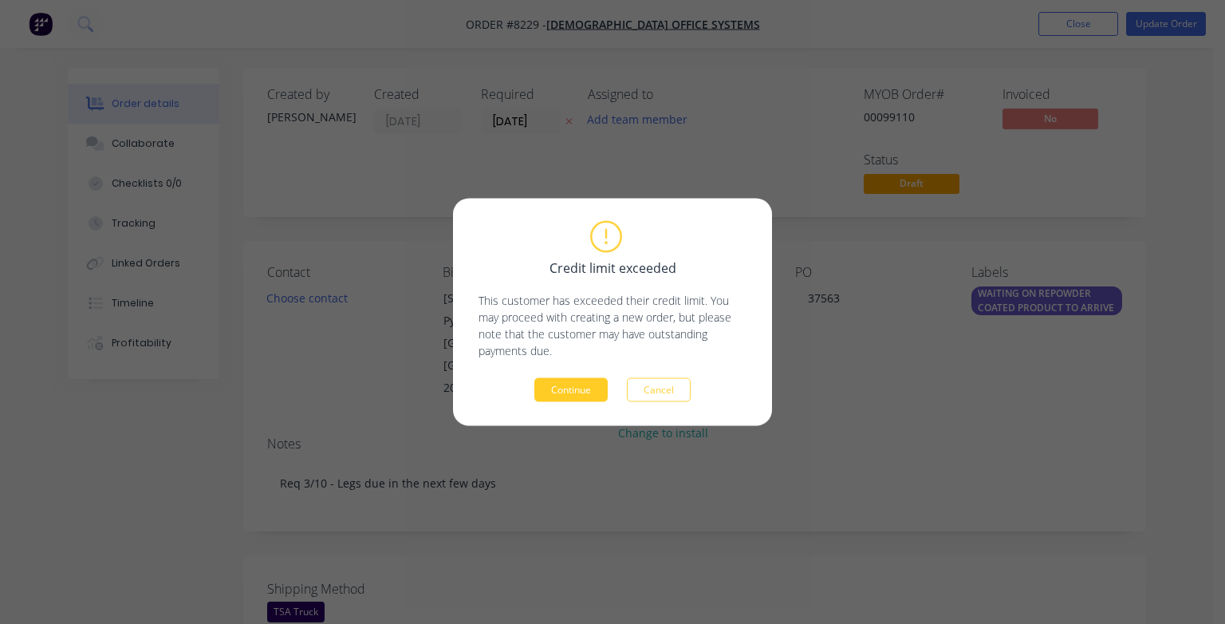
click at [594, 386] on button "Continue" at bounding box center [571, 390] width 73 height 24
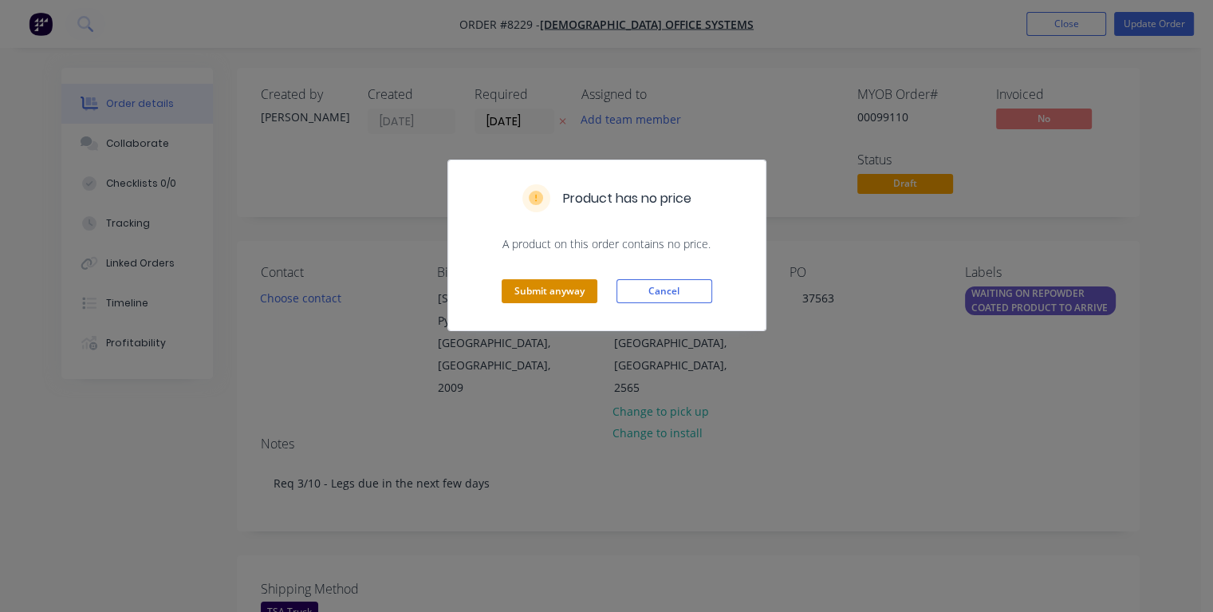
click at [553, 290] on button "Submit anyway" at bounding box center [550, 291] width 96 height 24
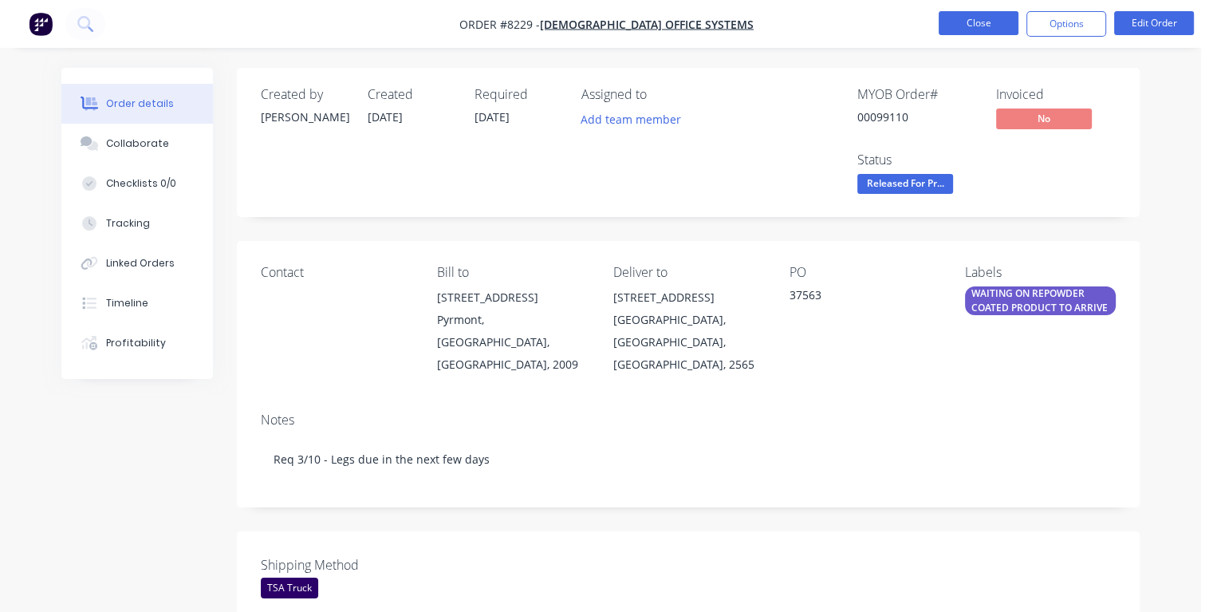
click at [987, 27] on button "Close" at bounding box center [979, 23] width 80 height 24
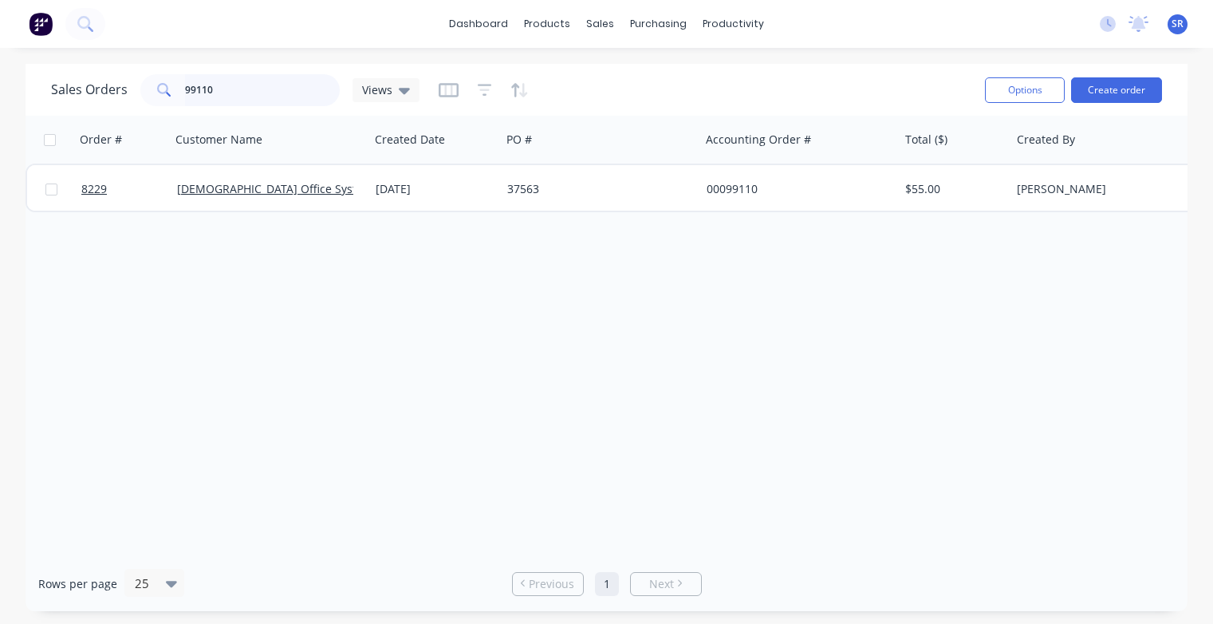
click at [220, 91] on input "99110" at bounding box center [263, 90] width 156 height 32
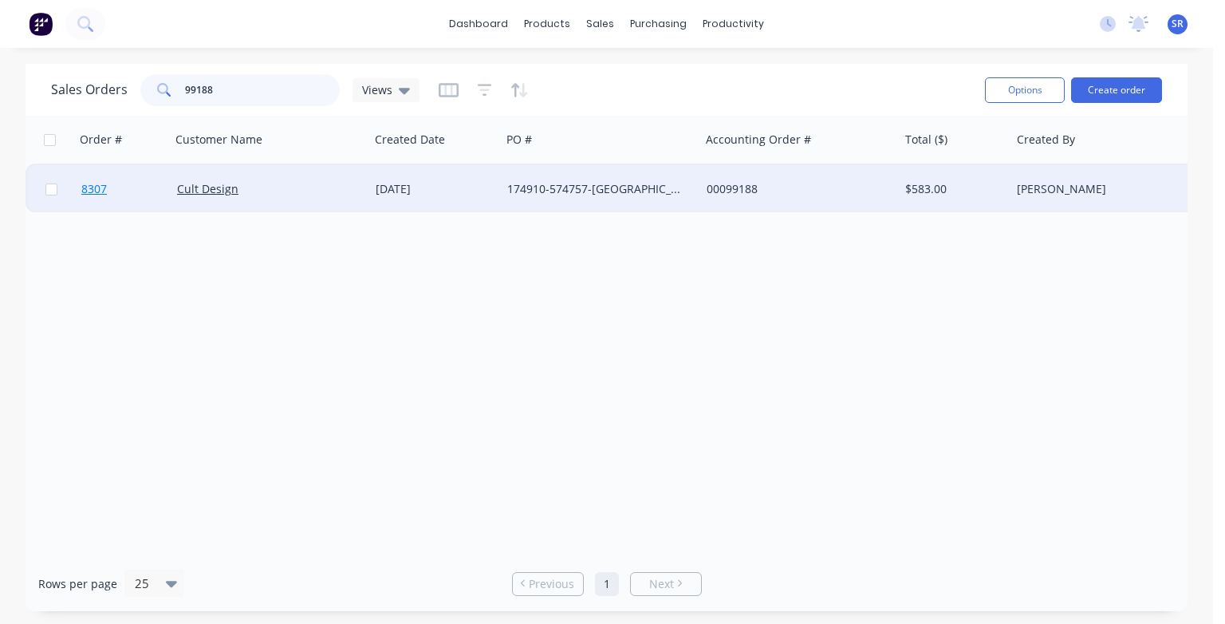
type input "99188"
click at [83, 190] on span "8307" at bounding box center [94, 189] width 26 height 16
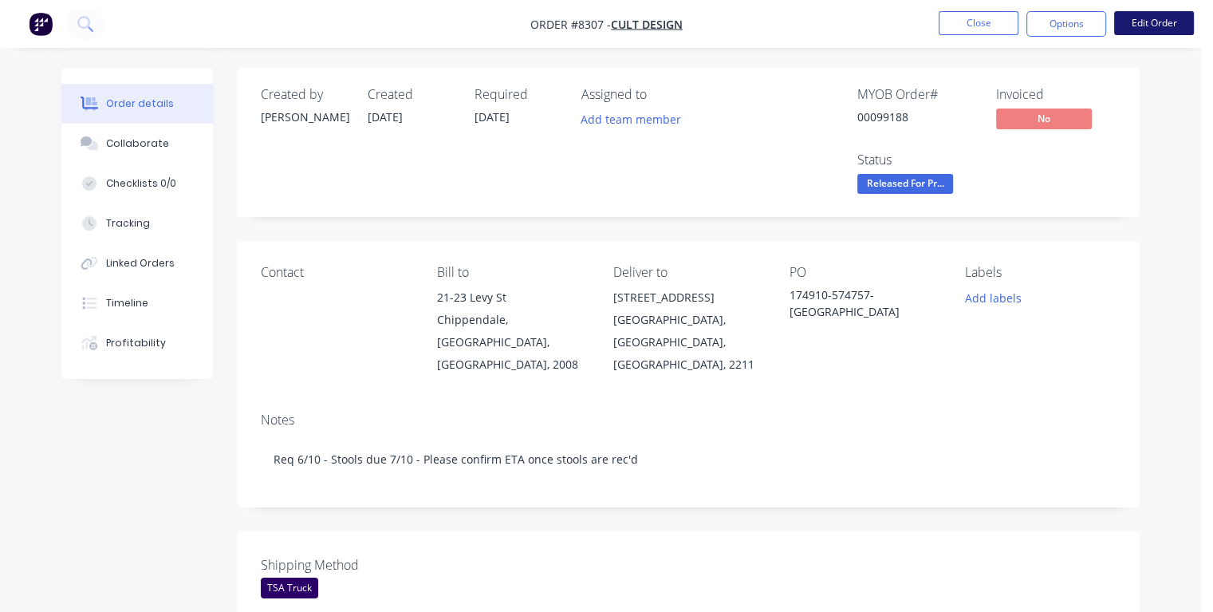
click at [1143, 30] on button "Edit Order" at bounding box center [1154, 23] width 80 height 24
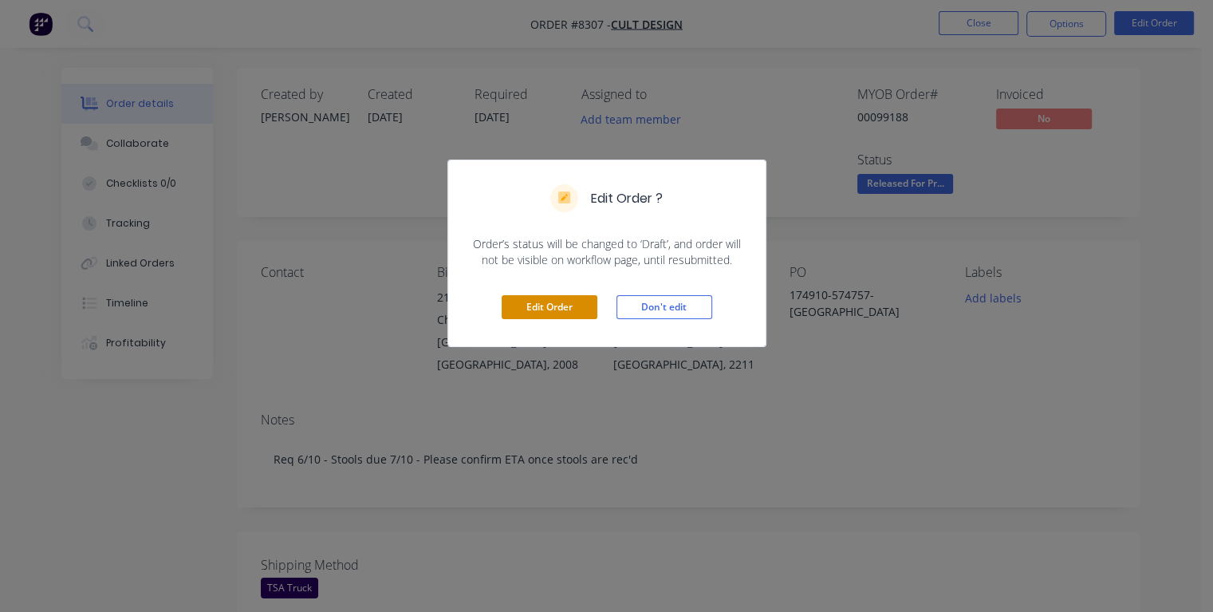
click at [576, 298] on button "Edit Order" at bounding box center [550, 307] width 96 height 24
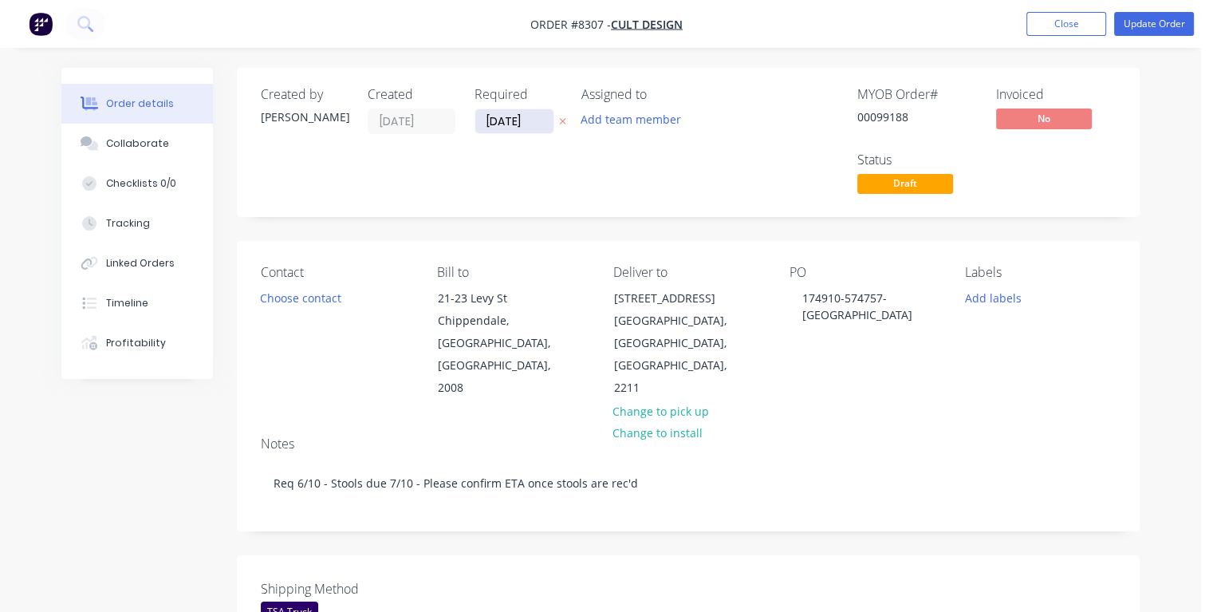
click at [533, 121] on input "[DATE]" at bounding box center [514, 121] width 78 height 24
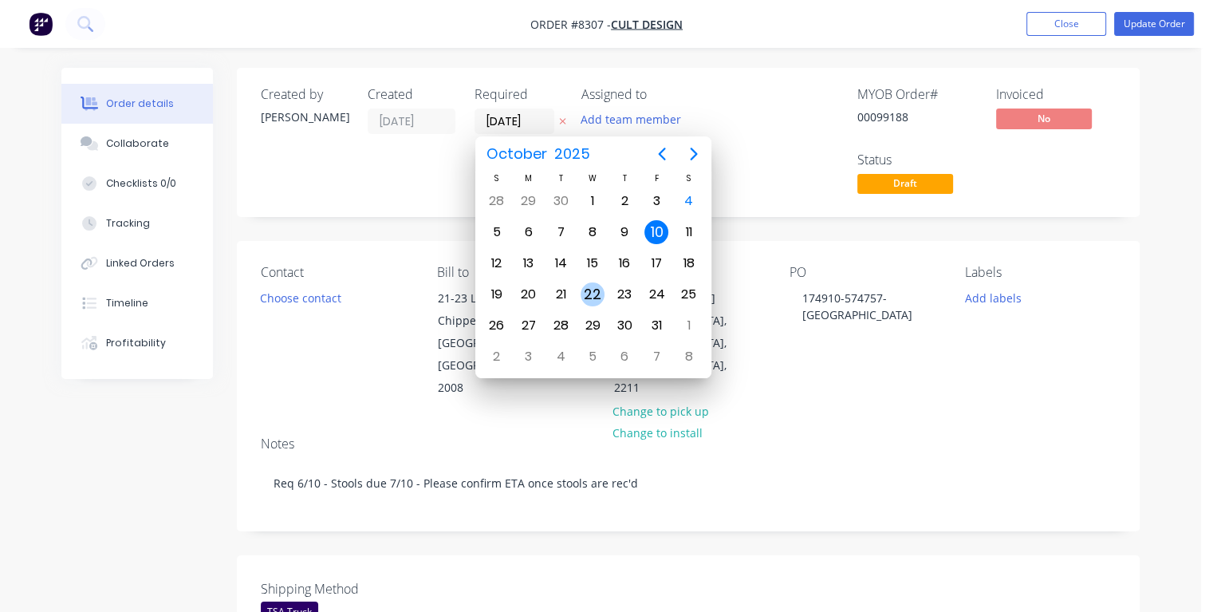
click at [590, 290] on div "22" at bounding box center [593, 294] width 24 height 24
type input "[DATE]"
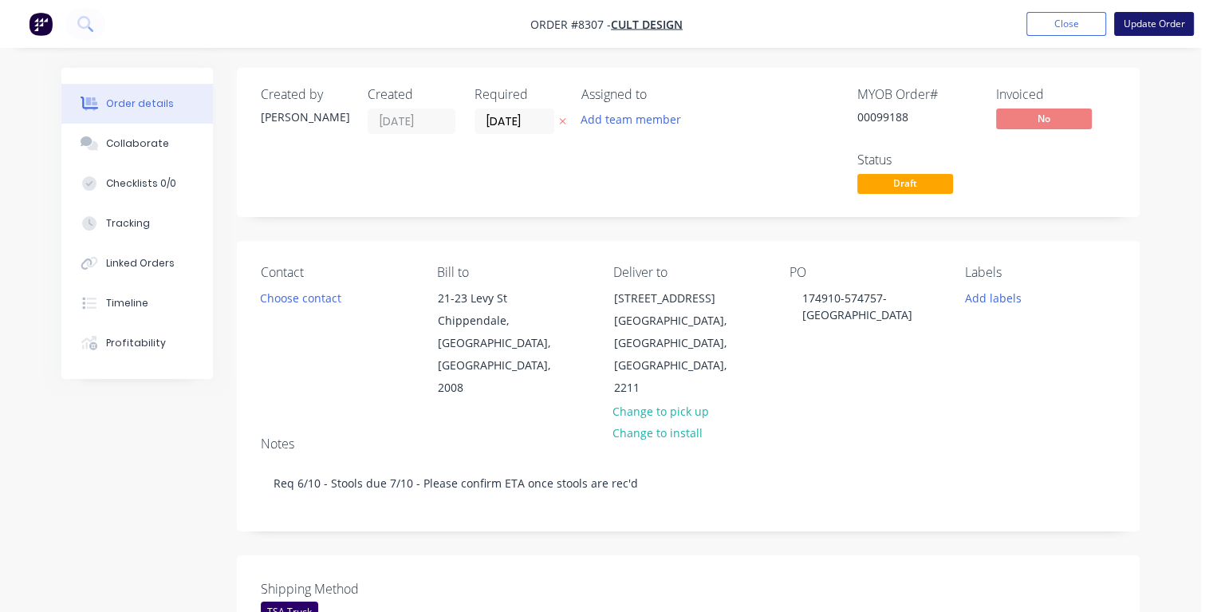
click at [1144, 33] on button "Update Order" at bounding box center [1154, 24] width 80 height 24
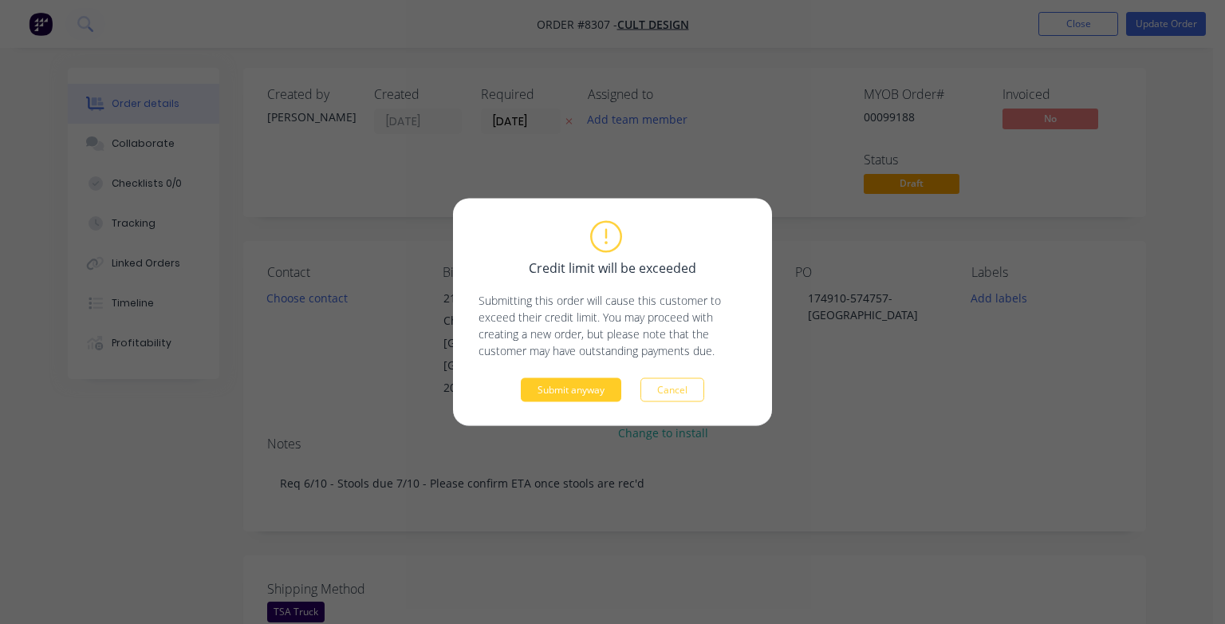
click at [587, 391] on button "Submit anyway" at bounding box center [571, 390] width 101 height 24
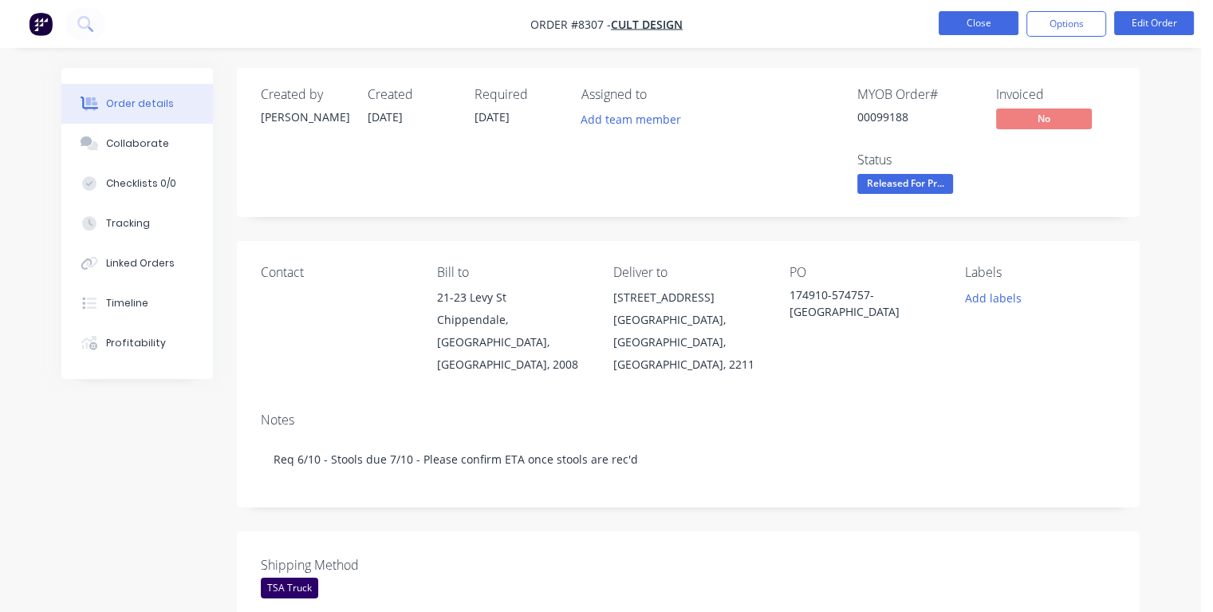
click at [983, 21] on button "Close" at bounding box center [979, 23] width 80 height 24
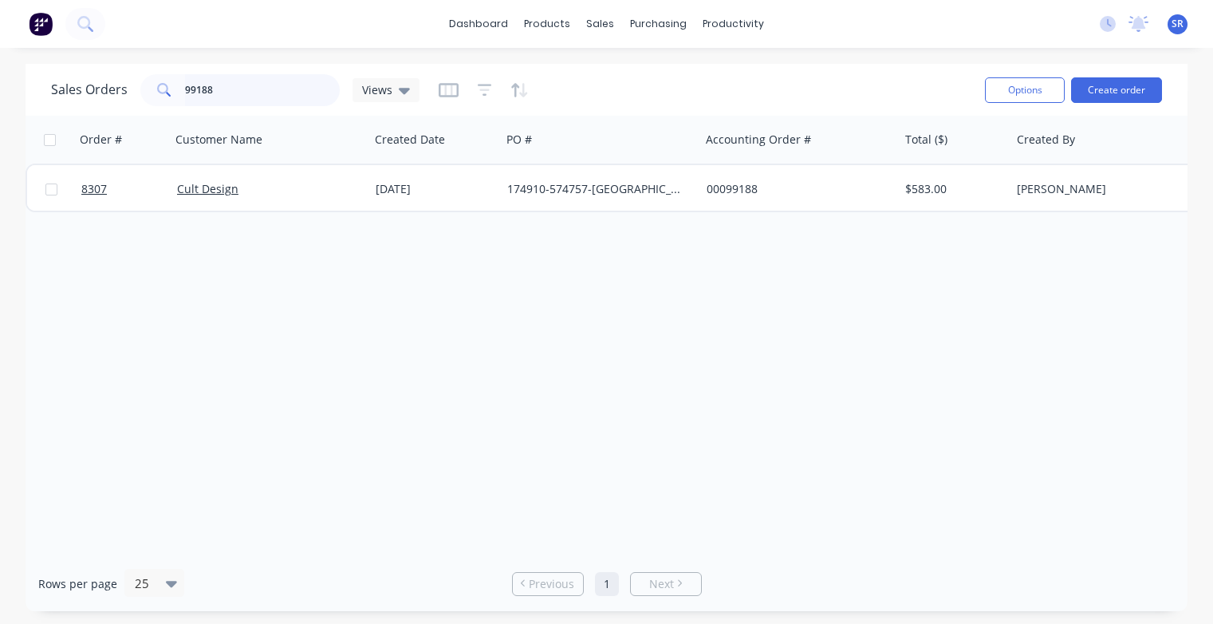
click at [221, 93] on input "99188" at bounding box center [263, 90] width 156 height 32
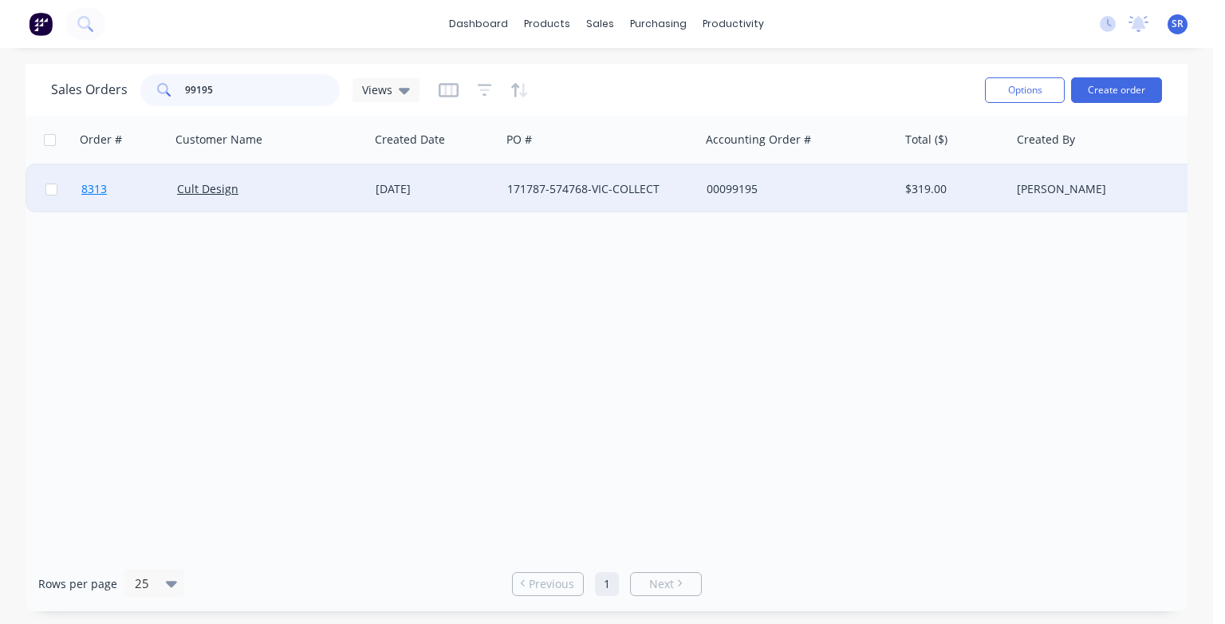
type input "99195"
click at [91, 191] on span "8313" at bounding box center [94, 189] width 26 height 16
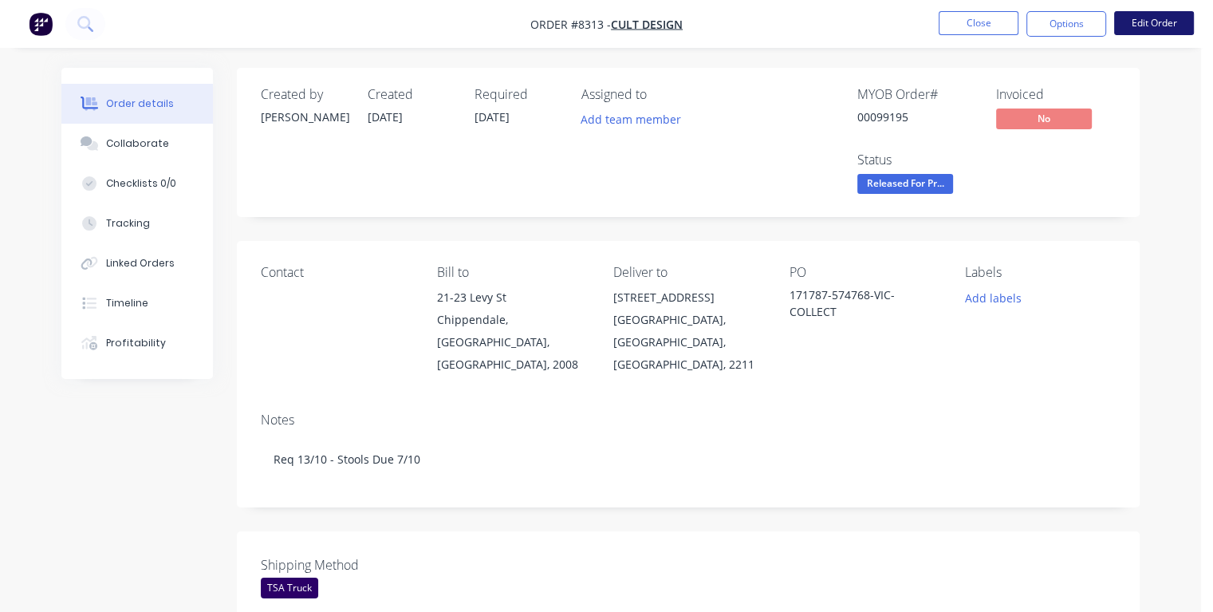
click at [1139, 22] on button "Edit Order" at bounding box center [1154, 23] width 80 height 24
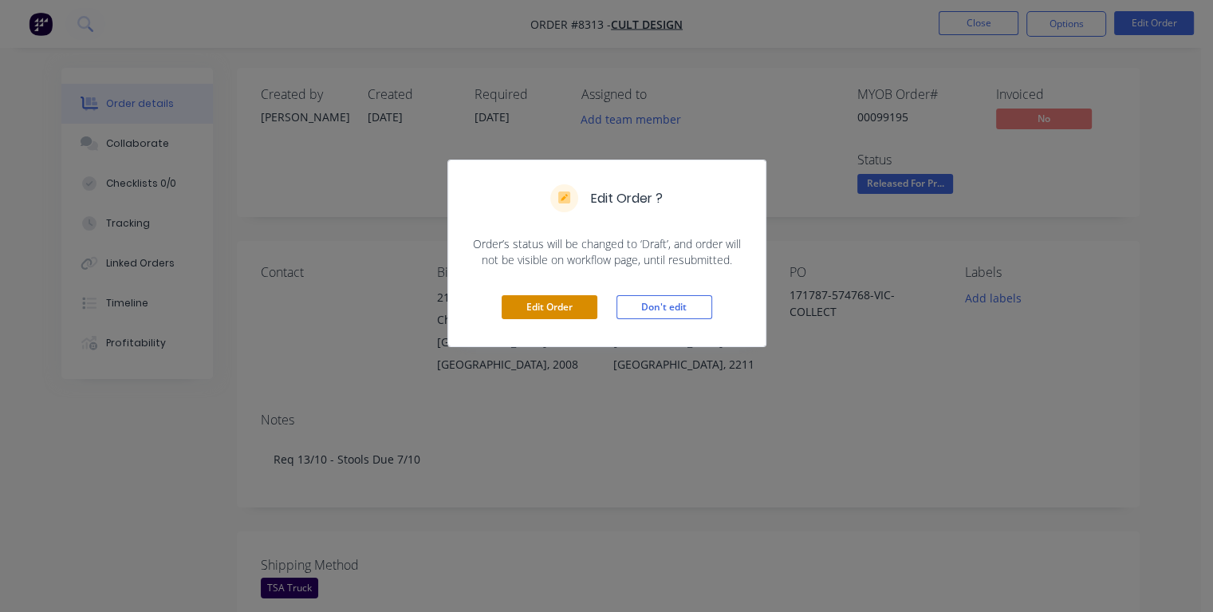
click at [581, 304] on button "Edit Order" at bounding box center [550, 307] width 96 height 24
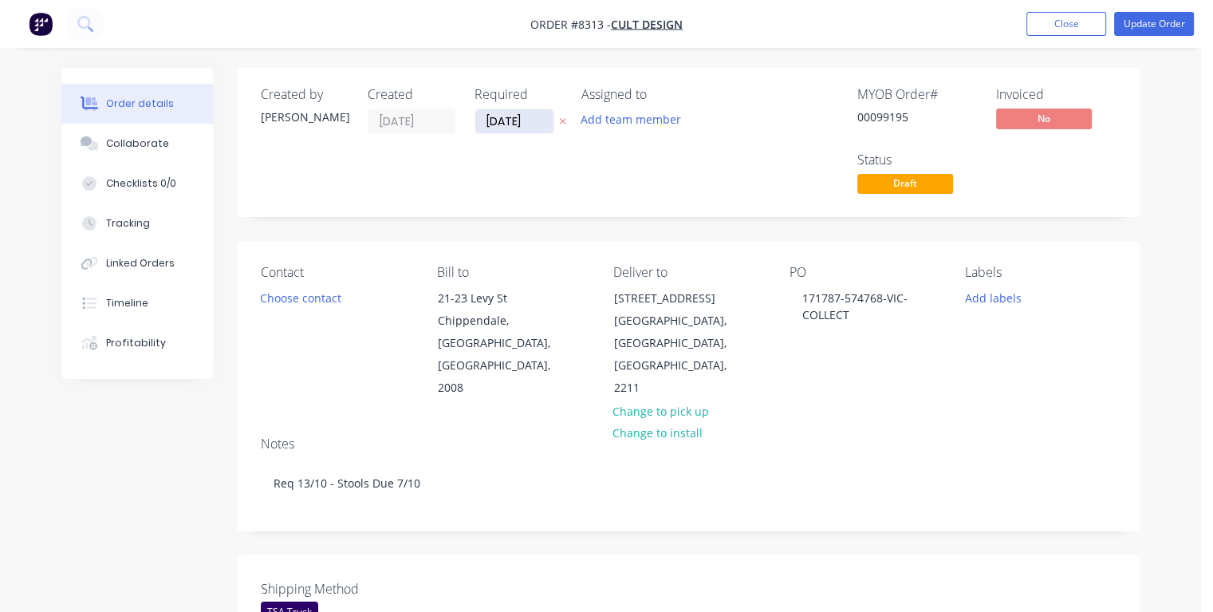
click at [532, 123] on input "[DATE]" at bounding box center [514, 121] width 78 height 24
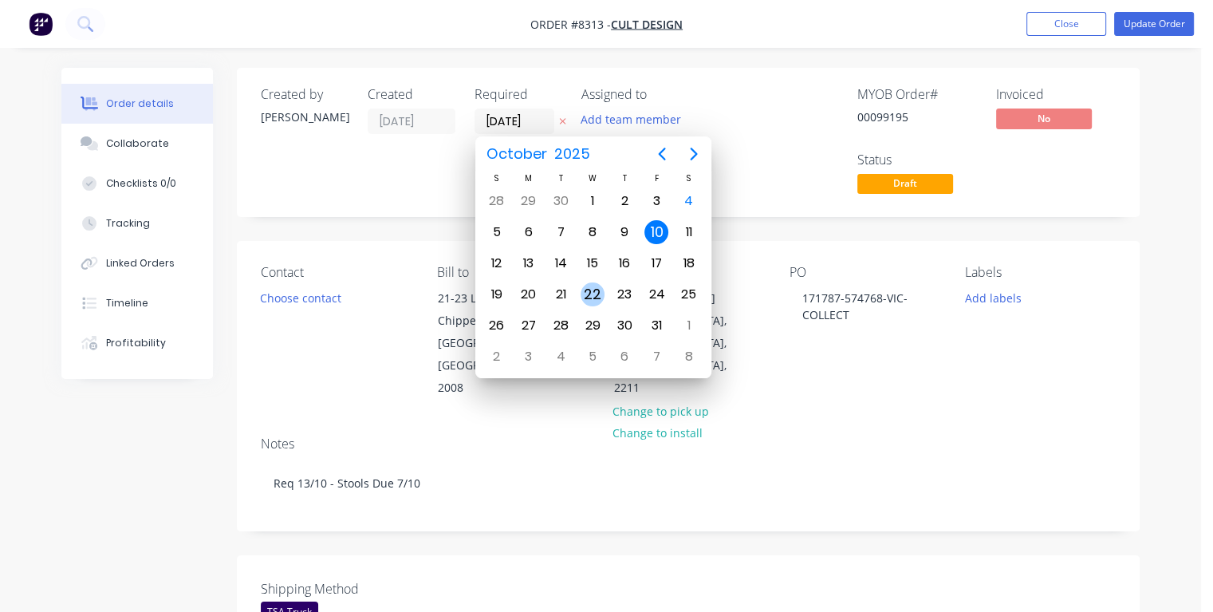
click at [591, 289] on div "22" at bounding box center [593, 294] width 24 height 24
type input "[DATE]"
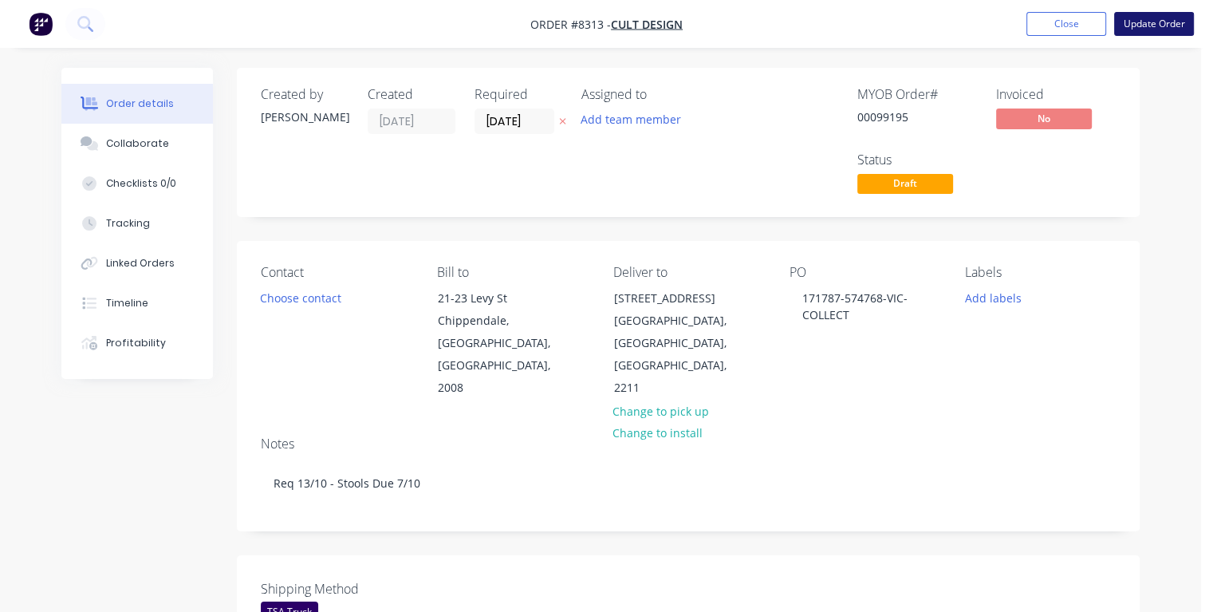
click at [1131, 22] on button "Update Order" at bounding box center [1154, 24] width 80 height 24
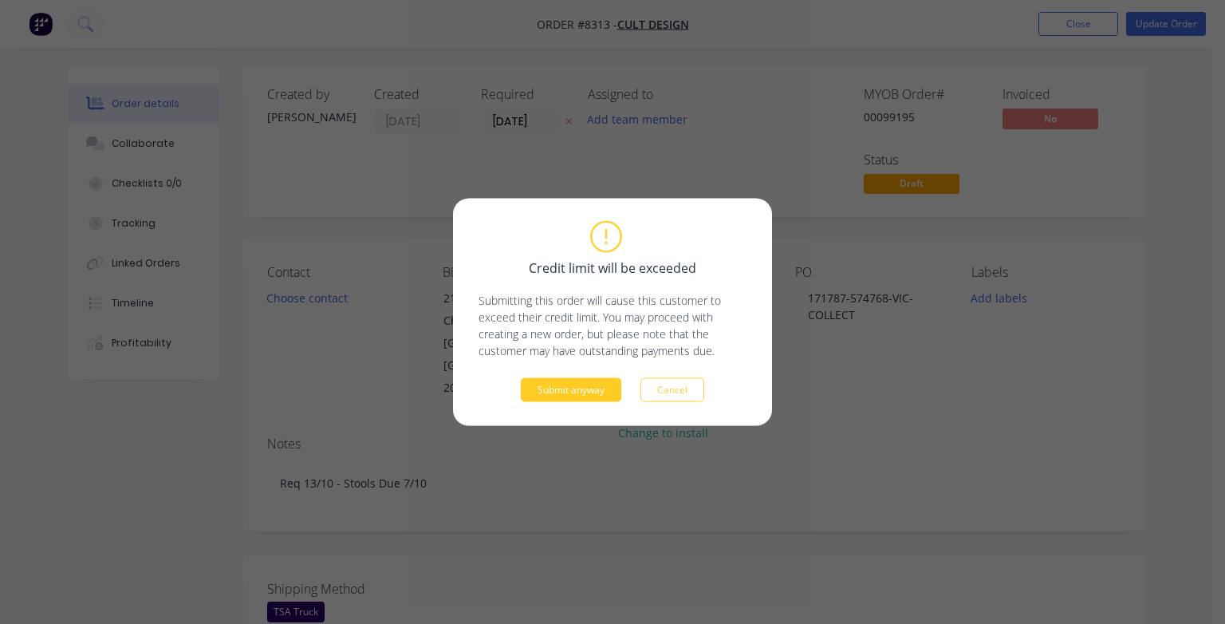
click at [539, 391] on button "Submit anyway" at bounding box center [571, 390] width 101 height 24
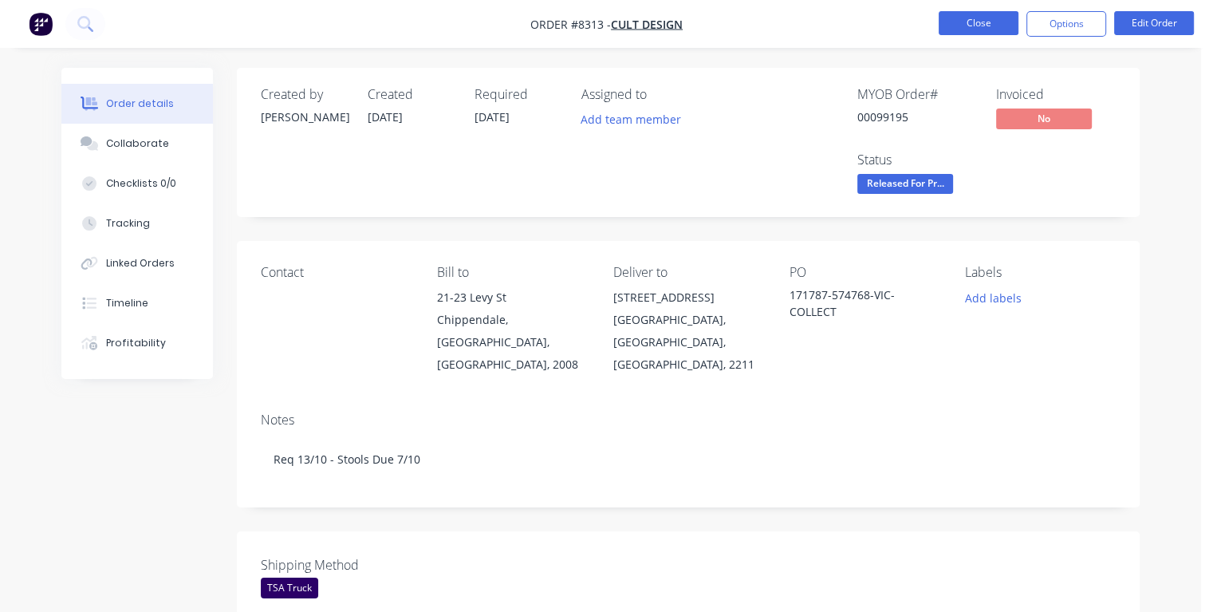
click at [946, 14] on button "Close" at bounding box center [979, 23] width 80 height 24
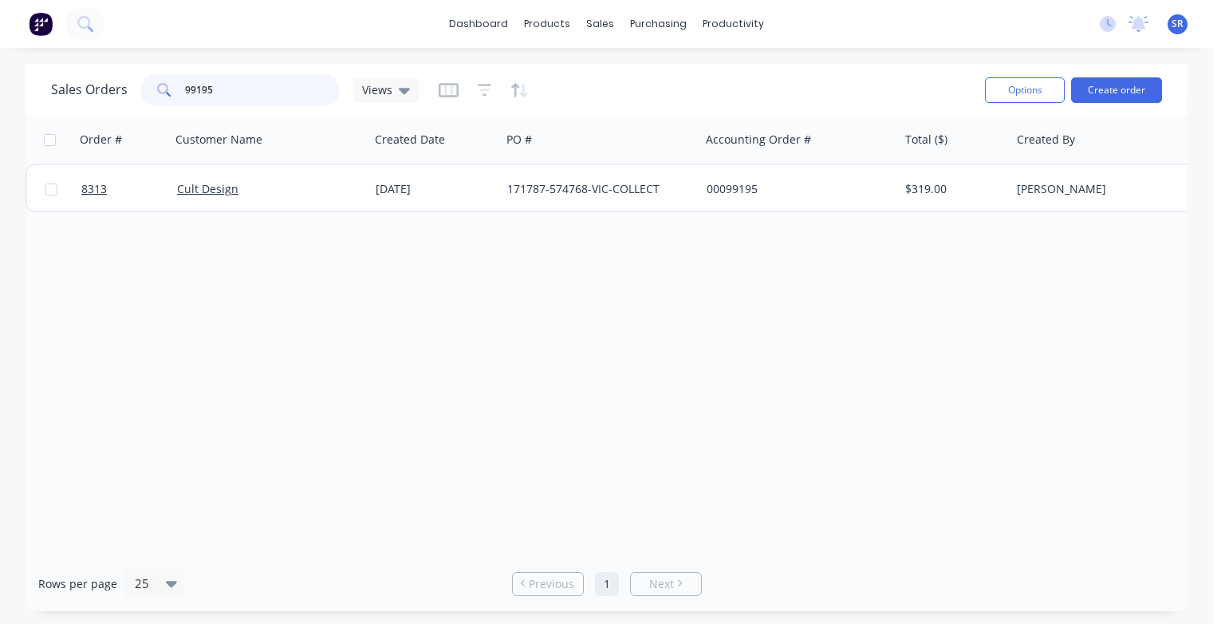
click at [219, 85] on input "99195" at bounding box center [263, 90] width 156 height 32
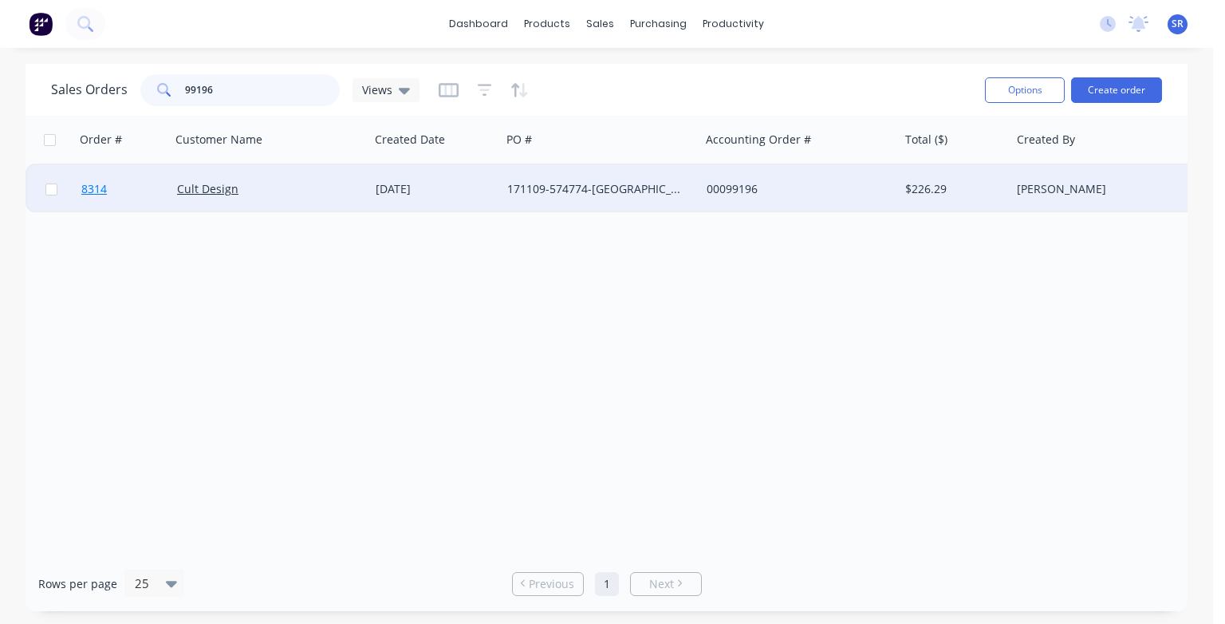
type input "99196"
click at [99, 194] on span "8314" at bounding box center [94, 189] width 26 height 16
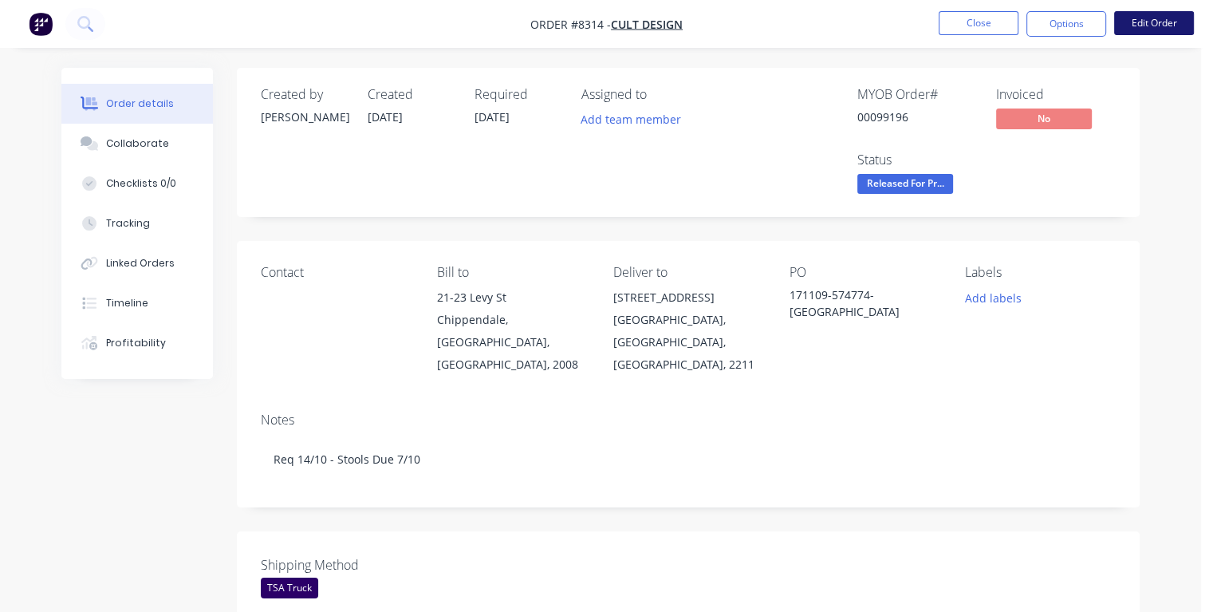
click at [1148, 21] on button "Edit Order" at bounding box center [1154, 23] width 80 height 24
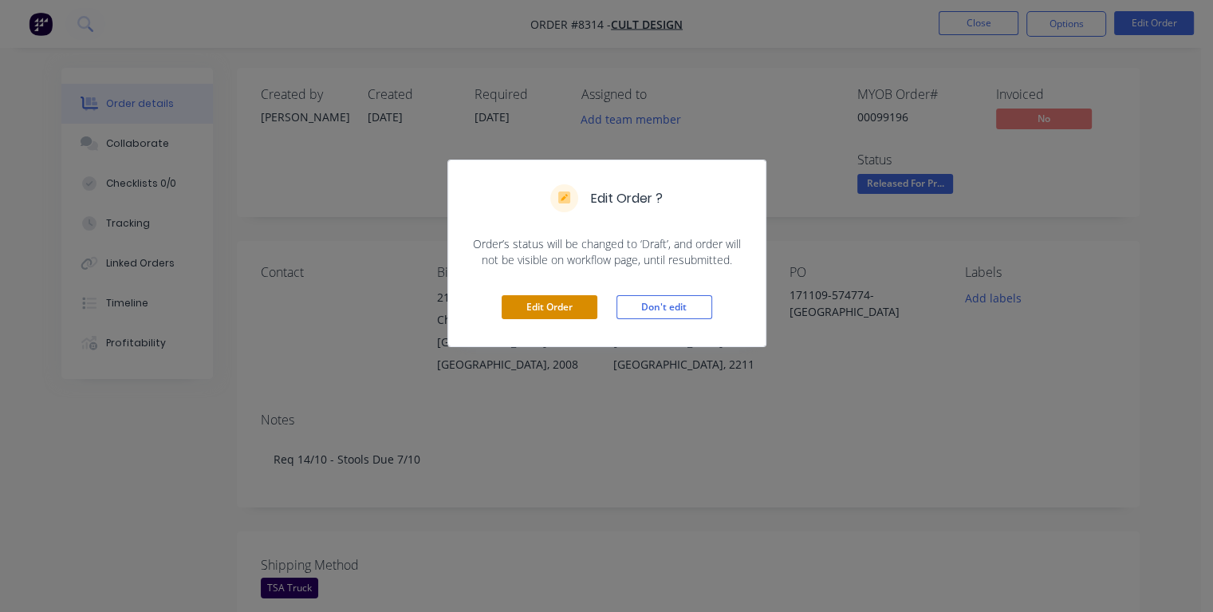
click at [558, 311] on button "Edit Order" at bounding box center [550, 307] width 96 height 24
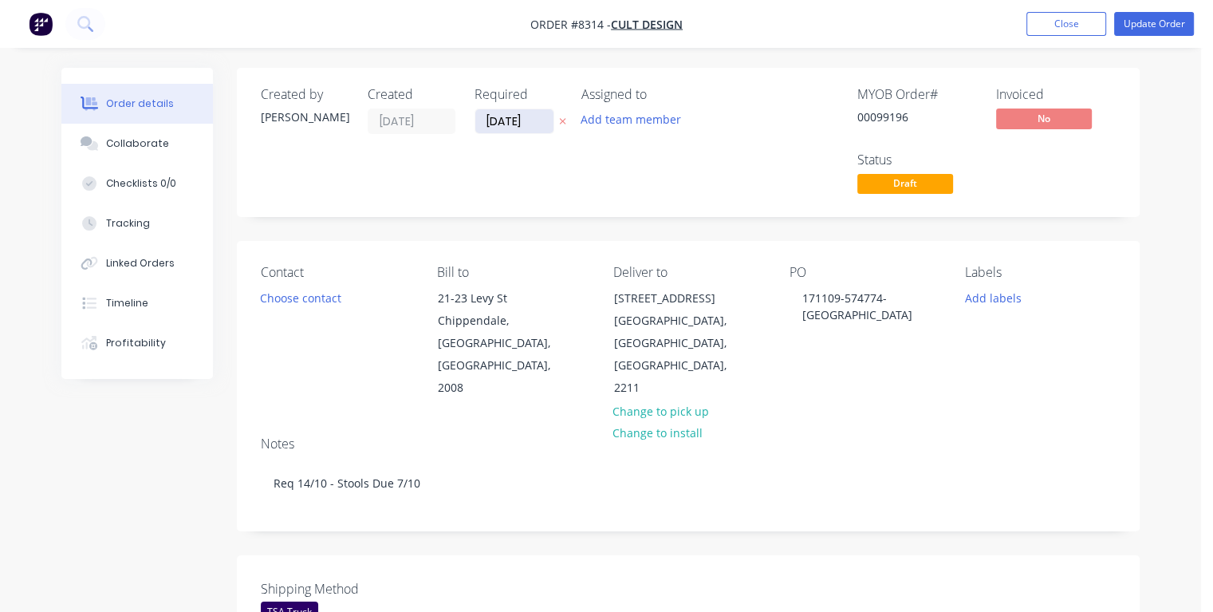
click at [537, 116] on input "[DATE]" at bounding box center [514, 121] width 78 height 24
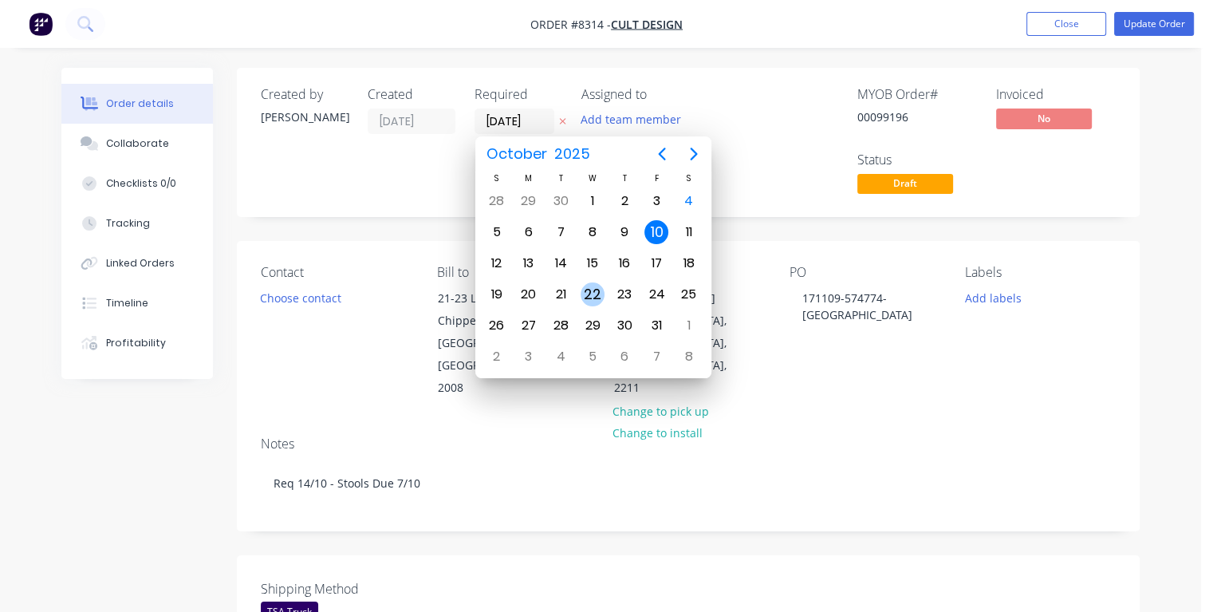
click at [598, 290] on div "22" at bounding box center [593, 294] width 24 height 24
type input "[DATE]"
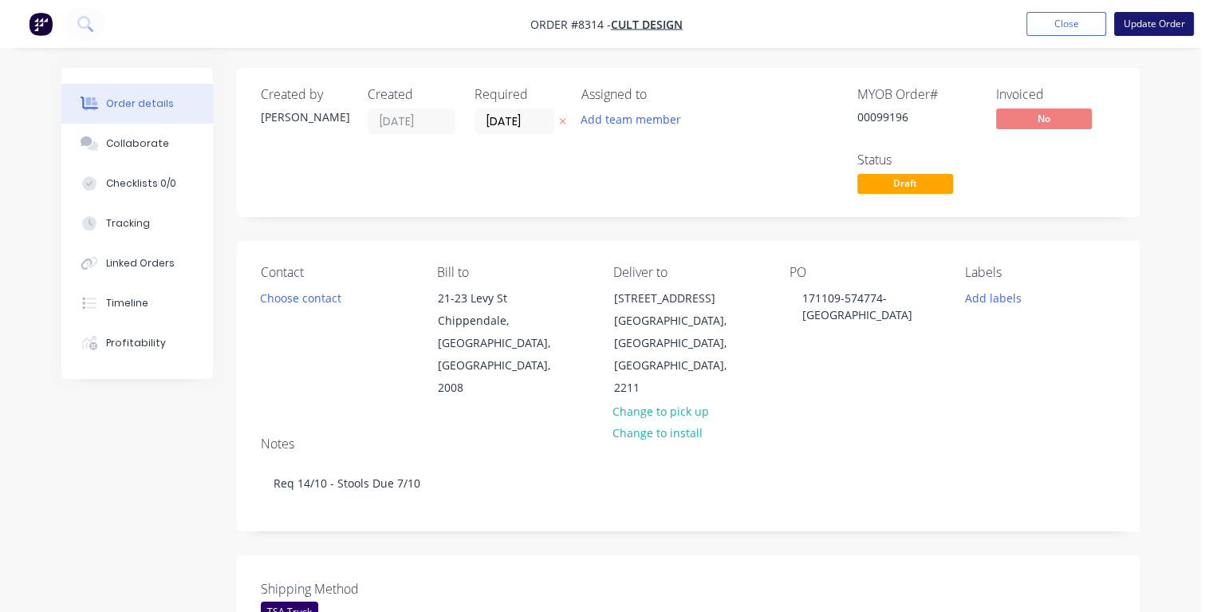
click at [1136, 27] on button "Update Order" at bounding box center [1154, 24] width 80 height 24
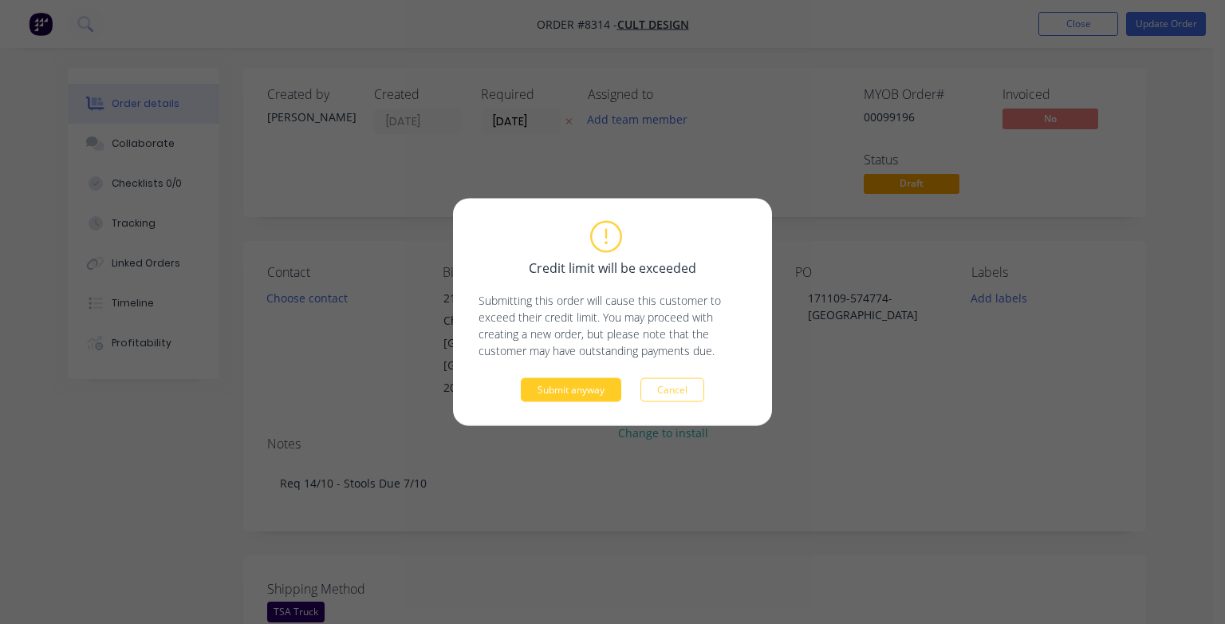
click at [567, 402] on div "Credit limit will be exceeded Submitting this order will cause this customer to…" at bounding box center [612, 312] width 319 height 227
click at [566, 394] on button "Submit anyway" at bounding box center [571, 390] width 101 height 24
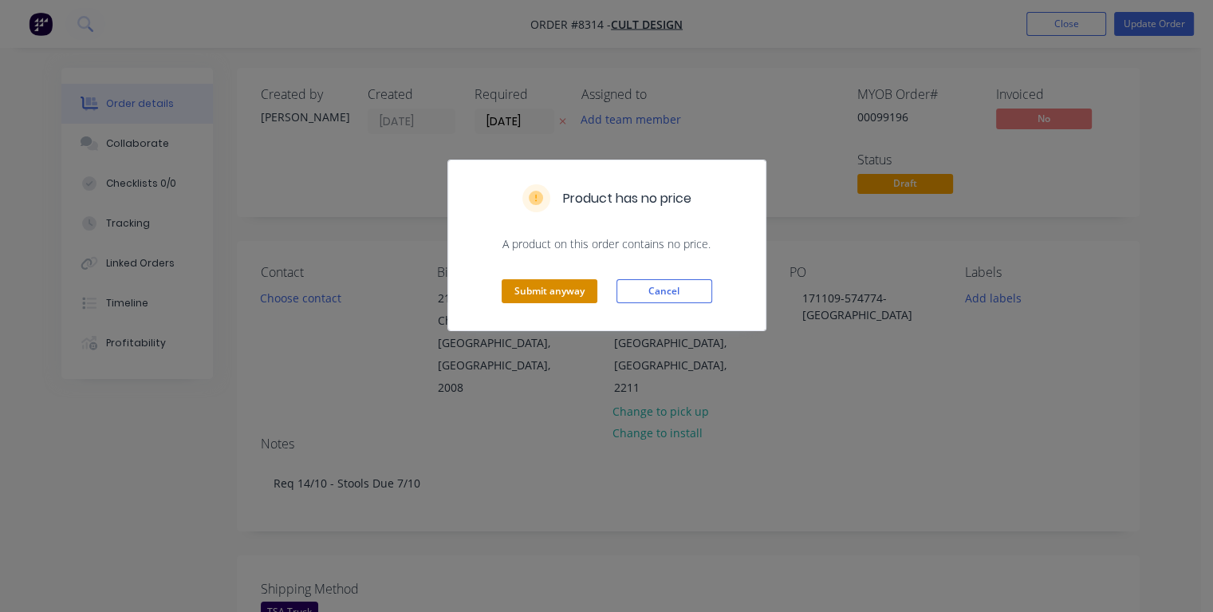
click at [548, 291] on button "Submit anyway" at bounding box center [550, 291] width 96 height 24
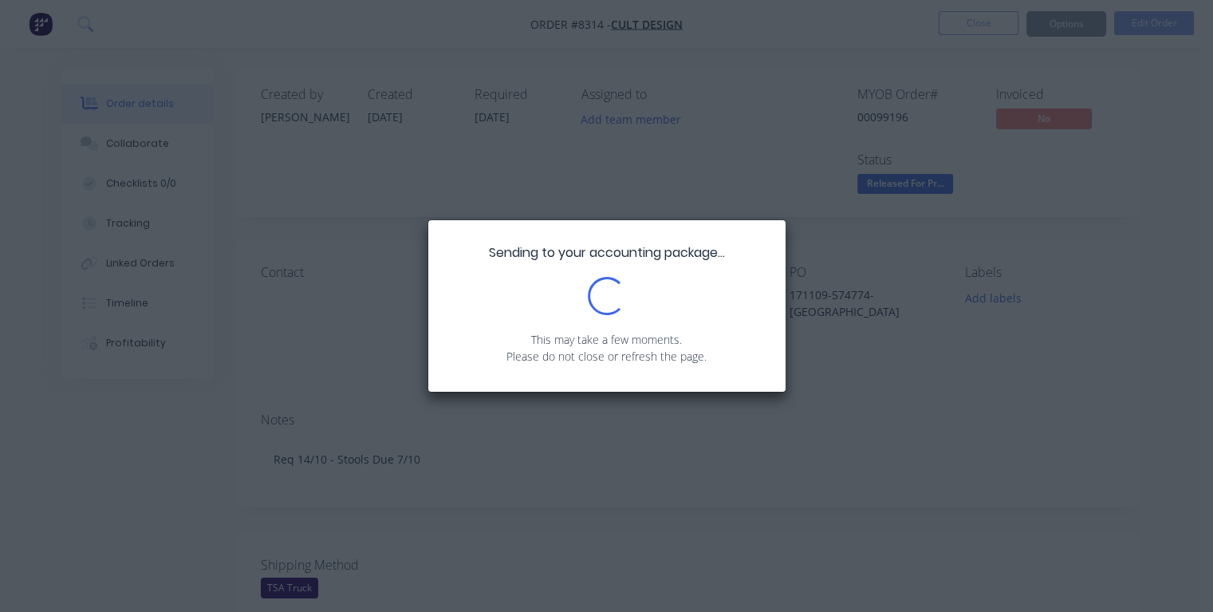
click at [865, 410] on div "Sending to your accounting package... Loading... This may take a few moments. P…" at bounding box center [606, 306] width 1213 height 612
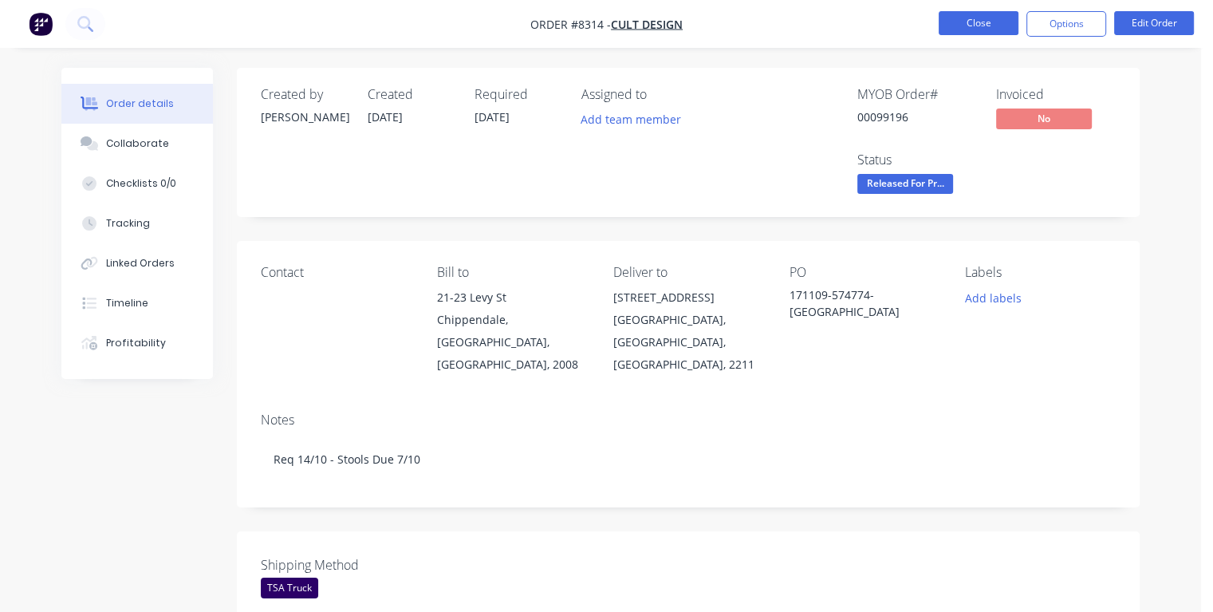
click at [986, 24] on button "Close" at bounding box center [979, 23] width 80 height 24
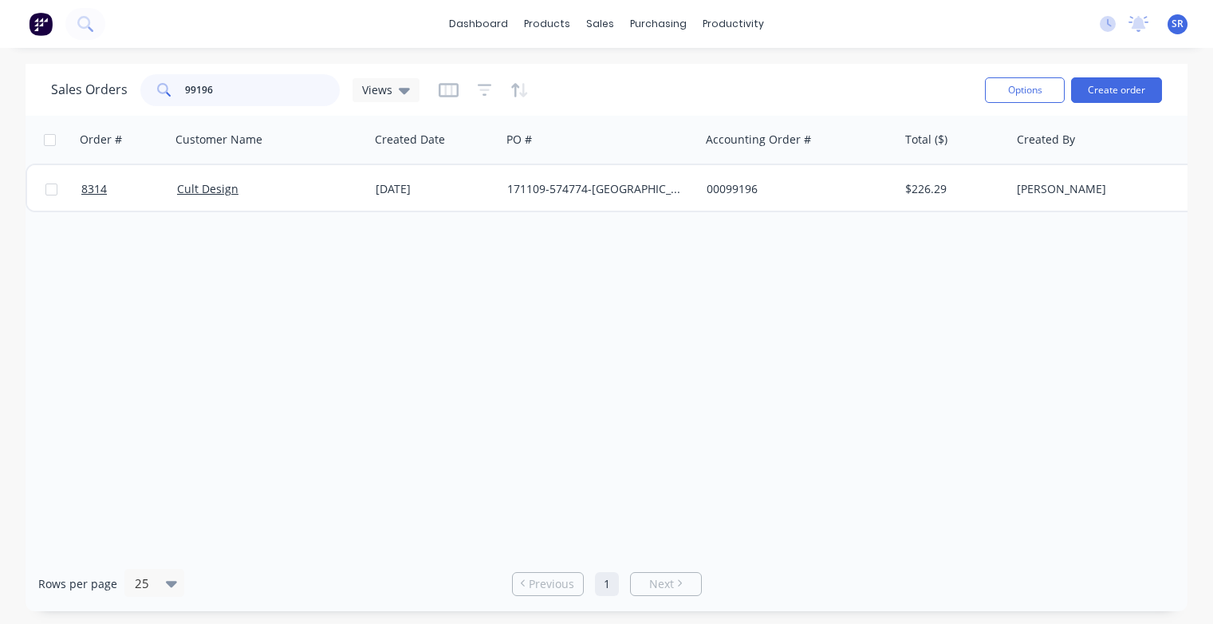
click at [267, 96] on input "99196" at bounding box center [263, 90] width 156 height 32
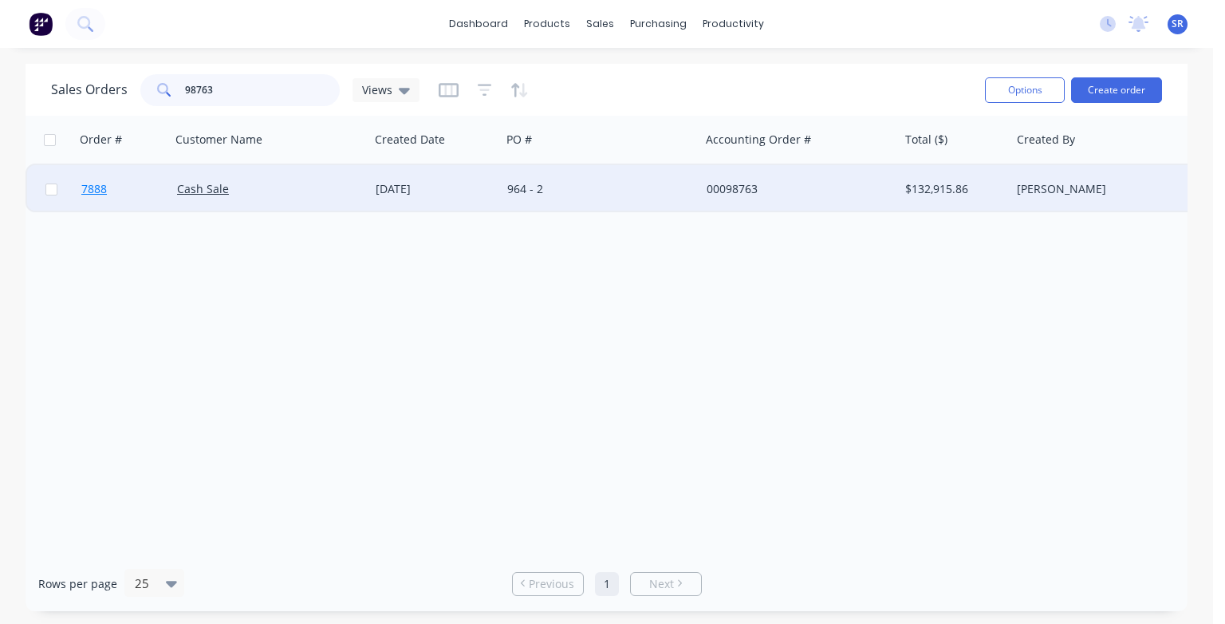
type input "98763"
click at [100, 195] on span "7888" at bounding box center [94, 189] width 26 height 16
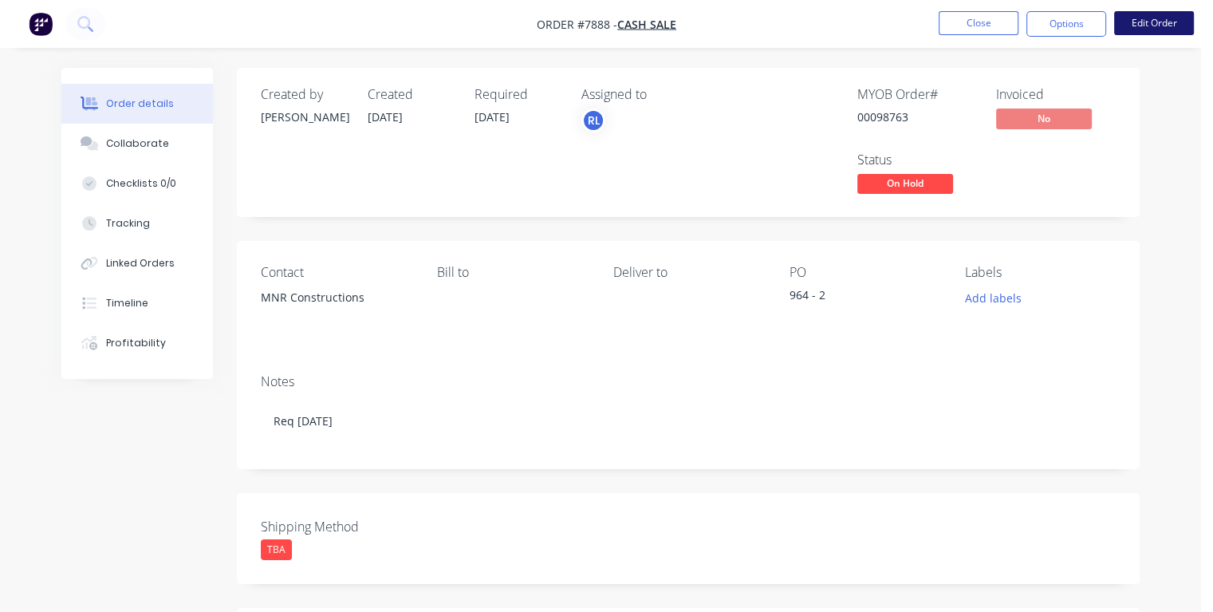
click at [1138, 22] on button "Edit Order" at bounding box center [1154, 23] width 80 height 24
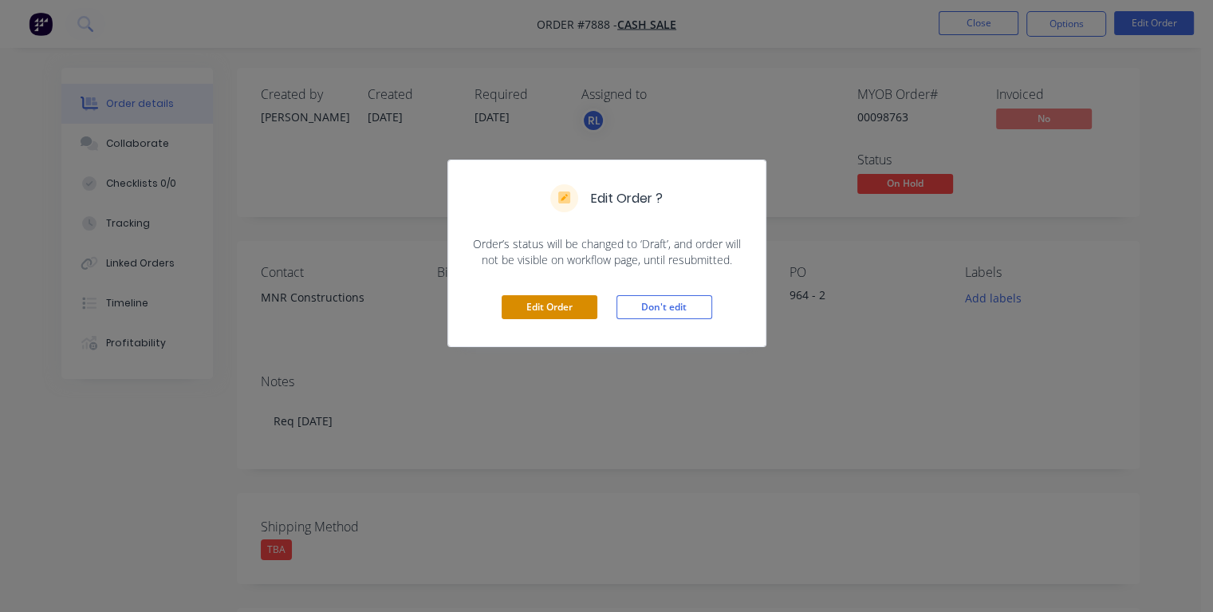
click at [552, 310] on button "Edit Order" at bounding box center [550, 307] width 96 height 24
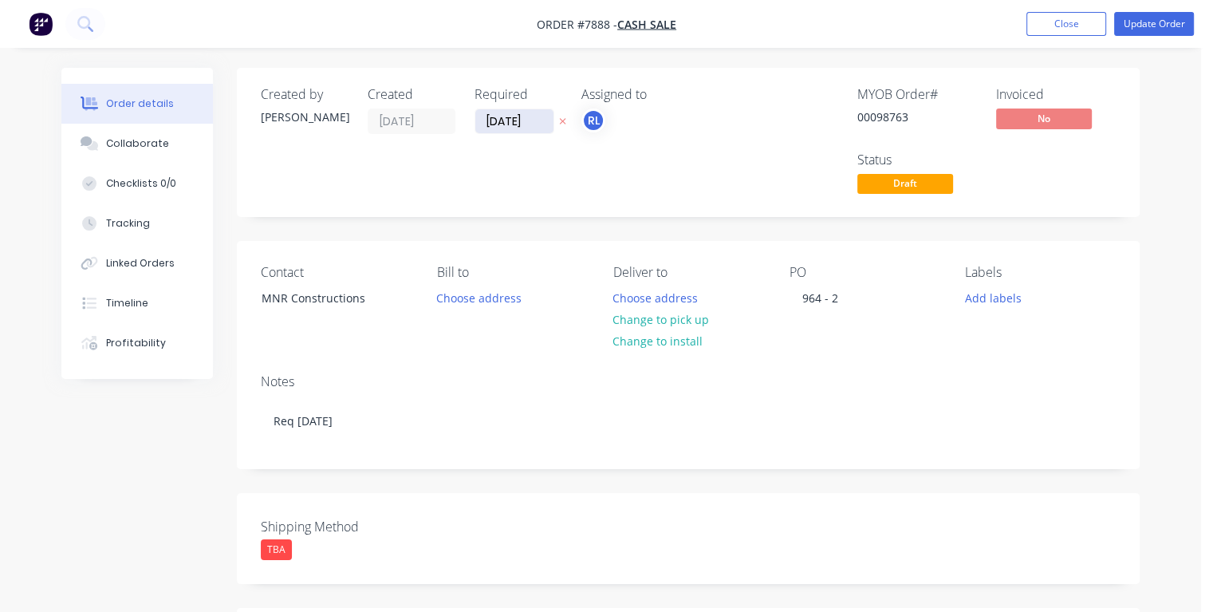
click at [539, 123] on input "[DATE]" at bounding box center [514, 121] width 78 height 24
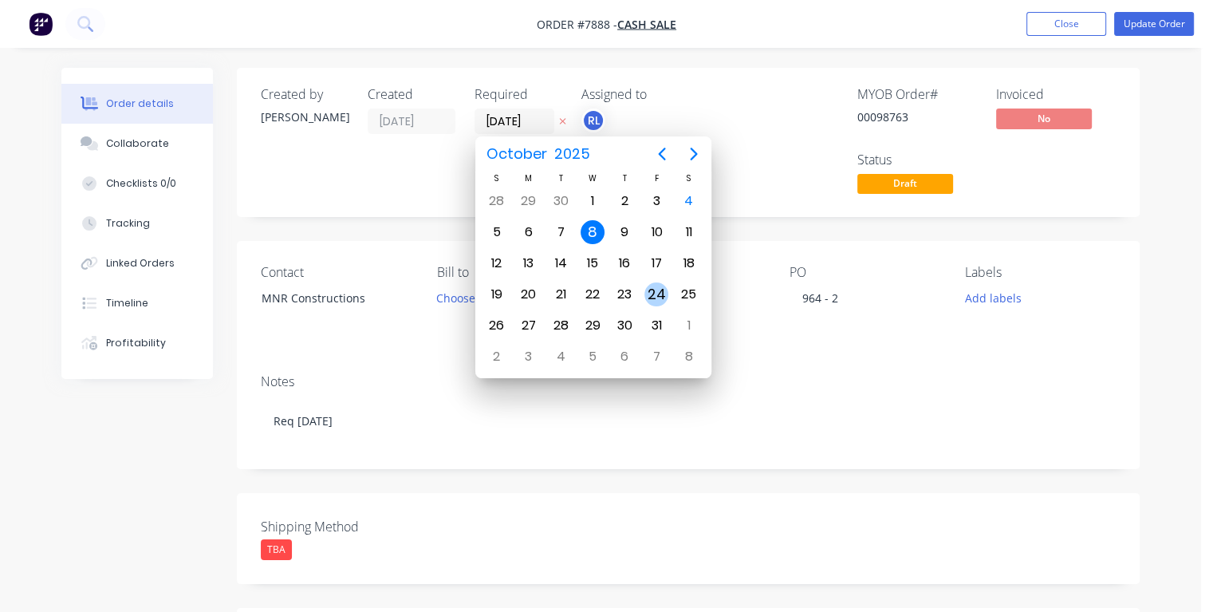
click at [647, 290] on div "24" at bounding box center [657, 294] width 24 height 24
type input "[DATE]"
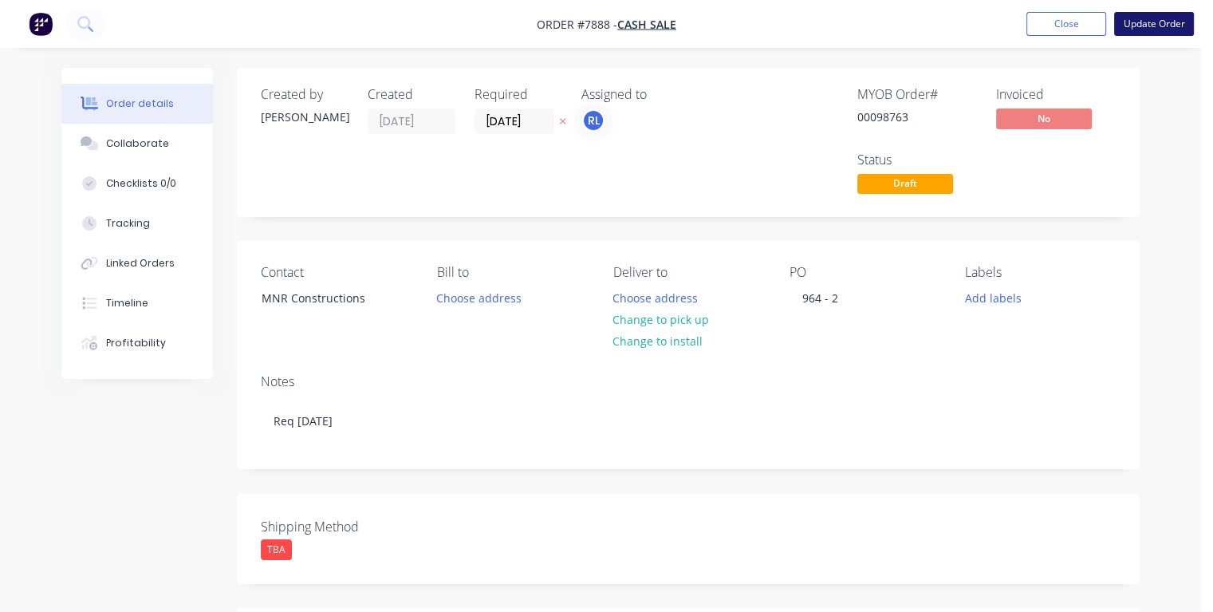
click at [1146, 26] on button "Update Order" at bounding box center [1154, 24] width 80 height 24
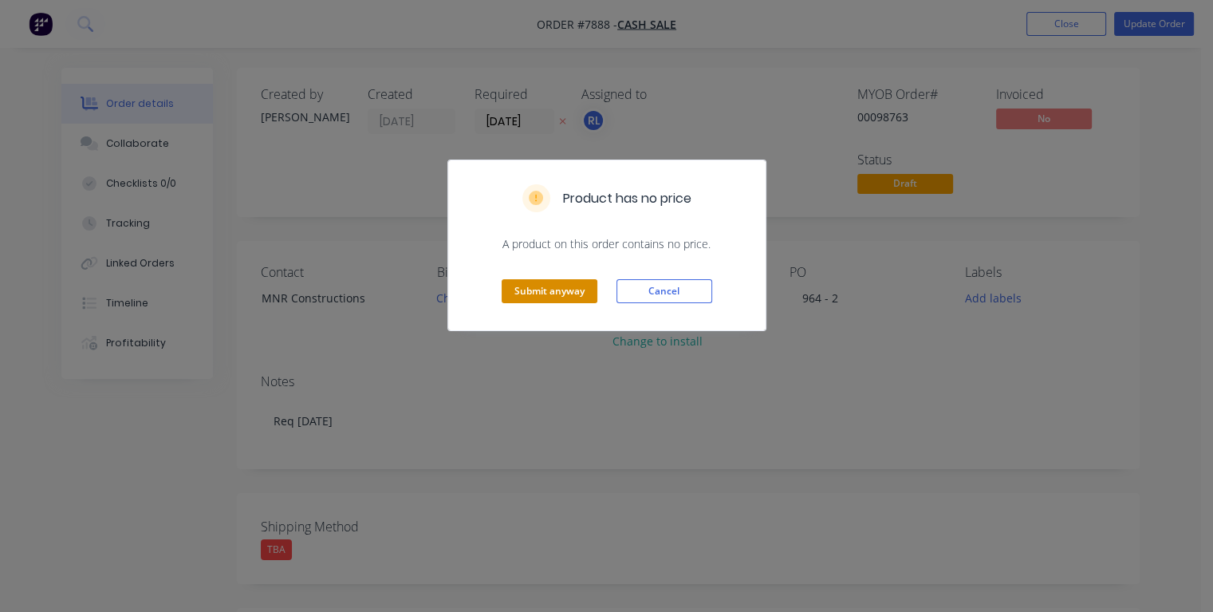
click at [582, 288] on button "Submit anyway" at bounding box center [550, 291] width 96 height 24
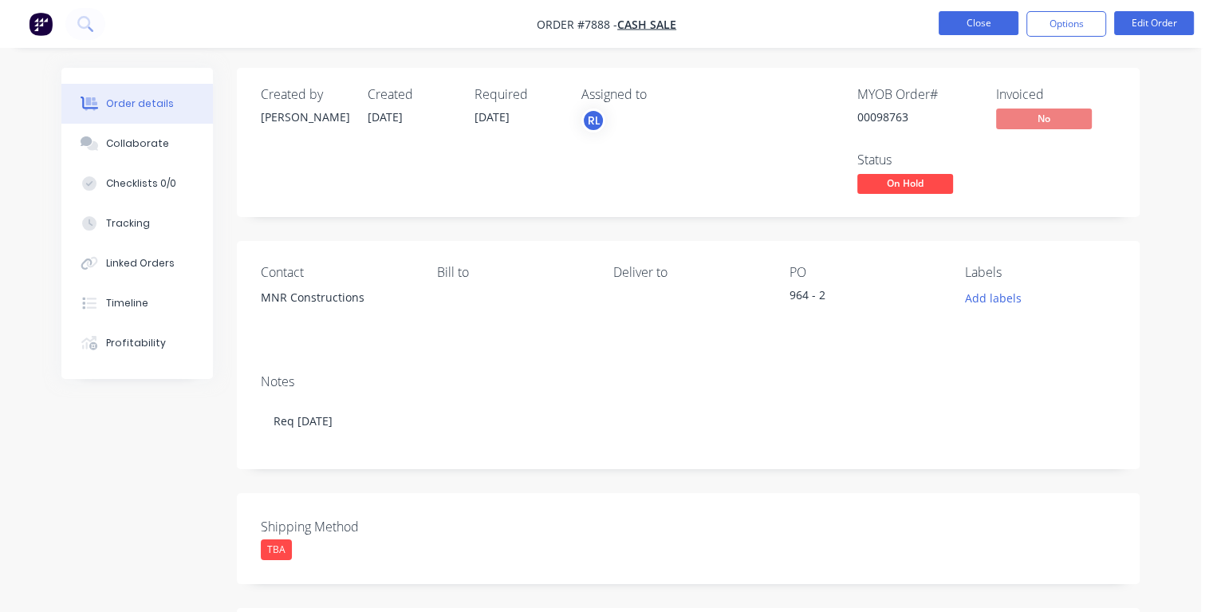
click at [1004, 28] on button "Close" at bounding box center [979, 23] width 80 height 24
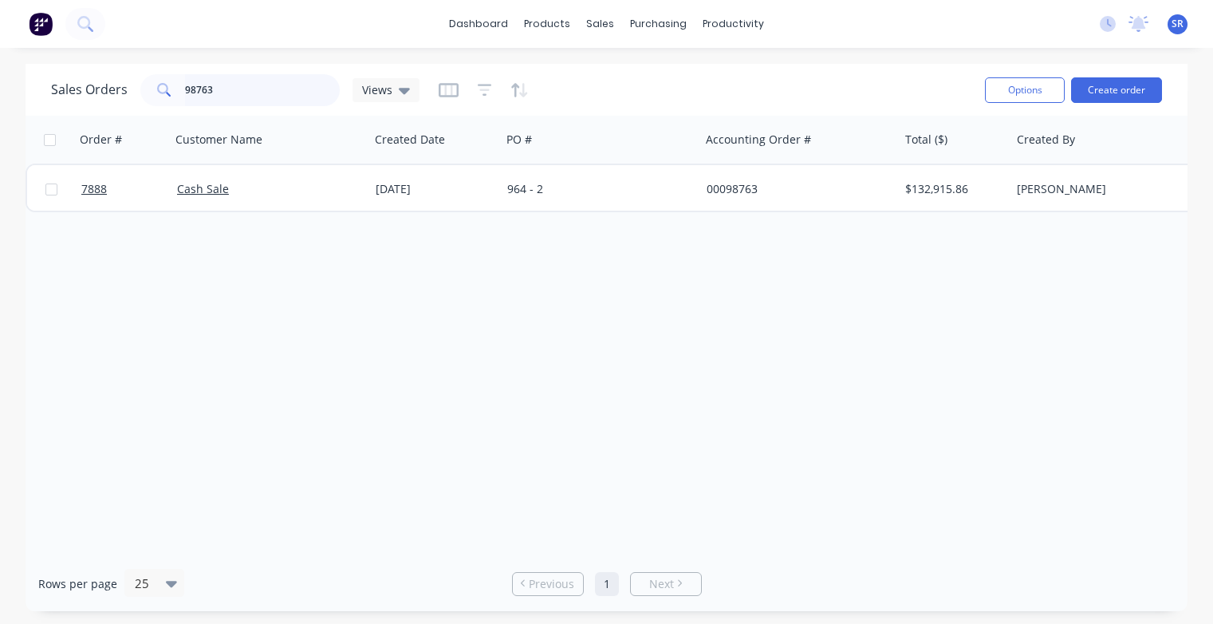
click at [265, 99] on input "98763" at bounding box center [263, 90] width 156 height 32
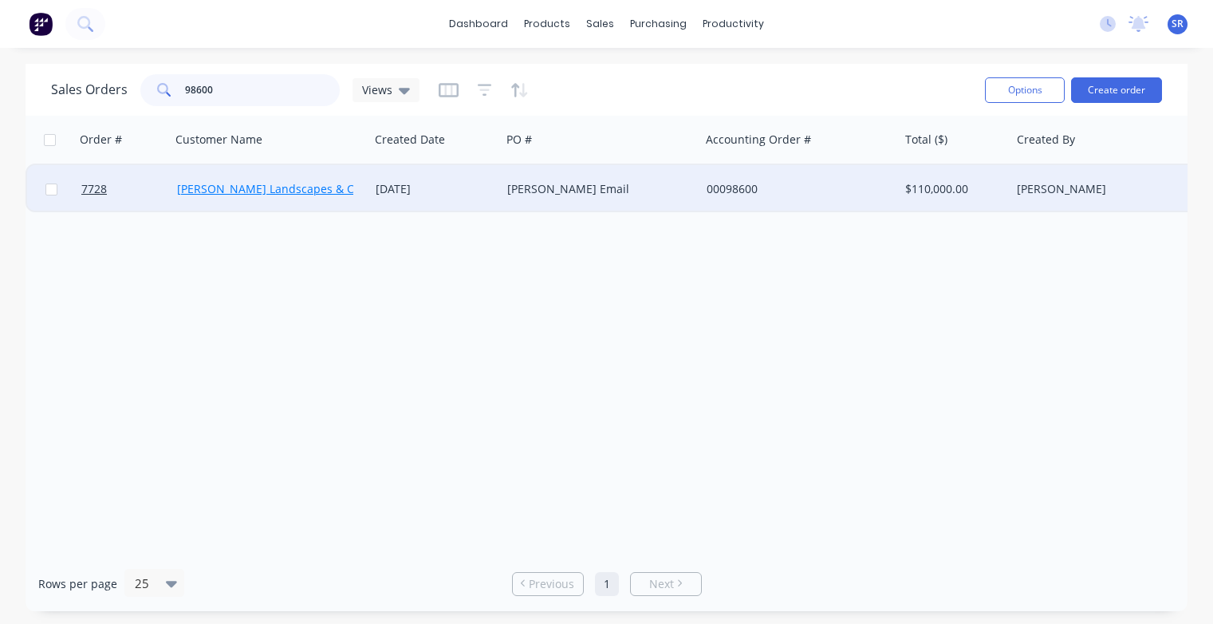
type input "98600"
click at [233, 188] on link "[PERSON_NAME] Landscapes & Consultants Pty Ltd" at bounding box center [313, 188] width 273 height 15
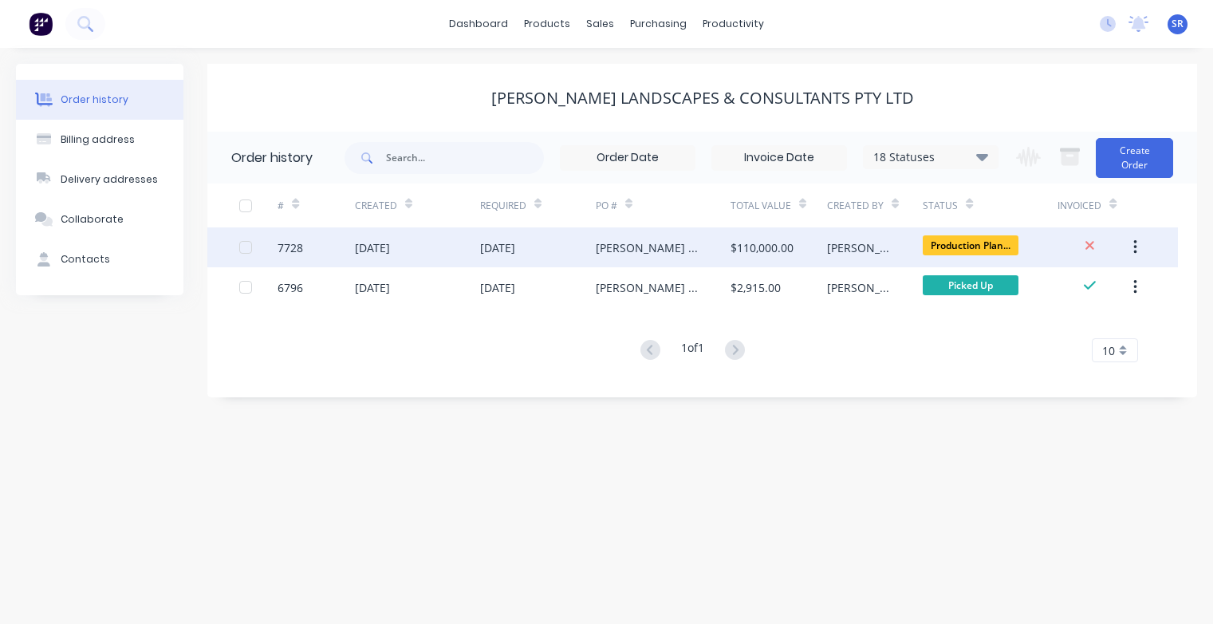
click at [290, 245] on div "7728" at bounding box center [291, 247] width 26 height 17
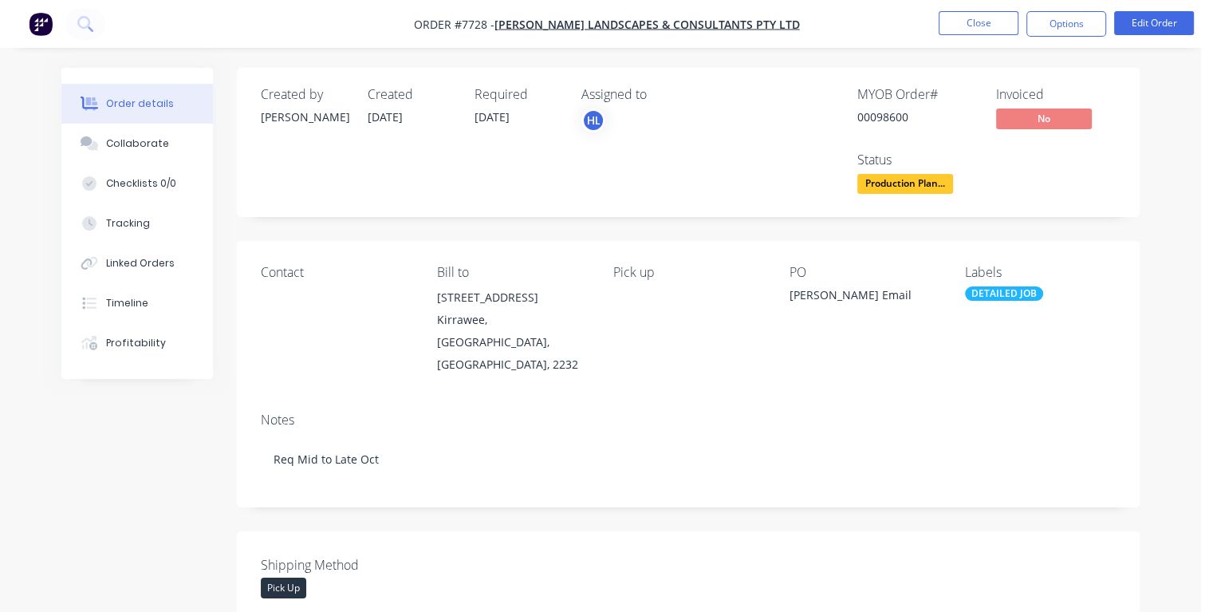
click at [523, 114] on div "Required [DATE]" at bounding box center [519, 142] width 88 height 111
click at [1123, 24] on button "Edit Order" at bounding box center [1154, 23] width 80 height 24
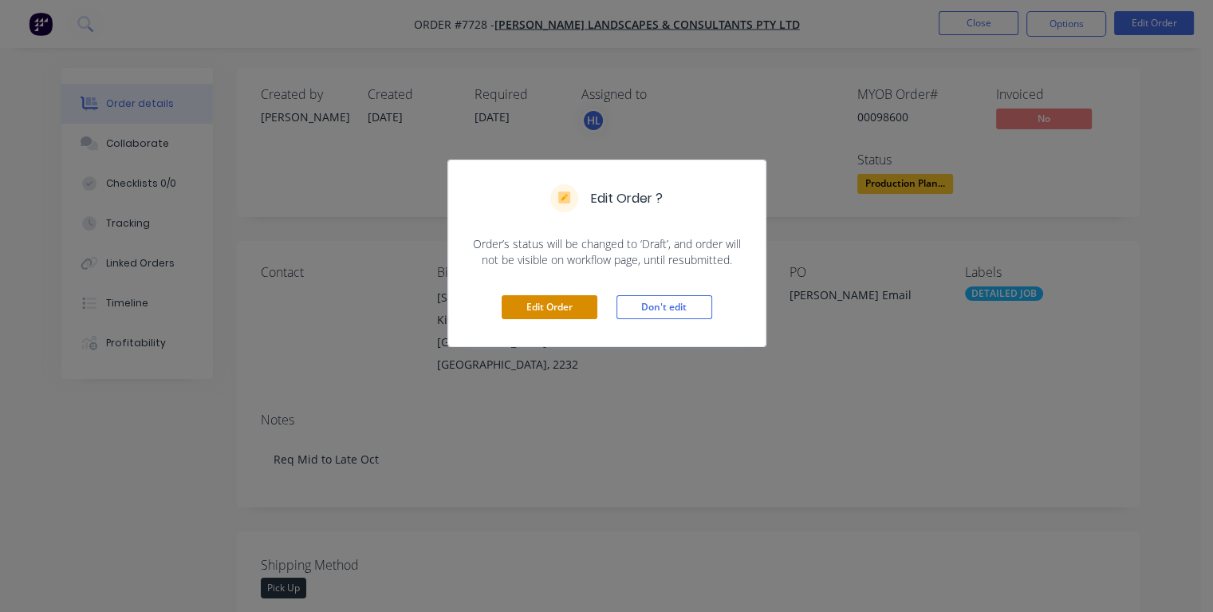
click at [551, 313] on button "Edit Order" at bounding box center [550, 307] width 96 height 24
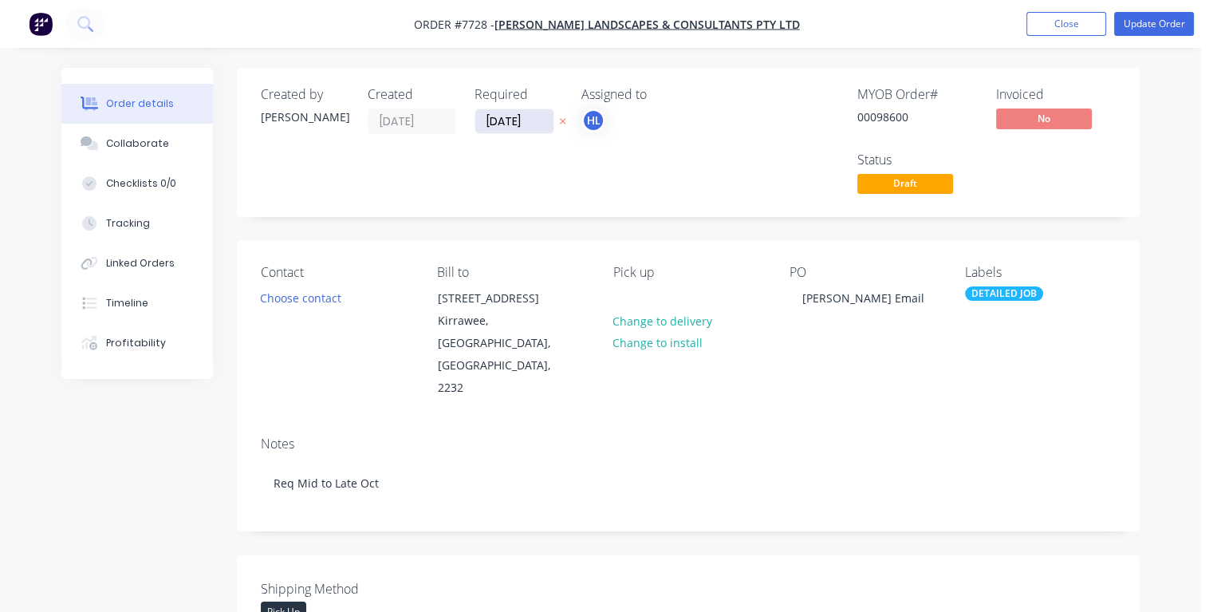
click at [534, 120] on input "[DATE]" at bounding box center [514, 121] width 78 height 24
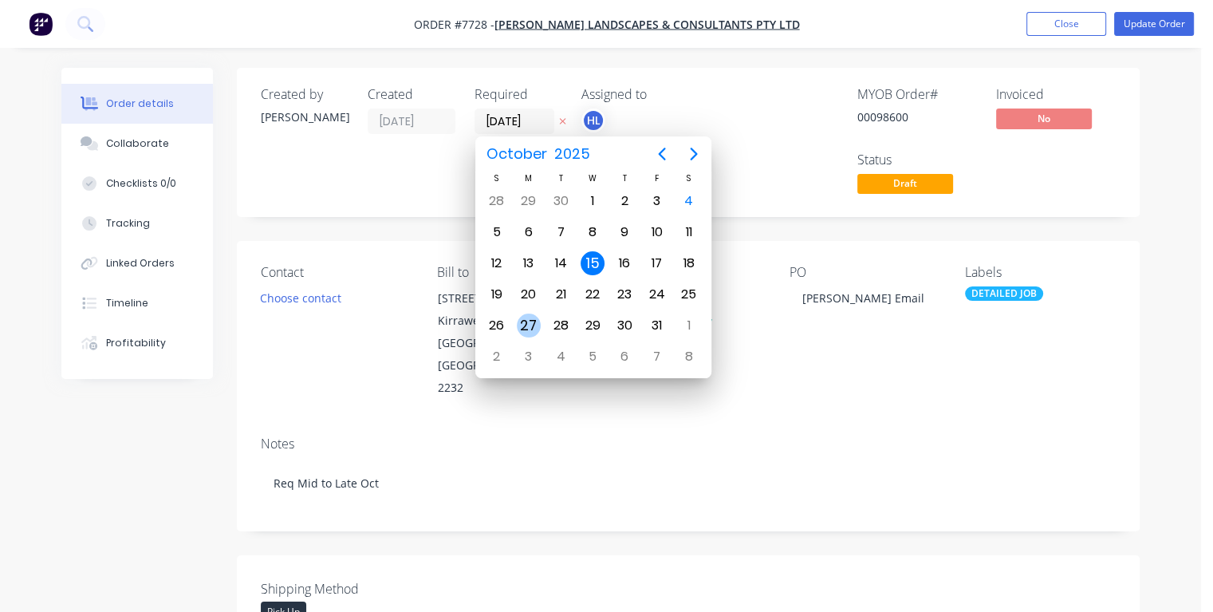
click at [524, 318] on div "27" at bounding box center [529, 326] width 24 height 24
type input "[DATE]"
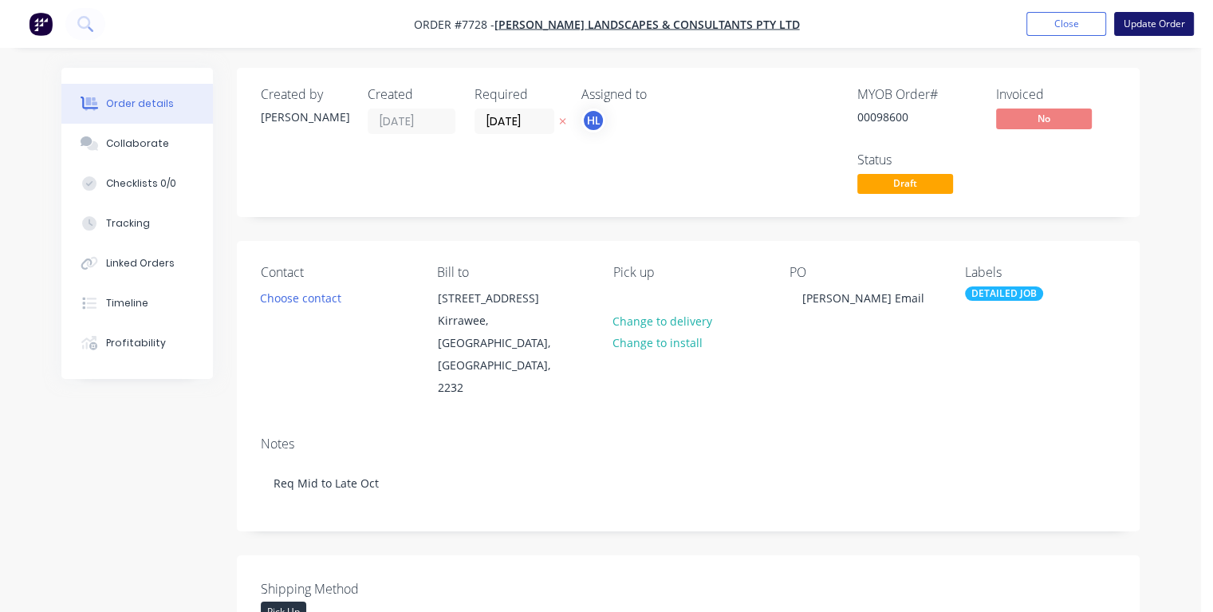
click at [1162, 29] on button "Update Order" at bounding box center [1154, 24] width 80 height 24
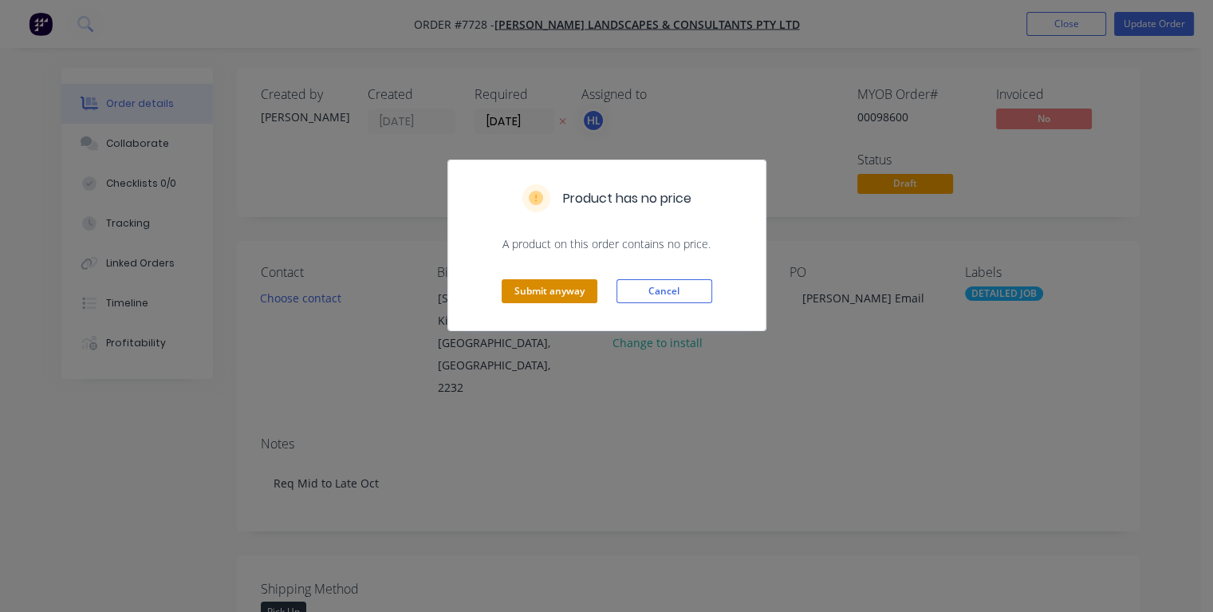
click at [557, 289] on button "Submit anyway" at bounding box center [550, 291] width 96 height 24
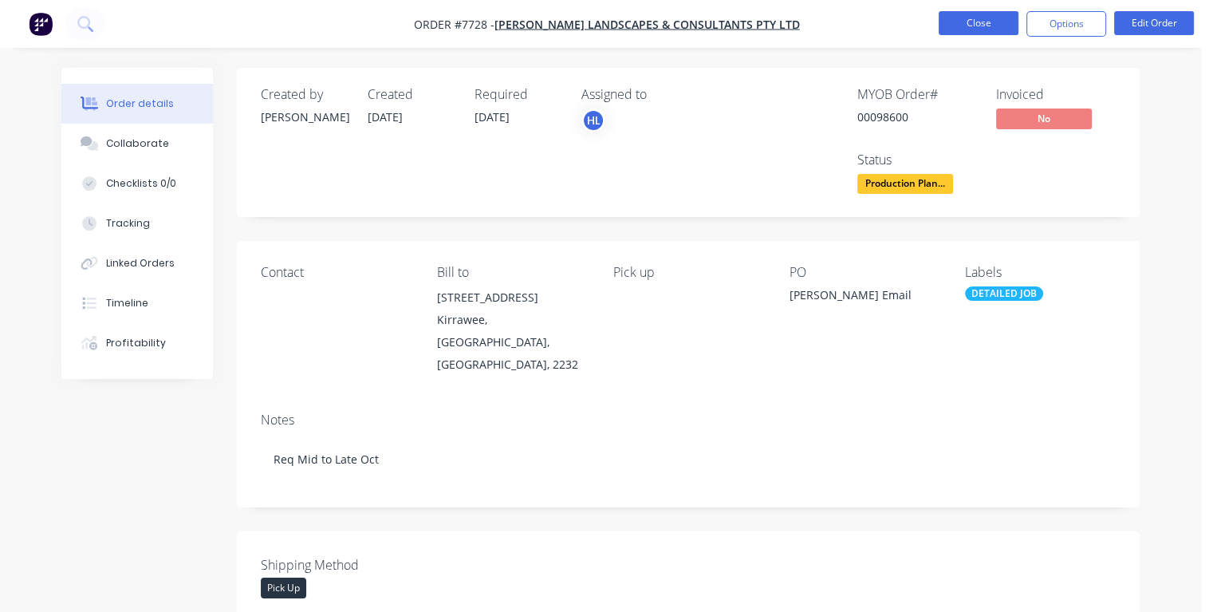
click at [1002, 30] on button "Close" at bounding box center [979, 23] width 80 height 24
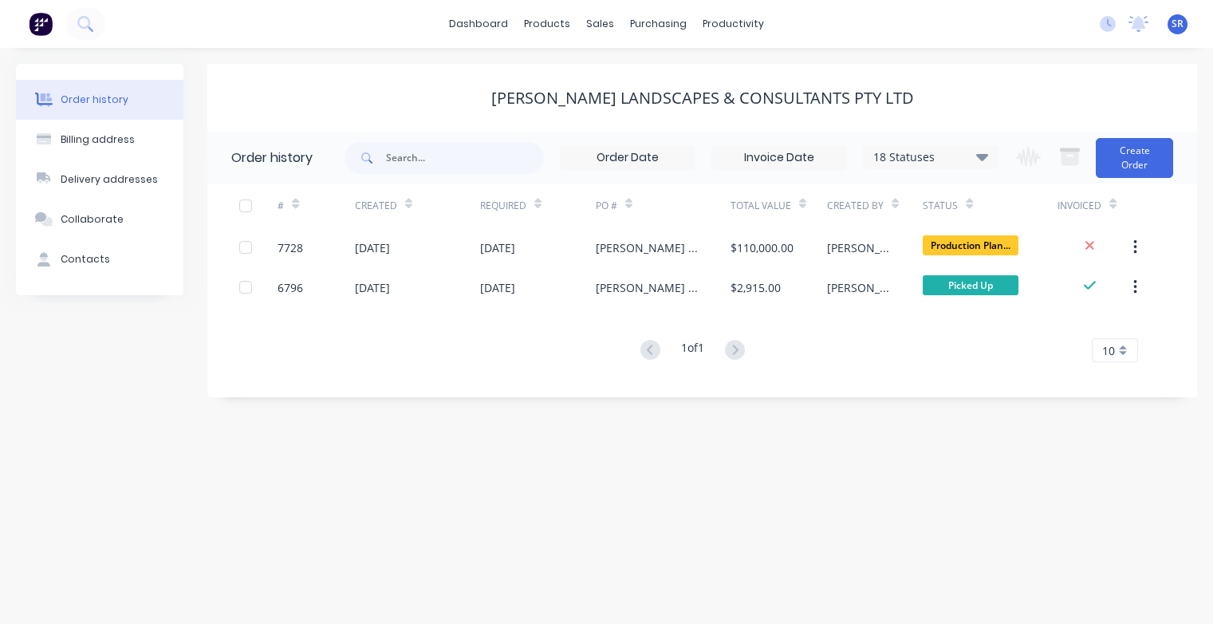
click at [250, 166] on div "Order history" at bounding box center [271, 157] width 81 height 19
click at [68, 104] on div "Order history" at bounding box center [95, 100] width 68 height 14
drag, startPoint x: 415, startPoint y: 139, endPoint x: 400, endPoint y: 139, distance: 14.4
click at [408, 139] on div "18 Statuses Invoice Status Invoiced Not Invoiced Partial Order Status All Archi…" at bounding box center [672, 158] width 654 height 52
